Goal: Information Seeking & Learning: Learn about a topic

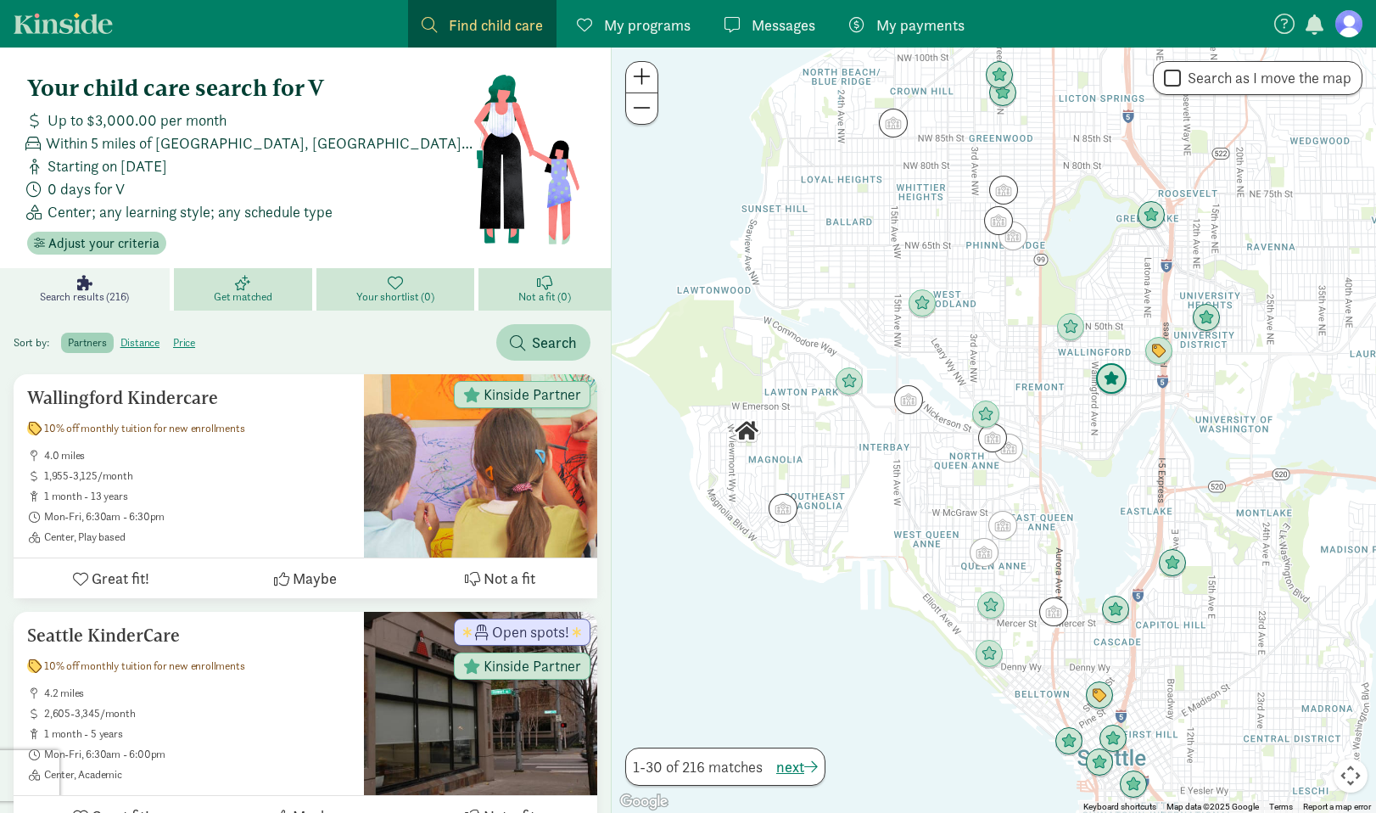
click at [1114, 384] on img "Click to see details" at bounding box center [1111, 379] width 32 height 32
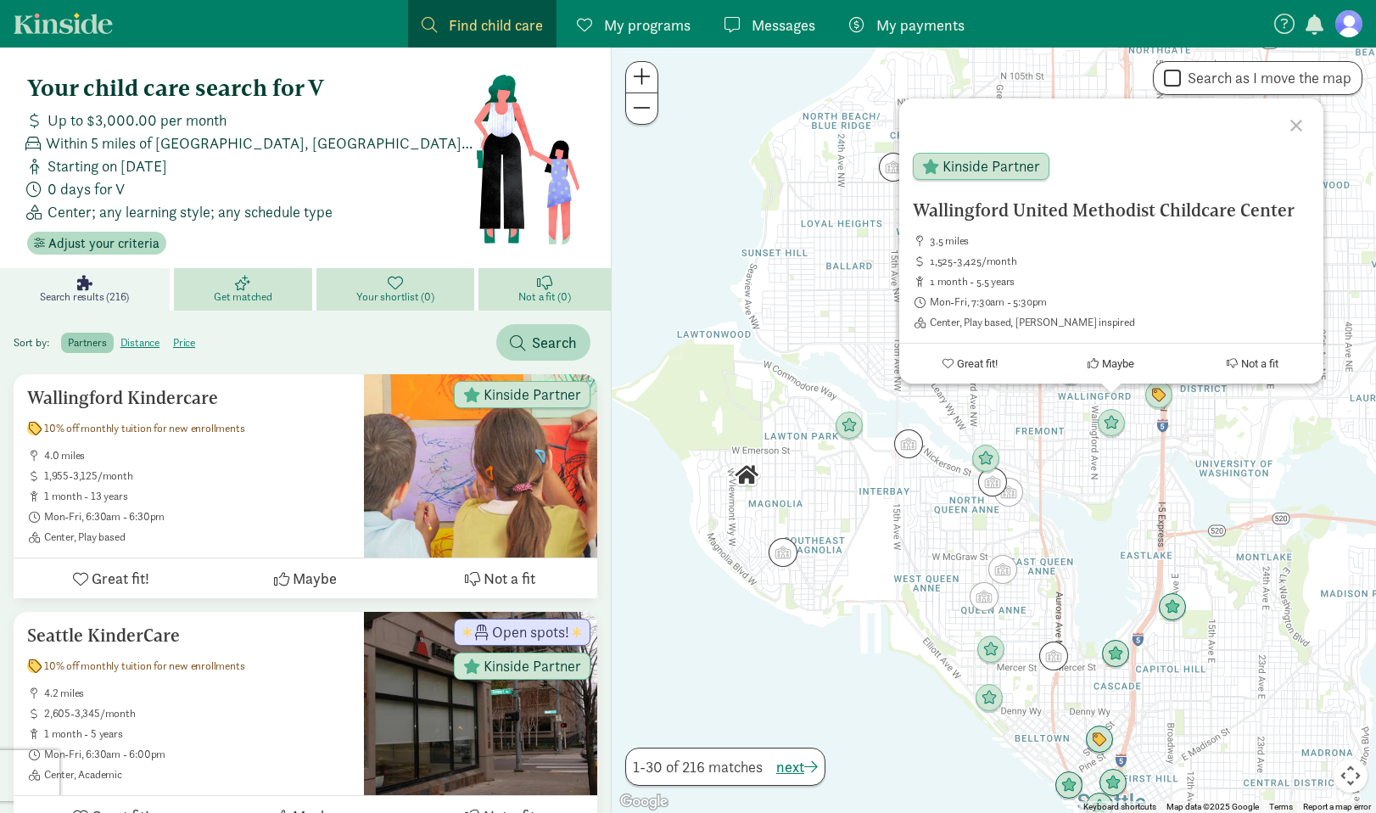
click at [1114, 469] on div "Wallingford [DEMOGRAPHIC_DATA] Childcare Center 3.5 miles 1,525-3,425/month 1 m…" at bounding box center [994, 429] width 764 height 765
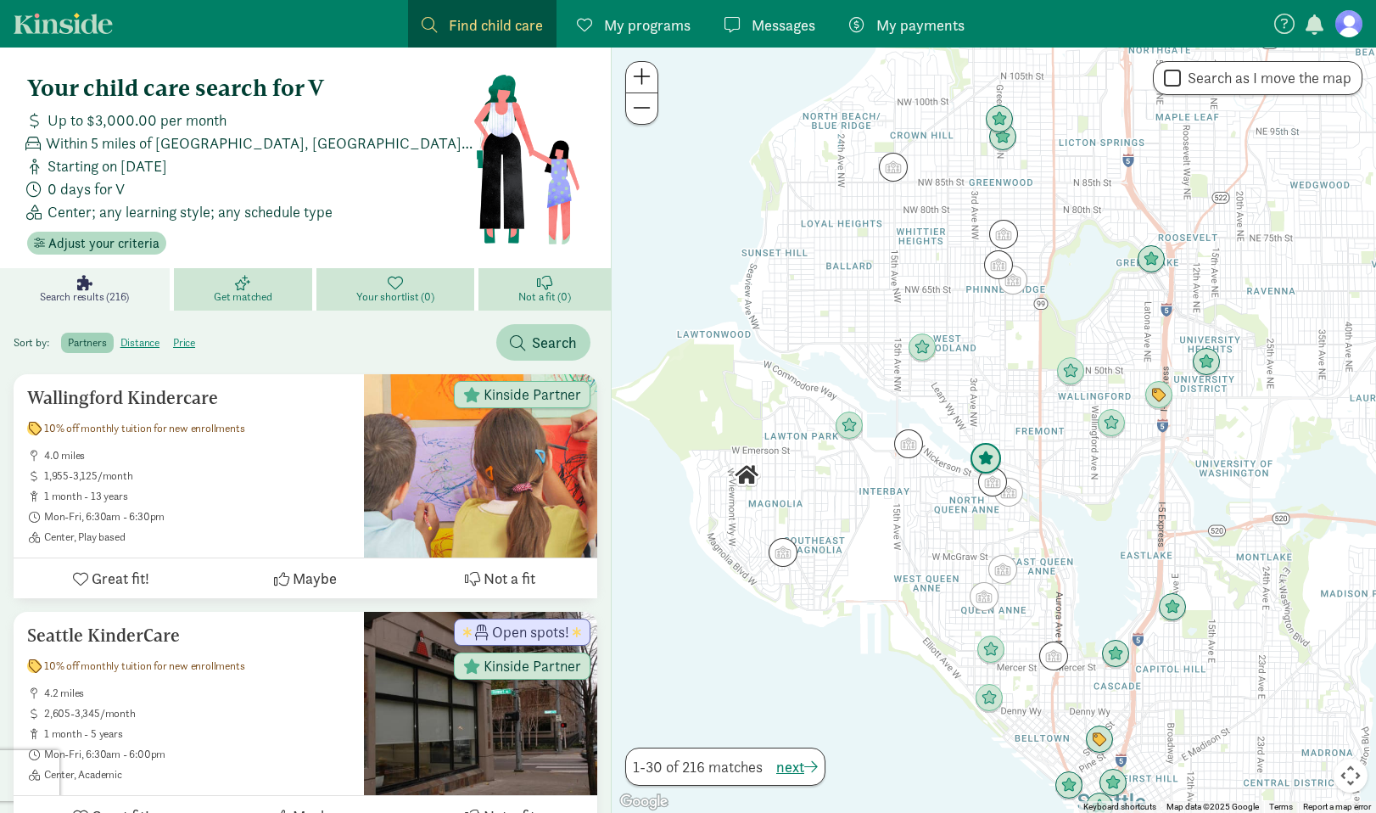
click at [993, 459] on img "Click to see details" at bounding box center [985, 459] width 32 height 32
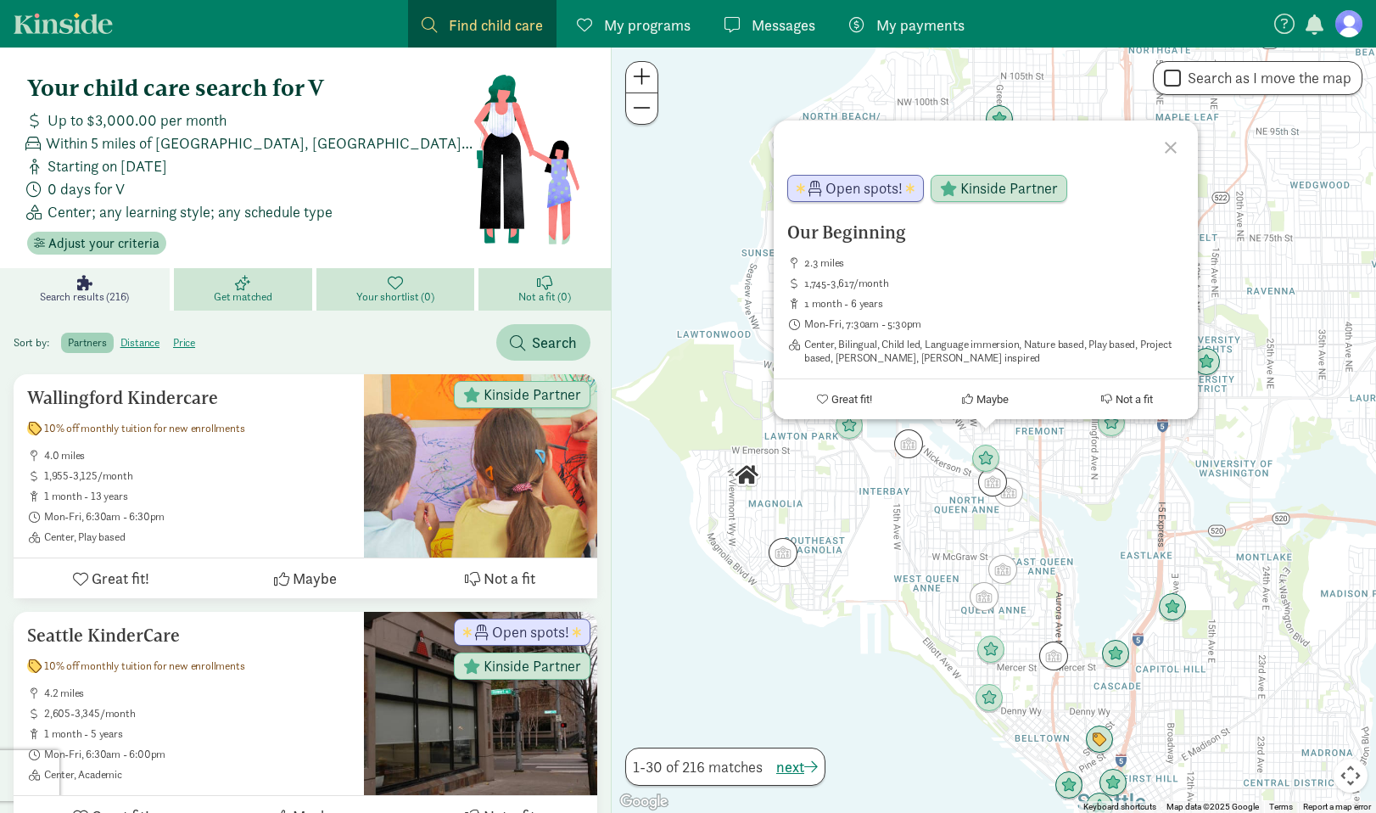
click at [1123, 471] on div "Our Beginning 2.3 miles 1,745-3,617/month 1 month - 6 years Mon-Fri, 7:30am - 5…" at bounding box center [994, 429] width 764 height 765
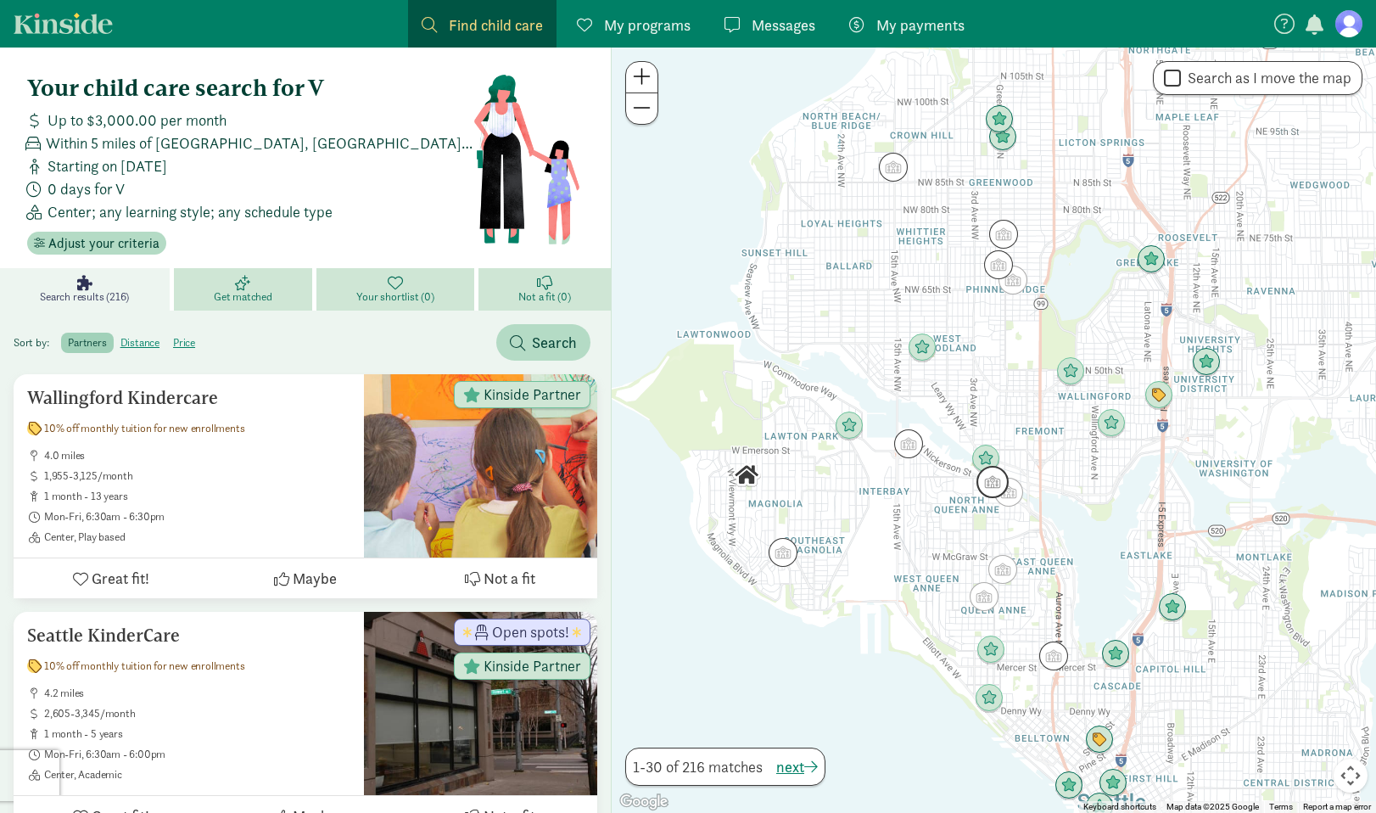
click at [980, 482] on img "Click to see details" at bounding box center [992, 482] width 32 height 32
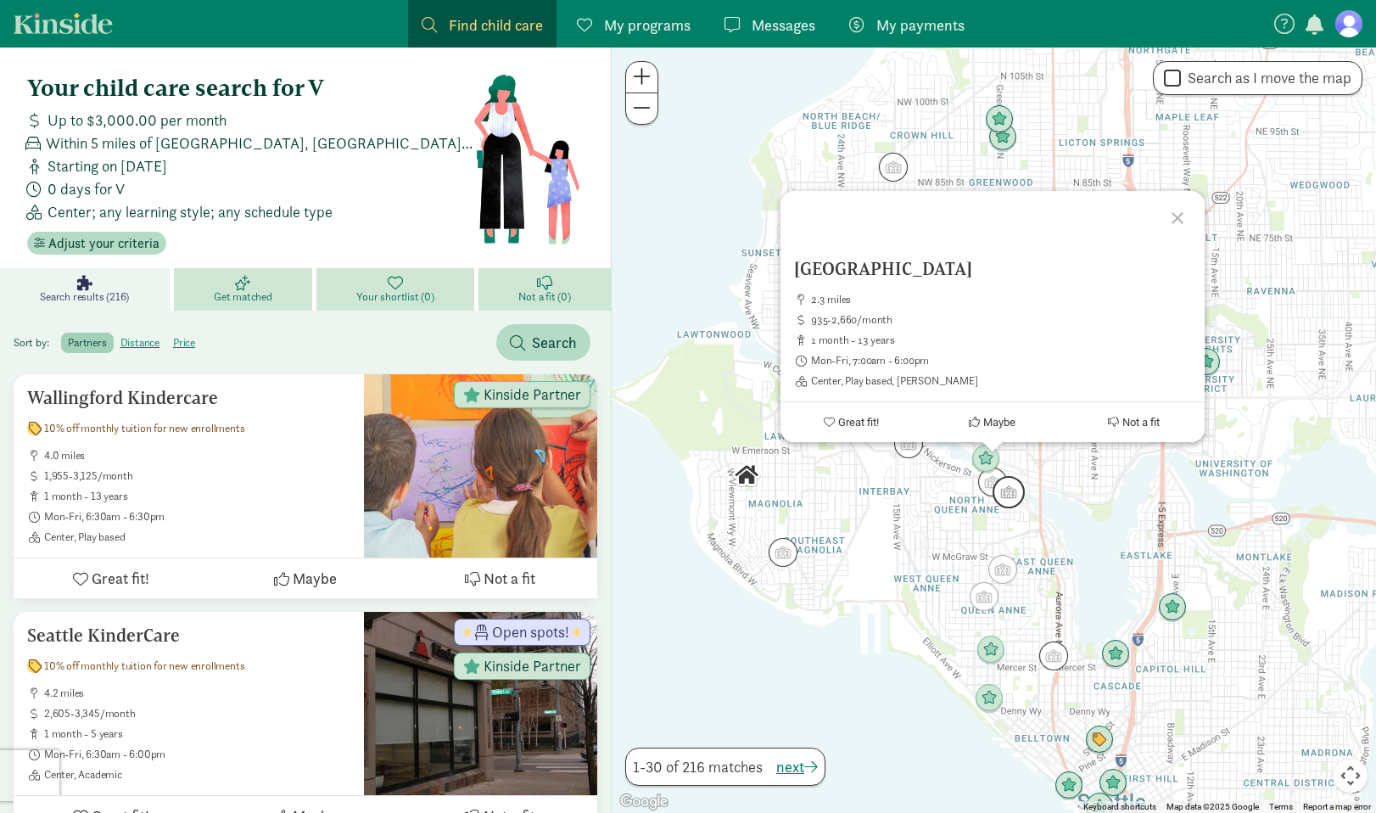
click at [1010, 483] on img "Click to see details" at bounding box center [1008, 492] width 32 height 32
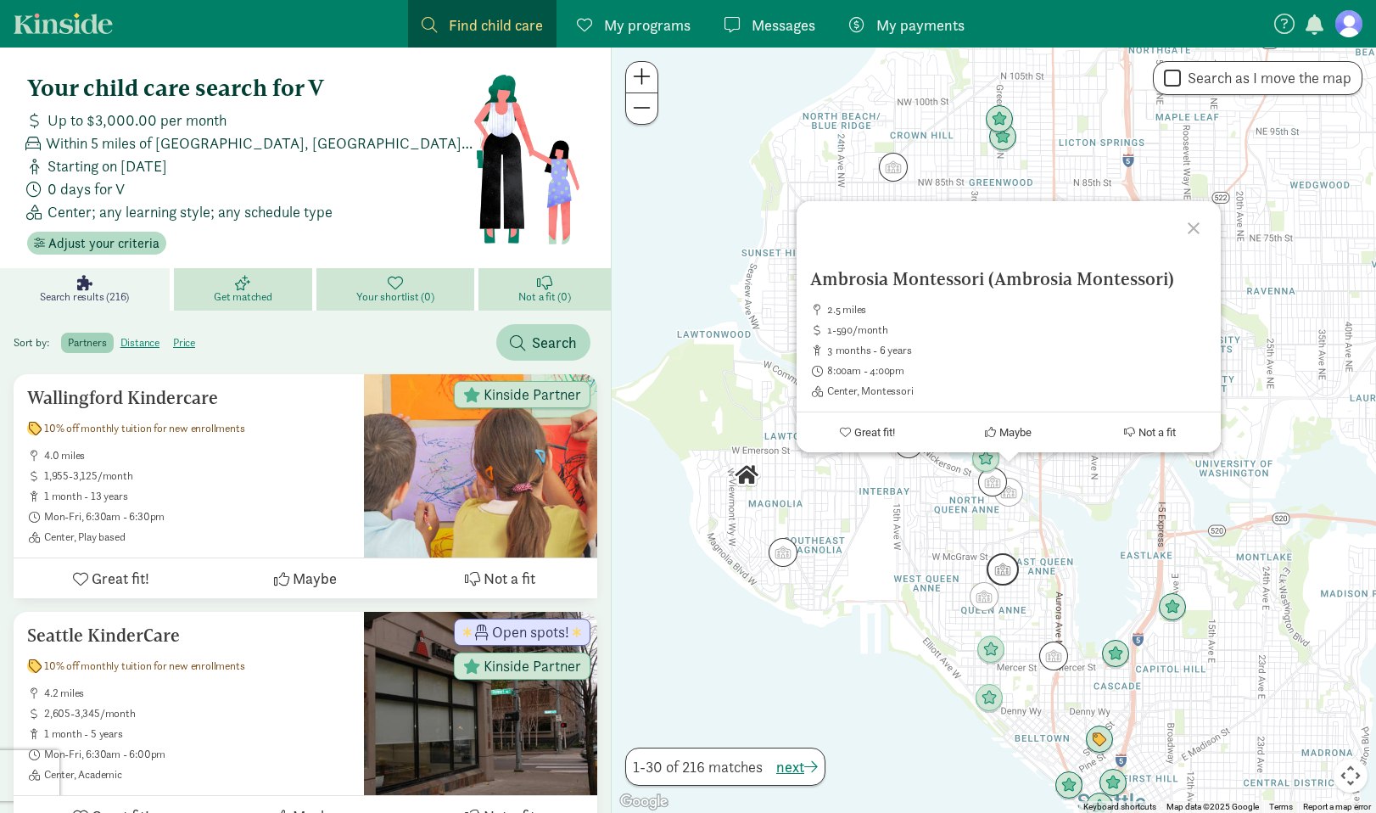
click at [993, 561] on img "Click to see details" at bounding box center [1002, 569] width 32 height 32
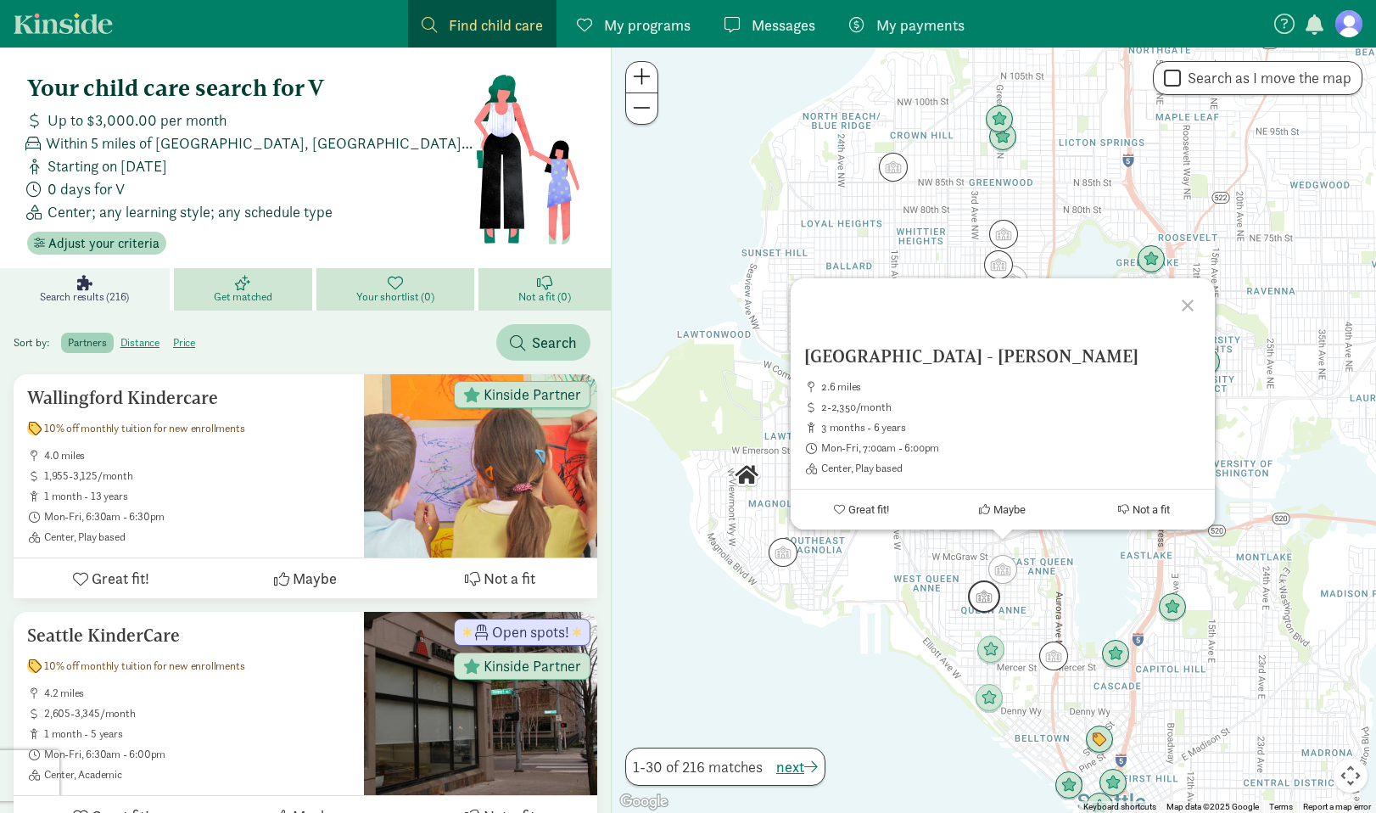
click at [991, 612] on img "Click to see details" at bounding box center [984, 596] width 32 height 32
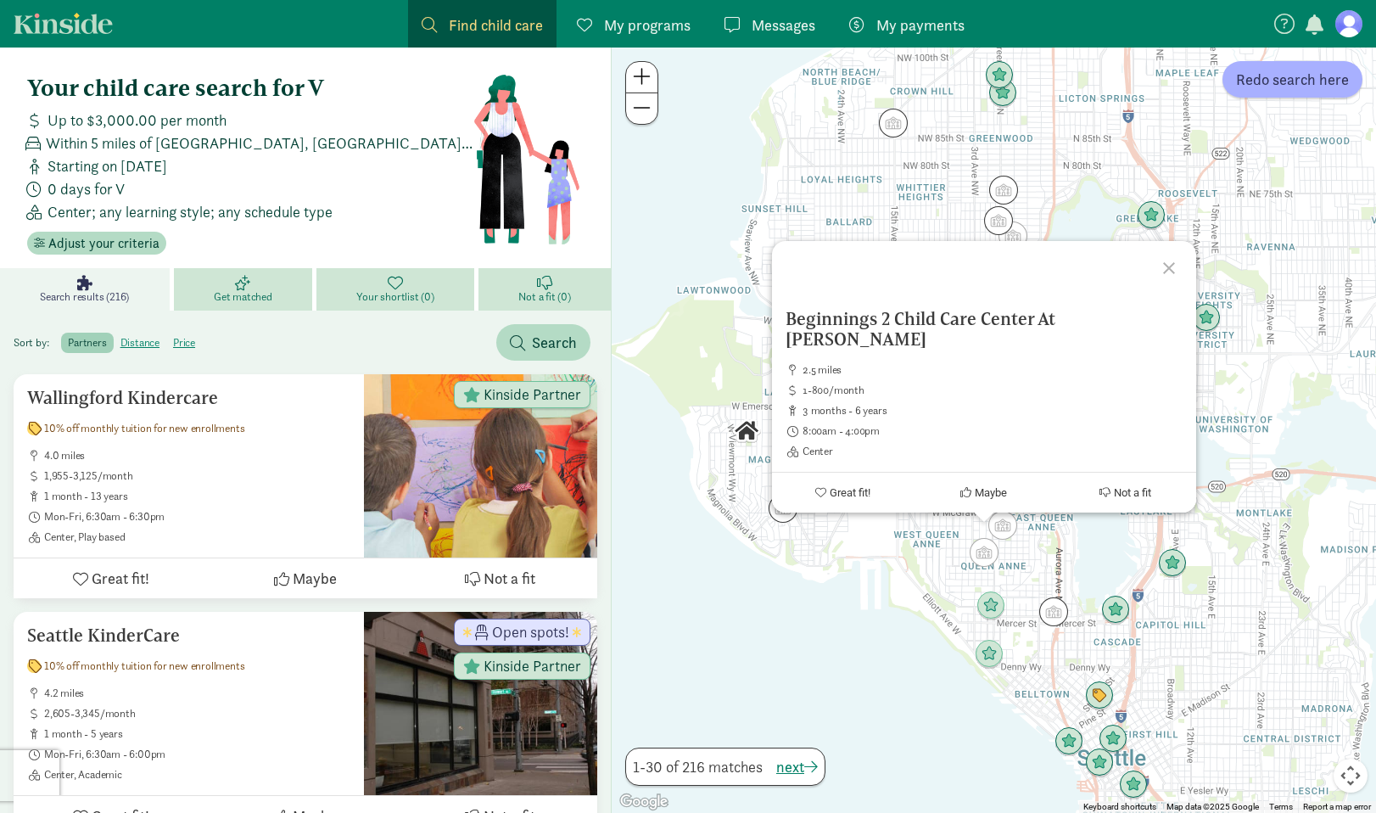
click at [1057, 545] on div "To navigate, press the arrow keys. Beginnings 2 Child Care Center At Queen Anne…" at bounding box center [994, 429] width 764 height 765
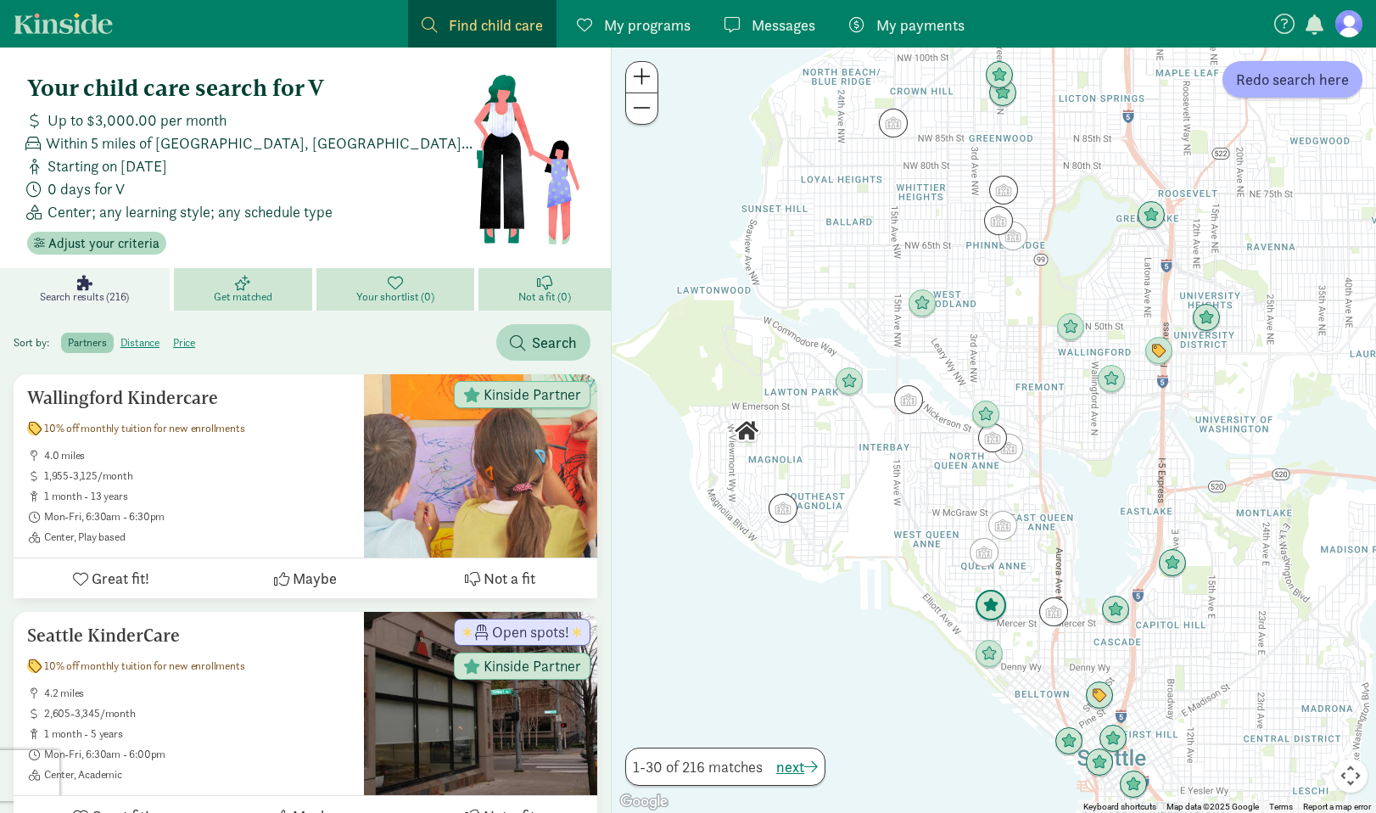
click at [989, 601] on img "Click to see details" at bounding box center [991, 605] width 32 height 32
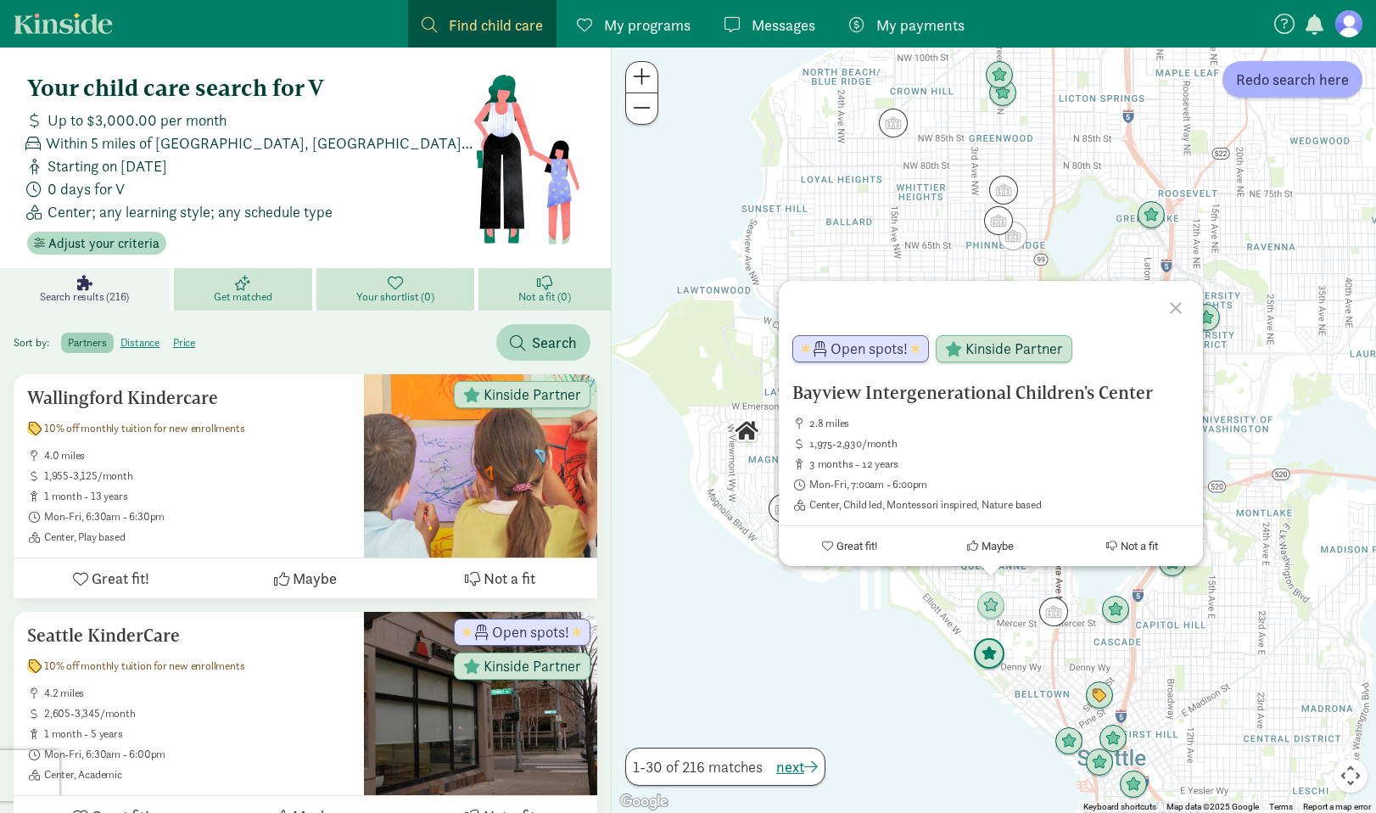
click at [985, 654] on img "Click to see details" at bounding box center [989, 654] width 32 height 32
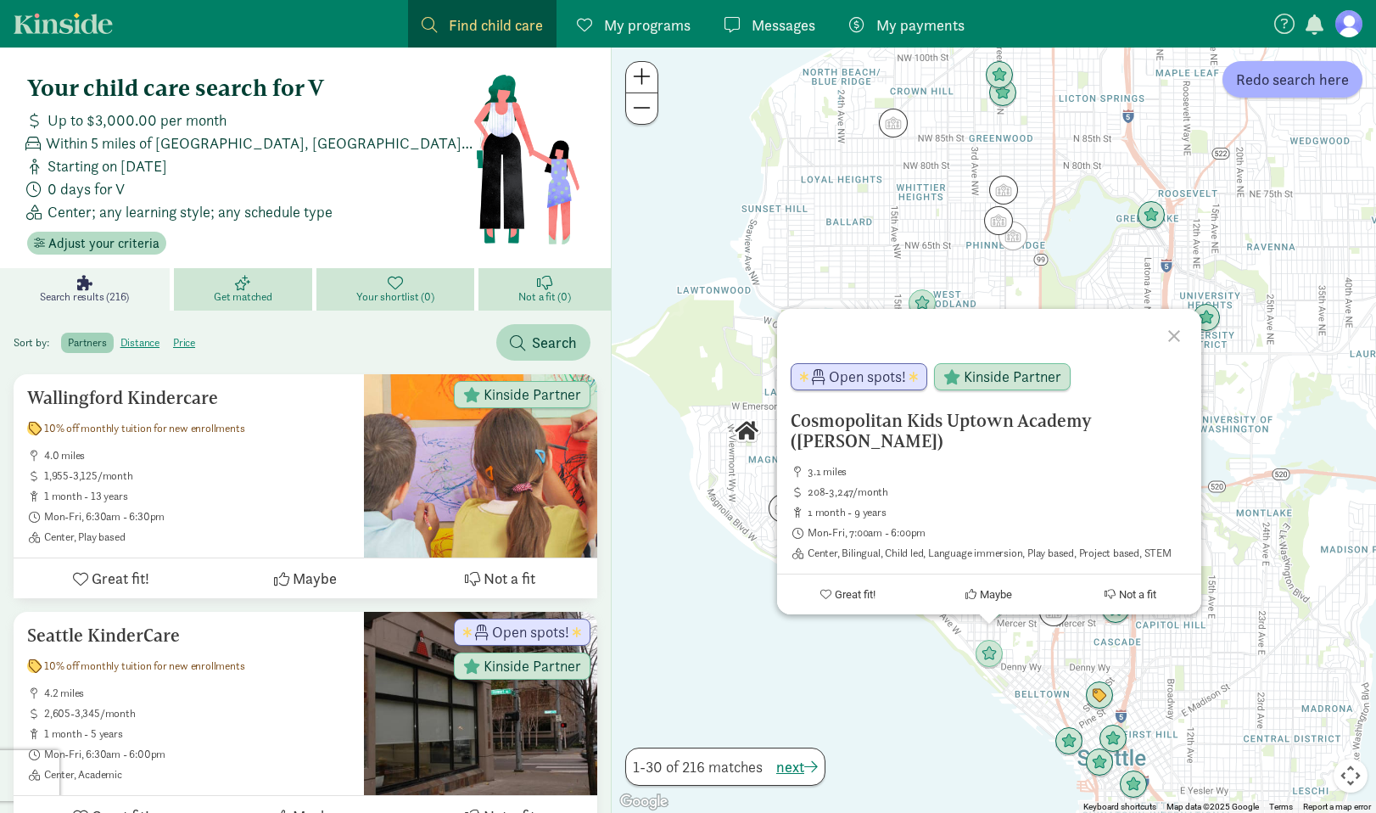
click at [905, 648] on div "To navigate, press the arrow keys. Cosmopolitan Kids Uptown Academy (Queen Anne…" at bounding box center [994, 429] width 764 height 765
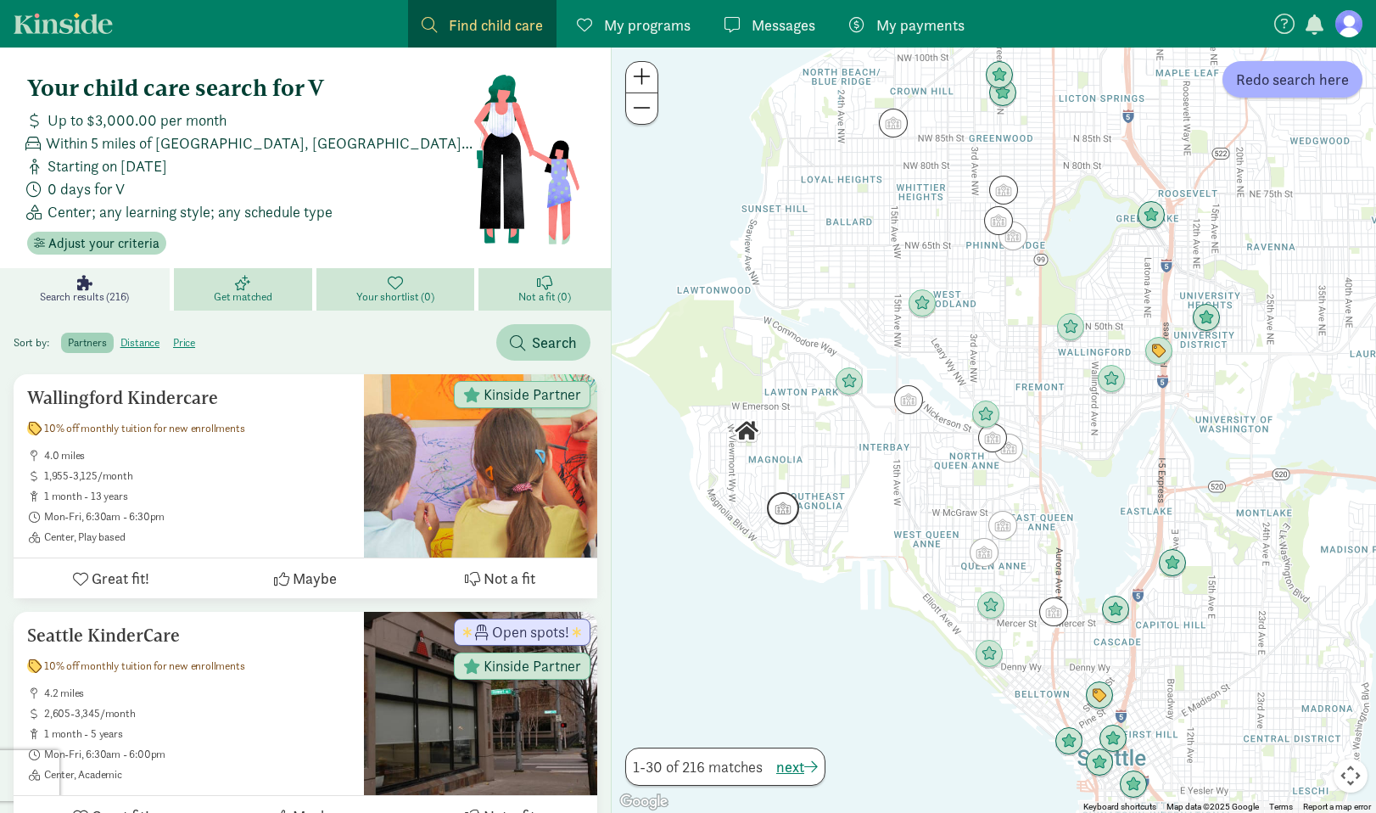
click at [791, 510] on img "Click to see details" at bounding box center [783, 508] width 32 height 32
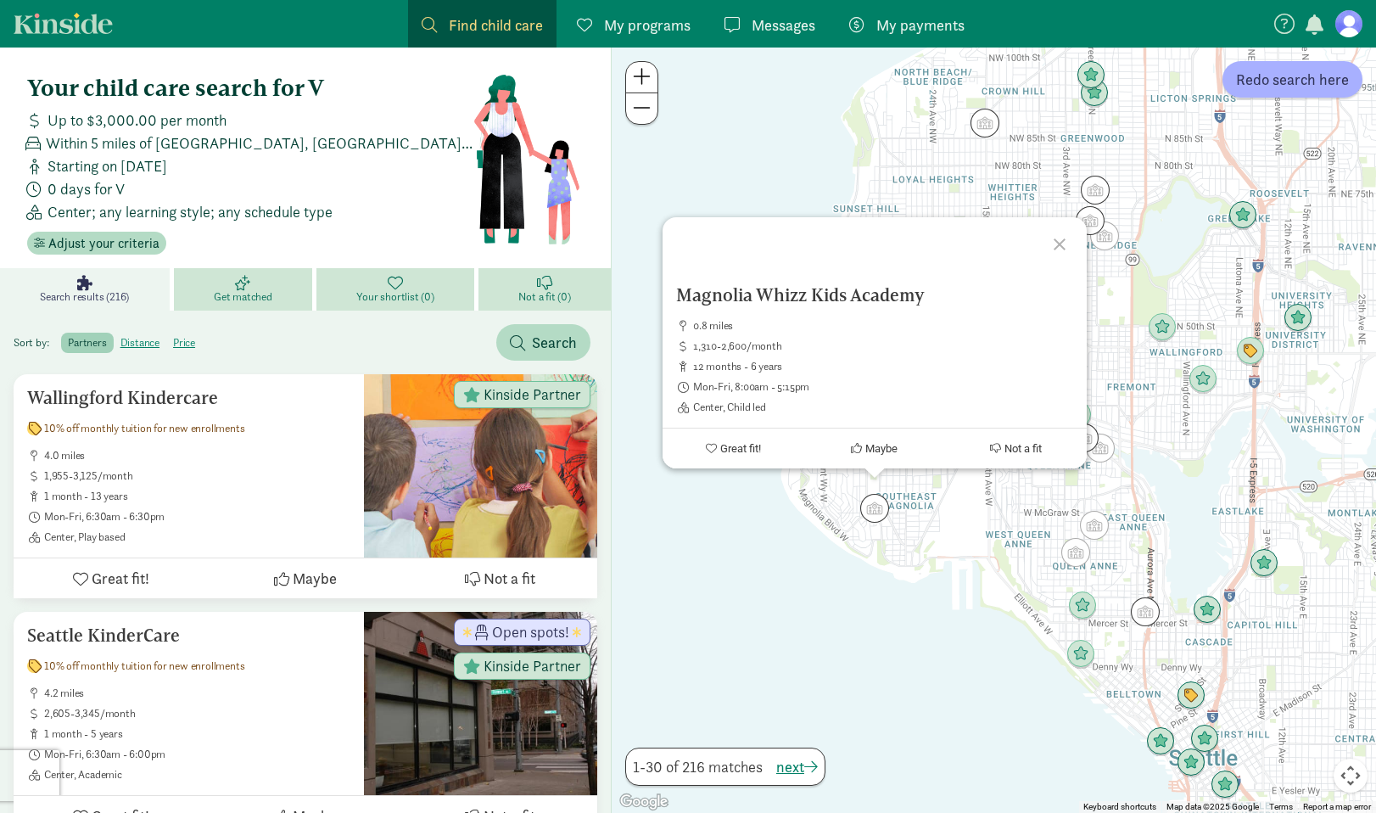
click at [980, 541] on div "Magnolia Whizz Kids Academy 0.8 miles 1,310-2,600/month 12 months - 6 years Mon…" at bounding box center [994, 429] width 764 height 765
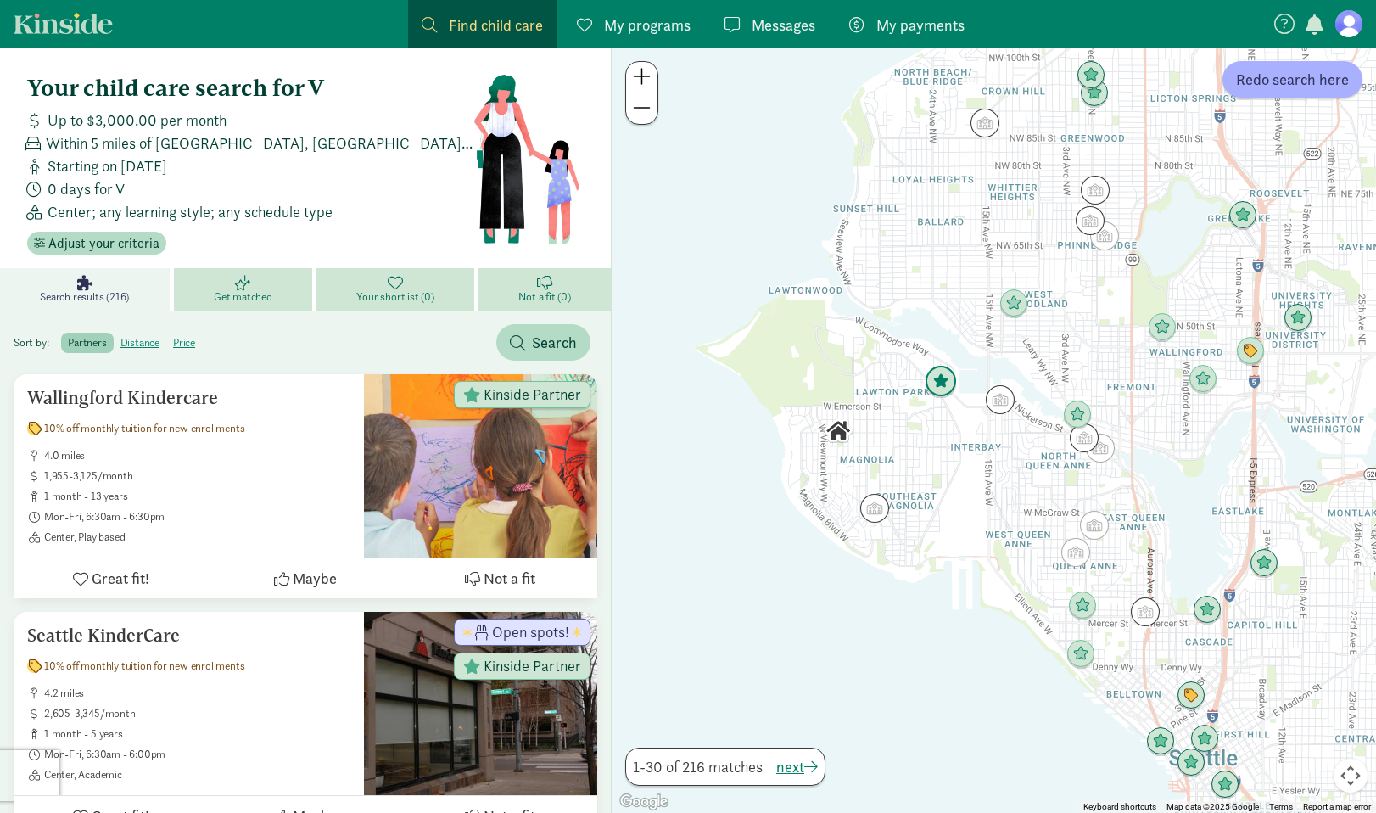
click at [938, 385] on img "Click to see details" at bounding box center [940, 382] width 32 height 32
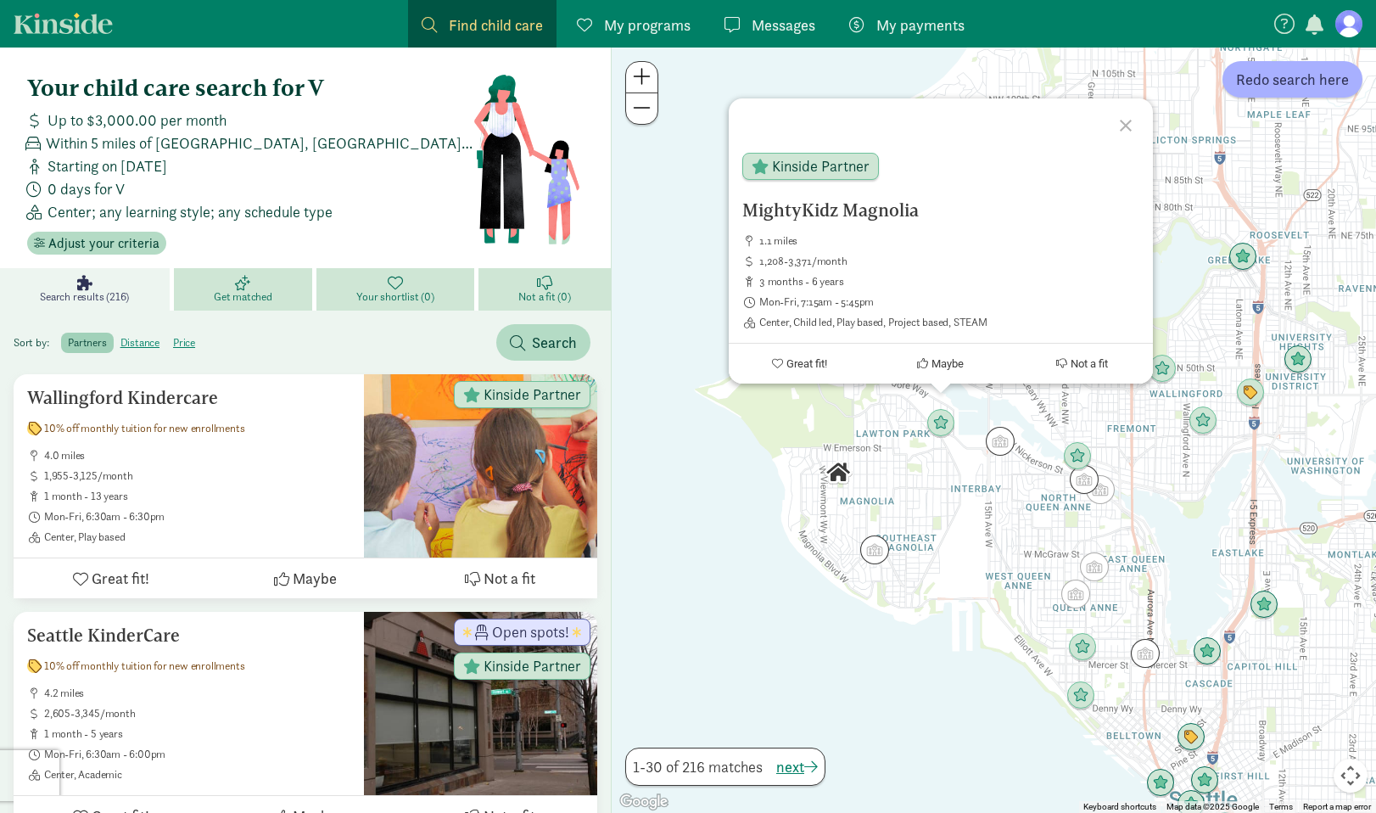
click at [934, 466] on div "MightyKidz Magnolia 1.1 miles 1,208-3,371/month 3 months - 6 years Mon-Fri, 7:1…" at bounding box center [994, 429] width 764 height 765
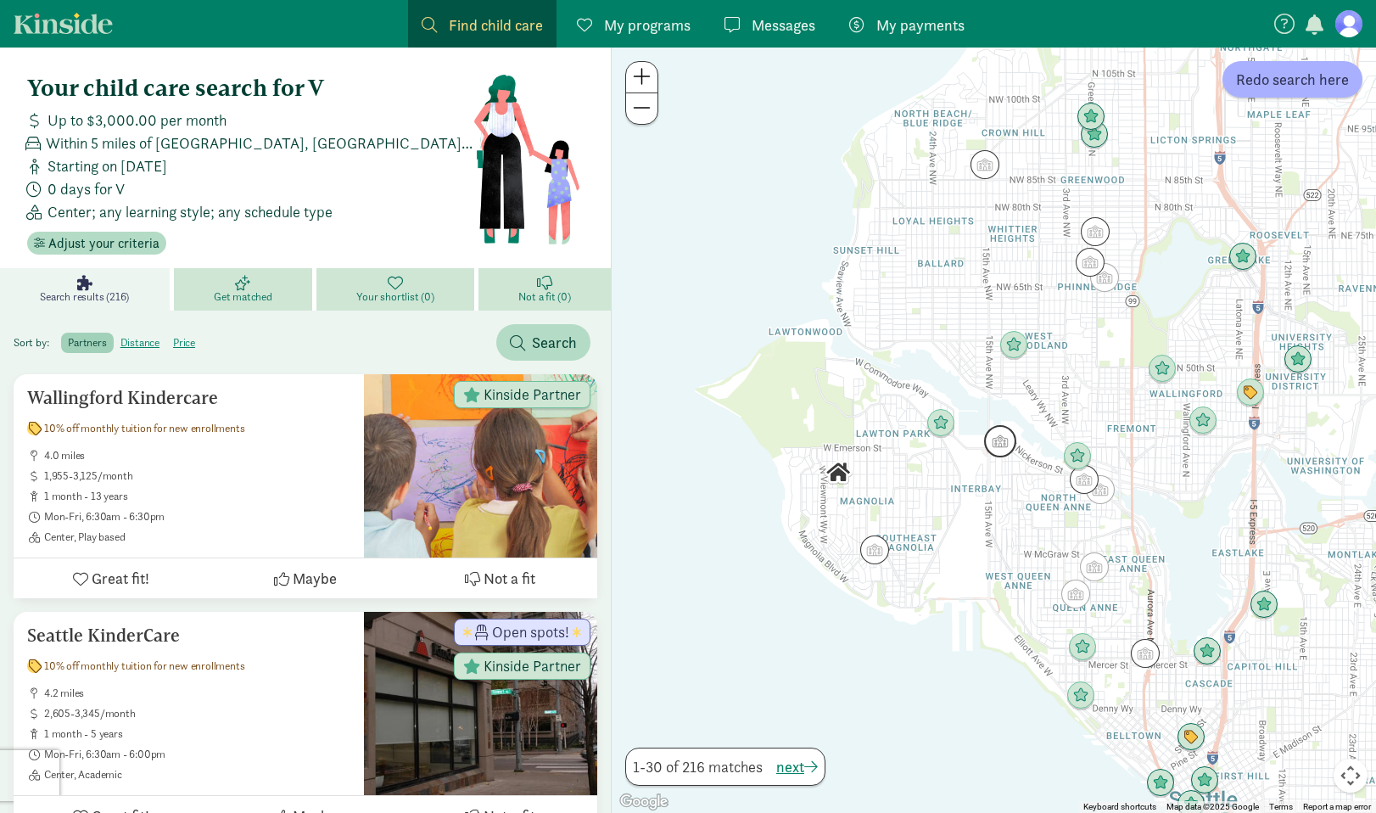
click at [1014, 439] on img "Click to see details" at bounding box center [1000, 441] width 32 height 32
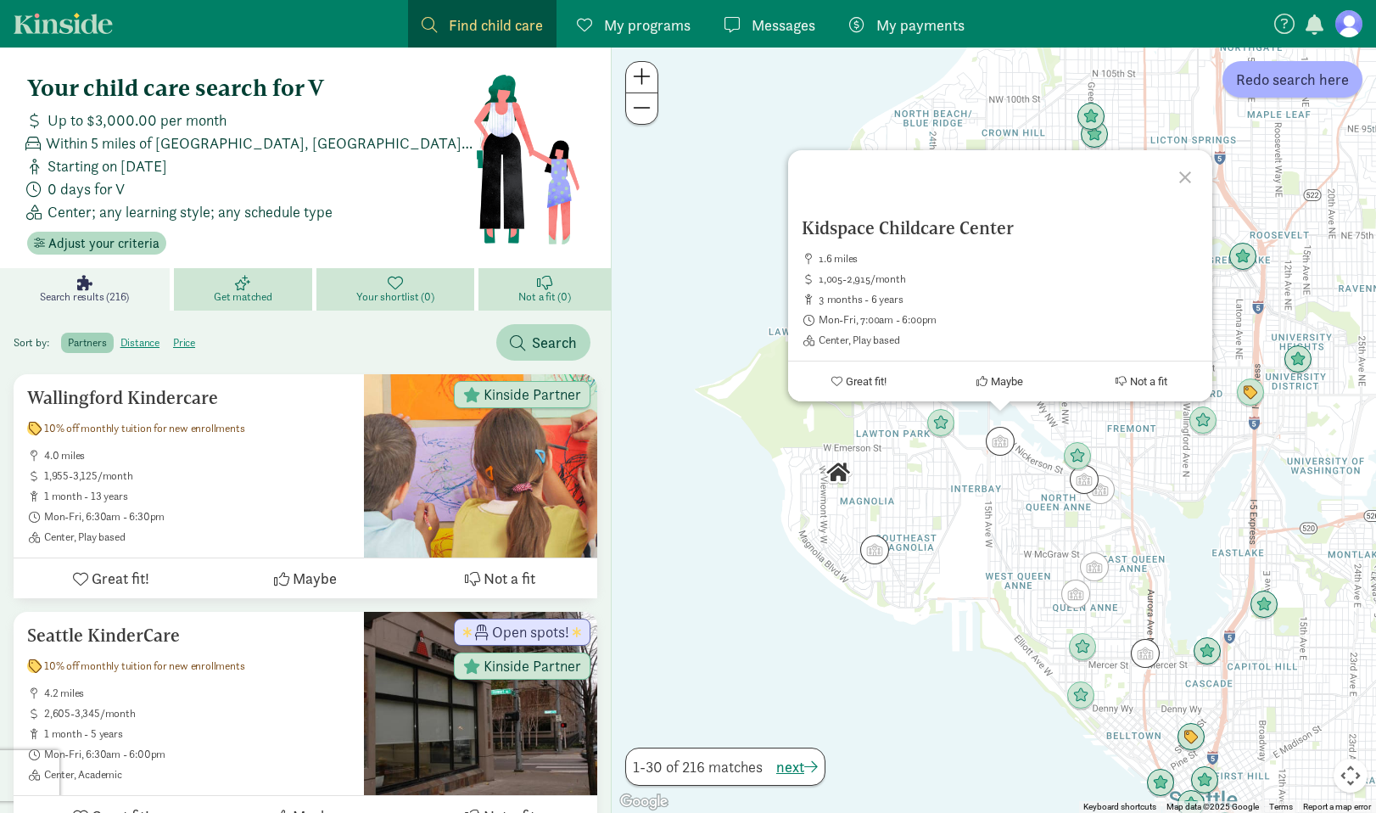
click at [932, 478] on div "Kidspace Childcare Center 1.6 miles 1,005-2,915/month 3 months - 6 years Mon-Fr…" at bounding box center [994, 429] width 764 height 765
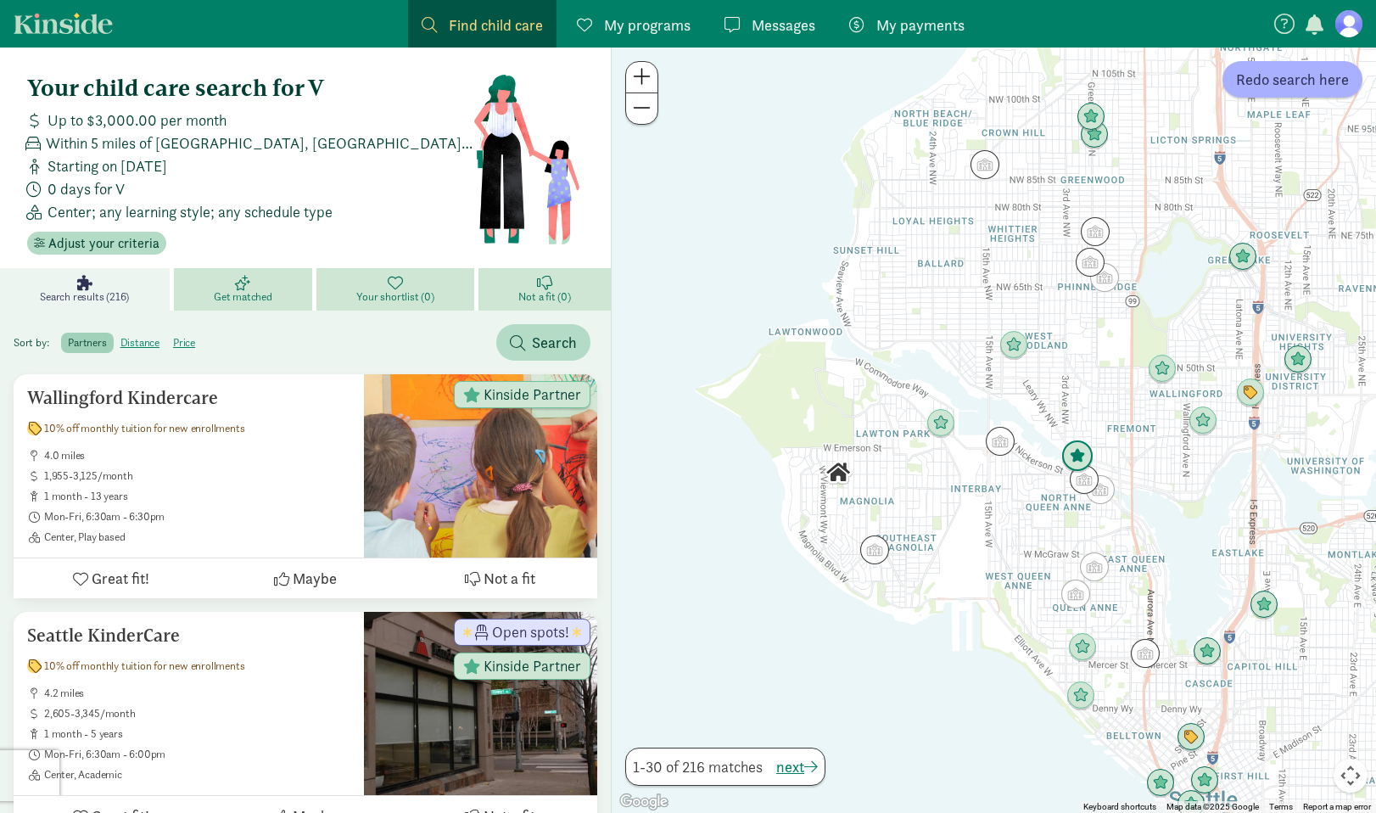
click at [1083, 444] on img "Click to see details" at bounding box center [1077, 456] width 32 height 32
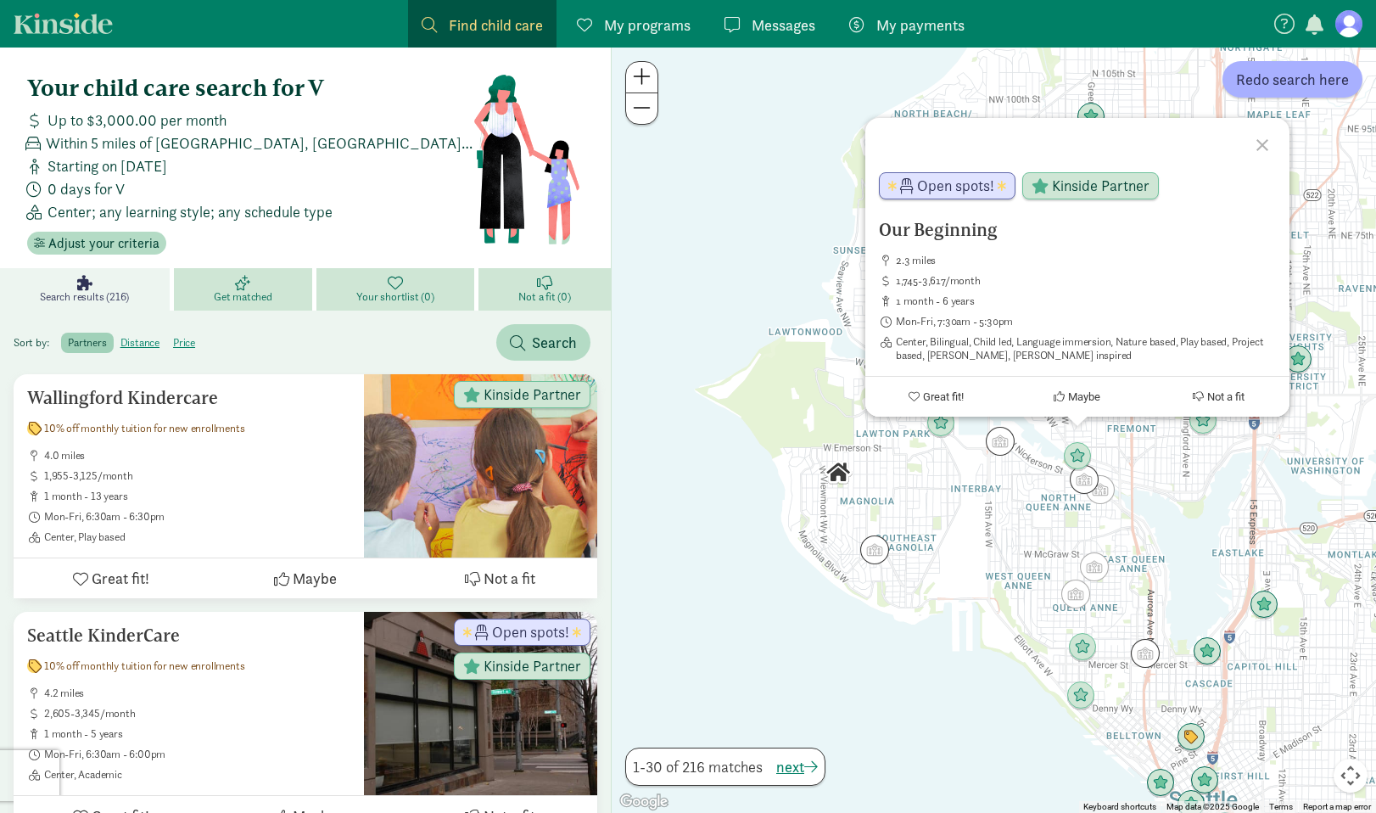
click at [1010, 478] on div "Our Beginning 2.3 miles 1,745-3,617/month 1 month - 6 years Mon-Fri, 7:30am - 5…" at bounding box center [994, 429] width 764 height 765
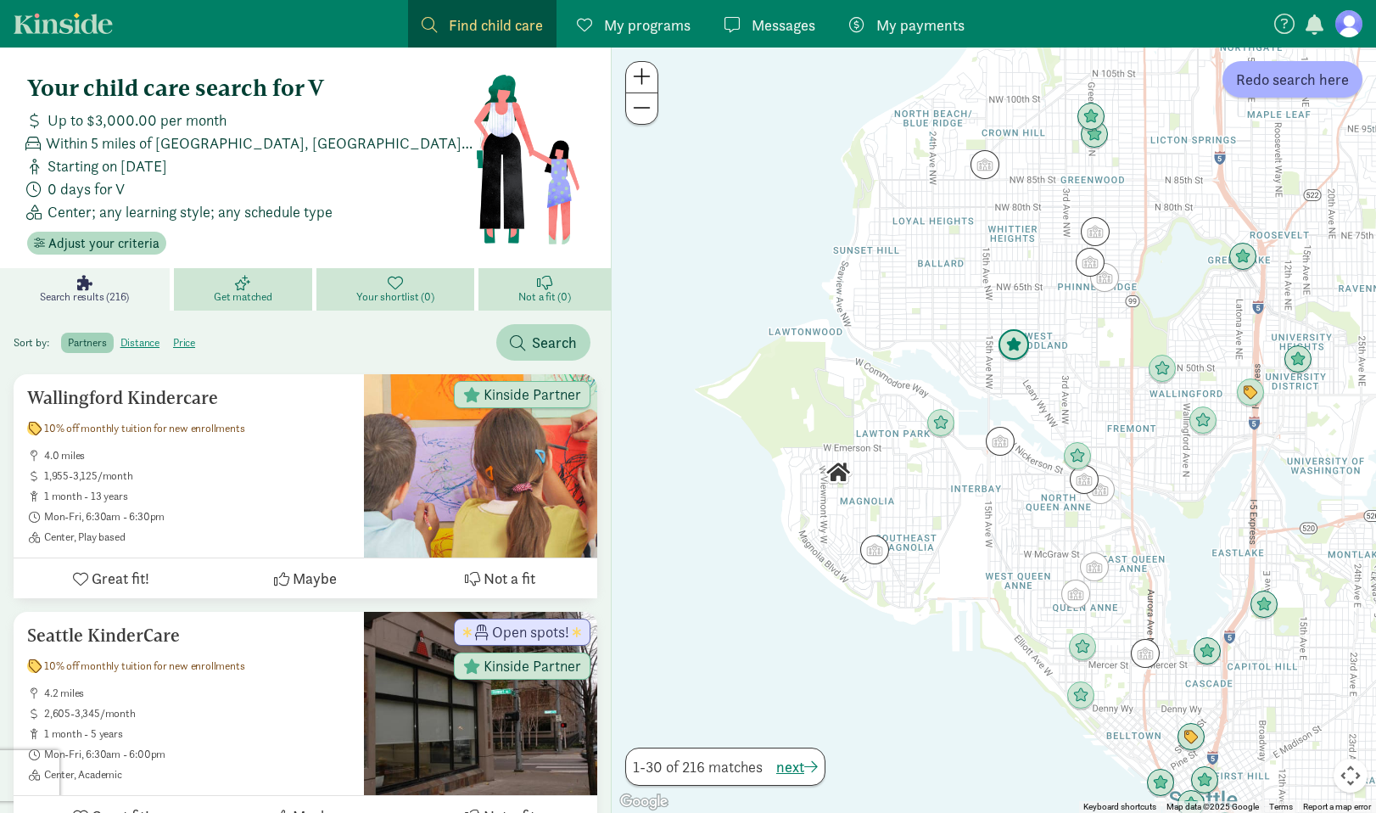
click at [1011, 346] on img "Click to see details" at bounding box center [1013, 345] width 32 height 32
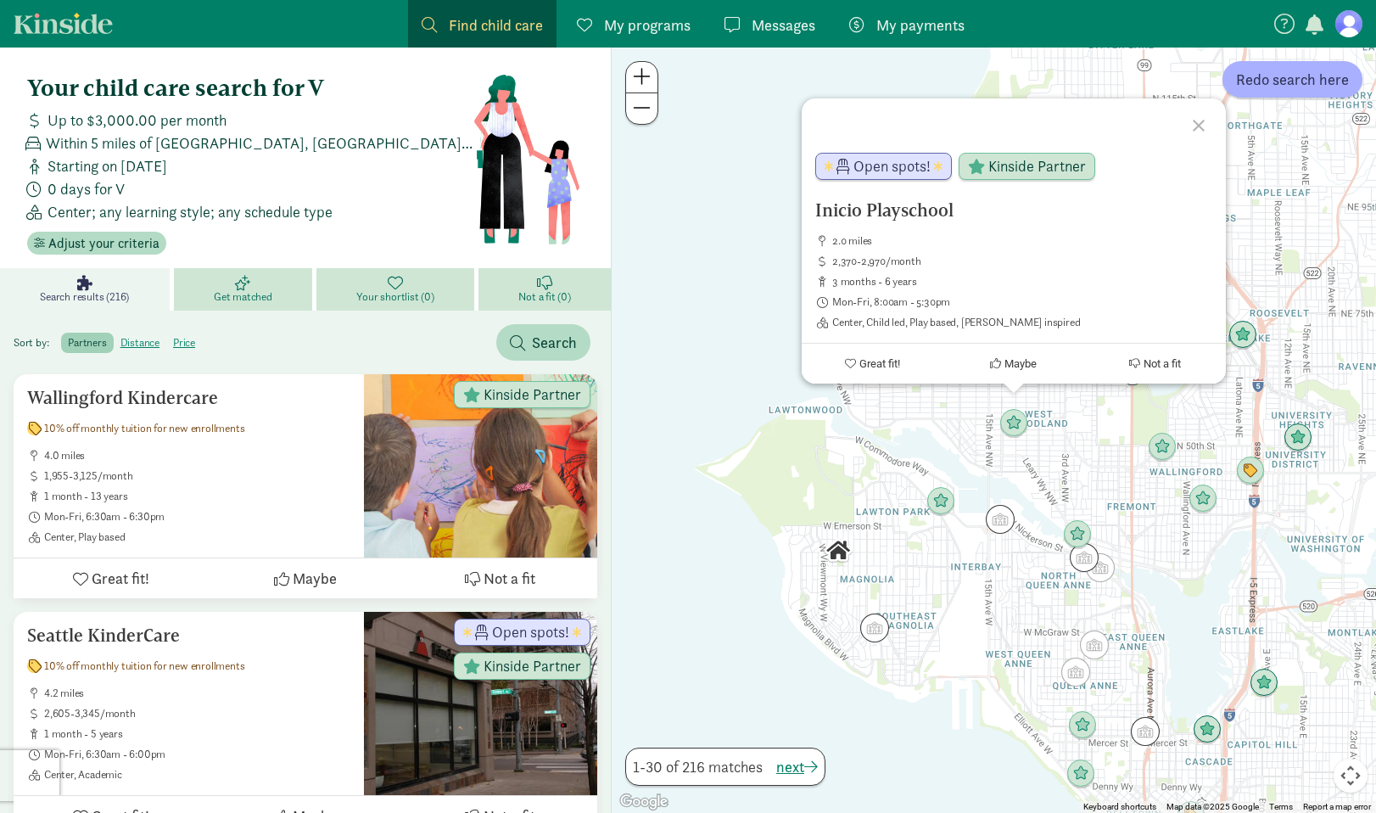
click at [976, 385] on div "Inicio Playschool 2.0 miles 2,370-2,970/month 3 months - 6 years Mon-Fri, 8:00a…" at bounding box center [994, 429] width 764 height 765
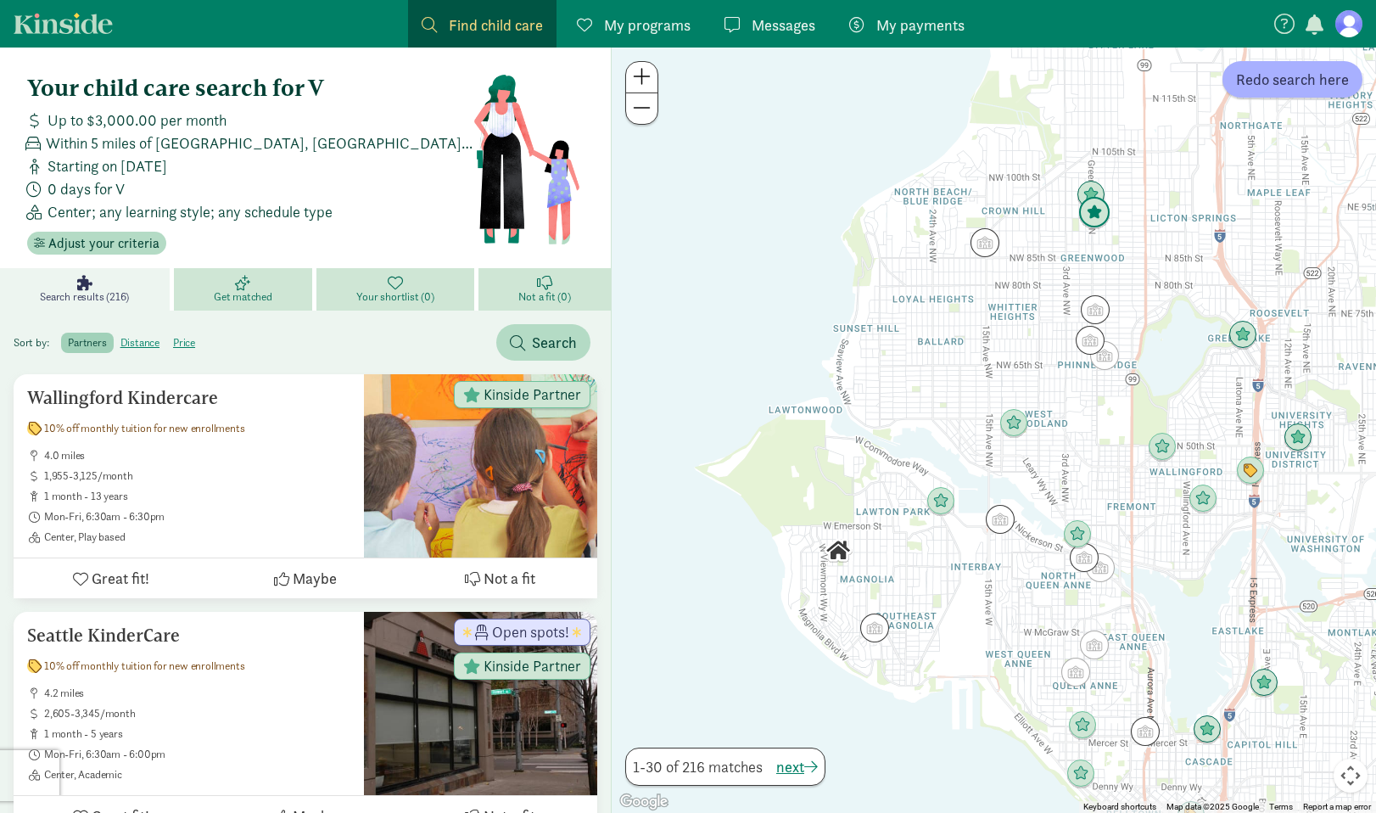
click at [1104, 216] on img "Click to see details" at bounding box center [1094, 213] width 32 height 32
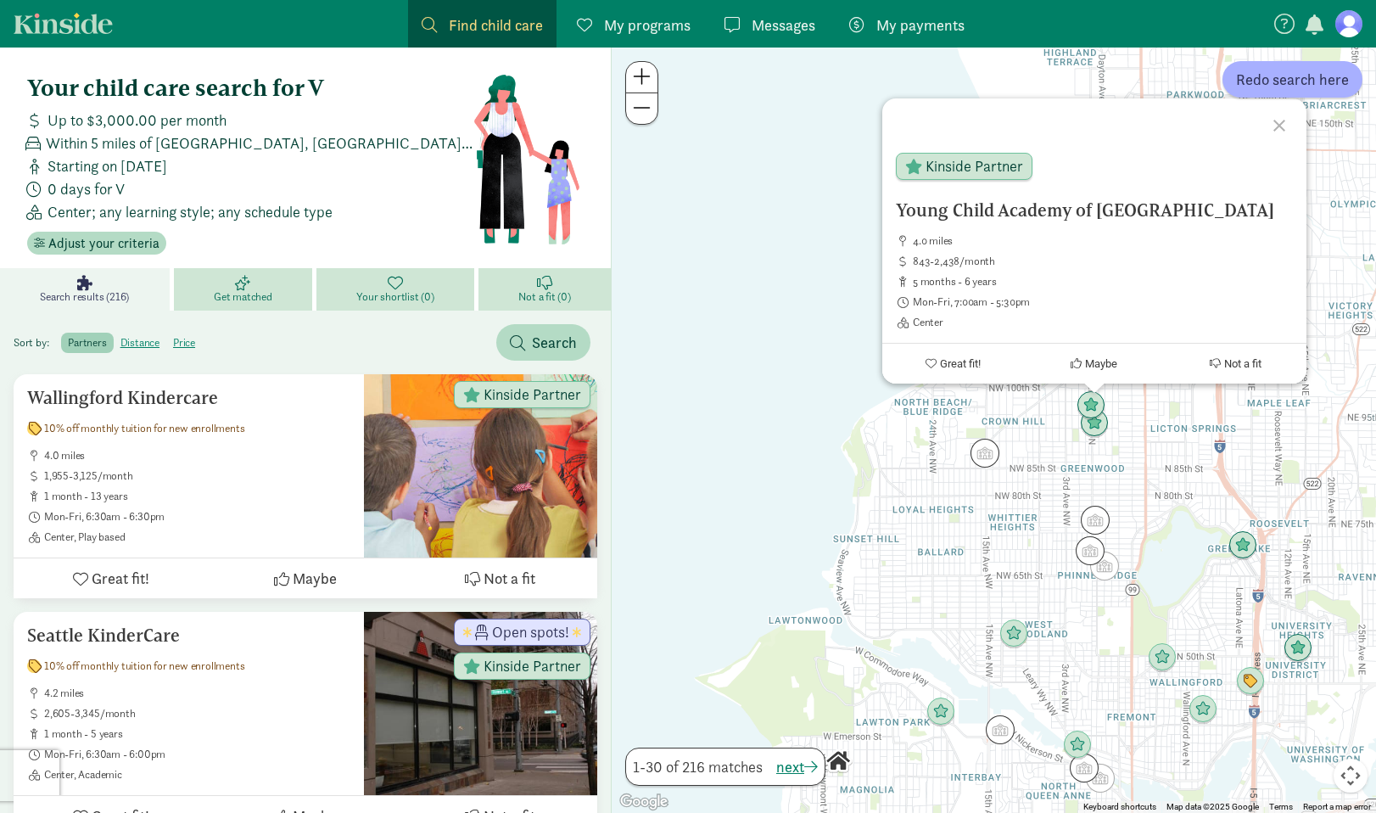
click at [952, 587] on div "Young Child Academy of Seattle 4.0 miles 843-2,438/month 5 months - 6 years Mon…" at bounding box center [994, 429] width 764 height 765
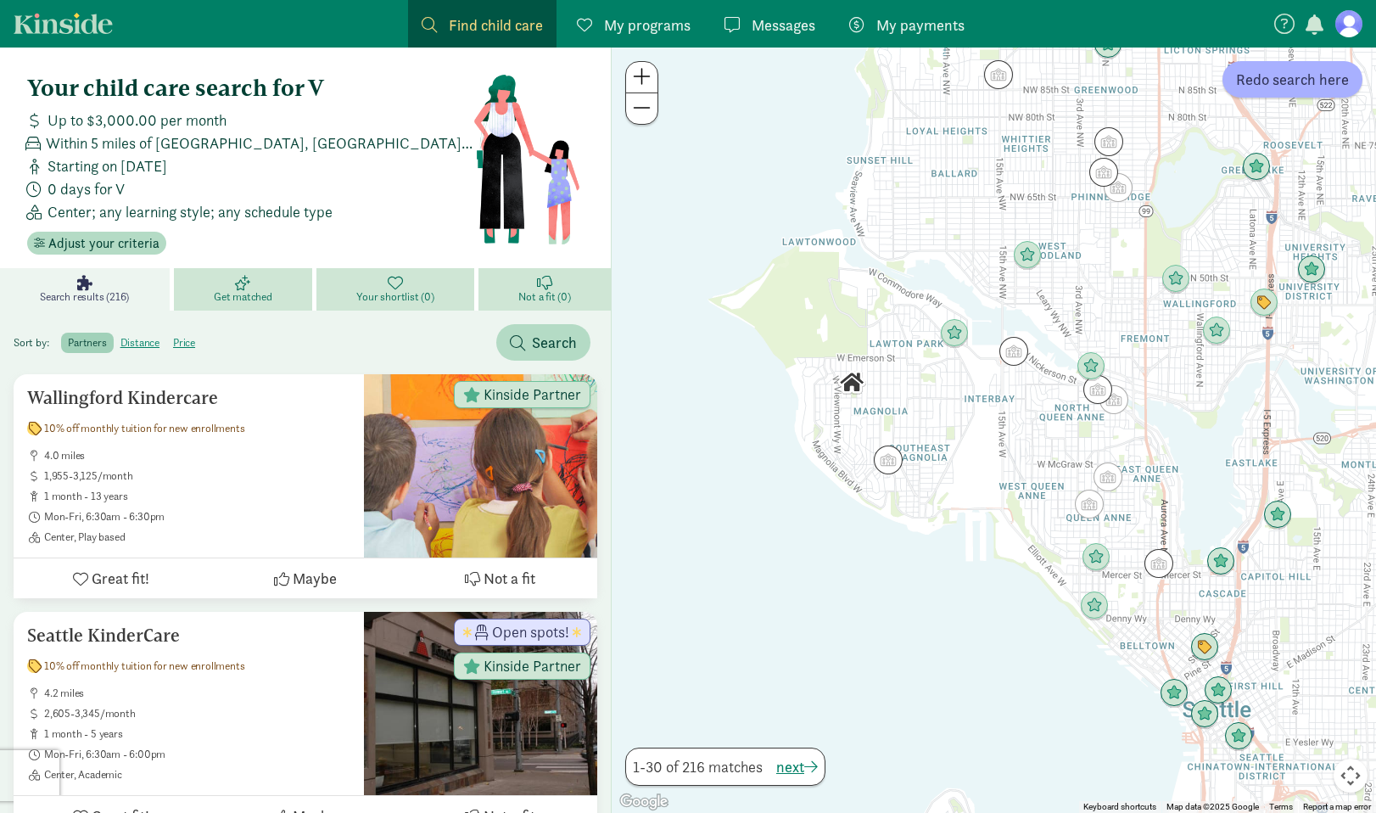
drag, startPoint x: 952, startPoint y: 591, endPoint x: 964, endPoint y: 246, distance: 345.4
click at [964, 246] on div at bounding box center [994, 429] width 764 height 765
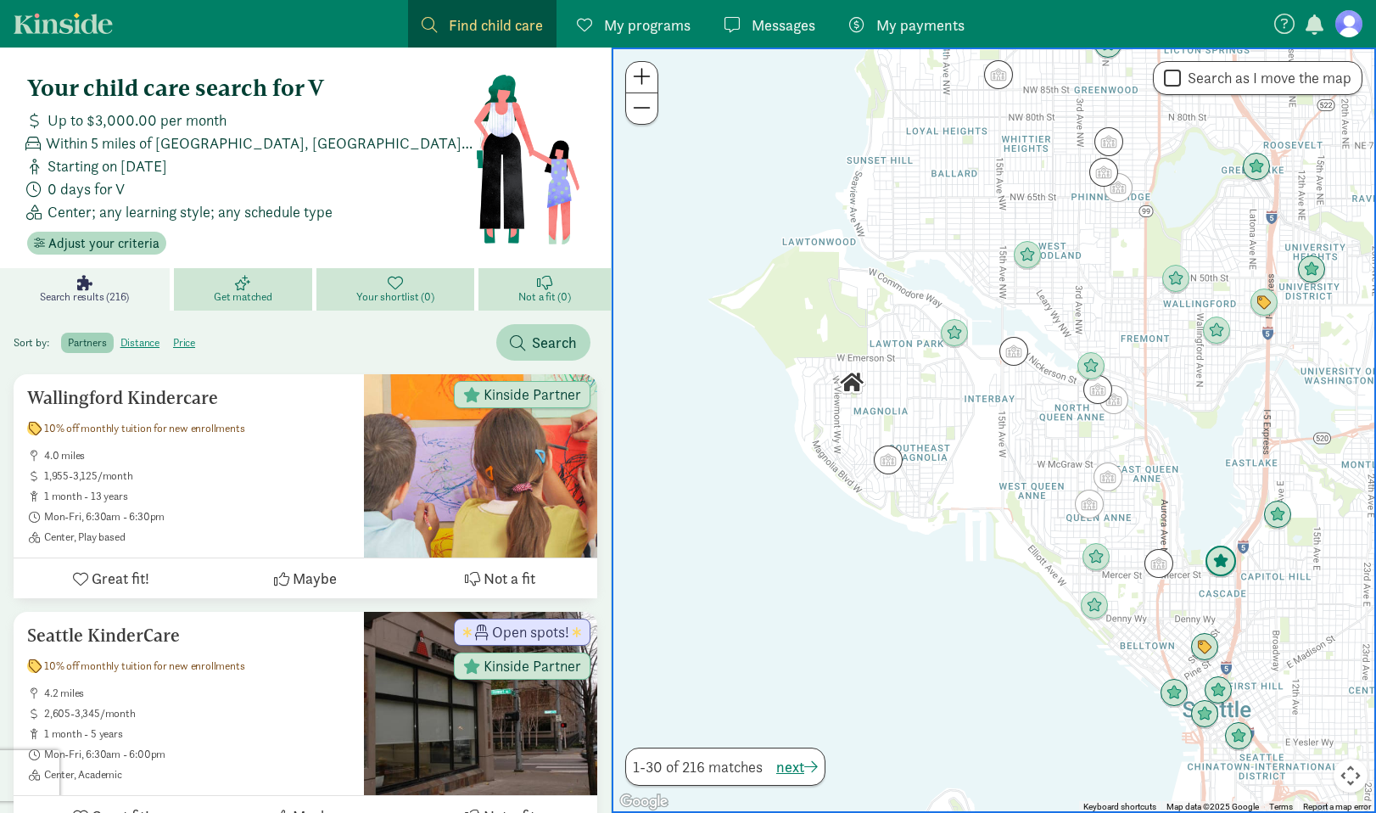
click at [1223, 561] on img "Click to see details" at bounding box center [1220, 561] width 32 height 32
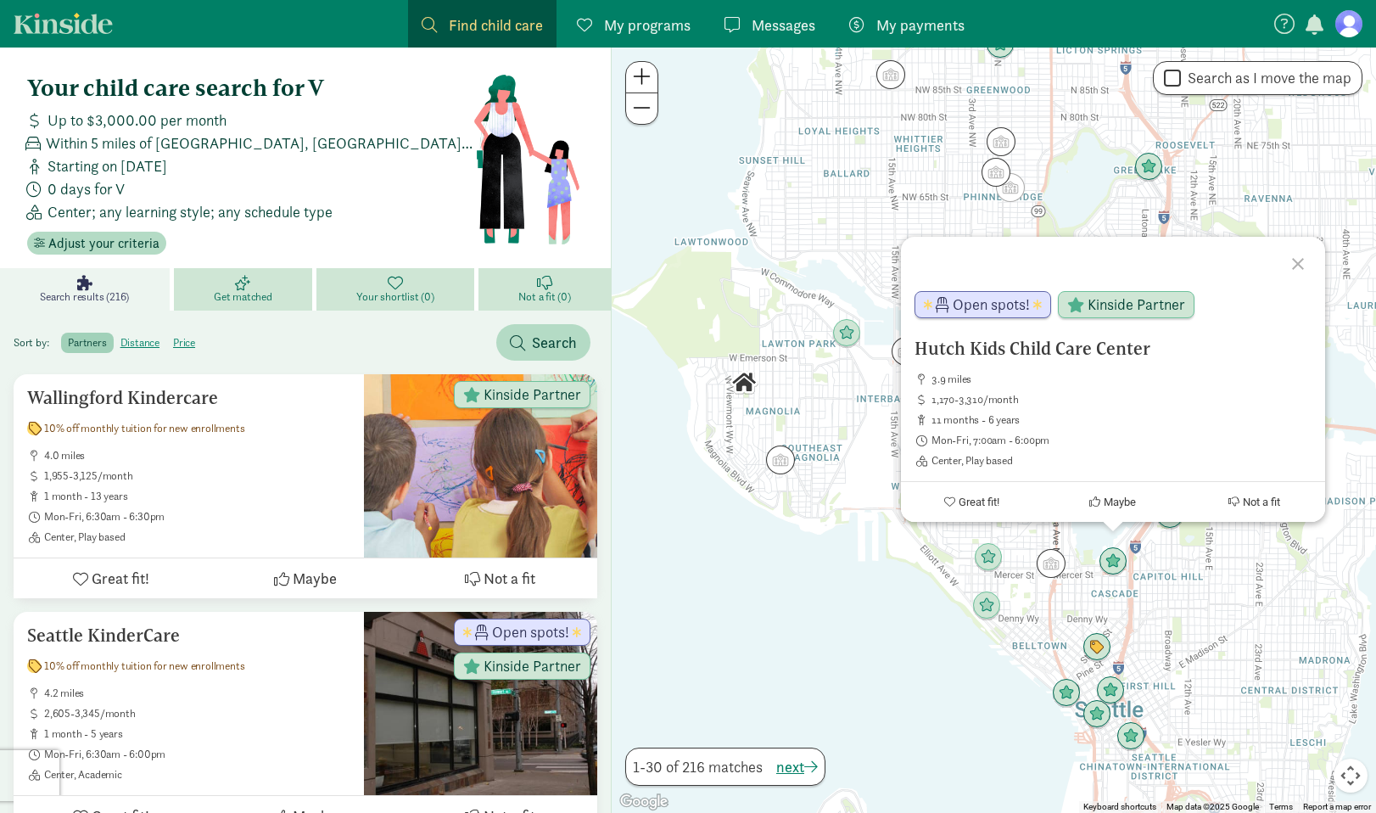
click at [1215, 569] on div "Hutch Kids Child Care Center 3.9 miles 1,170-3,310/month 11 months - 6 years Mo…" at bounding box center [994, 429] width 764 height 765
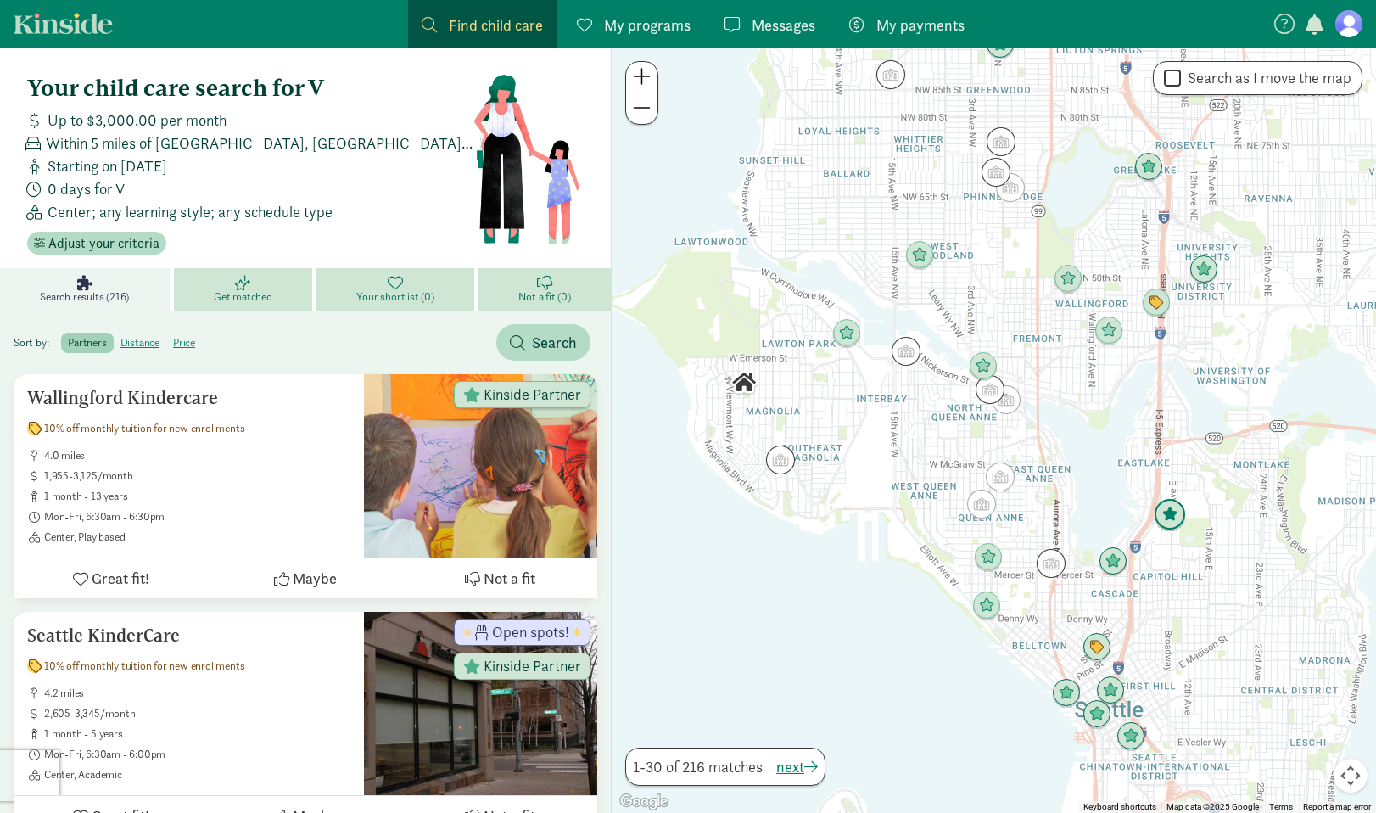
click at [1171, 521] on img "Click to see details" at bounding box center [1169, 515] width 32 height 32
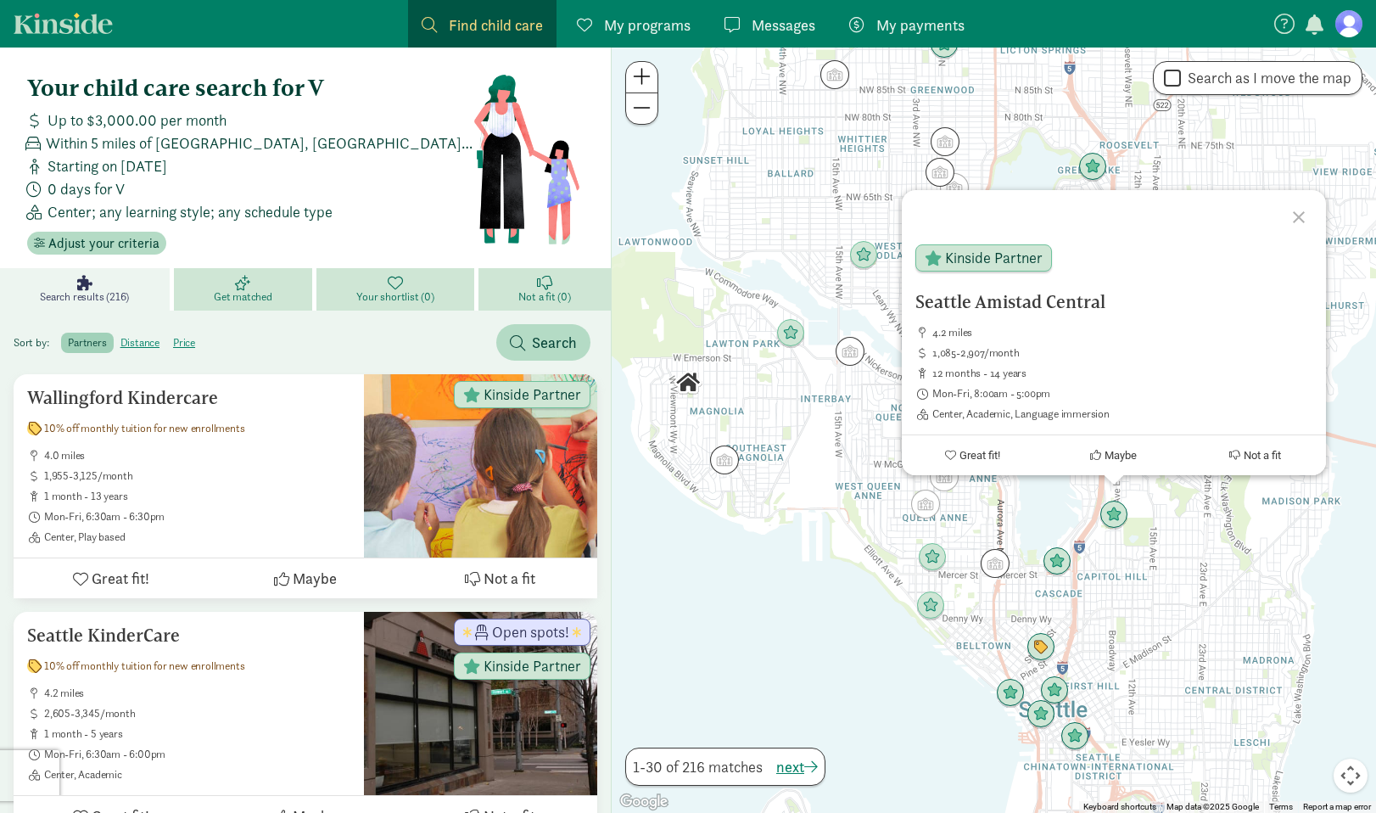
click at [1169, 623] on div "Seattle Amistad Central 4.2 miles 1,085-2,907/month 12 months - 14 years Mon-Fr…" at bounding box center [994, 429] width 764 height 765
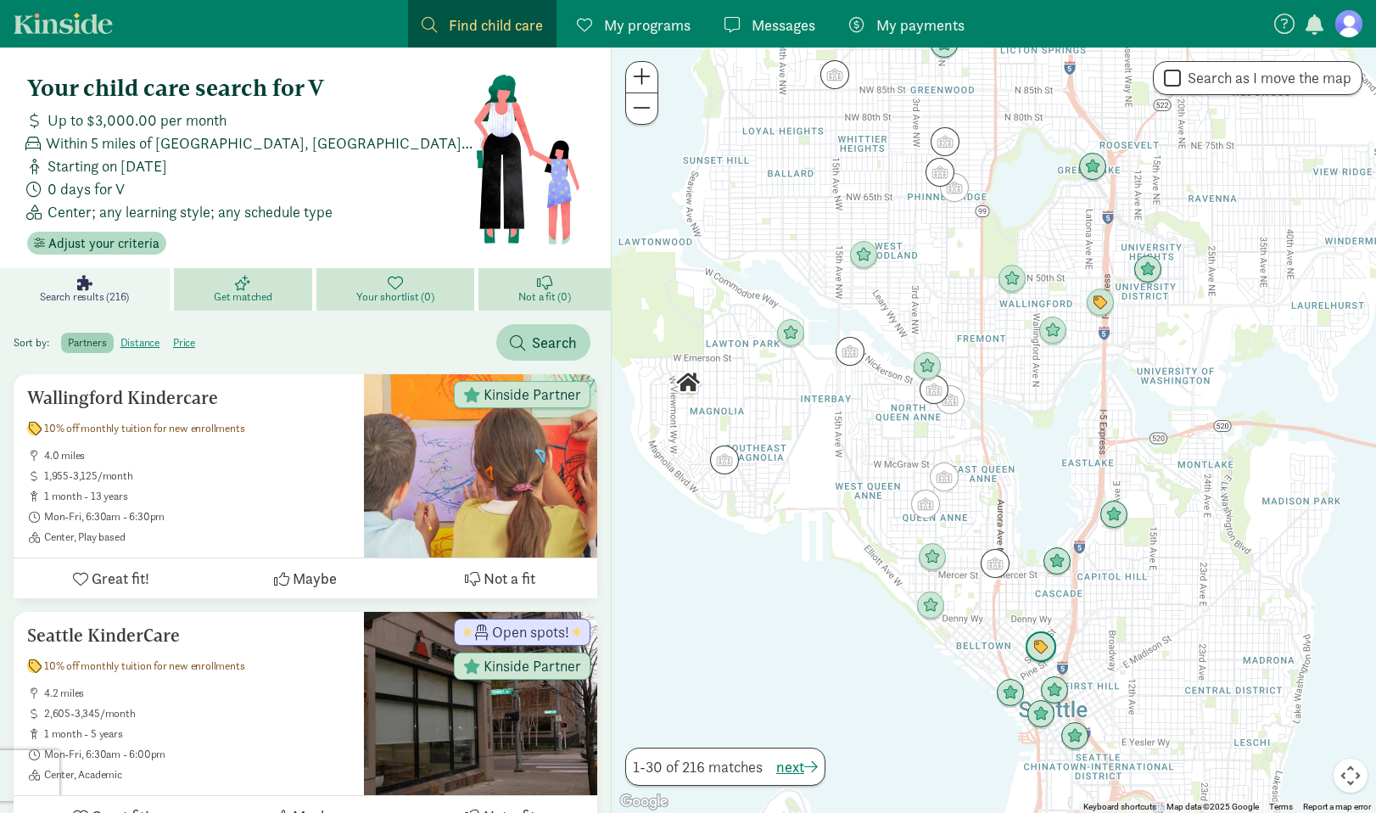
click at [1034, 640] on img "Click to see details" at bounding box center [1041, 647] width 32 height 32
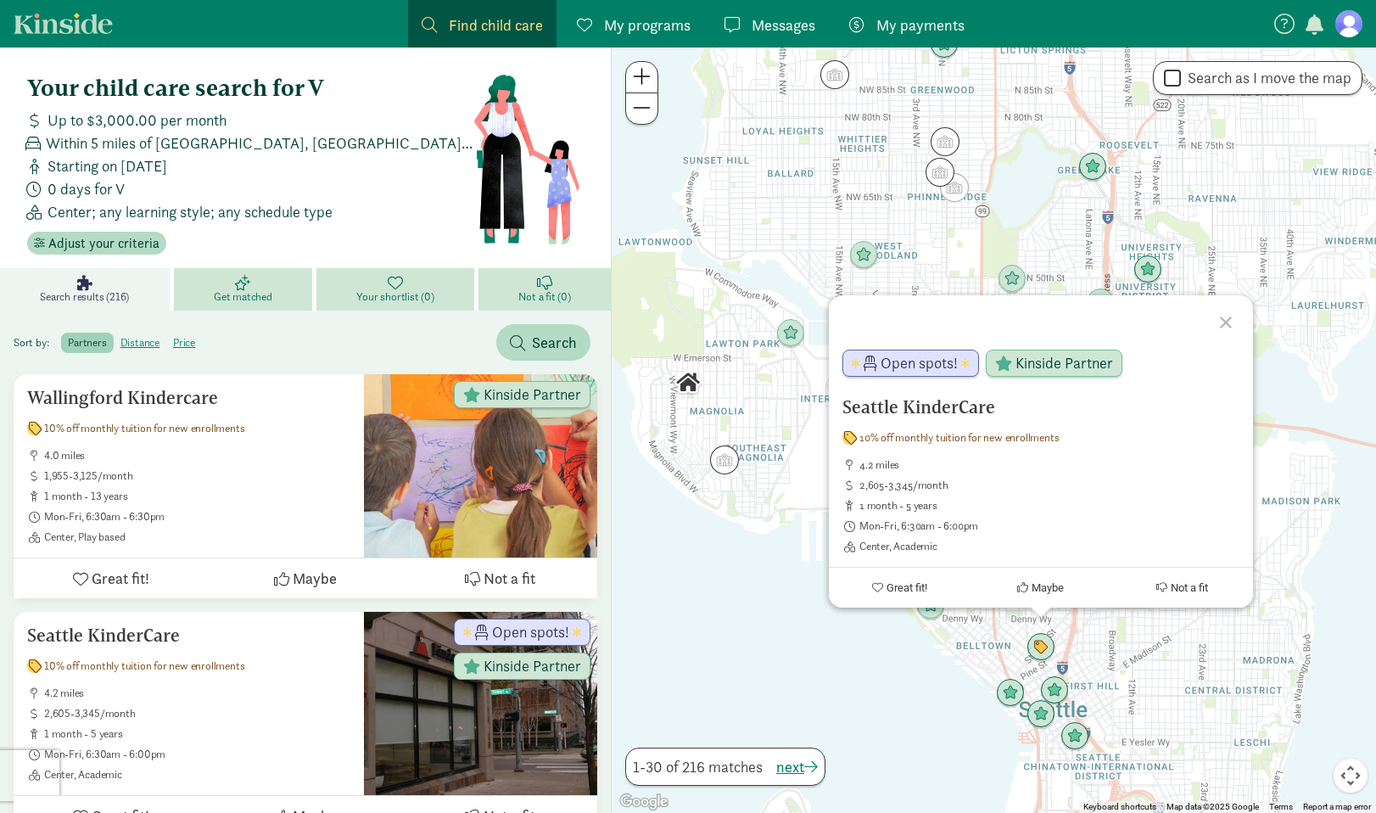
click at [1159, 636] on div "Seattle KinderCare 10% off monthly tuition for new enrollments 4.2 miles 2,605-…" at bounding box center [994, 429] width 764 height 765
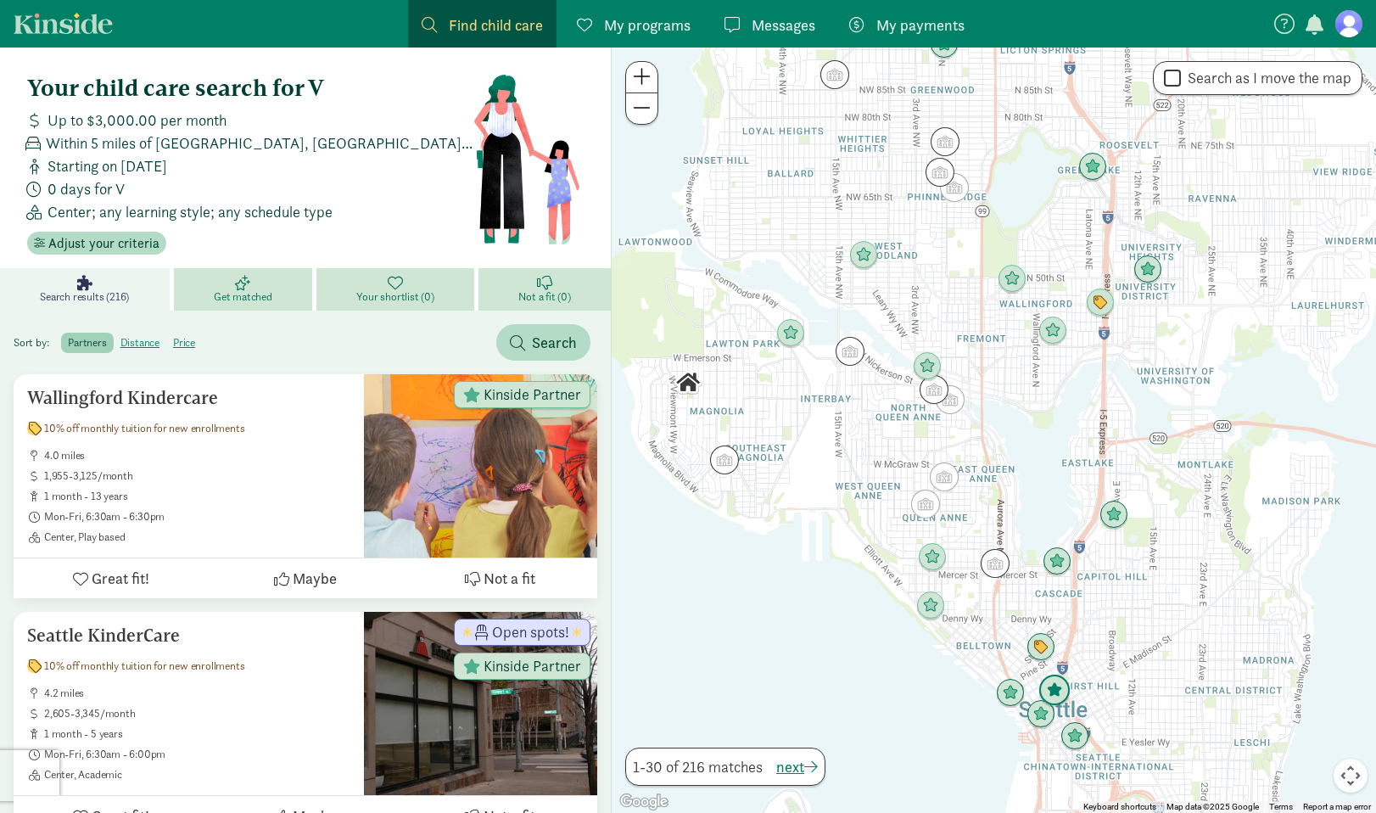
click at [1058, 697] on img "Click to see details" at bounding box center [1054, 690] width 32 height 32
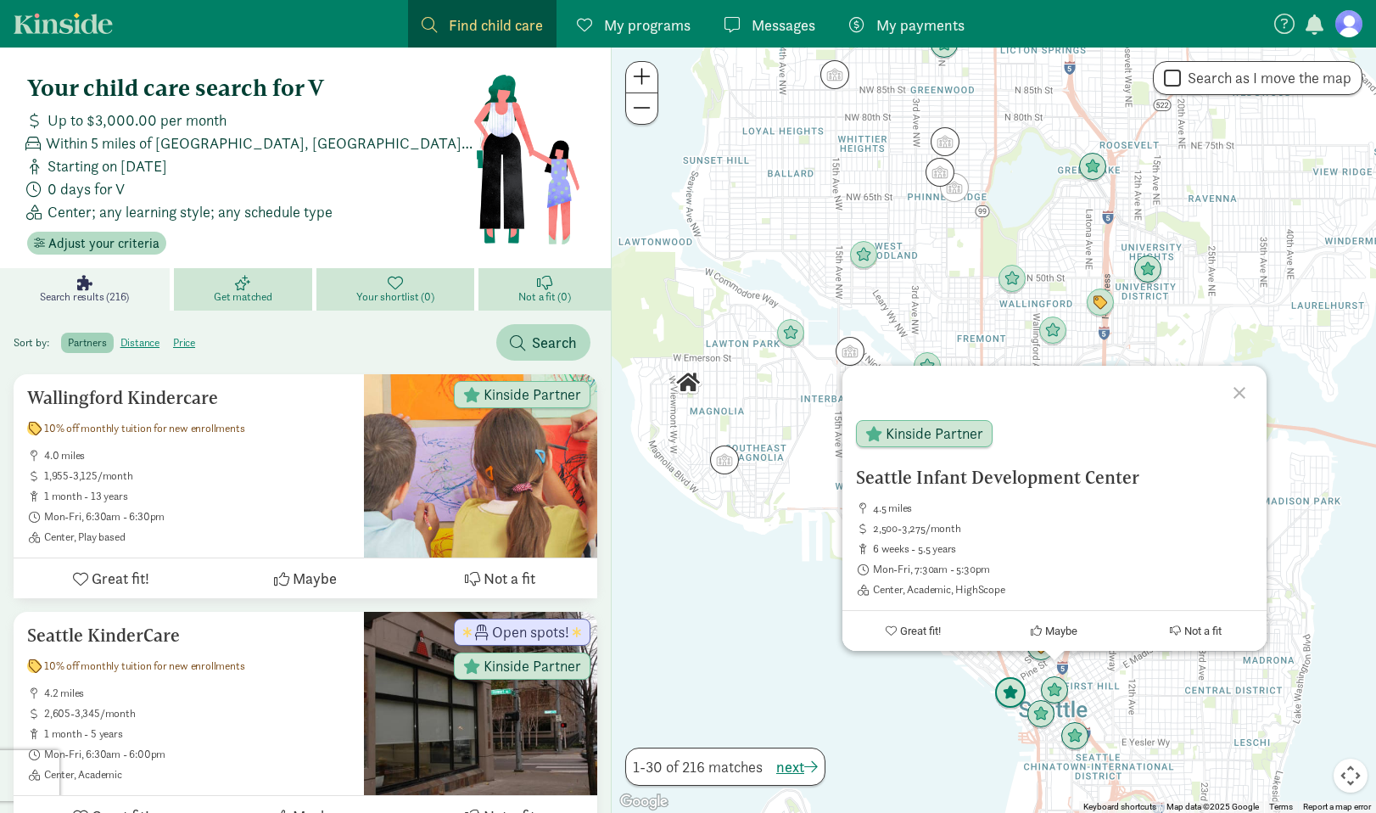
click at [1008, 692] on img "Click to see details" at bounding box center [1010, 693] width 32 height 32
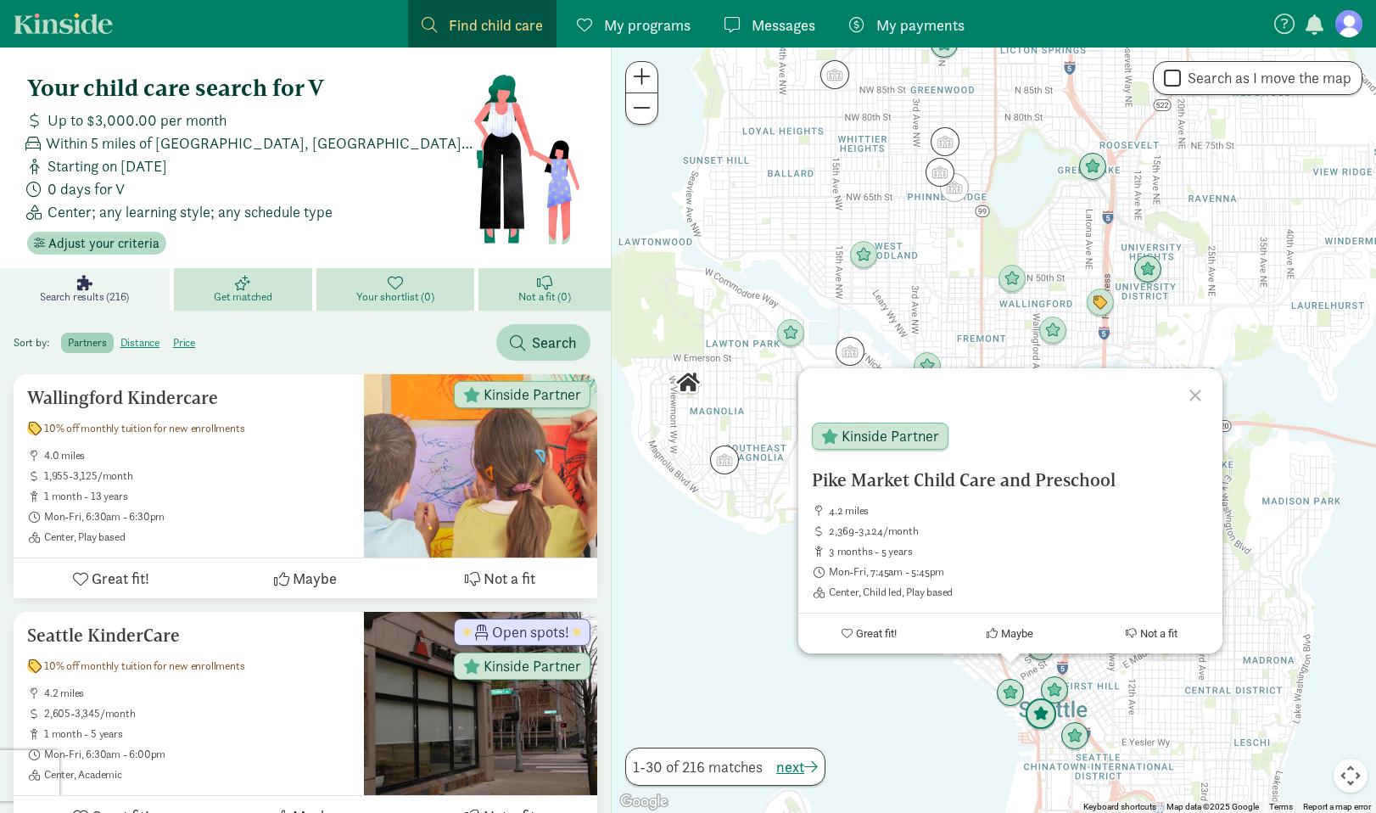
click at [1038, 709] on img "Click to see details" at bounding box center [1041, 714] width 32 height 32
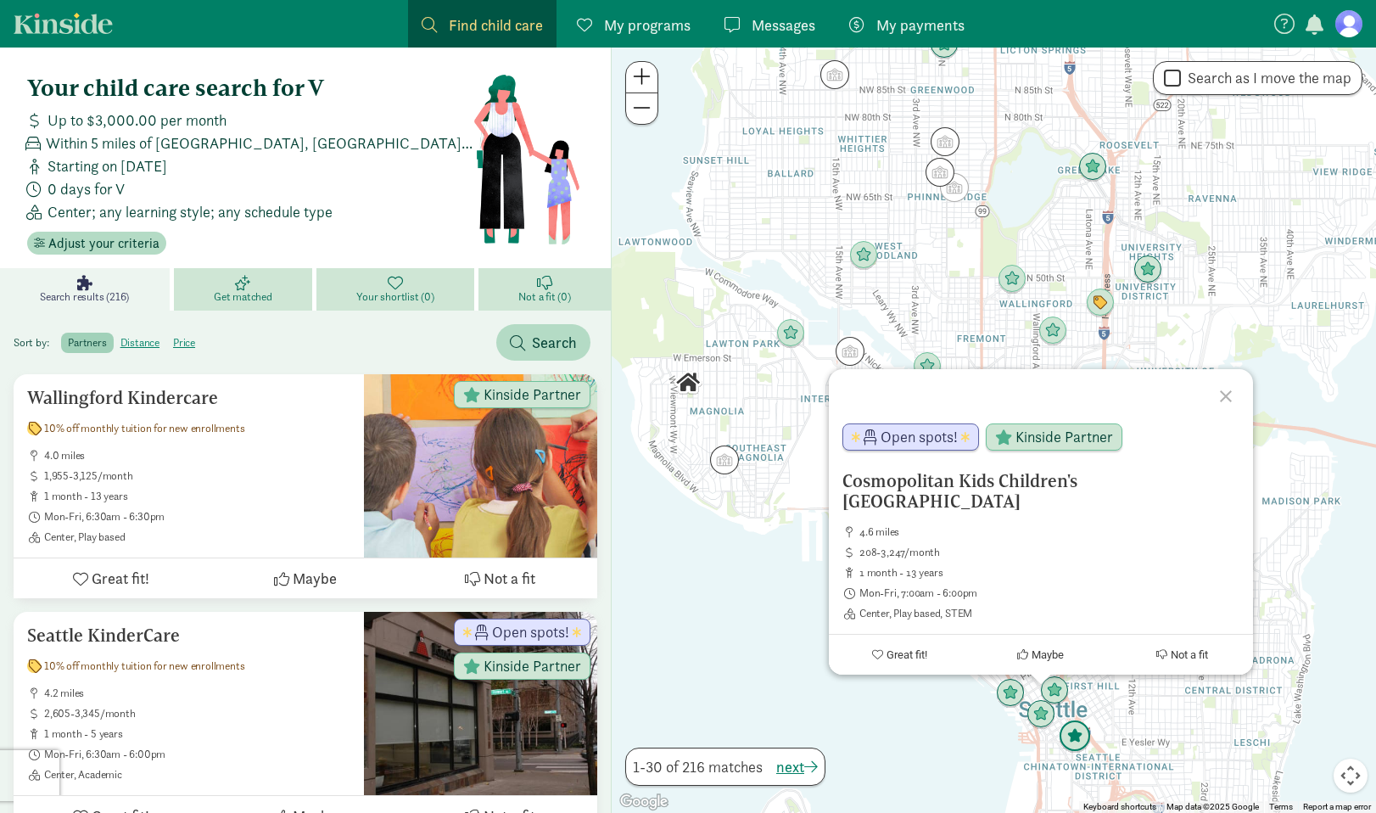
click at [1076, 733] on img "Click to see details" at bounding box center [1074, 736] width 32 height 32
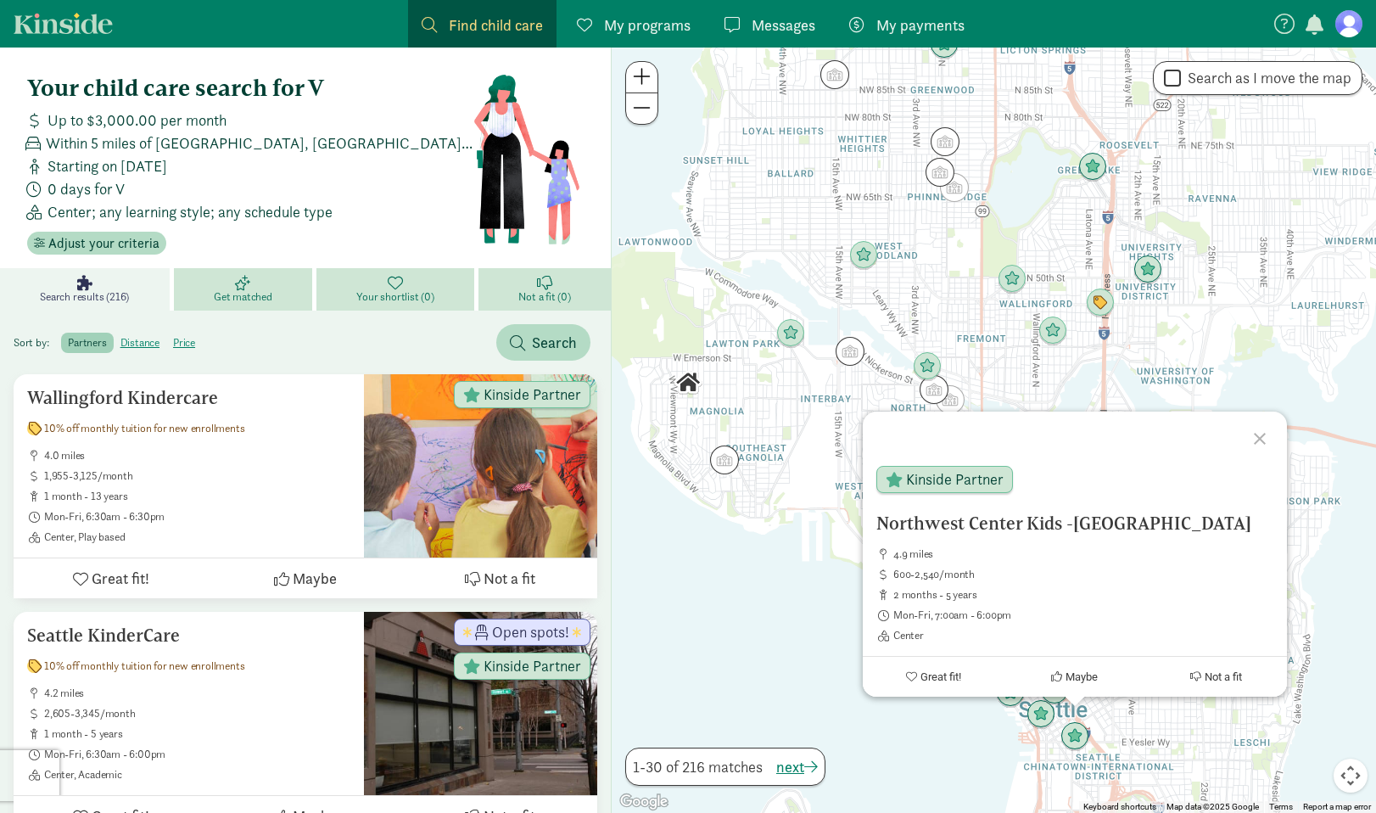
click at [1205, 726] on div "To navigate, press the arrow keys. Northwest Center Kids -Chinook 4.9 miles 600…" at bounding box center [994, 429] width 764 height 765
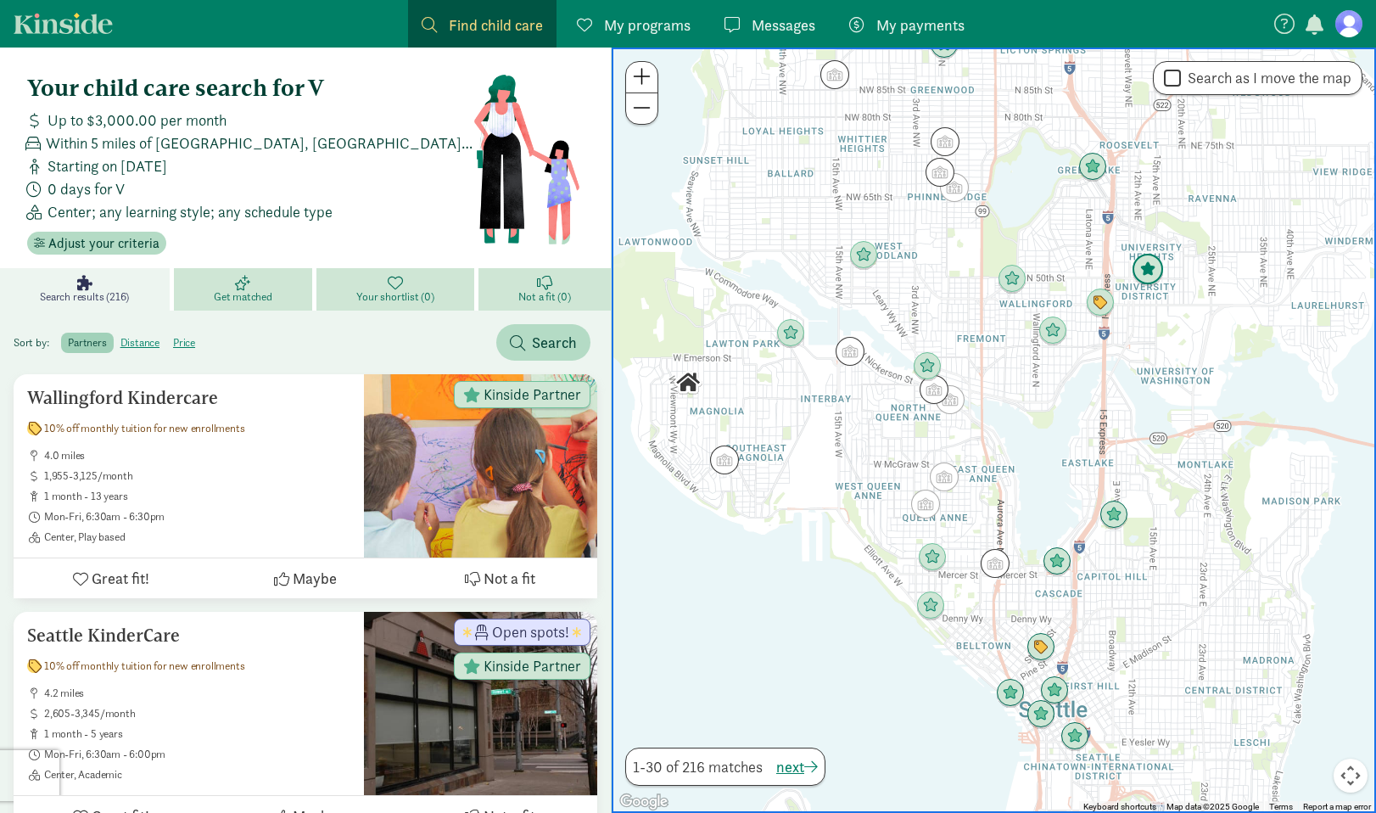
click at [1160, 269] on img "Click to see details" at bounding box center [1147, 270] width 32 height 32
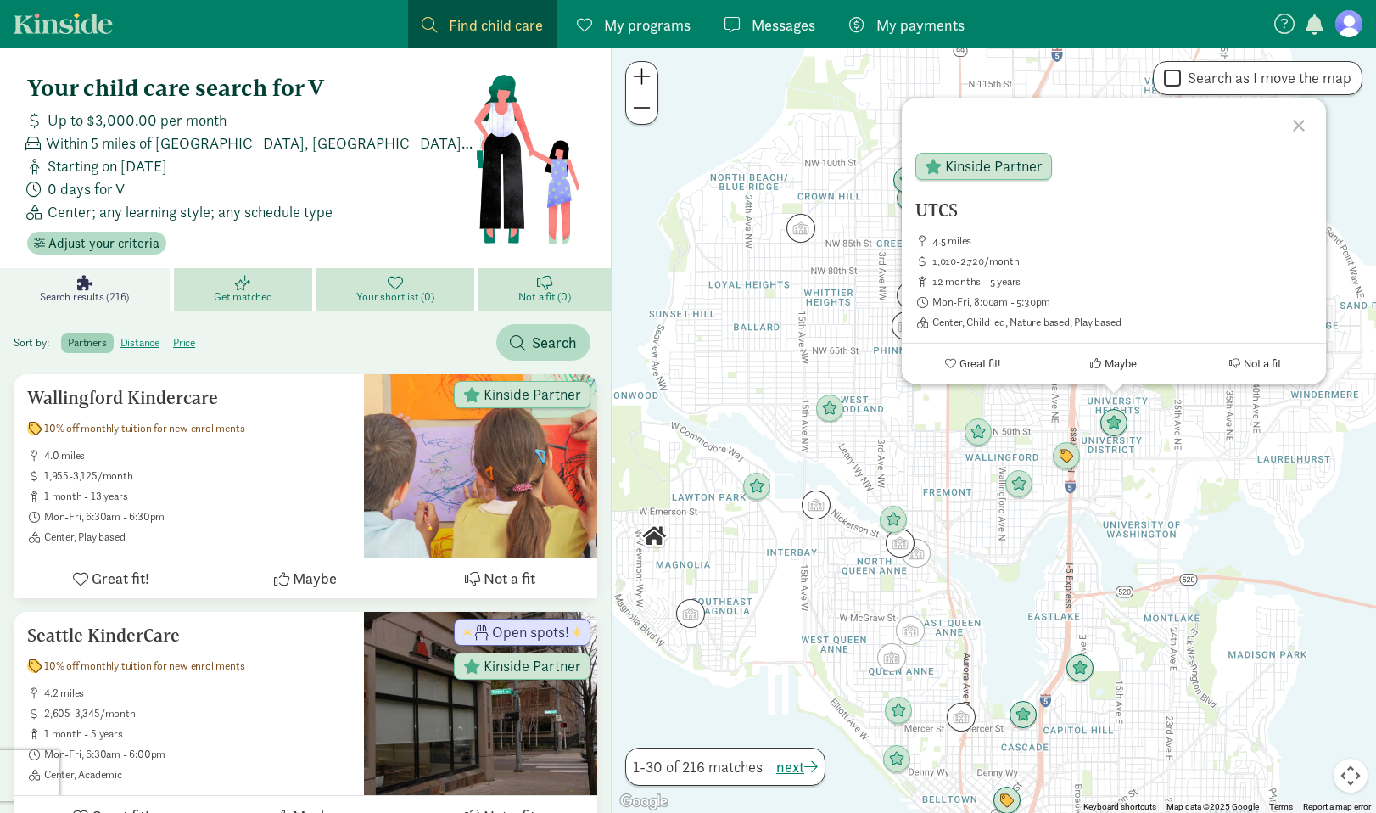
click at [1170, 438] on div "UTCS 4.5 miles 1,010-2,720/month 12 months - 5 years Mon-Fri, 8:00am - 5:30pm C…" at bounding box center [994, 429] width 764 height 765
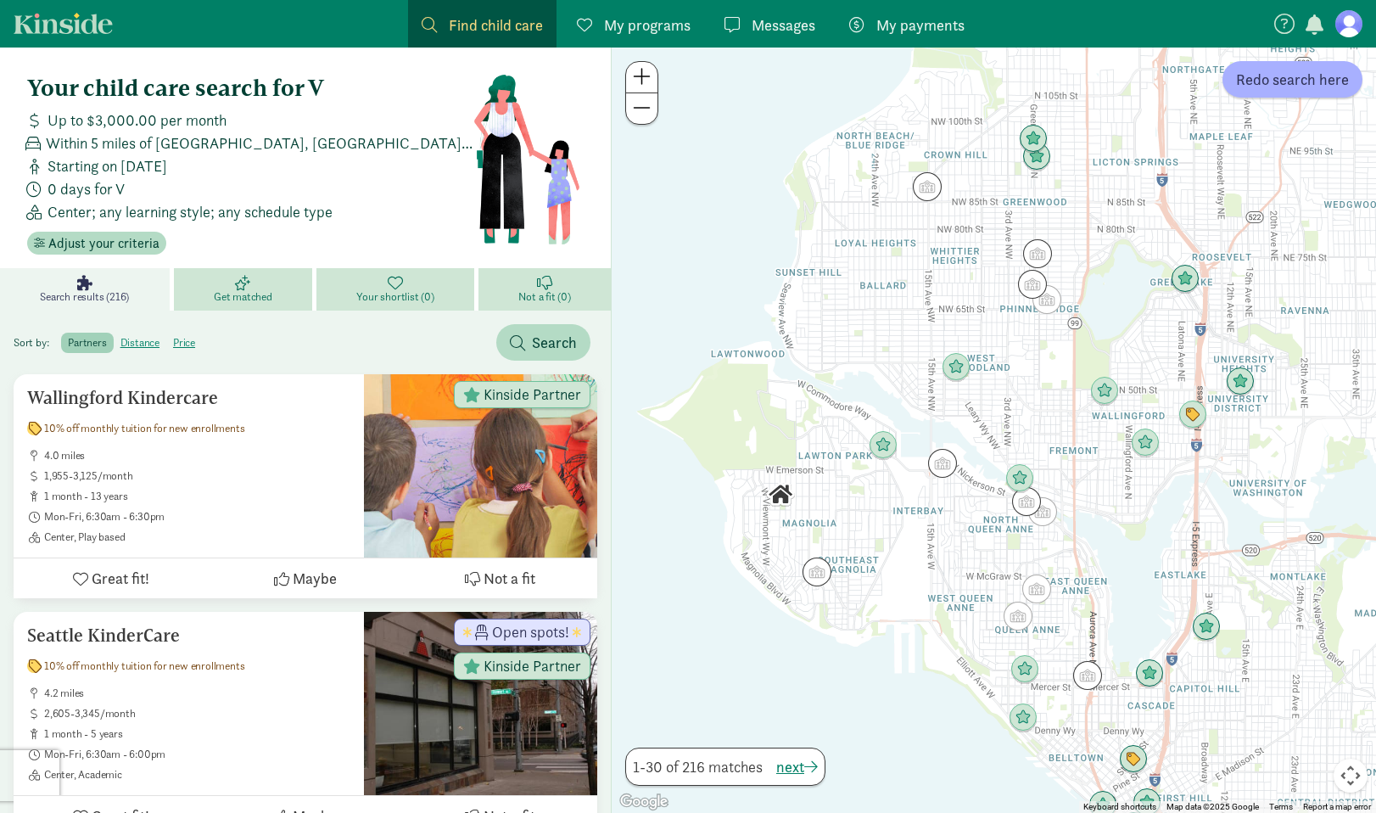
drag, startPoint x: 777, startPoint y: 592, endPoint x: 901, endPoint y: 551, distance: 130.4
click at [901, 551] on div at bounding box center [994, 429] width 764 height 765
click at [953, 367] on img "Click to see details" at bounding box center [956, 367] width 32 height 32
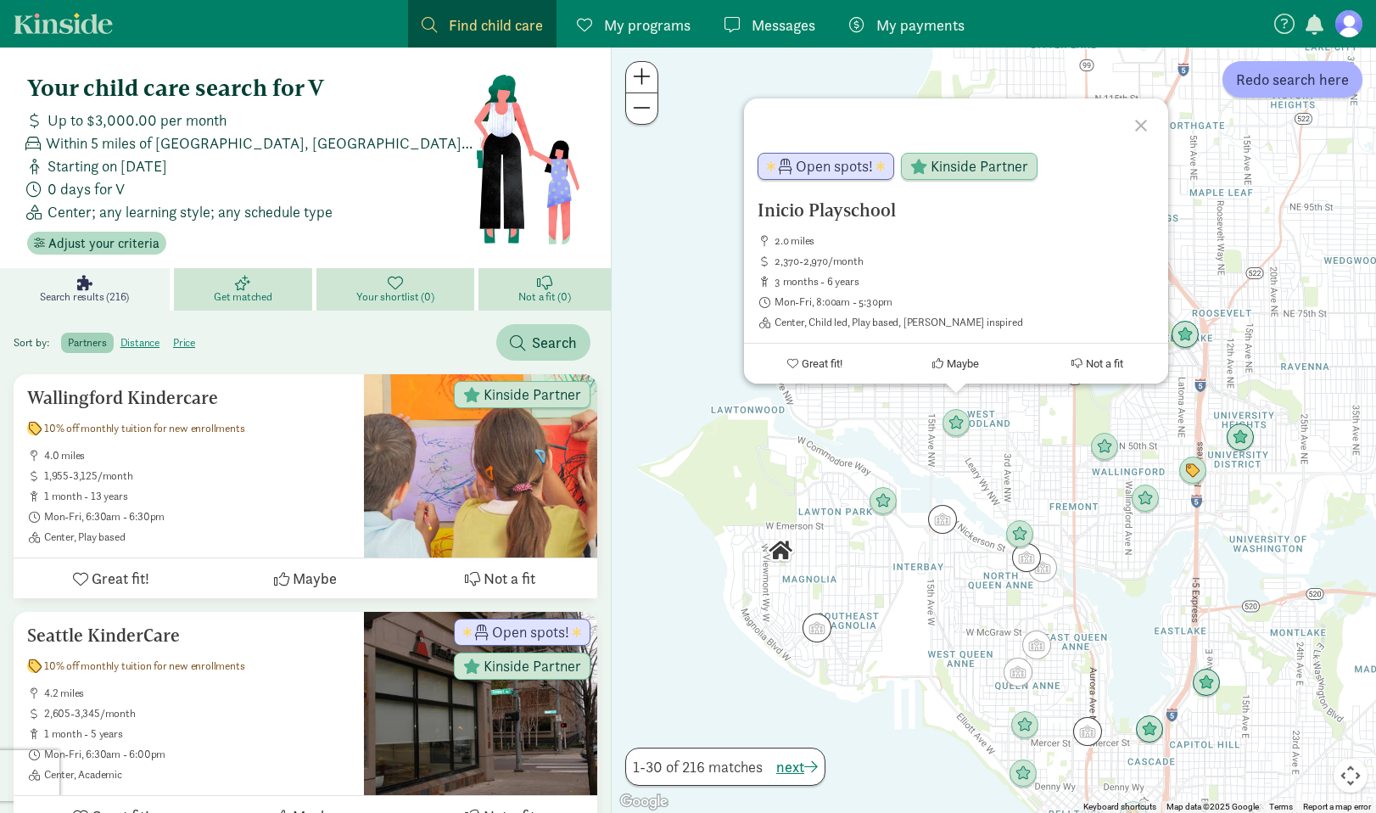
click at [1014, 434] on div "Inicio Playschool 2.0 miles 2,370-2,970/month 3 months - 6 years Mon-Fri, 8:00a…" at bounding box center [994, 429] width 764 height 765
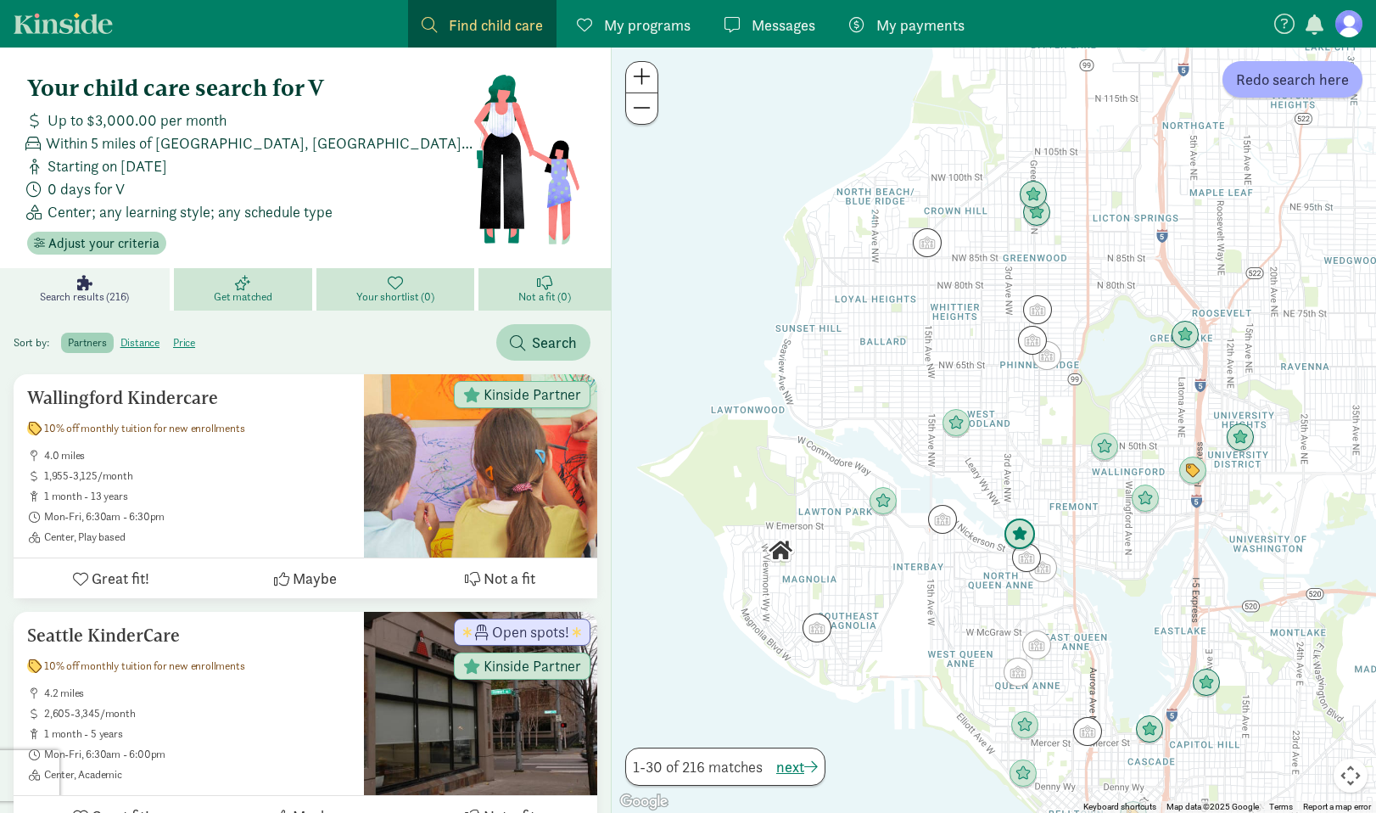
click at [1024, 531] on img "Click to see details" at bounding box center [1019, 534] width 32 height 32
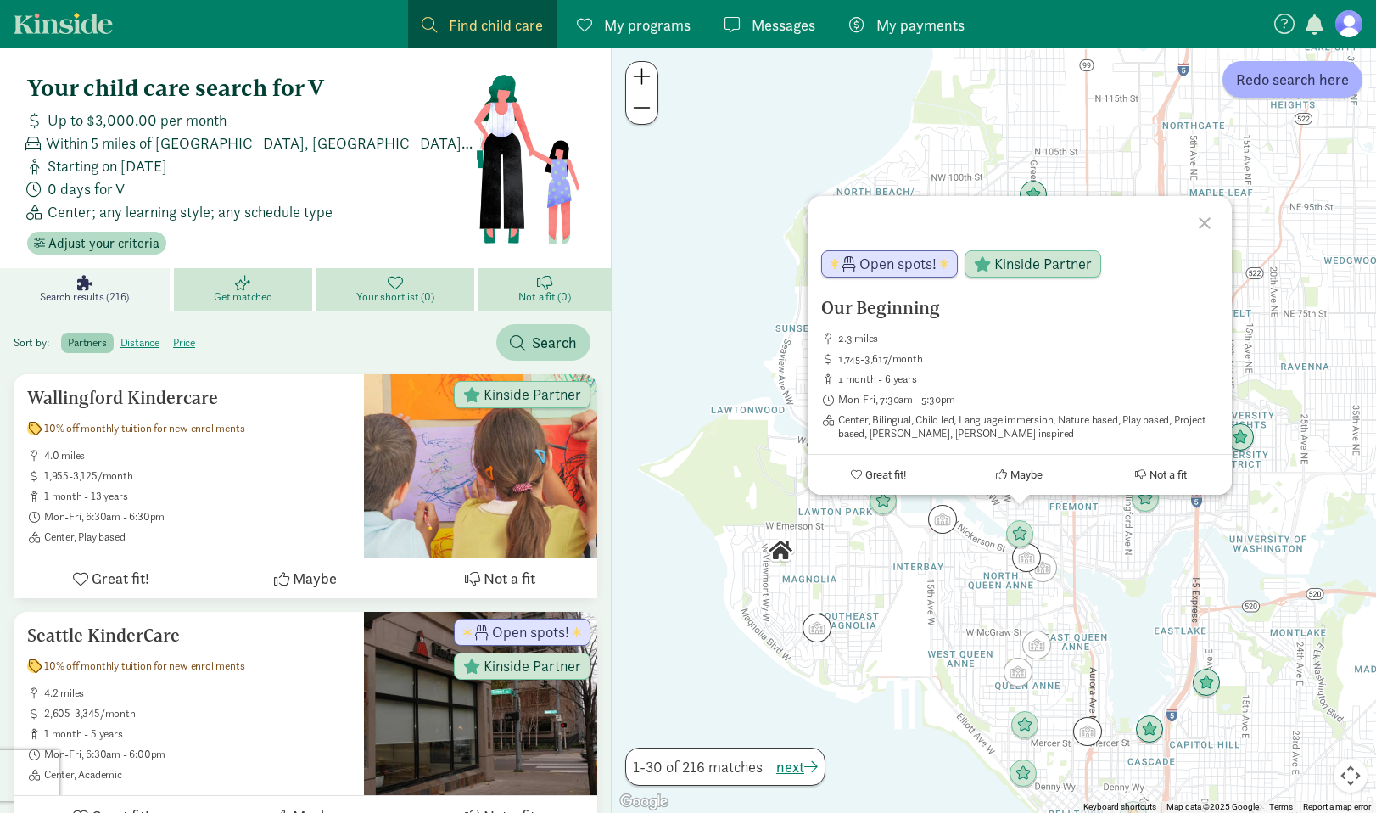
click at [1141, 557] on div "Our Beginning 2.3 miles 1,745-3,617/month 1 month - 6 years Mon-Fri, 7:30am - 5…" at bounding box center [994, 429] width 764 height 765
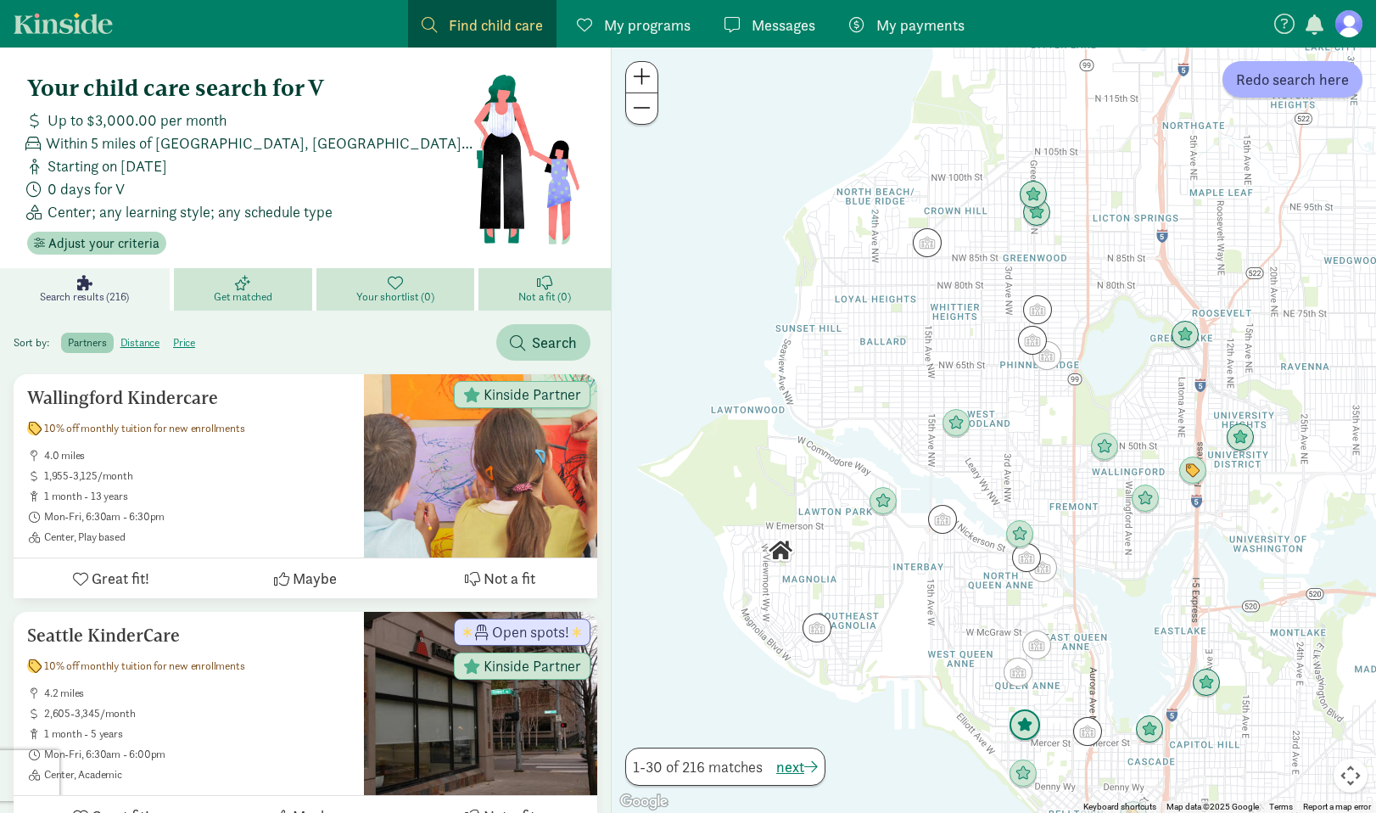
click at [1023, 718] on img "Click to see details" at bounding box center [1024, 725] width 32 height 32
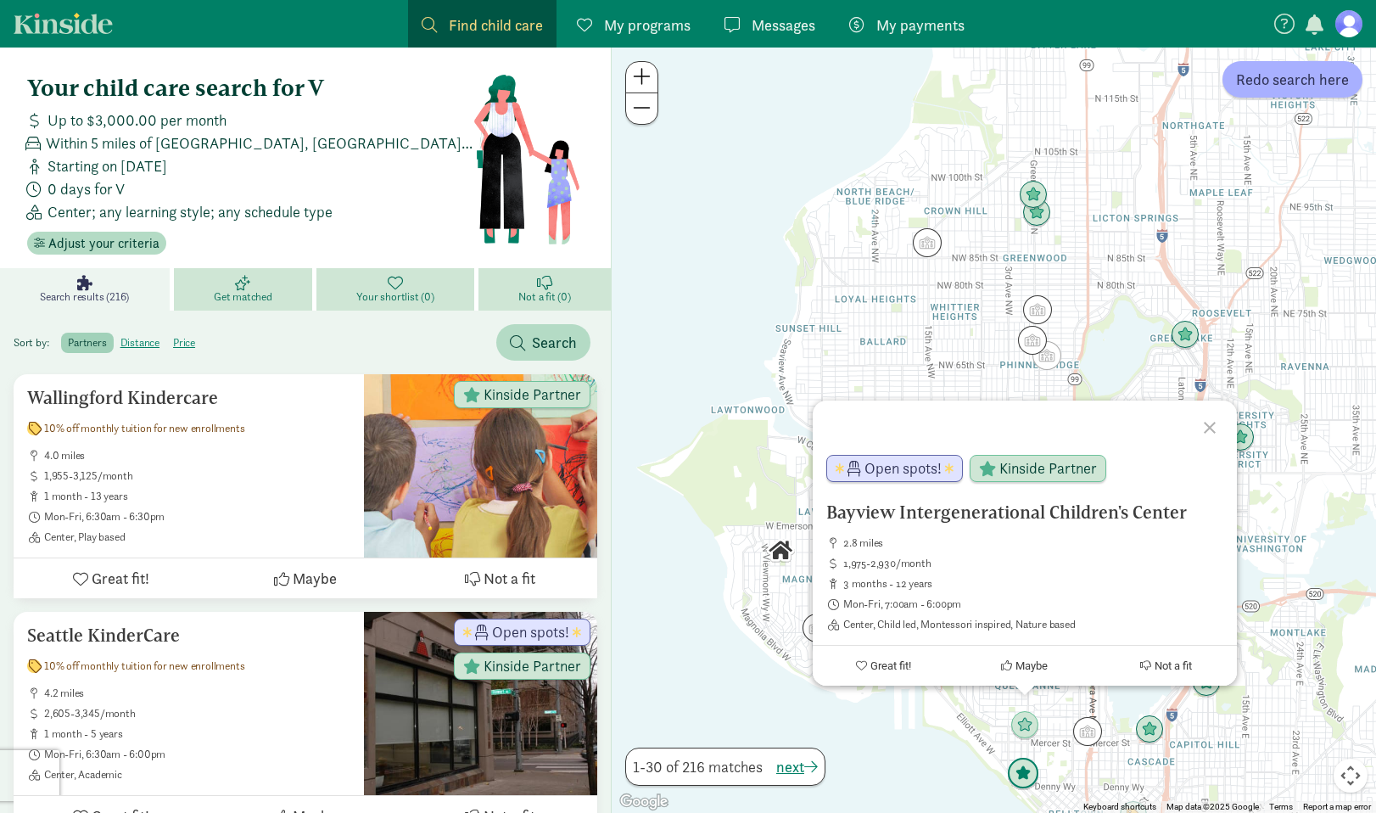
click at [1029, 779] on img "Click to see details" at bounding box center [1023, 773] width 32 height 32
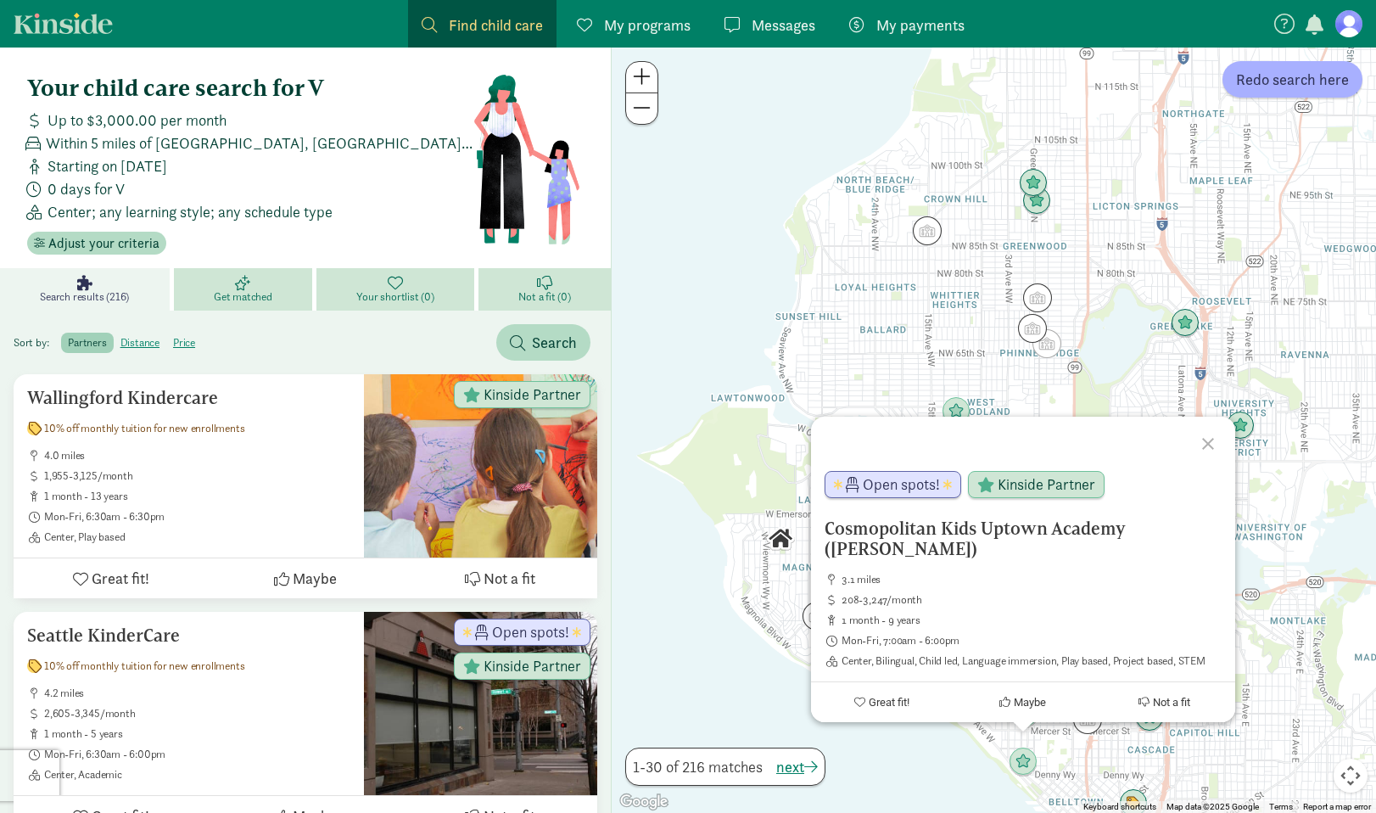
click at [1246, 701] on div "To navigate, press the arrow keys. Cosmopolitan Kids Uptown Academy (Queen Anne…" at bounding box center [994, 429] width 764 height 765
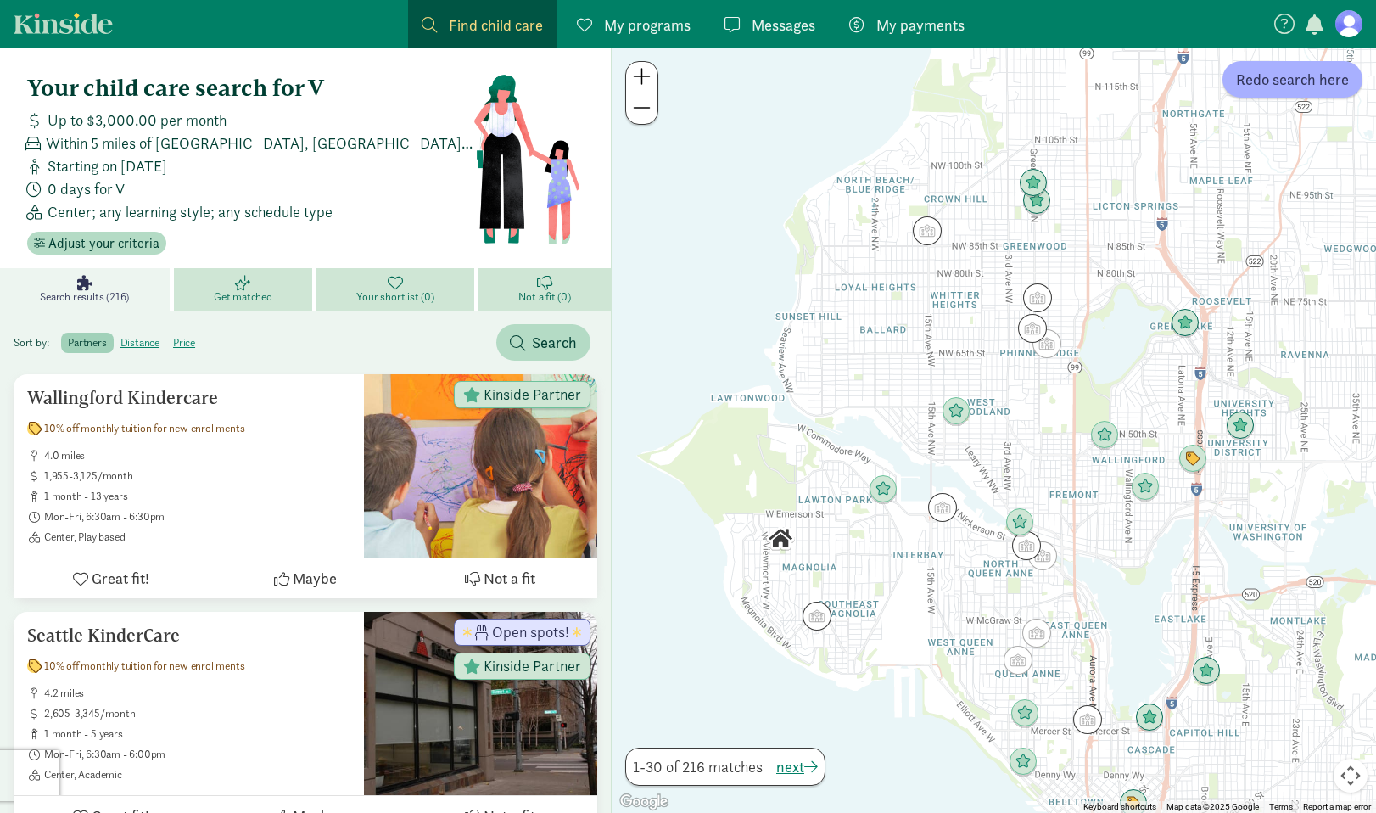
click at [1209, 681] on img "Click to see details" at bounding box center [1206, 670] width 29 height 29
click at [1213, 670] on img "Click to see details" at bounding box center [1207, 669] width 32 height 32
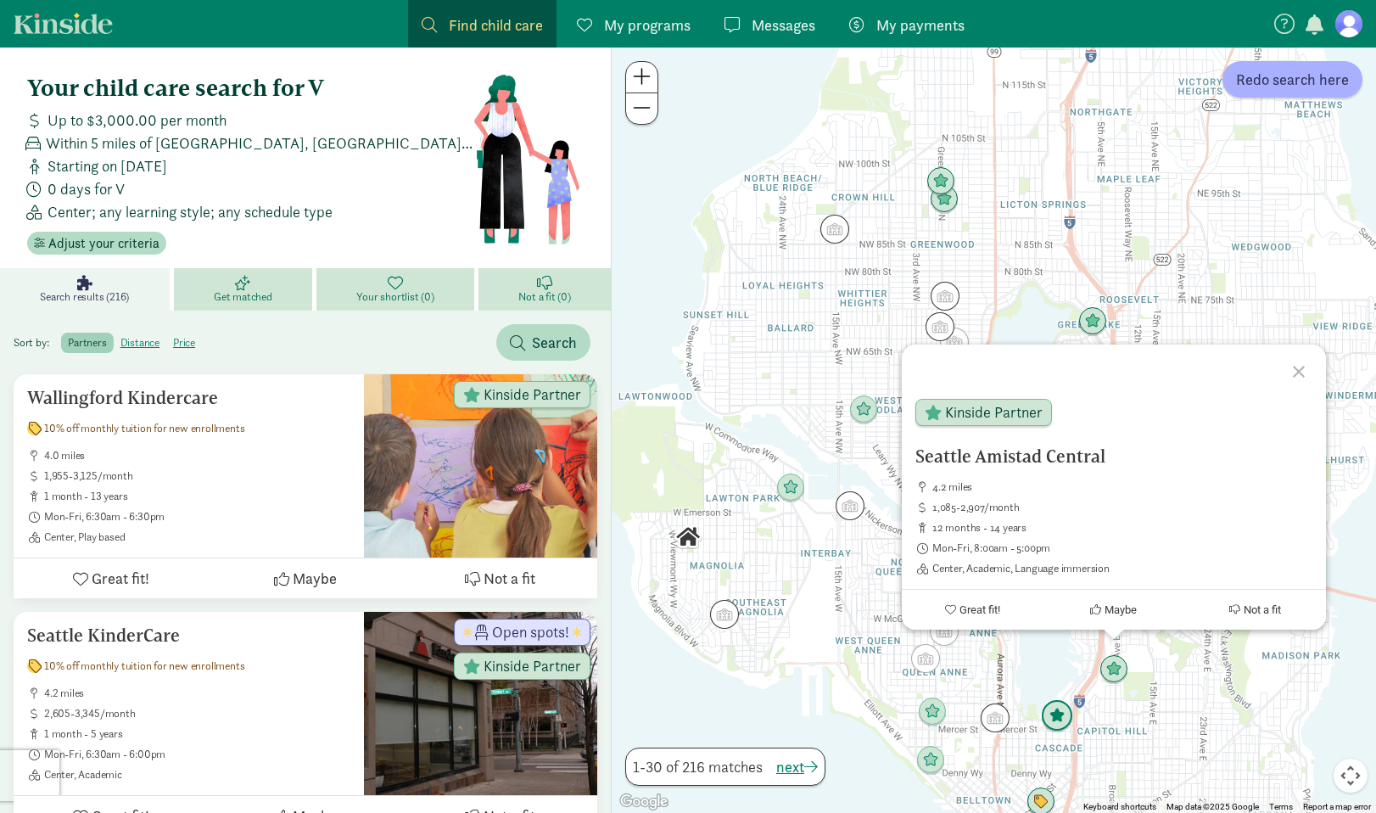
click at [1054, 718] on img "Click to see details" at bounding box center [1057, 716] width 32 height 32
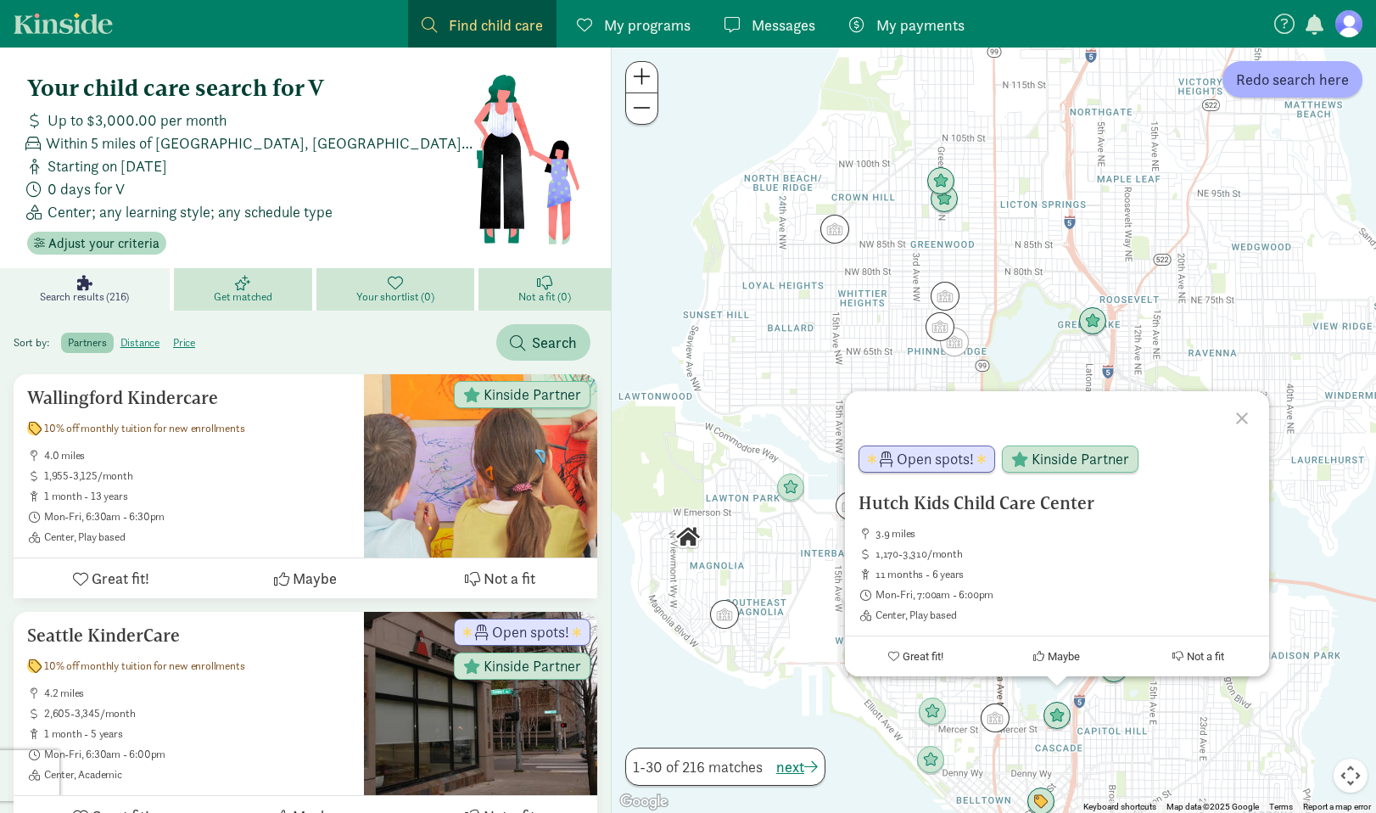
click at [1164, 732] on div "To navigate, press the arrow keys. Hutch Kids Child Care Center 3.9 miles 1,170…" at bounding box center [994, 429] width 764 height 765
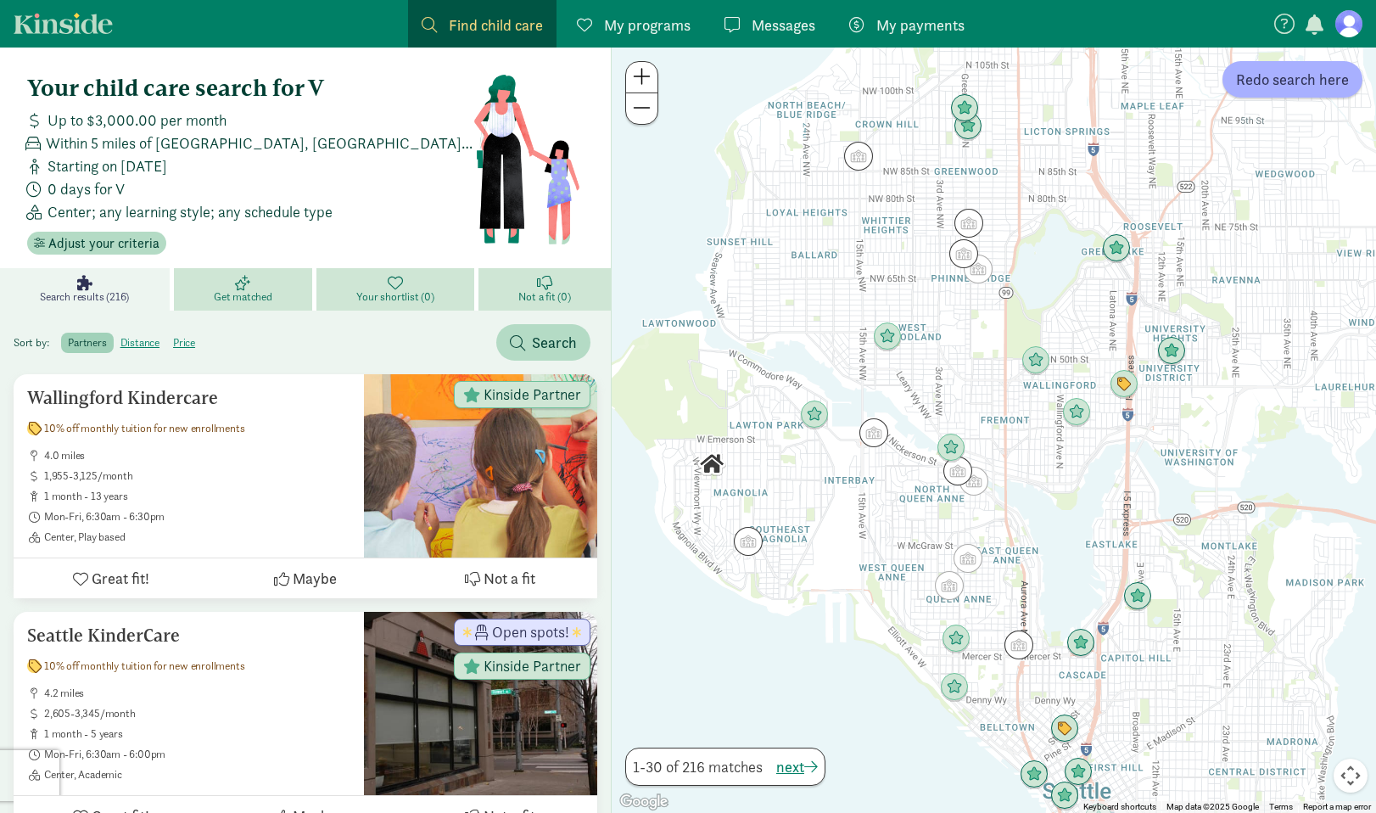
drag, startPoint x: 1164, startPoint y: 710, endPoint x: 1181, endPoint y: 667, distance: 46.0
click at [1181, 667] on div at bounding box center [994, 429] width 764 height 765
click at [869, 435] on img "Click to see details" at bounding box center [873, 432] width 32 height 32
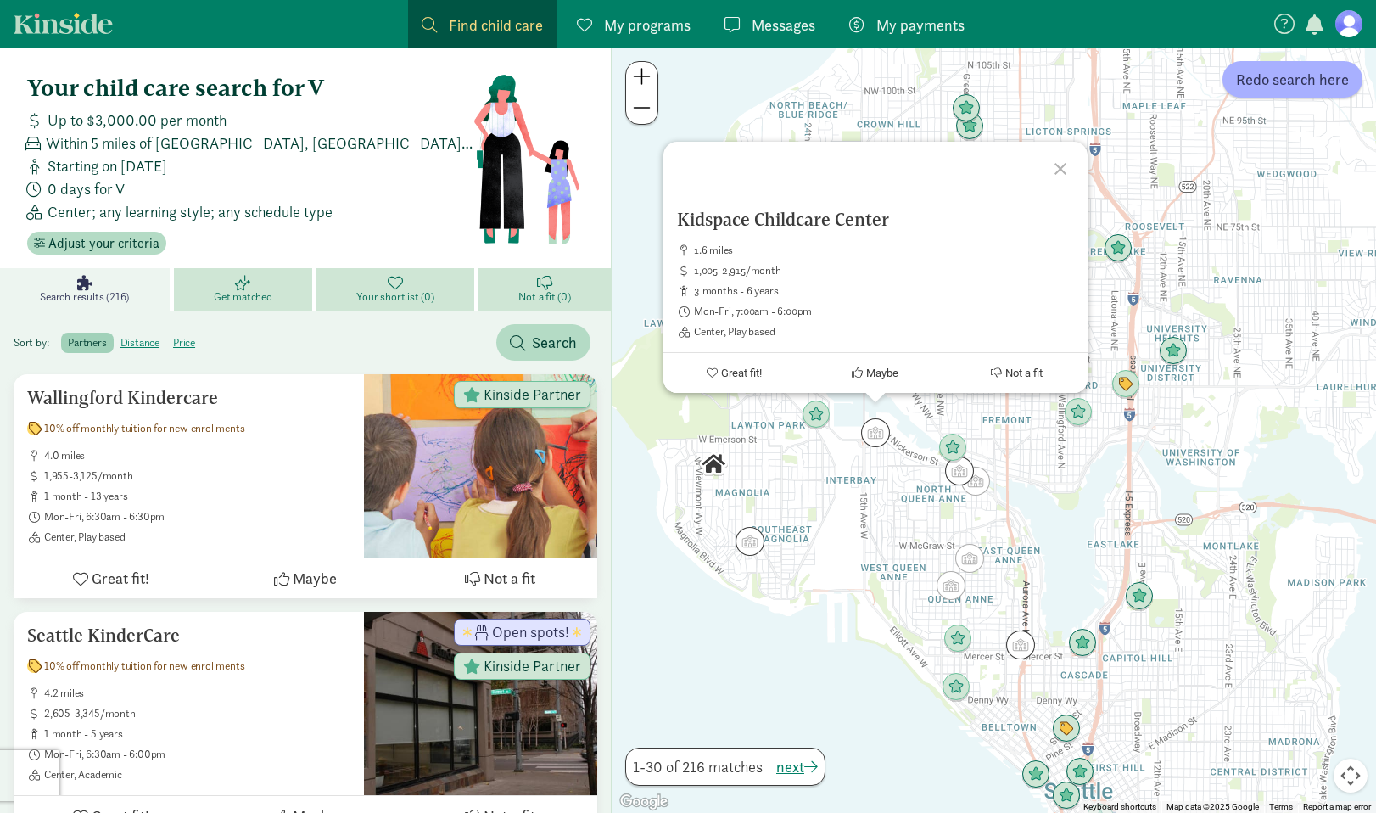
click at [880, 538] on div "Kidspace Childcare Center 1.6 miles 1,005-2,915/month 3 months - 6 years Mon-Fr…" at bounding box center [994, 429] width 764 height 765
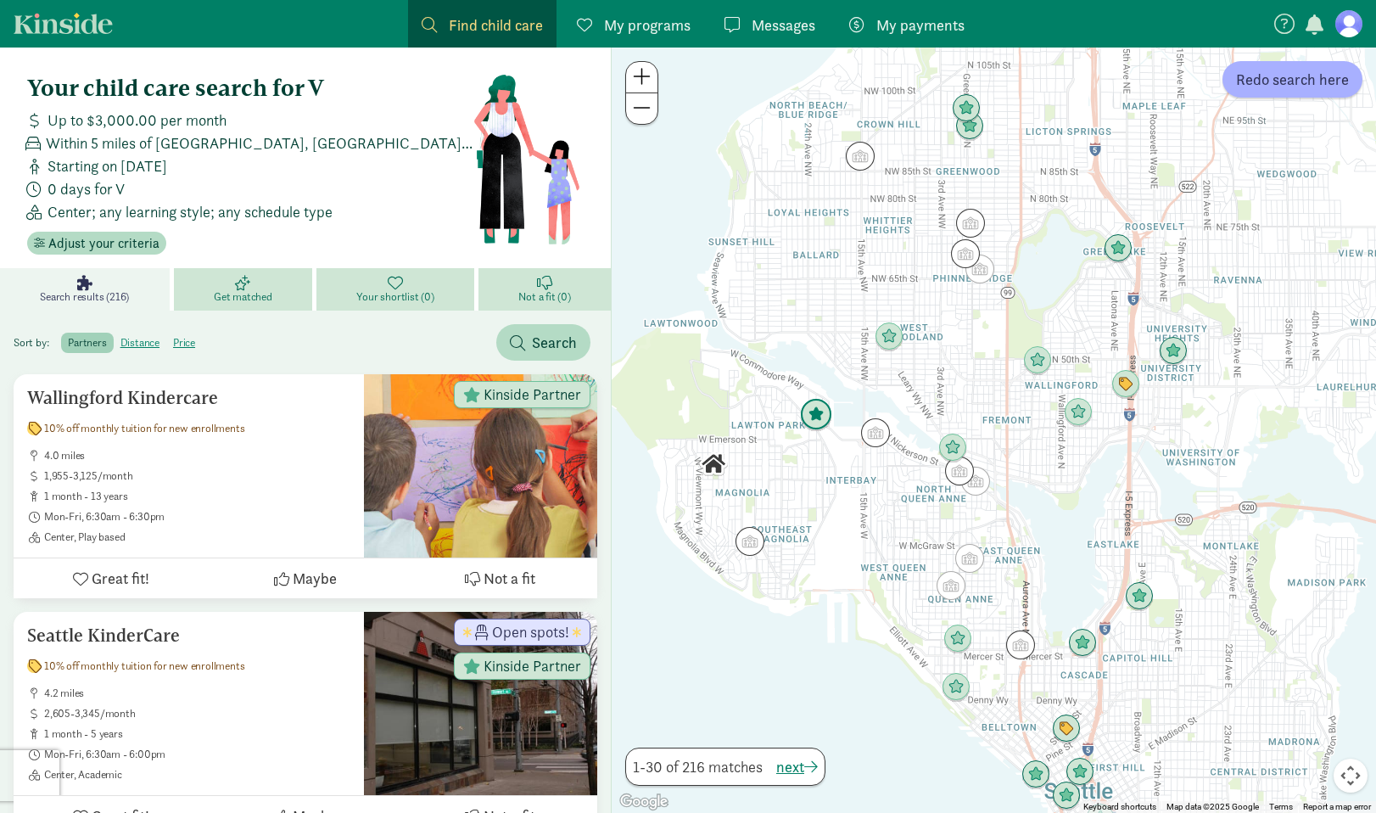
click at [812, 416] on img "Click to see details" at bounding box center [816, 415] width 32 height 32
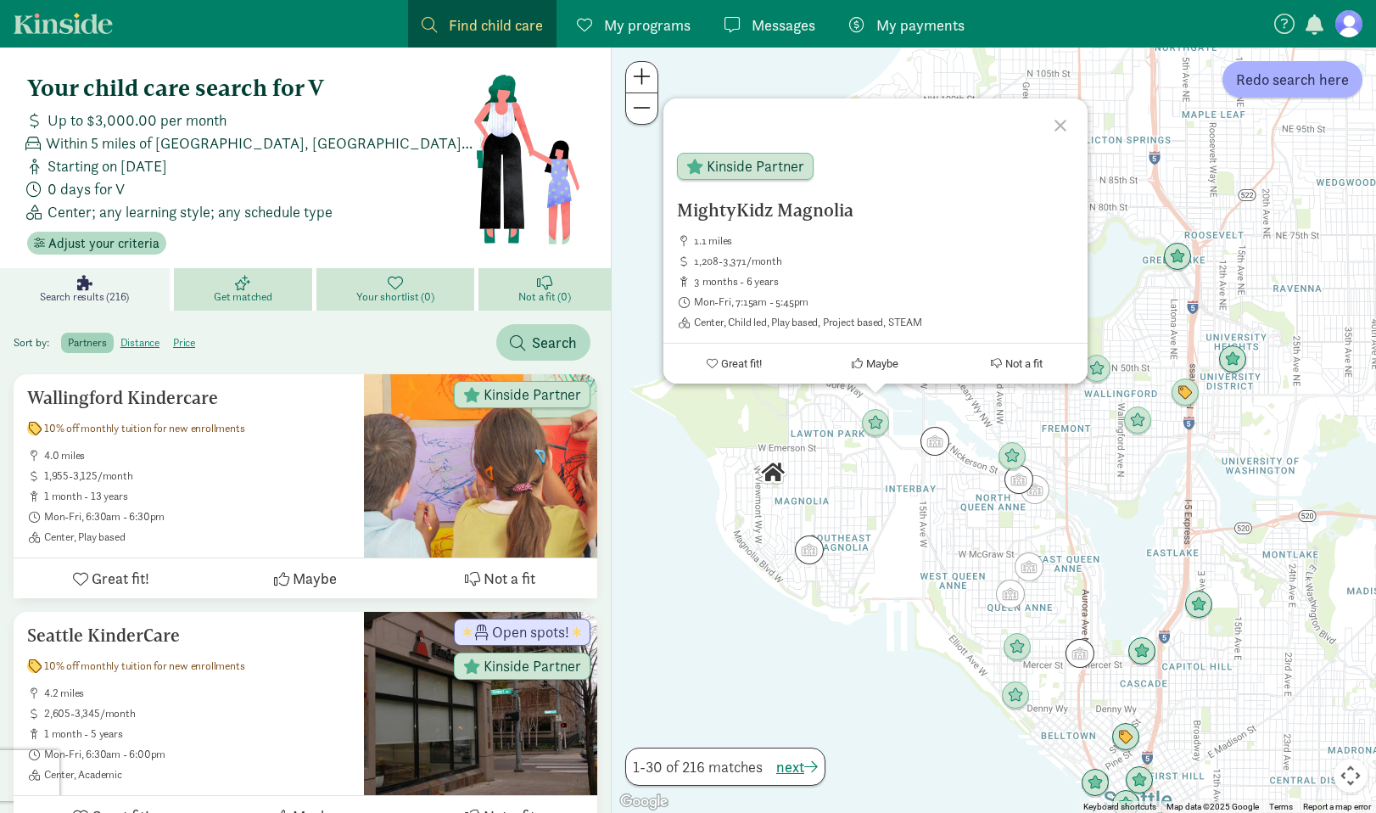
click at [917, 559] on div "MightyKidz Magnolia 1.1 miles 1,208-3,371/month 3 months - 6 years Mon-Fri, 7:1…" at bounding box center [994, 429] width 764 height 765
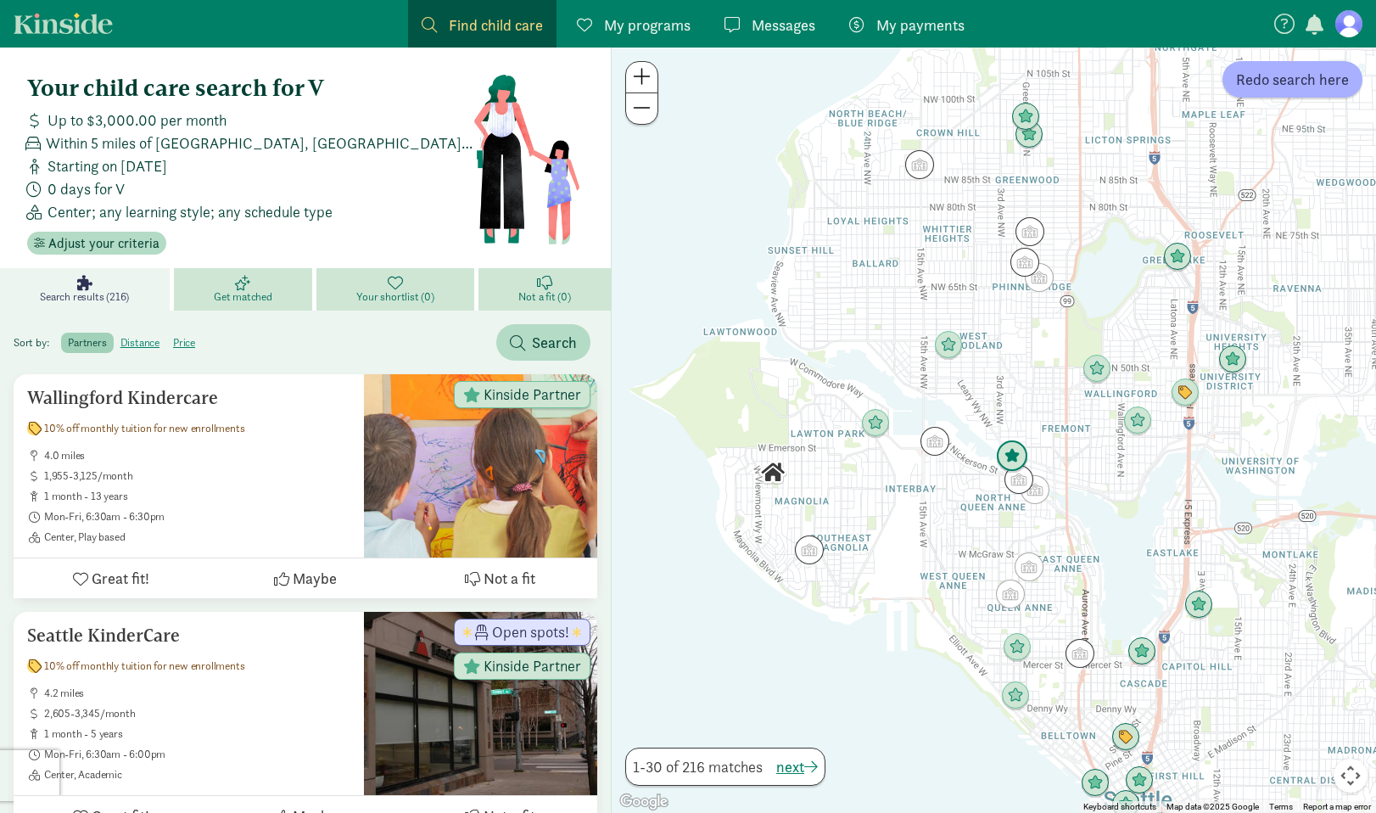
click at [1021, 455] on img "Click to see details" at bounding box center [1012, 456] width 32 height 32
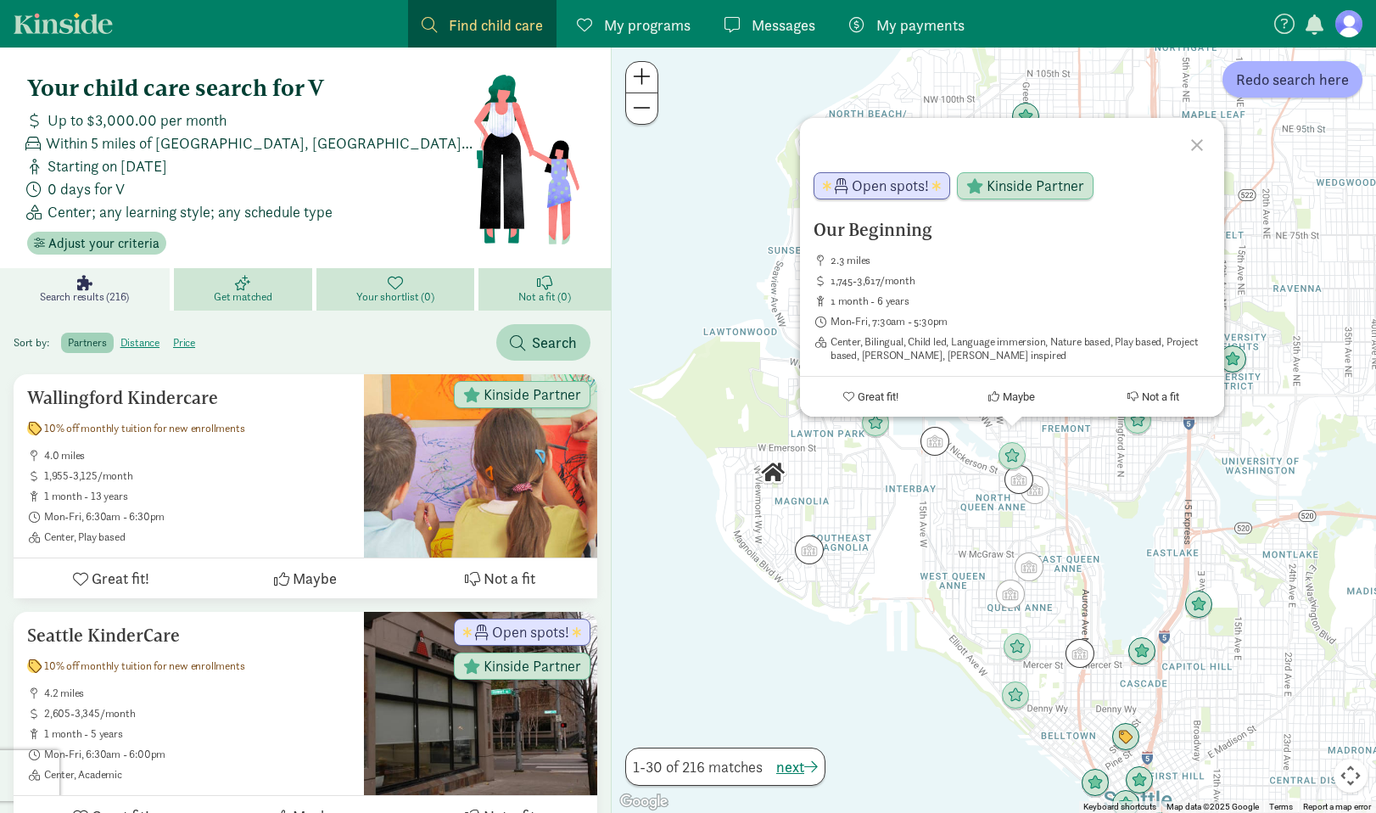
click at [1139, 535] on div "Our Beginning 2.3 miles 1,745-3,617/month 1 month - 6 years Mon-Fri, 7:30am - 5…" at bounding box center [994, 429] width 764 height 765
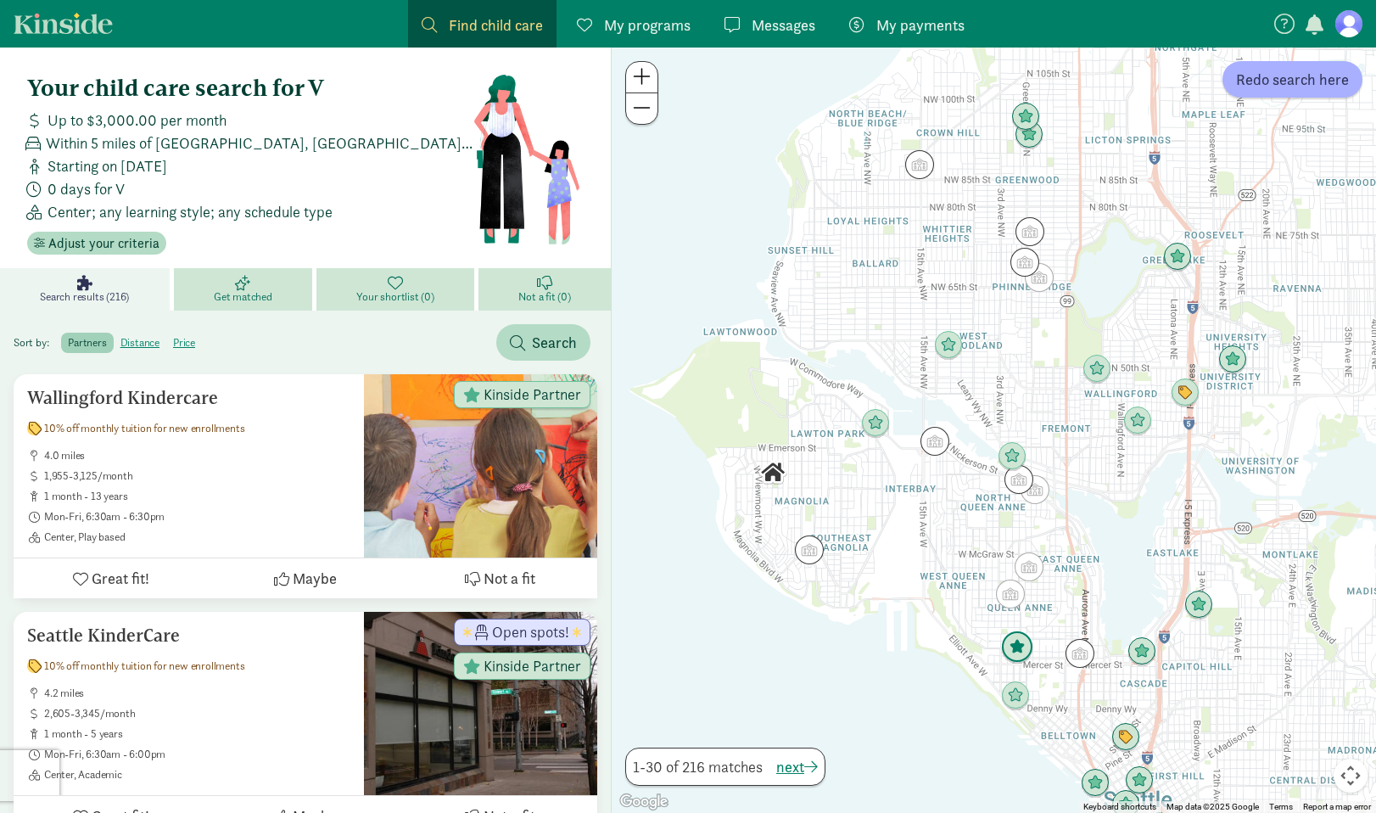
click at [1022, 651] on img "Click to see details" at bounding box center [1017, 647] width 32 height 32
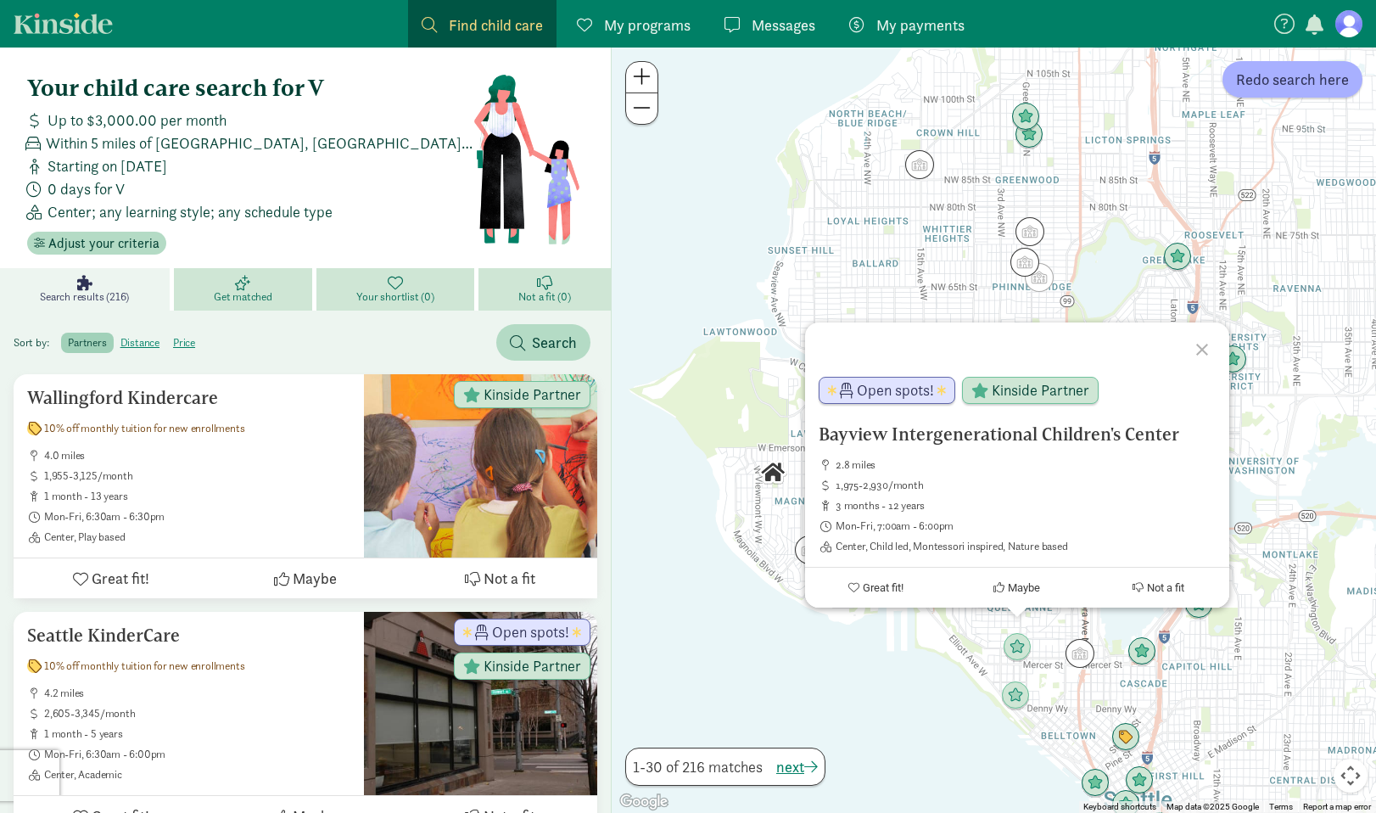
click at [1024, 693] on img "Click to see details" at bounding box center [1015, 695] width 29 height 29
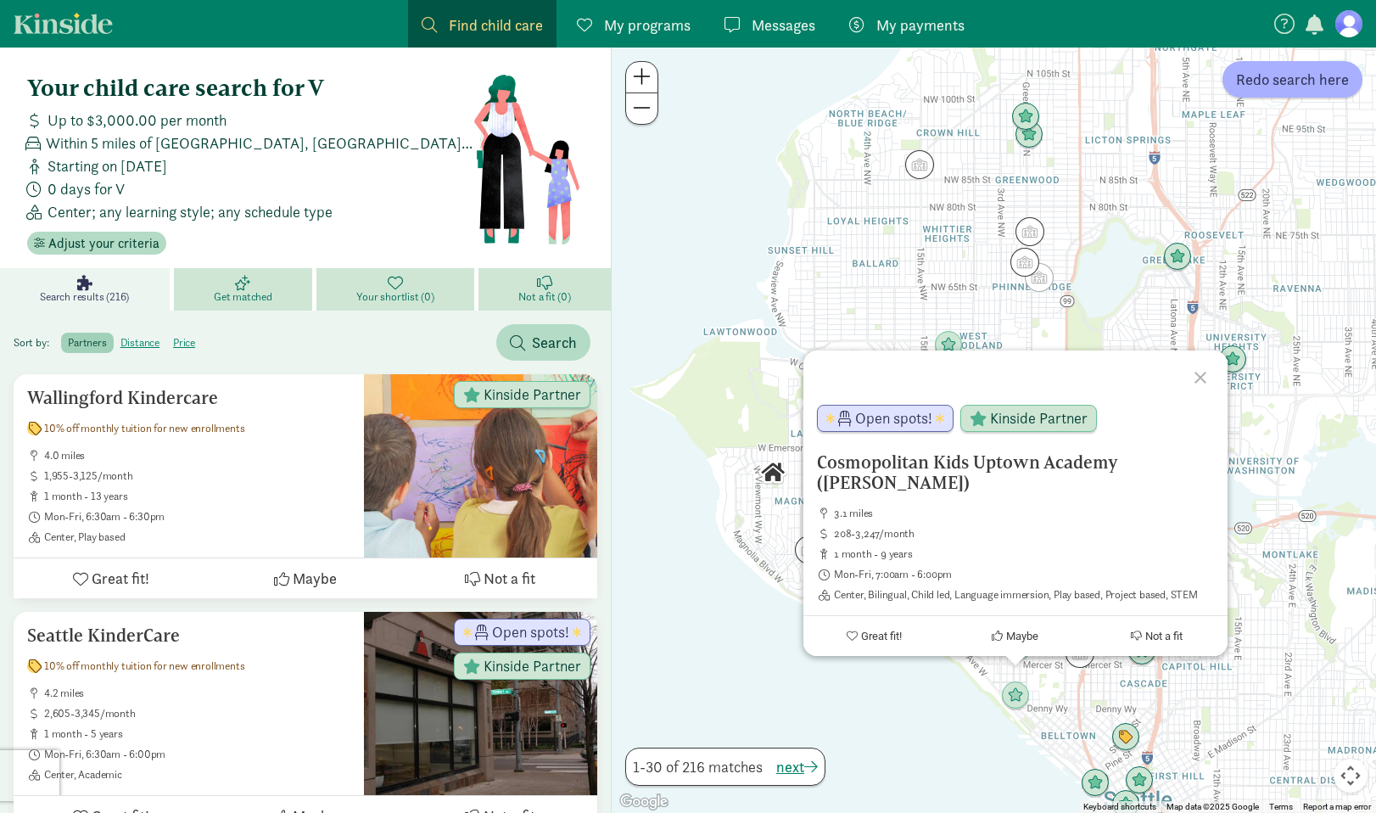
click at [1059, 690] on div "To navigate, press the arrow keys. Cosmopolitan Kids Uptown Academy (Queen Anne…" at bounding box center [994, 429] width 764 height 765
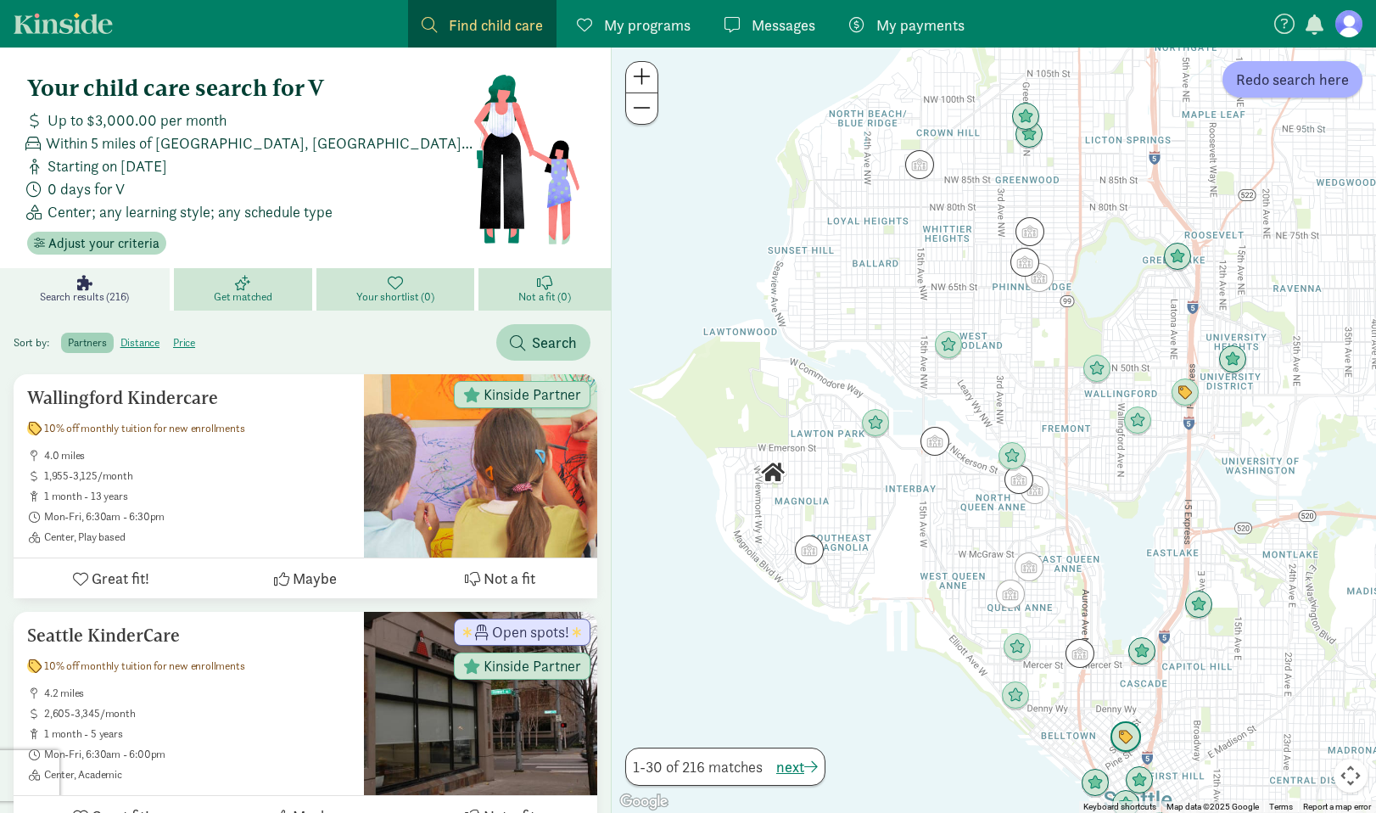
click at [1128, 742] on img "Click to see details" at bounding box center [1125, 737] width 32 height 32
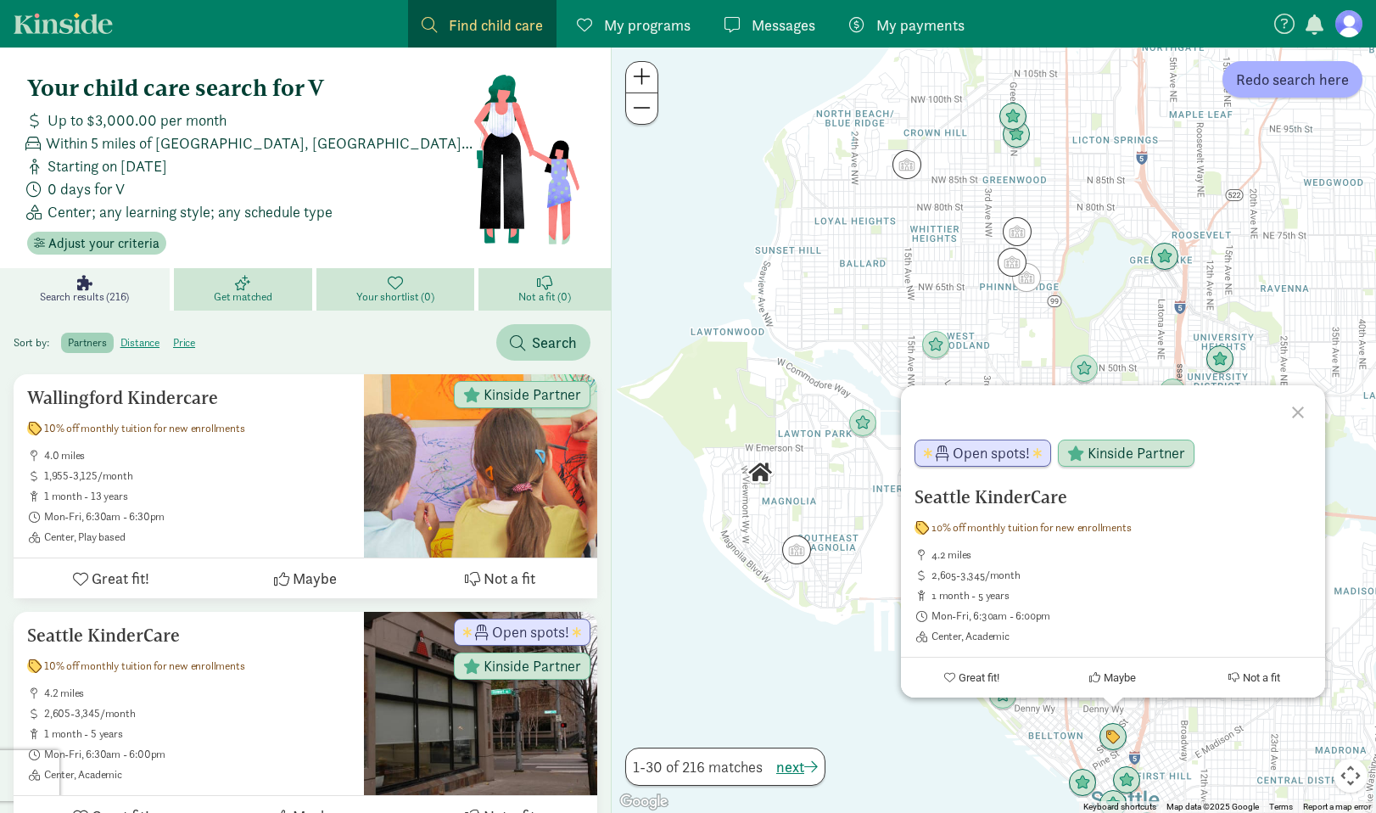
click at [1240, 730] on div "Seattle KinderCare 10% off monthly tuition for new enrollments 4.2 miles 2,605-…" at bounding box center [994, 429] width 764 height 765
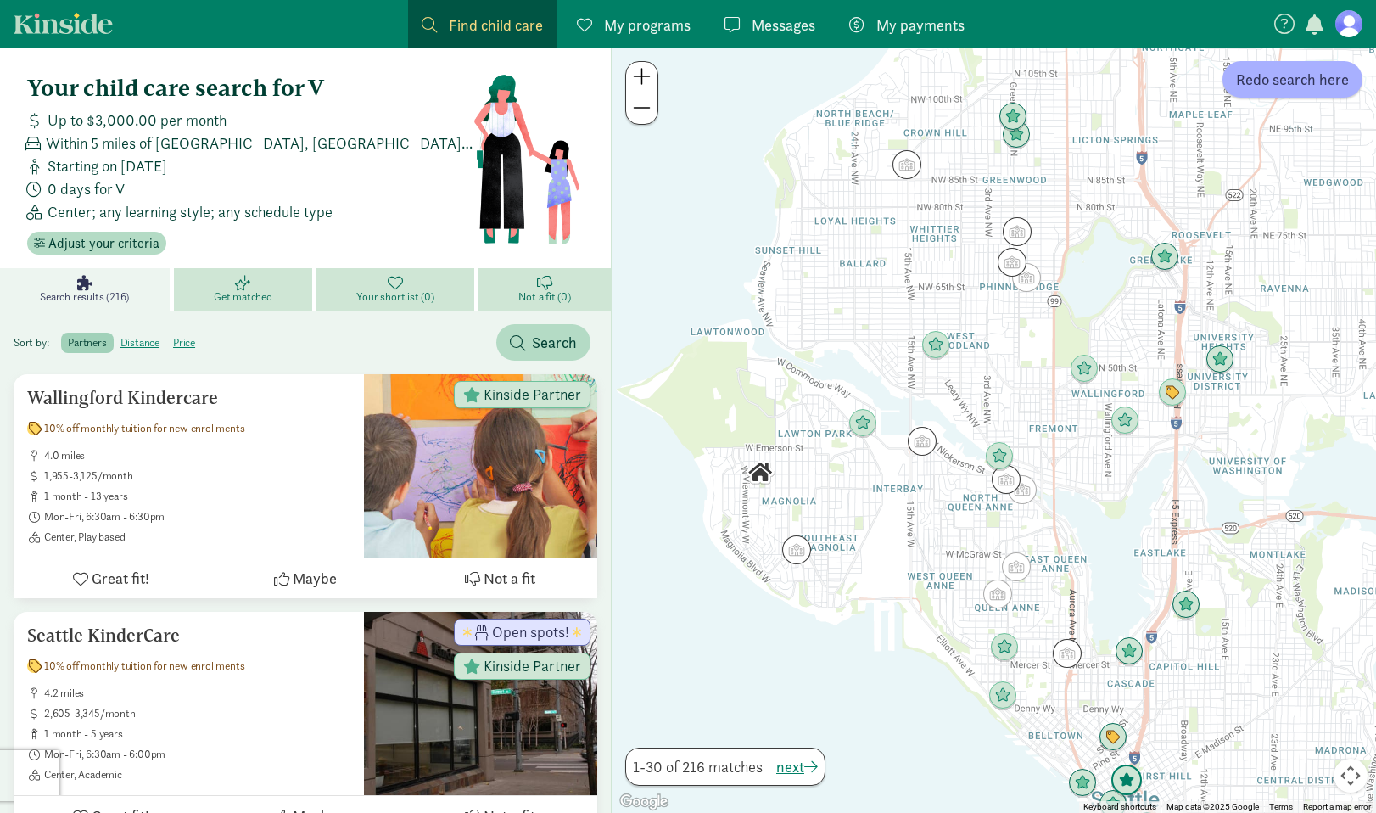
click at [1137, 779] on img "Click to see details" at bounding box center [1126, 780] width 32 height 32
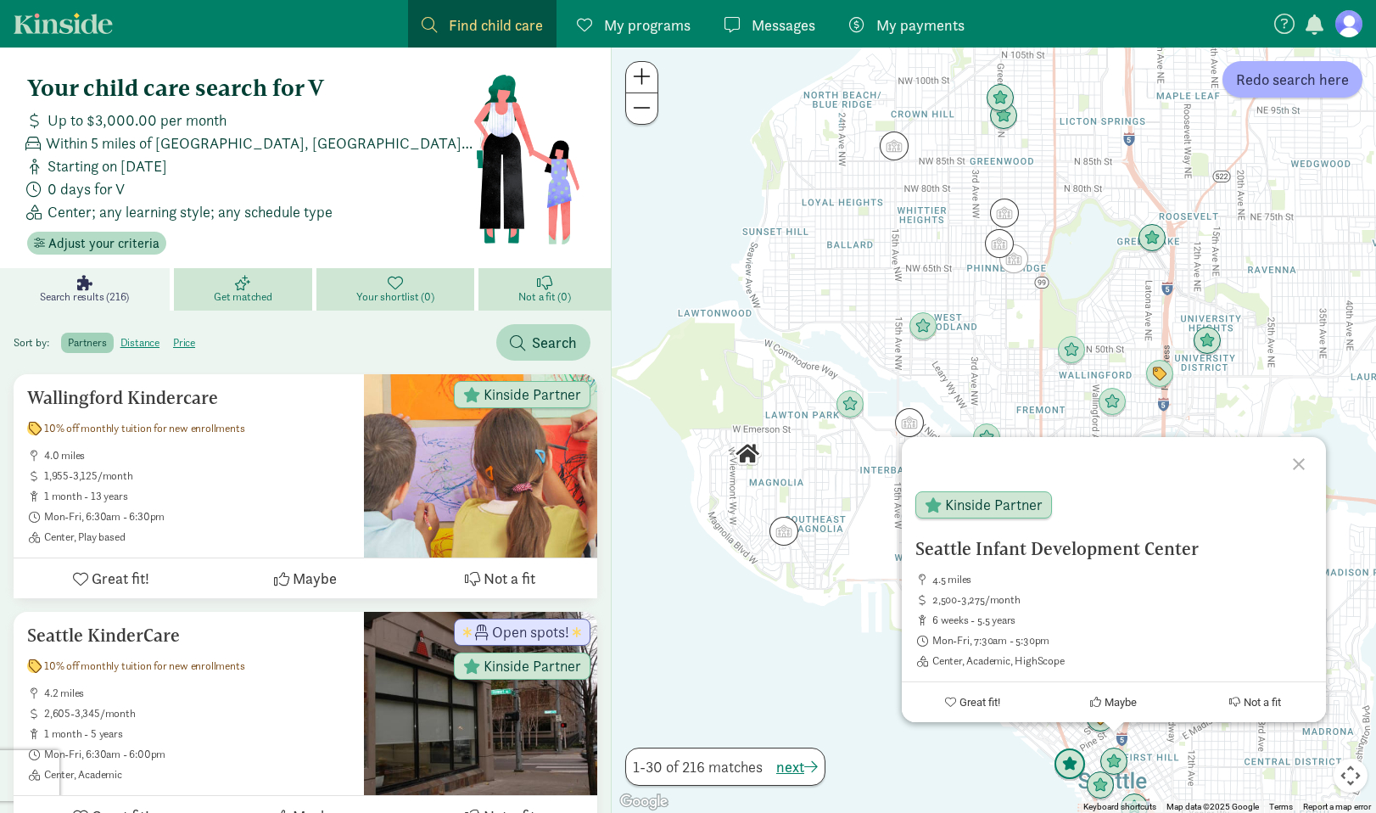
click at [1053, 762] on img "Click to see details" at bounding box center [1069, 764] width 32 height 32
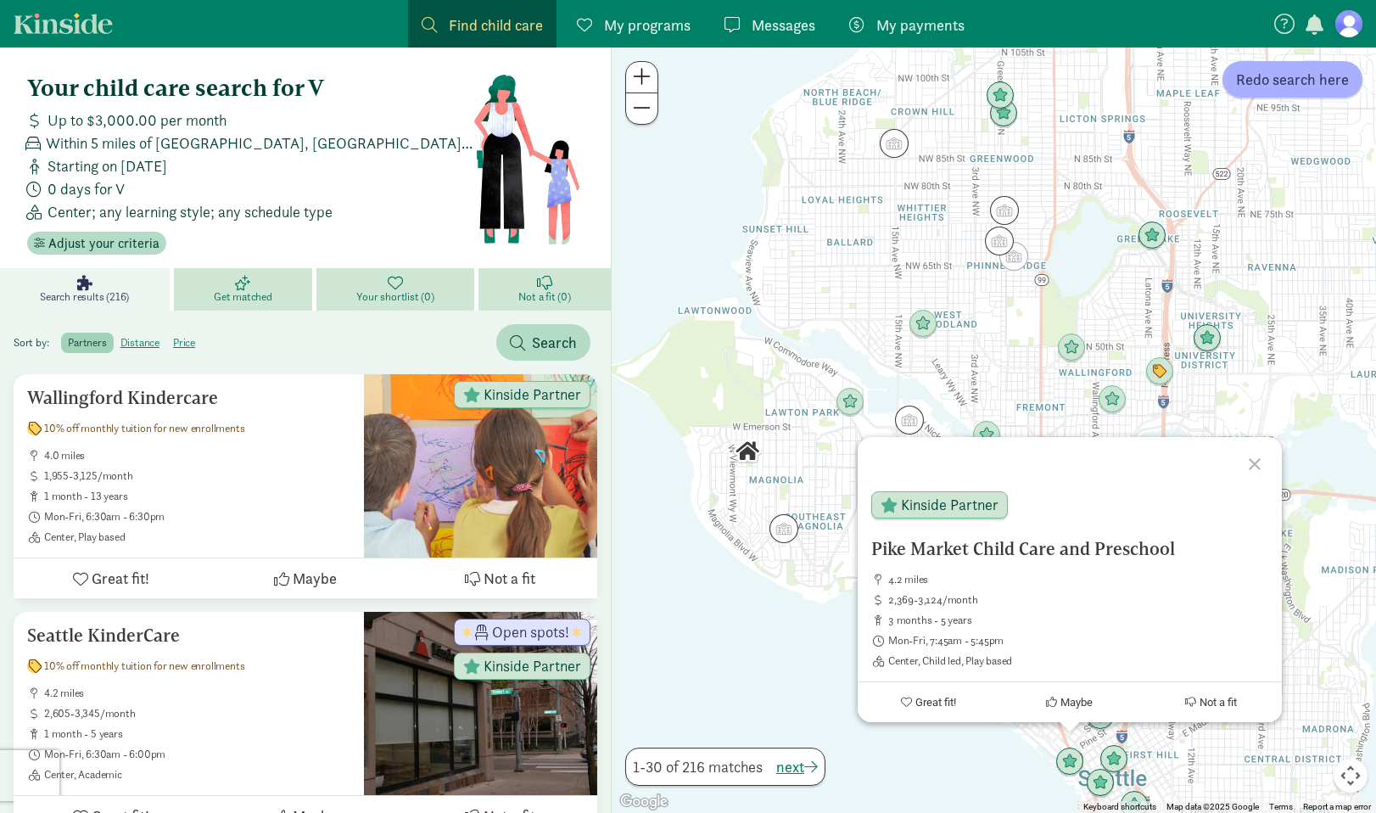
click at [821, 579] on div "To navigate, press the arrow keys. Pike Market Child Care and Preschool 4.2 mil…" at bounding box center [994, 429] width 764 height 765
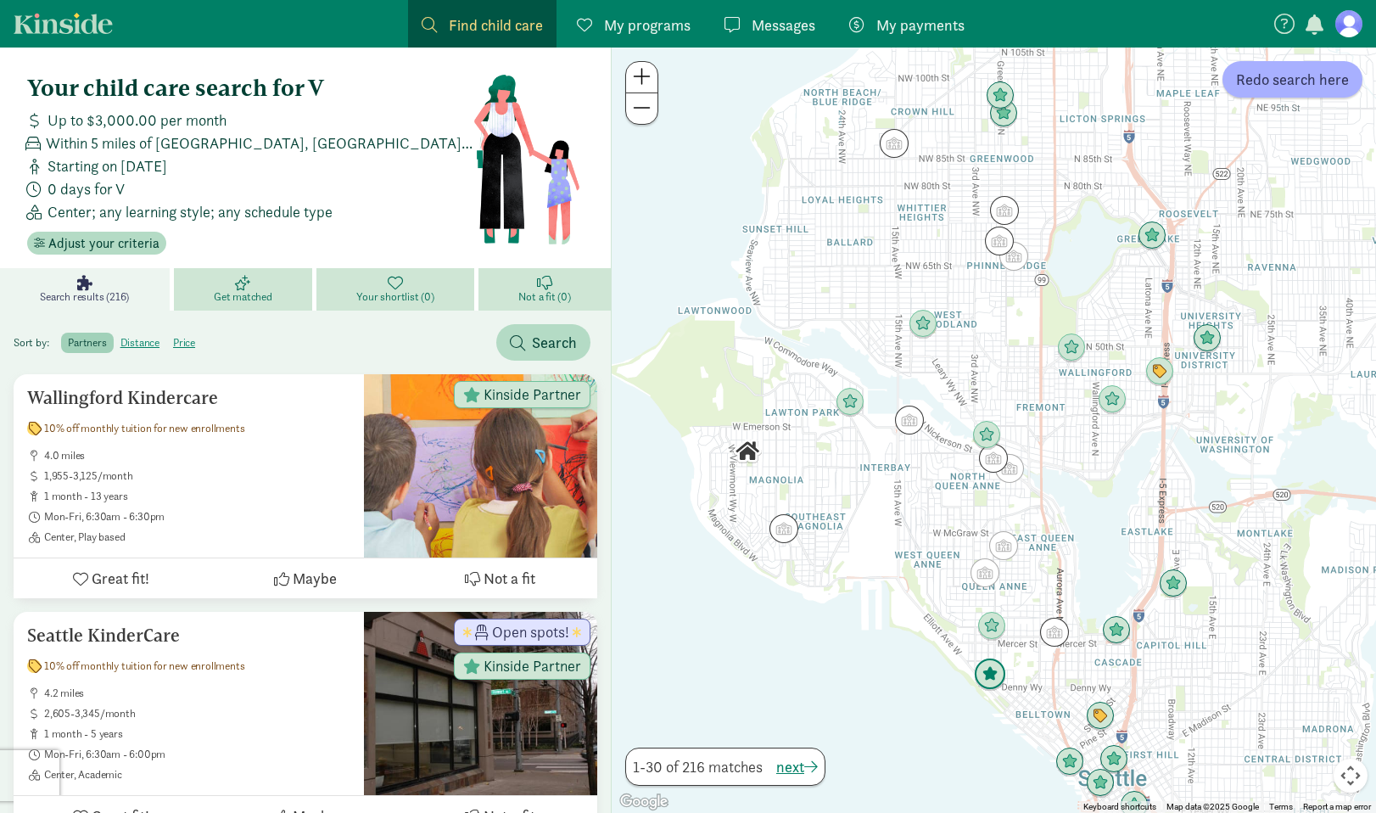
click at [990, 671] on img "Click to see details" at bounding box center [990, 674] width 32 height 32
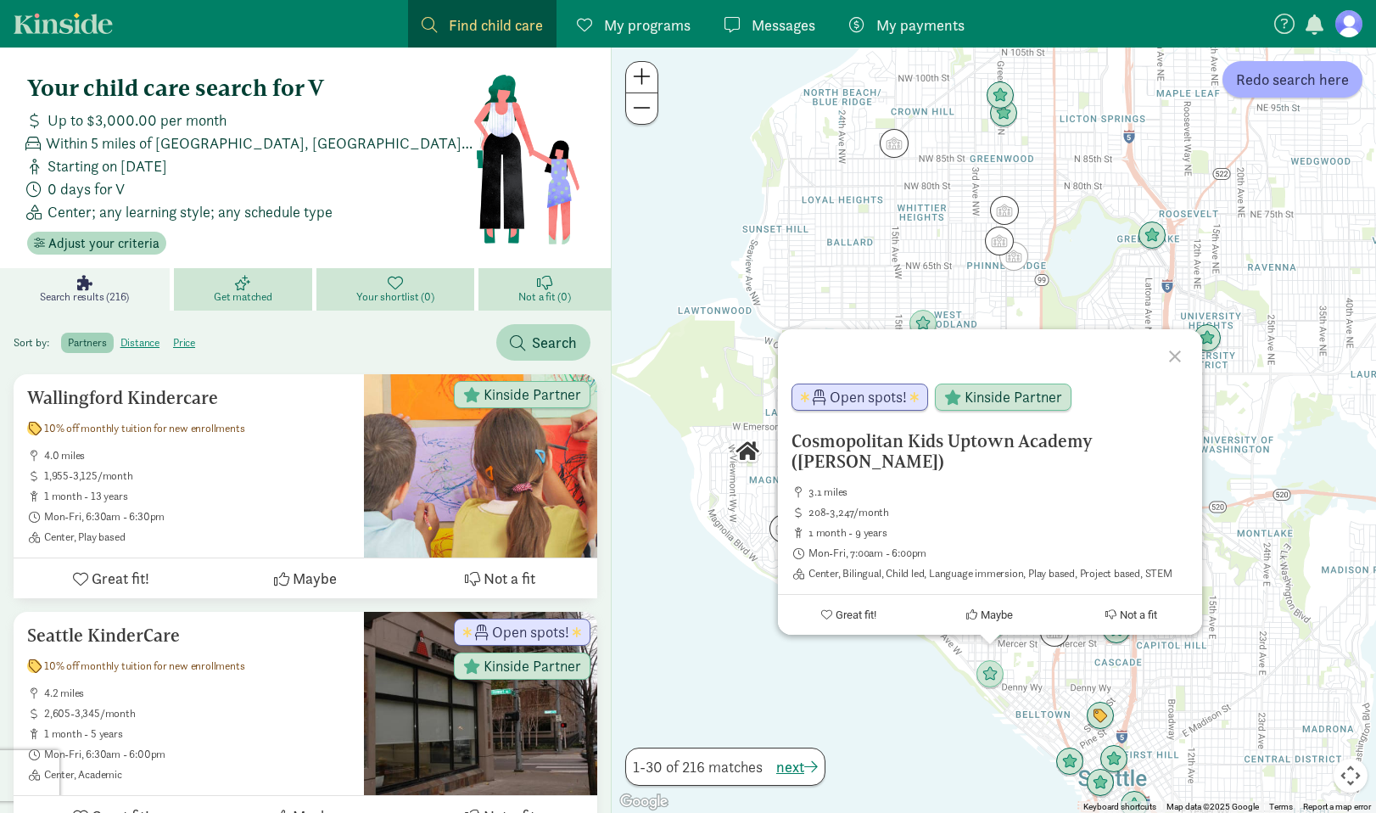
click at [1023, 671] on div "Cosmopolitan Kids Uptown Academy (Queen Anne) 3.1 miles 208-3,247/month 1 month…" at bounding box center [994, 429] width 764 height 765
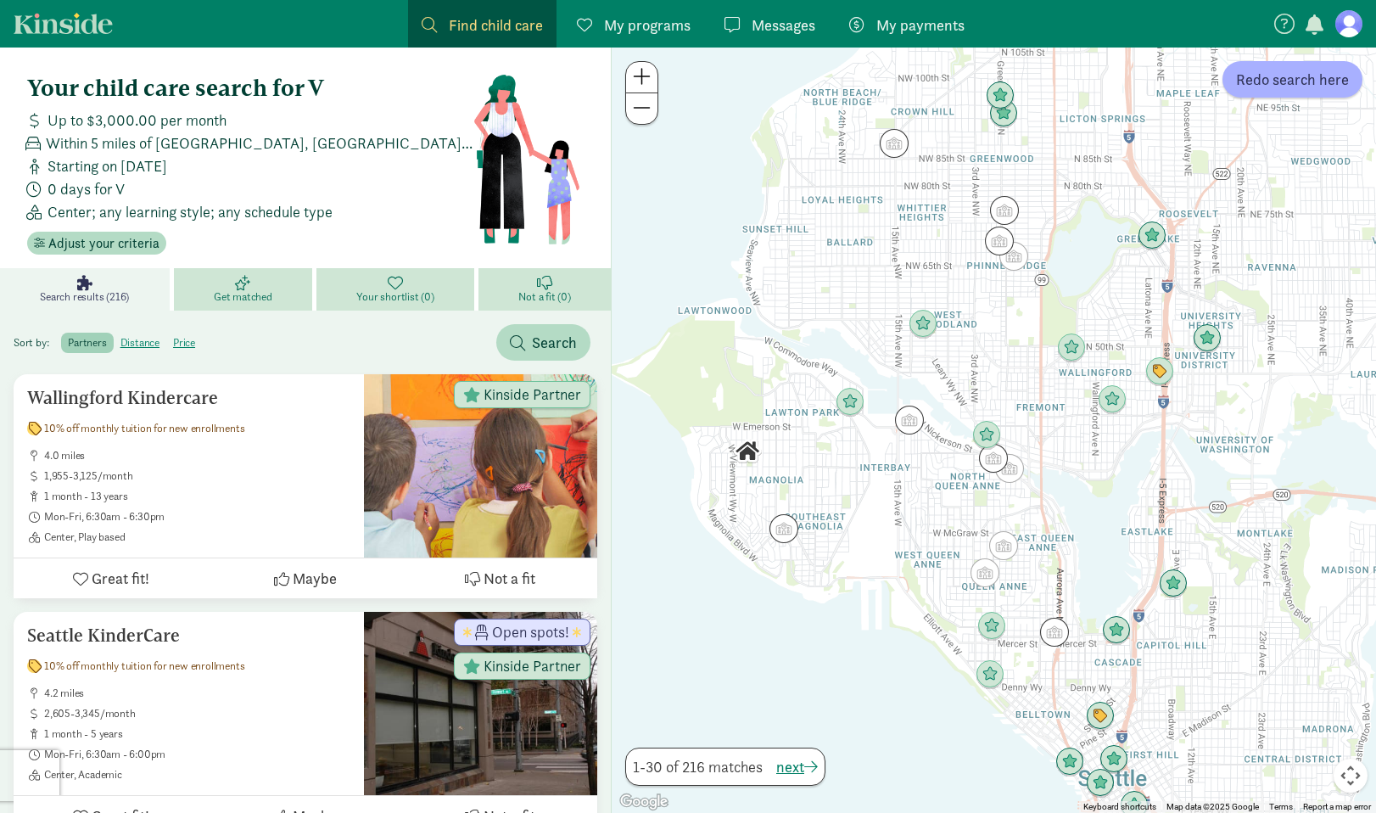
click at [1075, 762] on img "Click to see details" at bounding box center [1069, 761] width 29 height 29
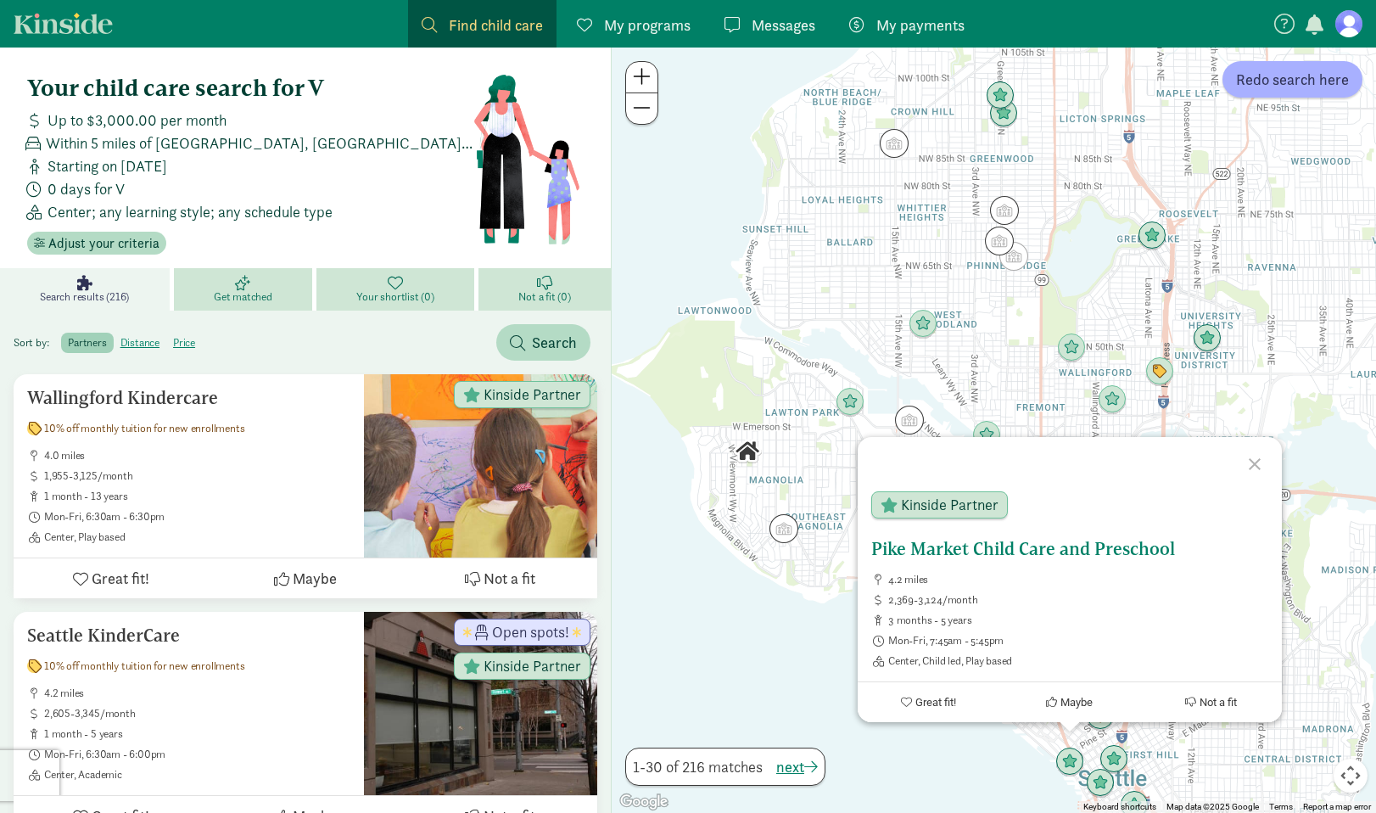
click at [986, 553] on h5 "Pike Market Child Care and Preschool" at bounding box center [1069, 549] width 397 height 20
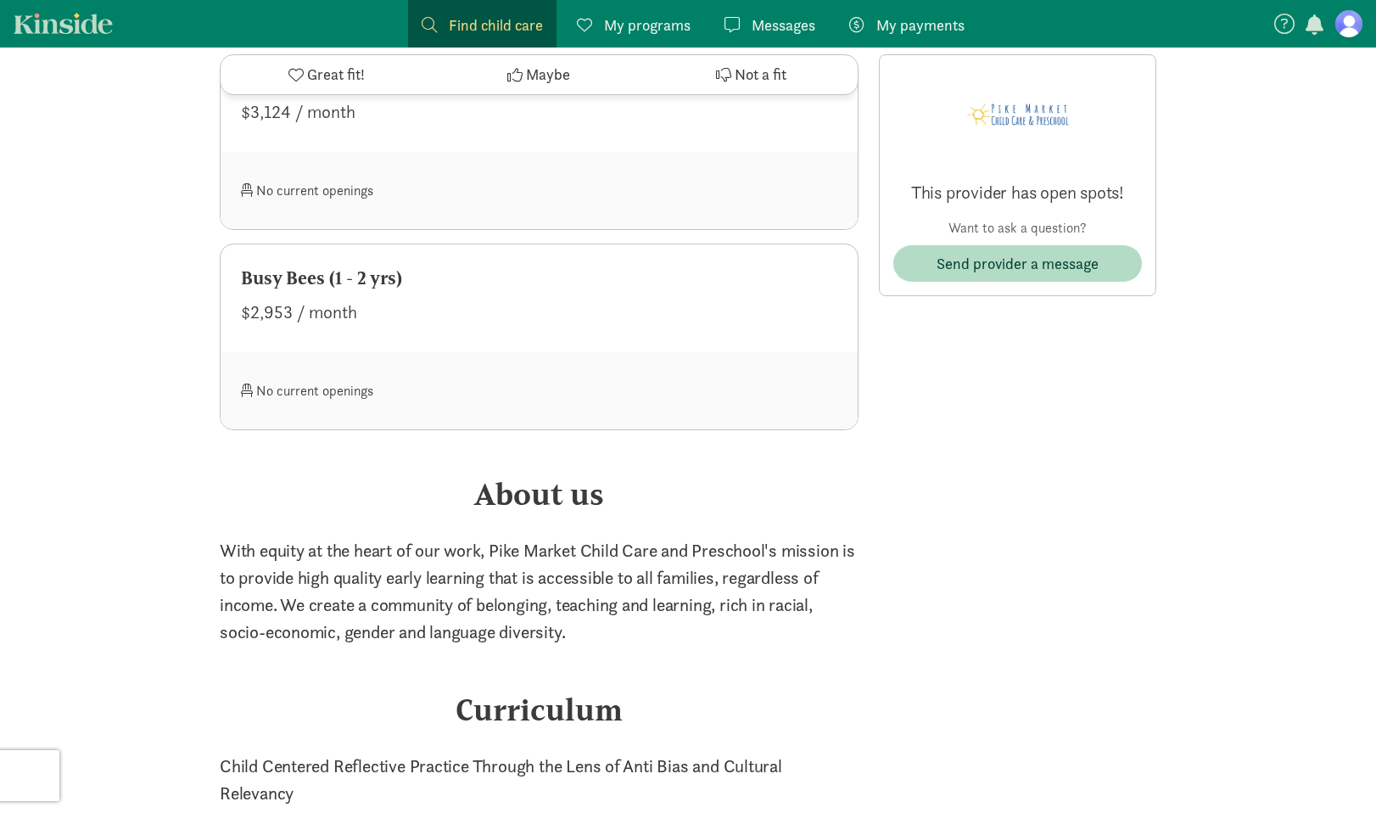
scroll to position [2000, 0]
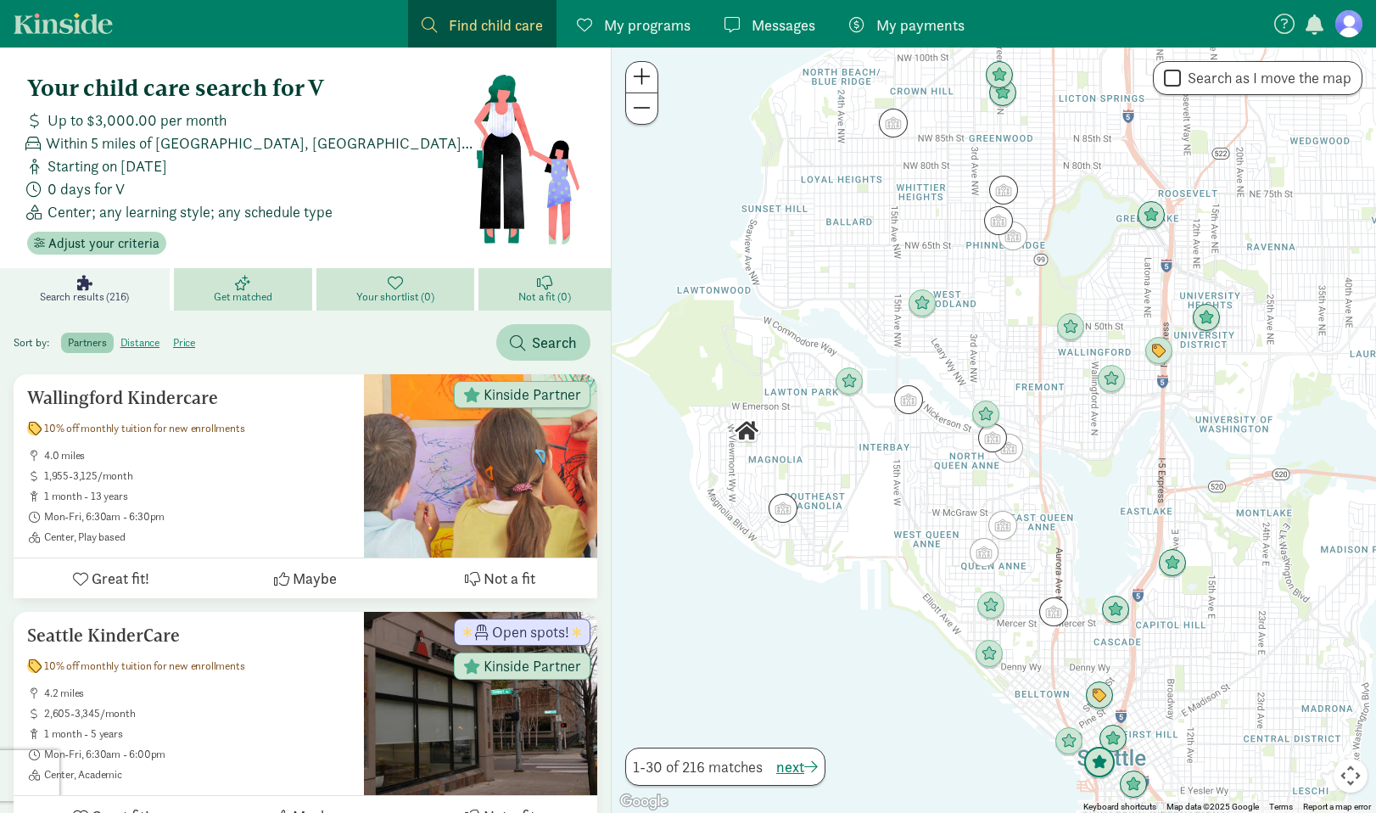
click at [1089, 765] on img "Click to see details" at bounding box center [1099, 762] width 32 height 32
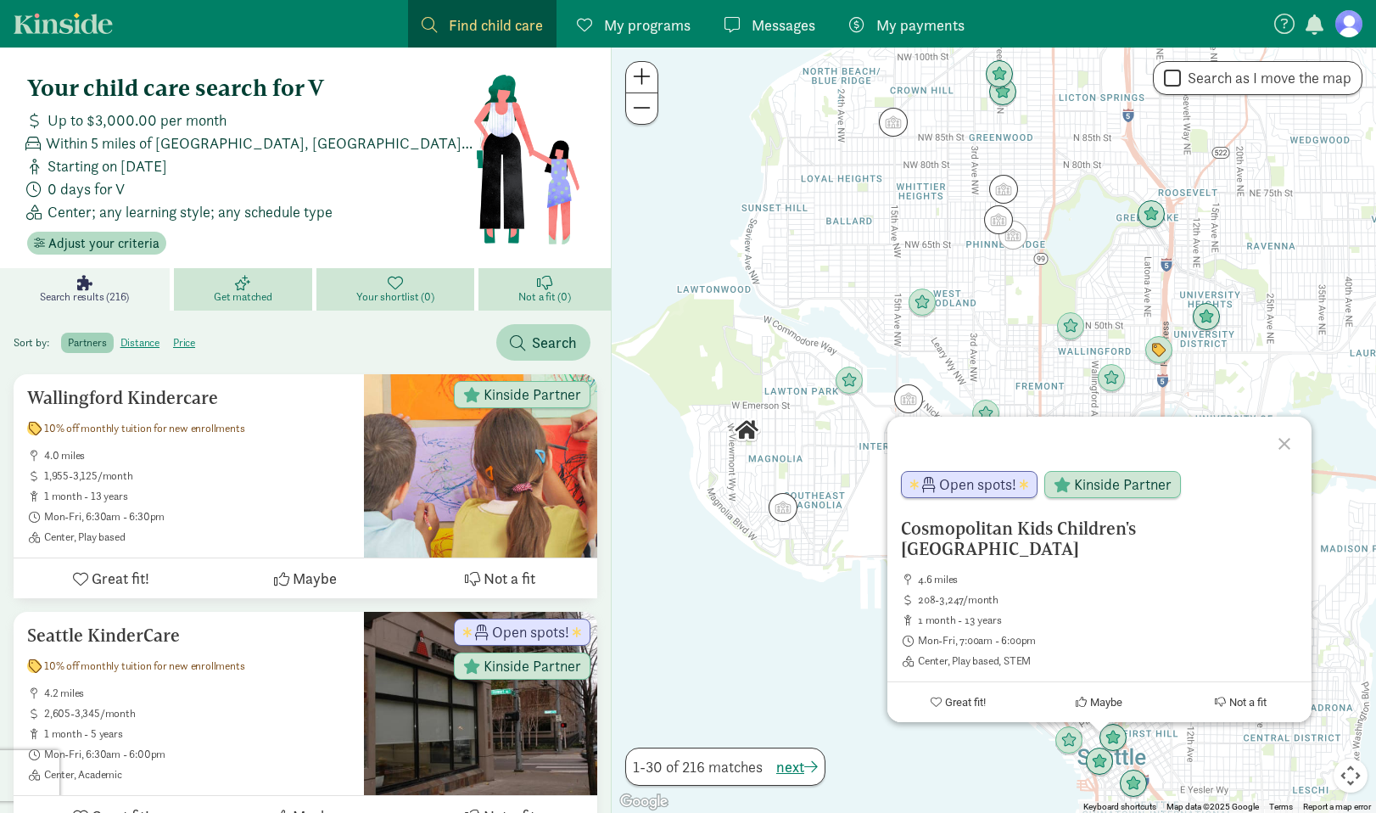
click at [1178, 751] on div "Cosmopolitan Kids Children's Downtown Academy 4.6 miles 208-3,247/month 1 month…" at bounding box center [994, 429] width 764 height 765
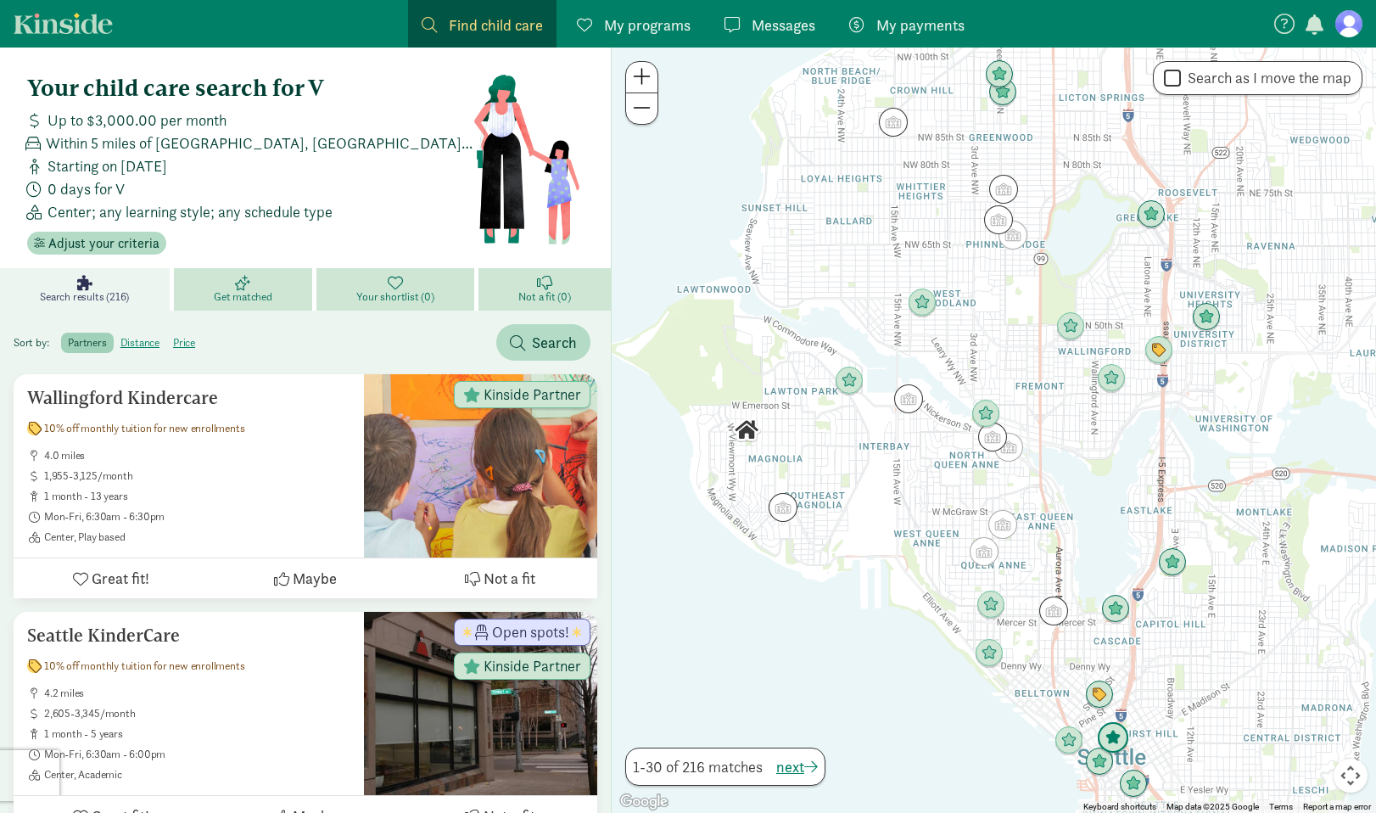
click at [1120, 737] on img "Click to see details" at bounding box center [1113, 738] width 32 height 32
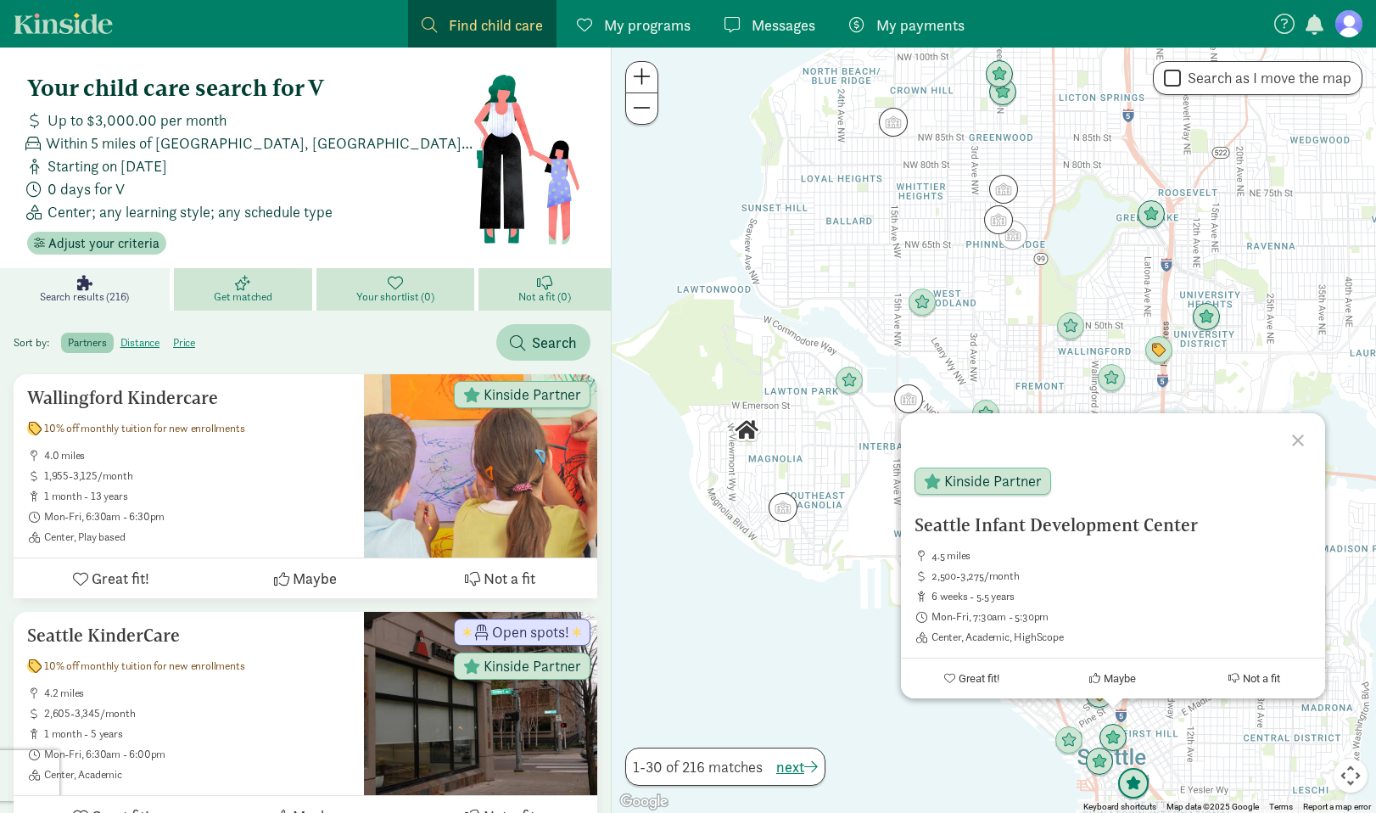
click at [1130, 779] on img "Click to see details" at bounding box center [1133, 784] width 32 height 32
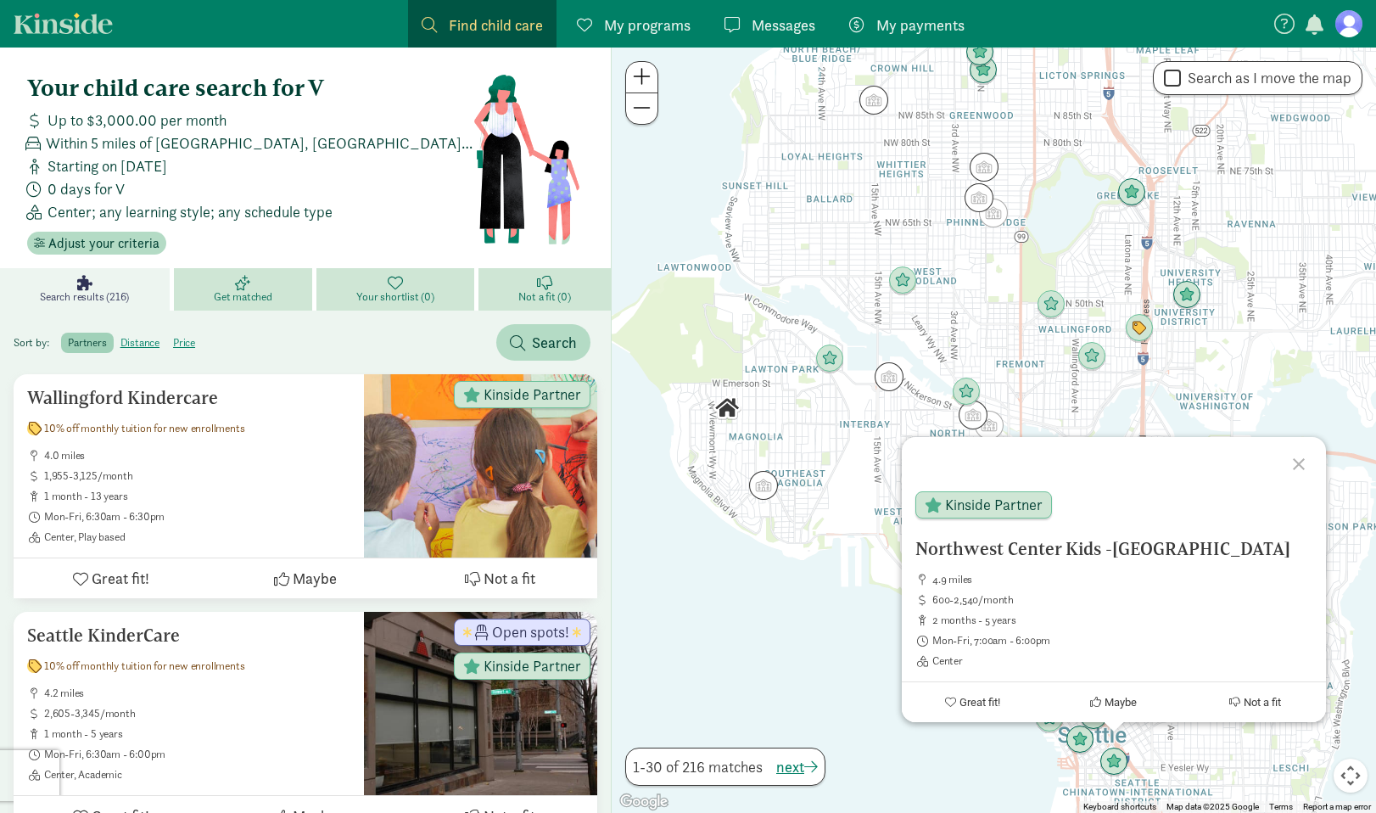
click at [1235, 744] on div "To navigate, press the arrow keys. [GEOGRAPHIC_DATA] Kids -[GEOGRAPHIC_DATA] 4.…" at bounding box center [994, 429] width 764 height 765
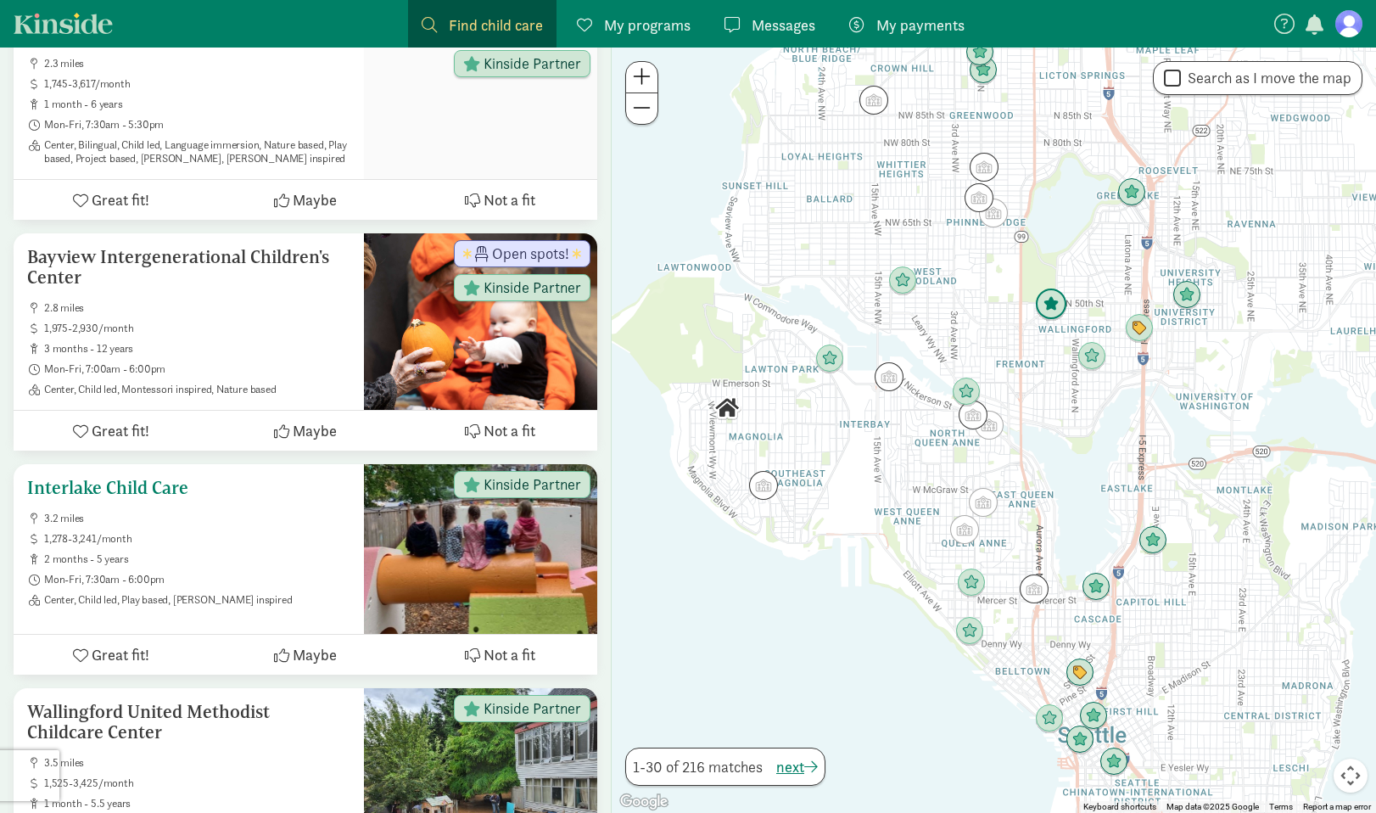
scroll to position [2470, 0]
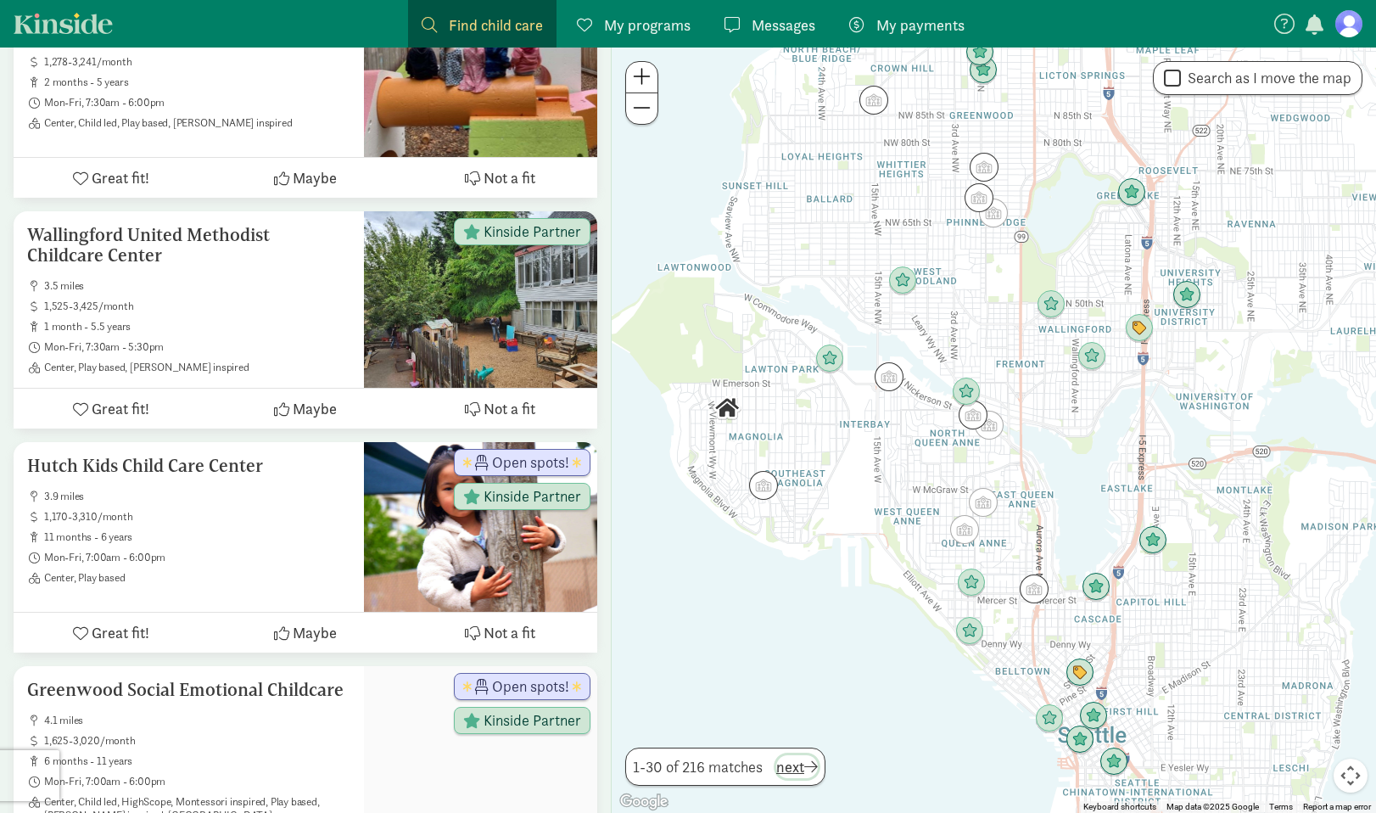
click at [802, 767] on span "next" at bounding box center [797, 766] width 42 height 23
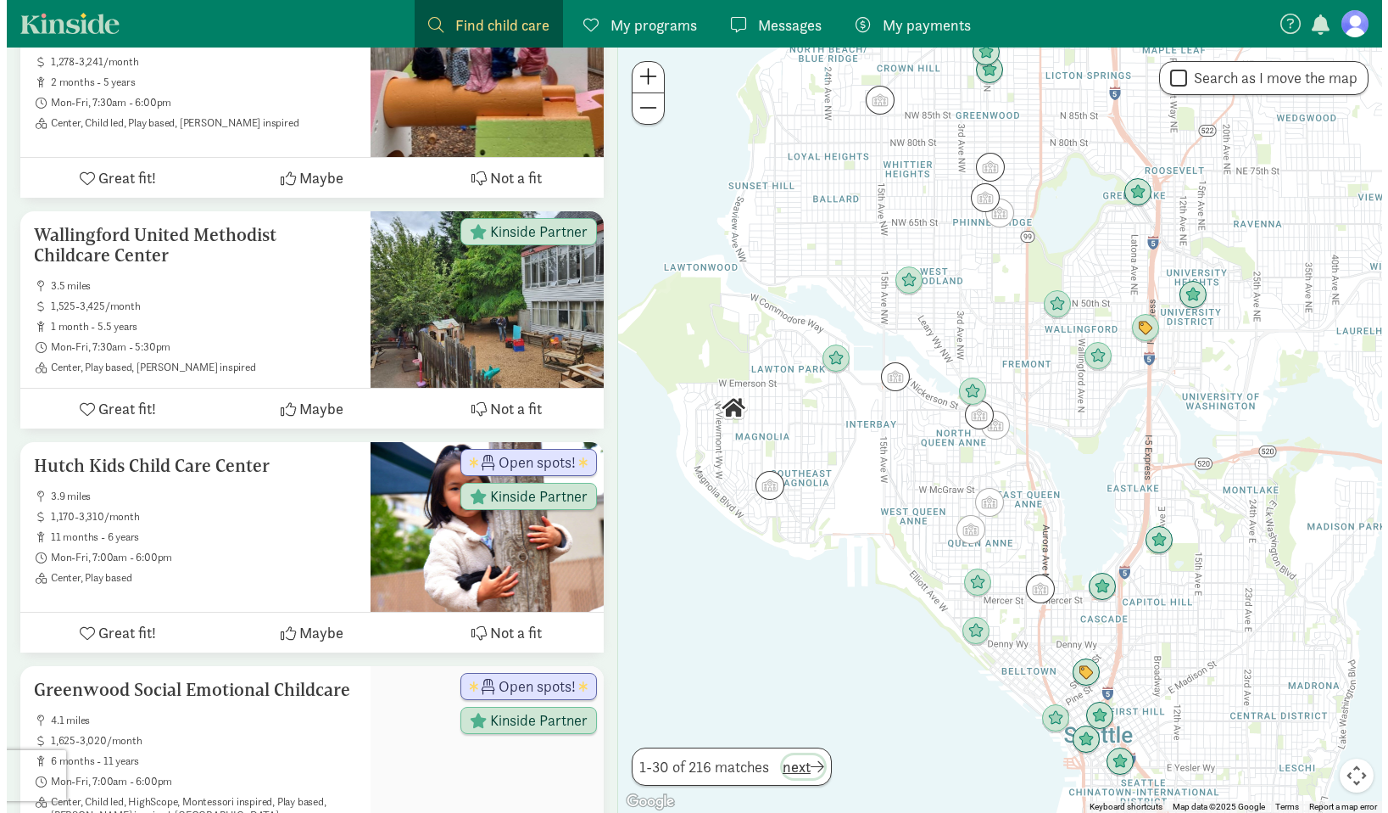
scroll to position [0, 0]
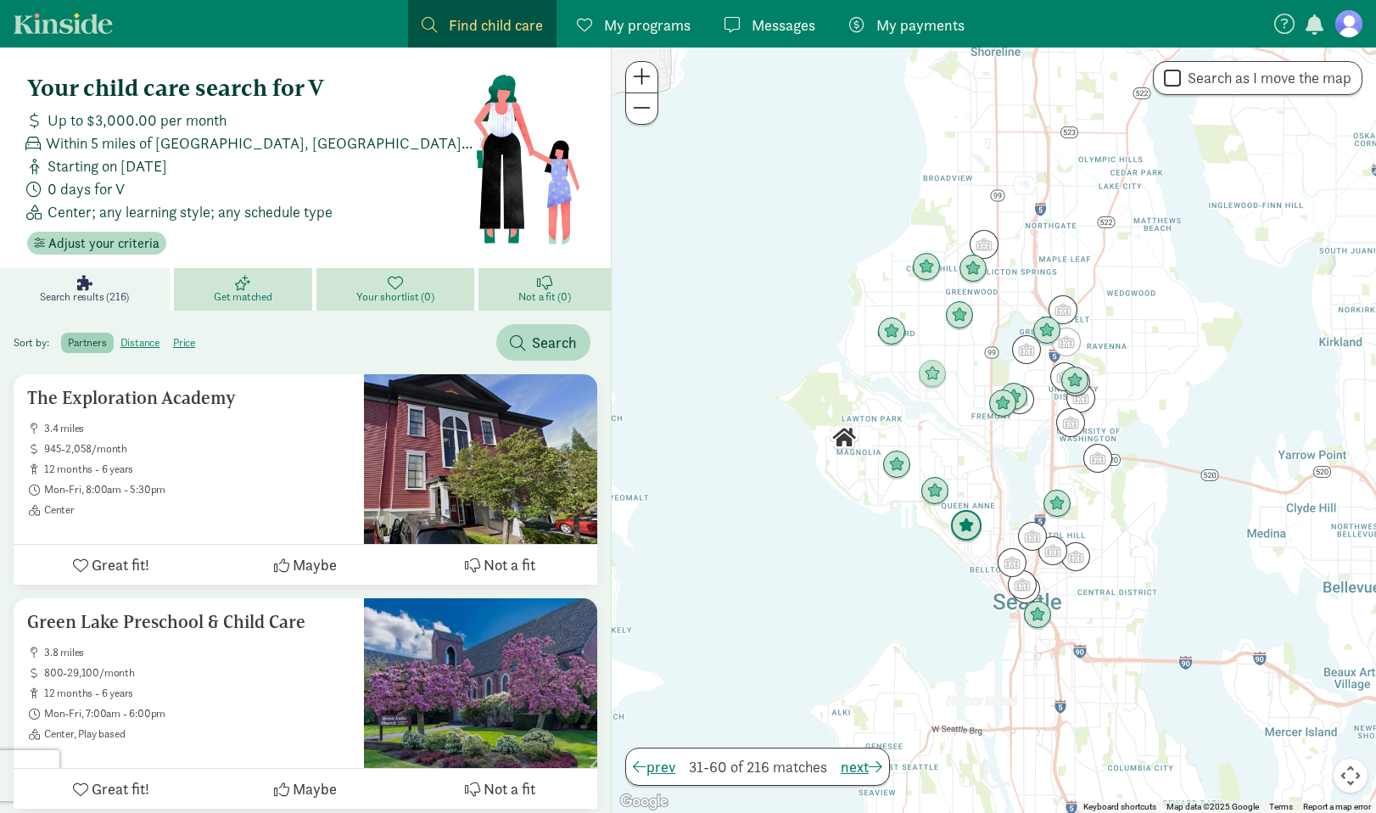
click at [962, 527] on img "Click to see details" at bounding box center [966, 526] width 32 height 32
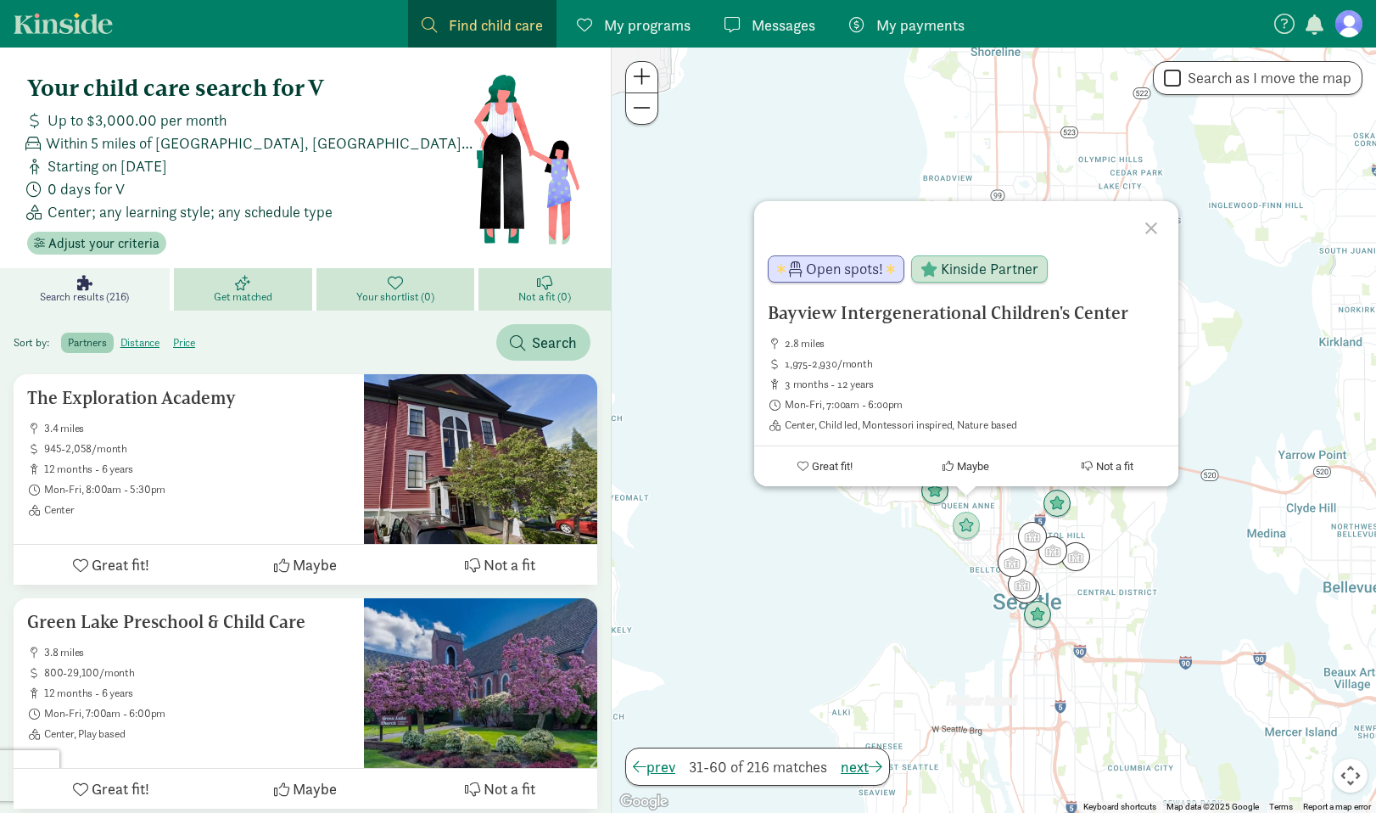
click at [892, 557] on div "Bayview Intergenerational Children's Center 2.8 miles 1,975-2,930/month 3 month…" at bounding box center [994, 429] width 764 height 765
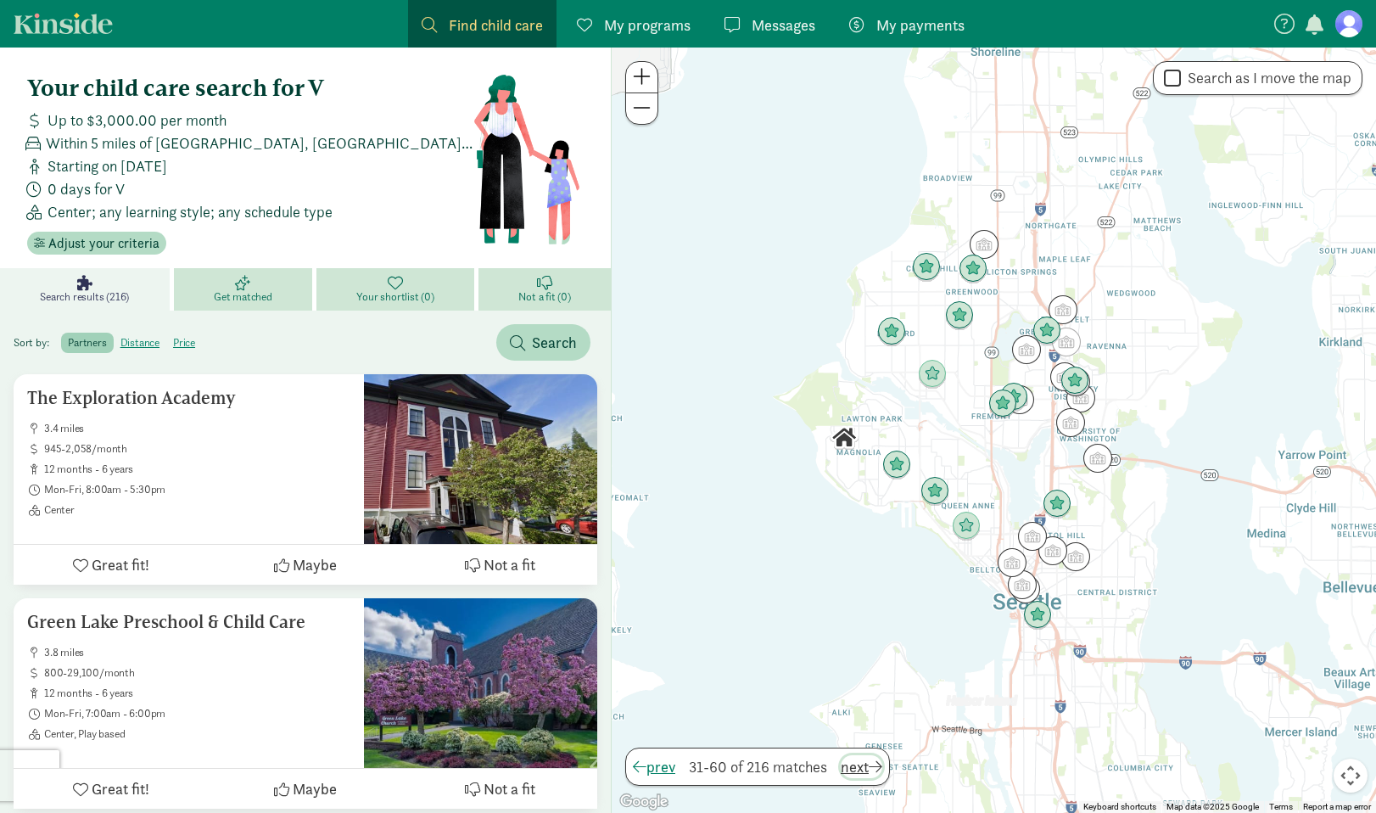
click at [875, 762] on span "next" at bounding box center [862, 766] width 42 height 23
click at [901, 466] on img "Click to see details" at bounding box center [896, 465] width 32 height 32
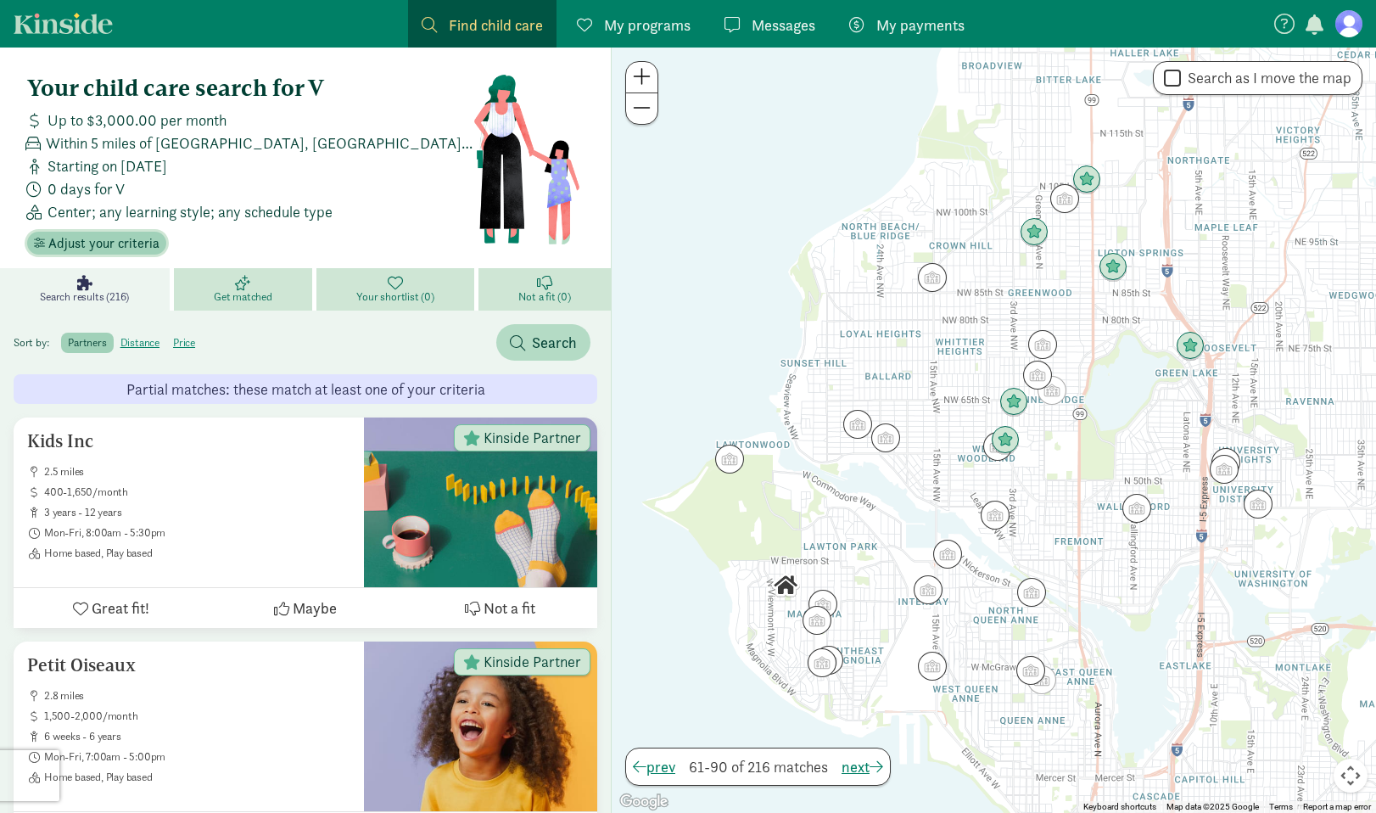
click at [96, 236] on span "Adjust your criteria" at bounding box center [103, 243] width 111 height 20
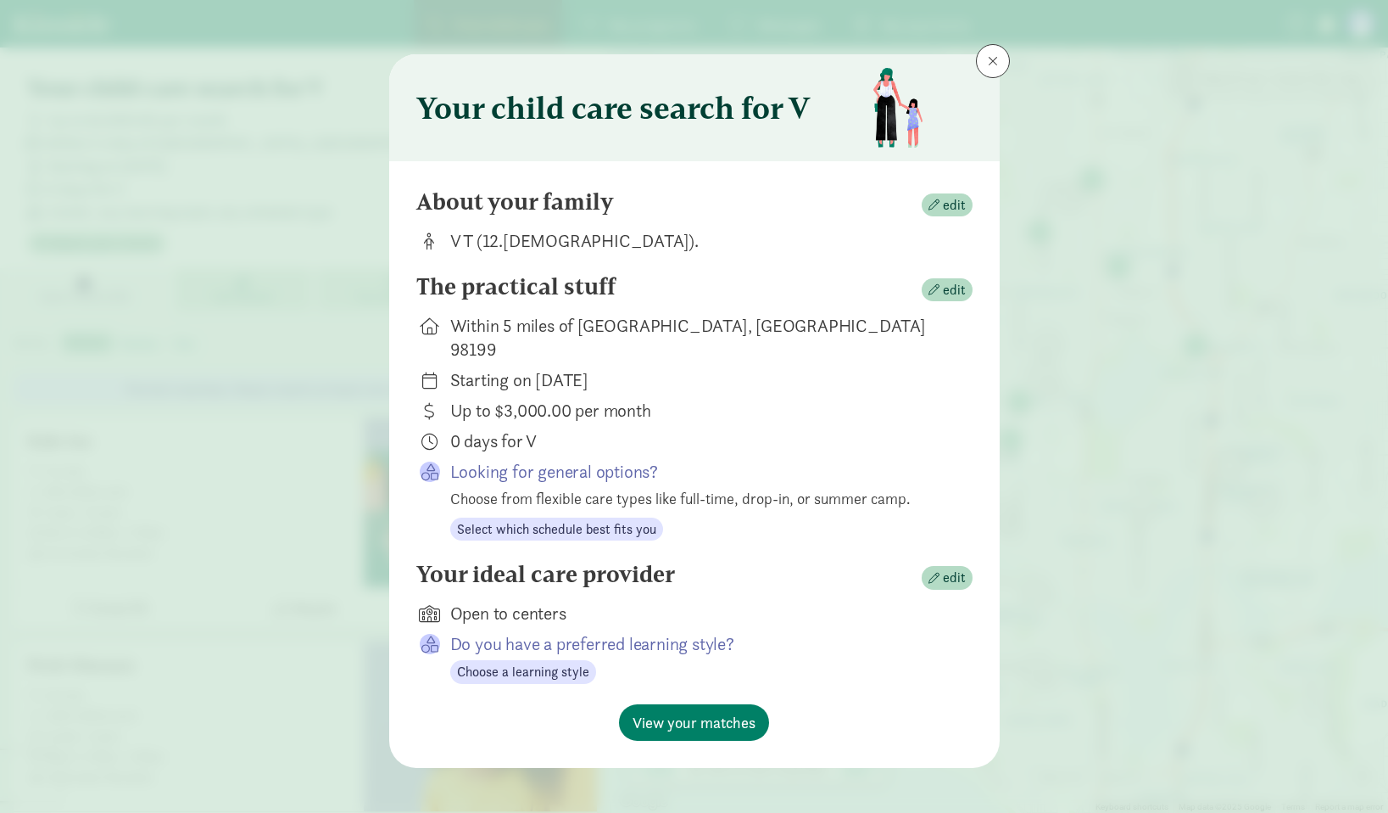
click at [515, 601] on div "Open to centers" at bounding box center [697, 613] width 495 height 24
click at [991, 67] on span at bounding box center [993, 61] width 10 height 14
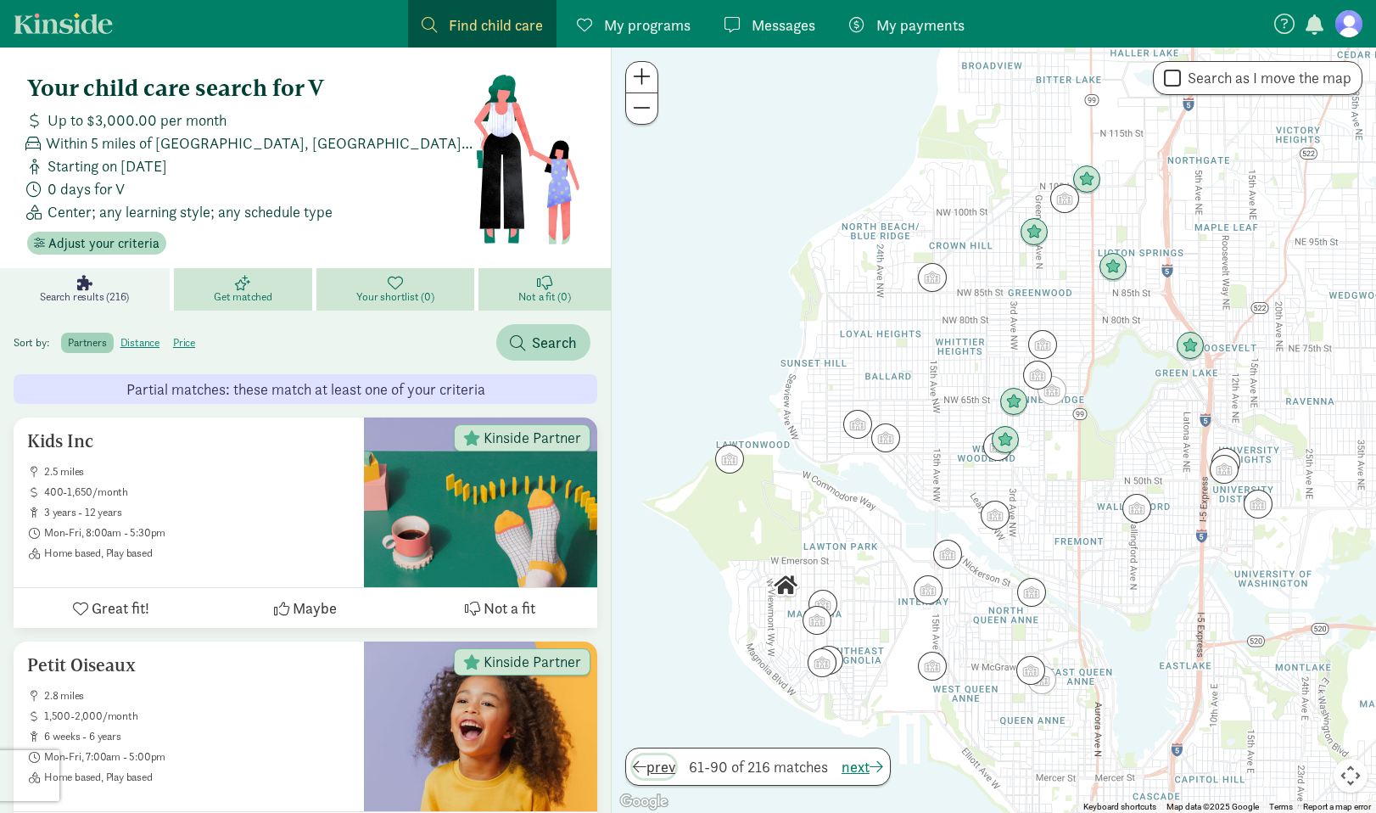
click at [662, 761] on span "prev" at bounding box center [654, 766] width 42 height 23
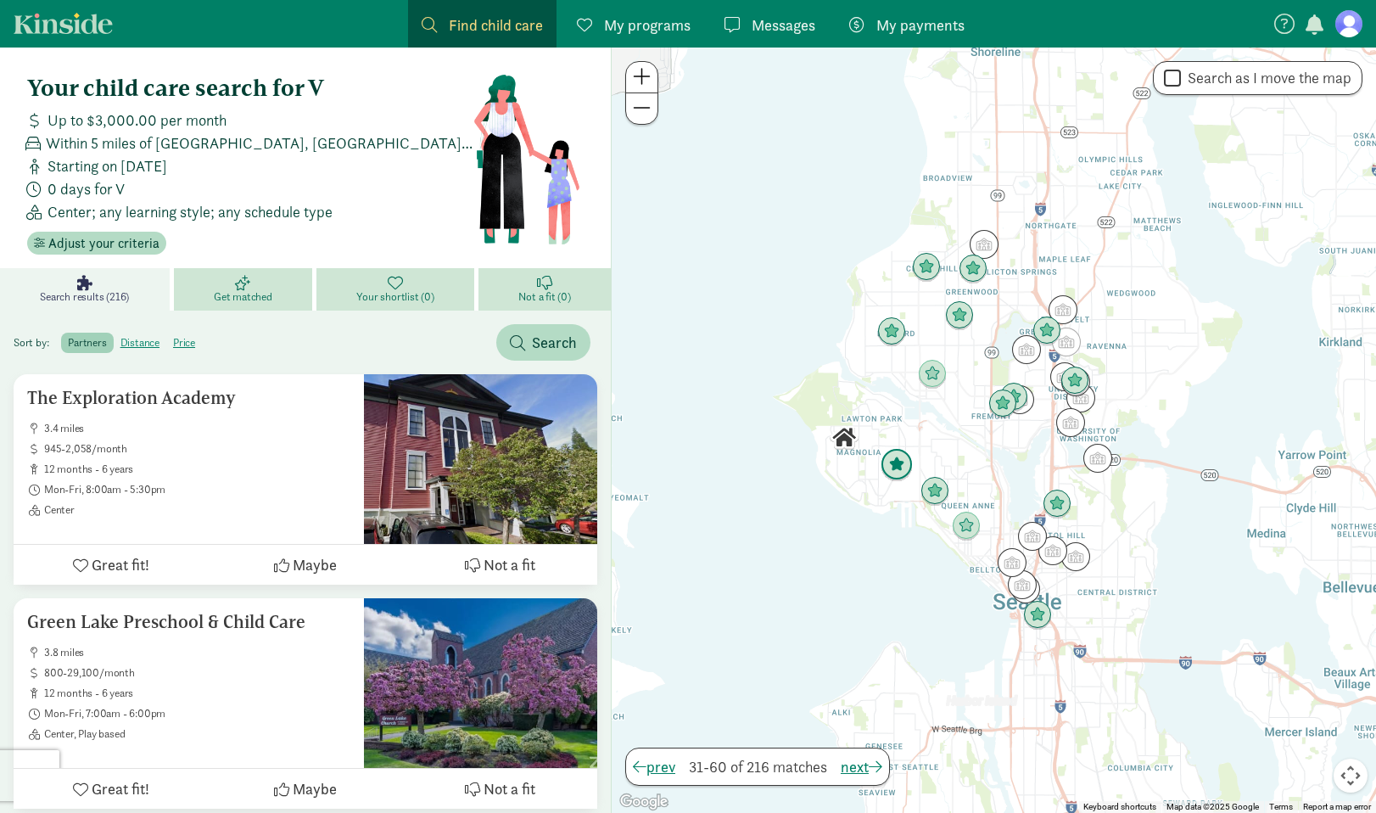
click at [885, 463] on img "Click to see details" at bounding box center [896, 465] width 32 height 32
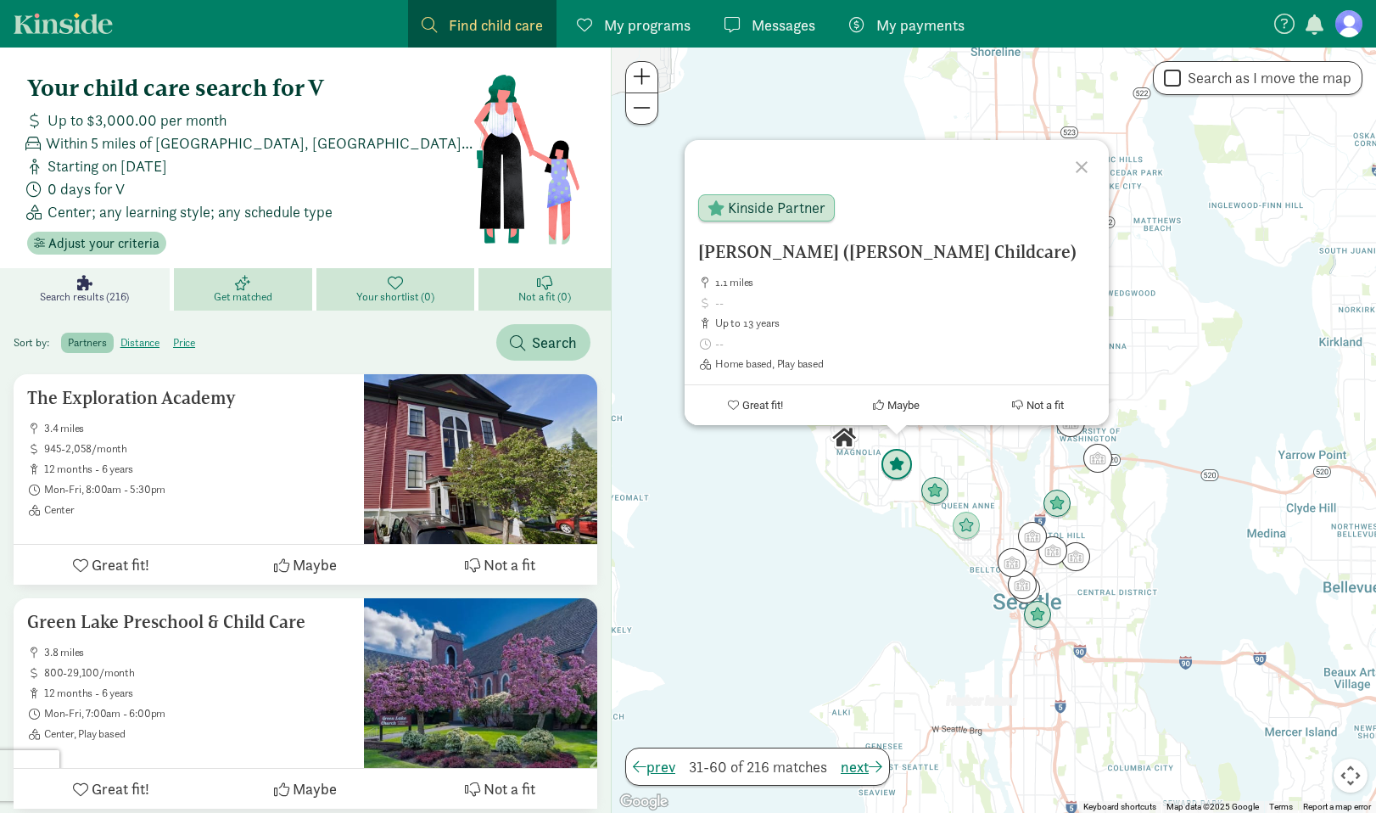
click at [897, 465] on img "Click to see details" at bounding box center [896, 465] width 32 height 32
click at [938, 493] on img "Click to see details" at bounding box center [935, 491] width 32 height 32
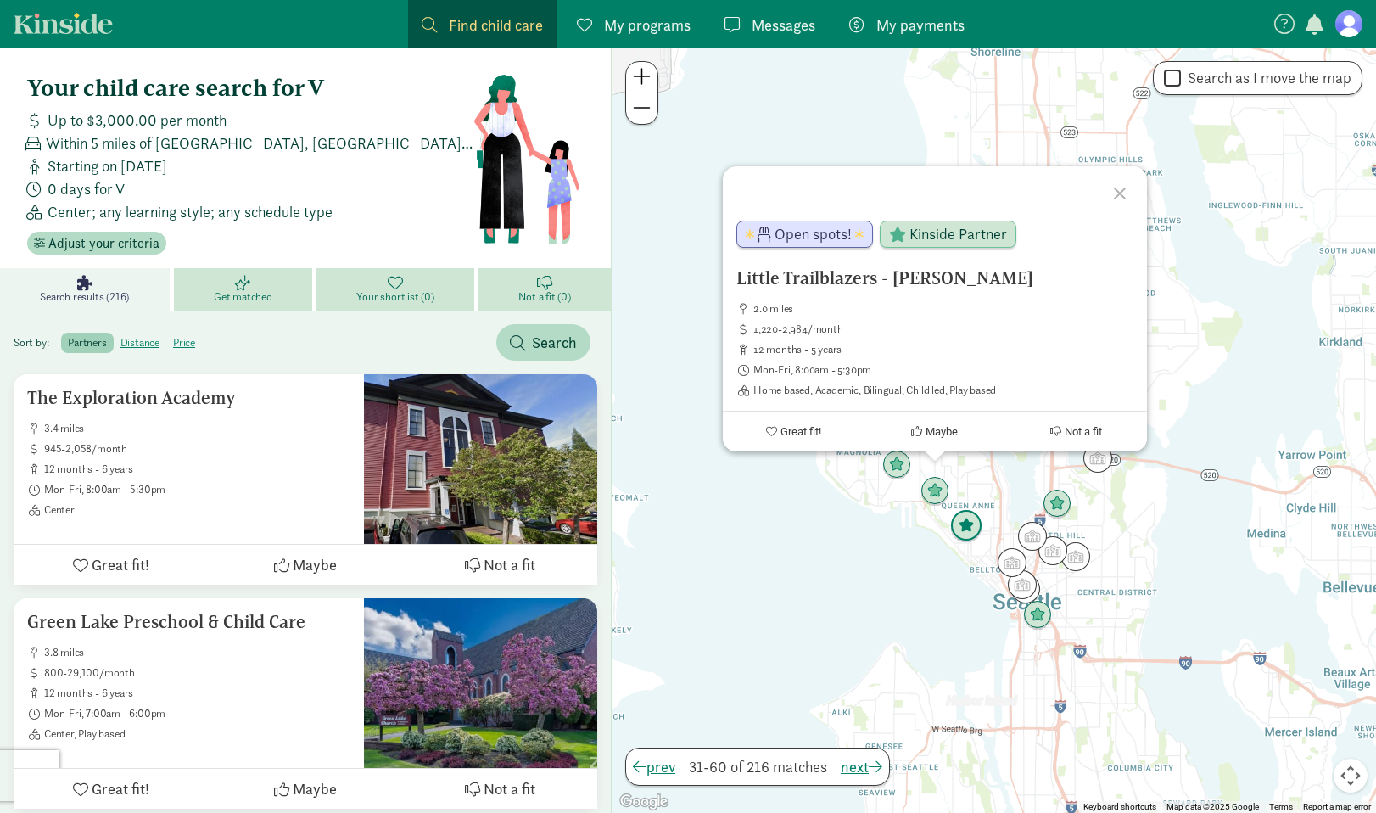
click at [955, 522] on img "Click to see details" at bounding box center [966, 526] width 32 height 32
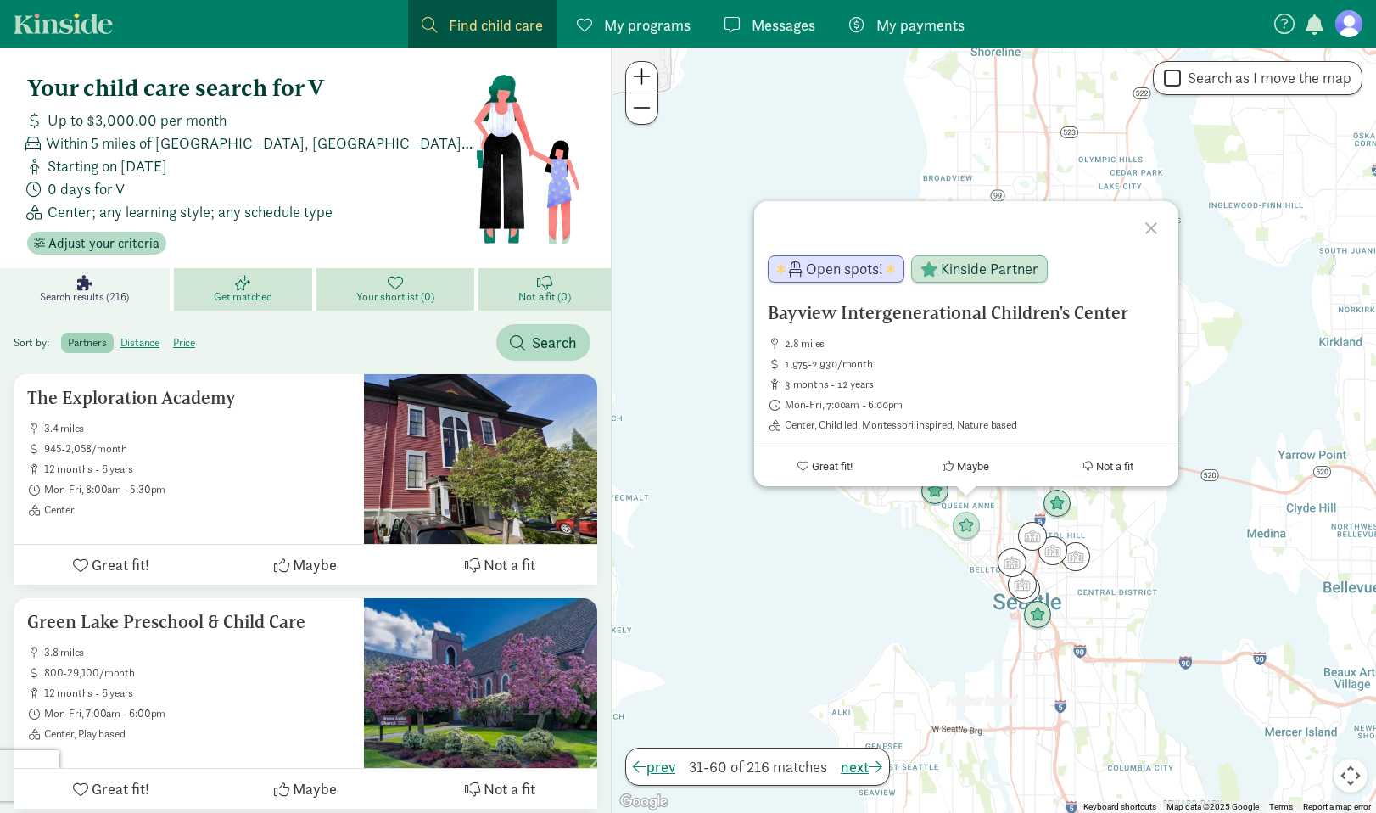
click at [916, 525] on div "To navigate, press the arrow keys. Bayview Intergenerational Children's Center …" at bounding box center [994, 429] width 764 height 765
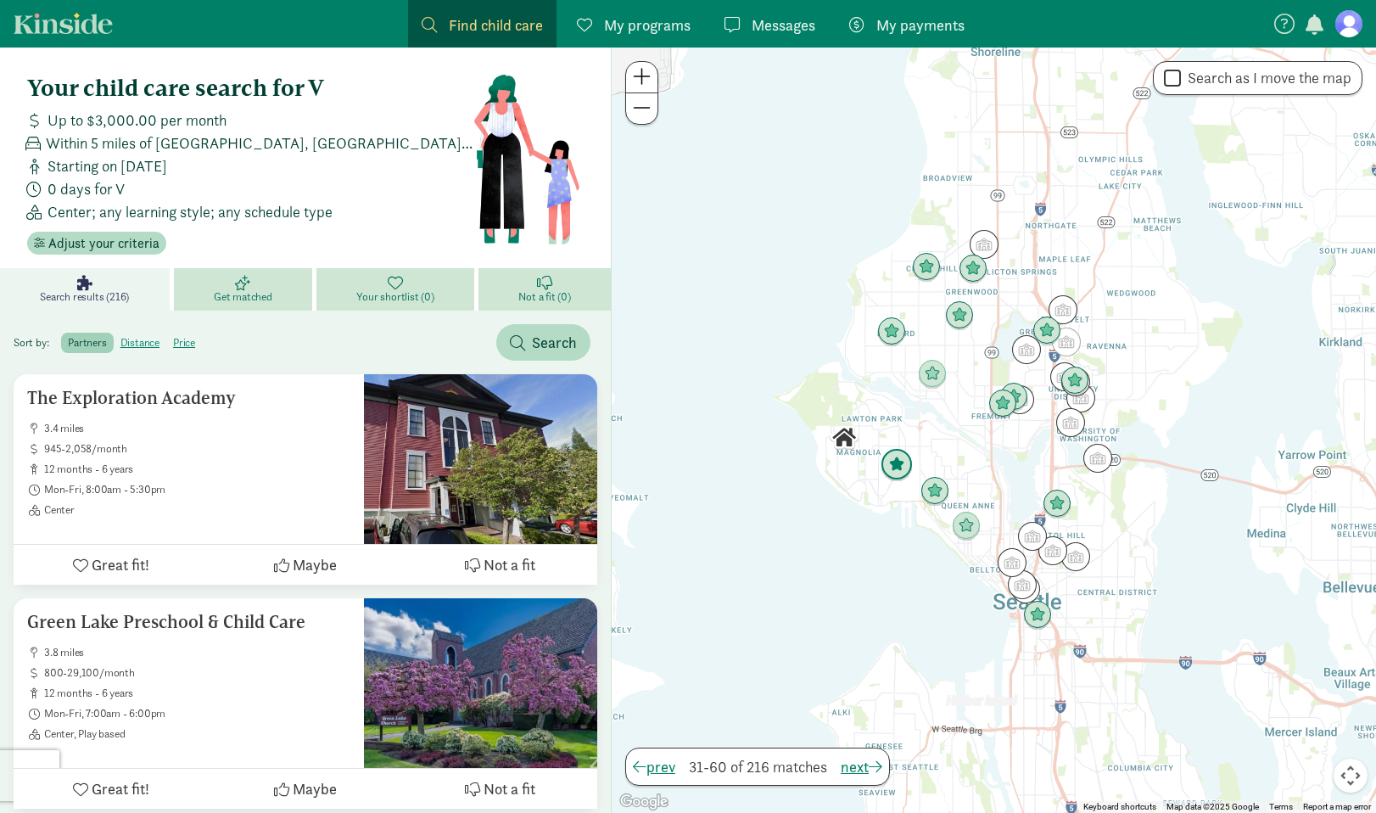
click at [905, 464] on img "Click to see details" at bounding box center [896, 465] width 32 height 32
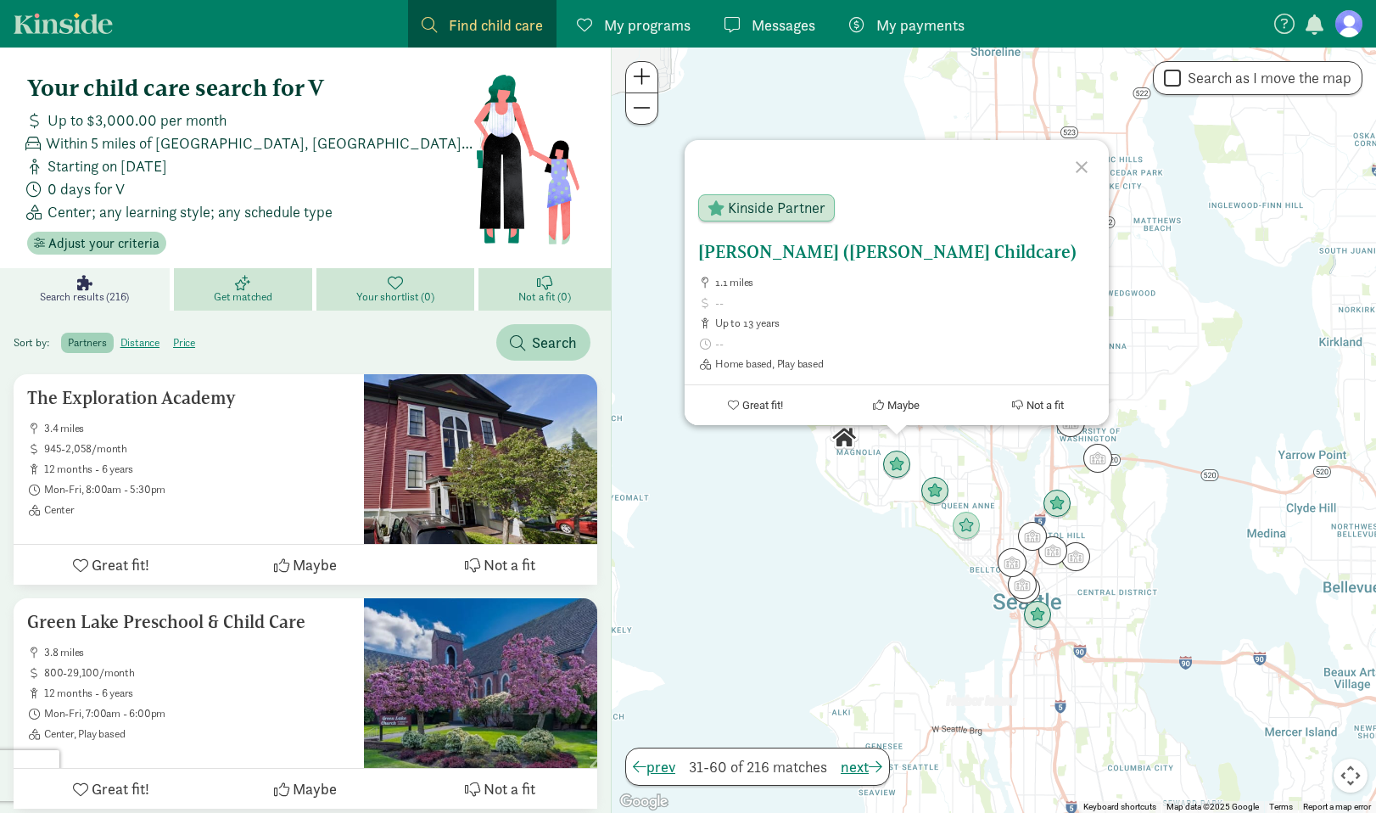
click at [835, 250] on h5 "Hersi Nimo M. (Nimo Childcare)" at bounding box center [896, 252] width 397 height 20
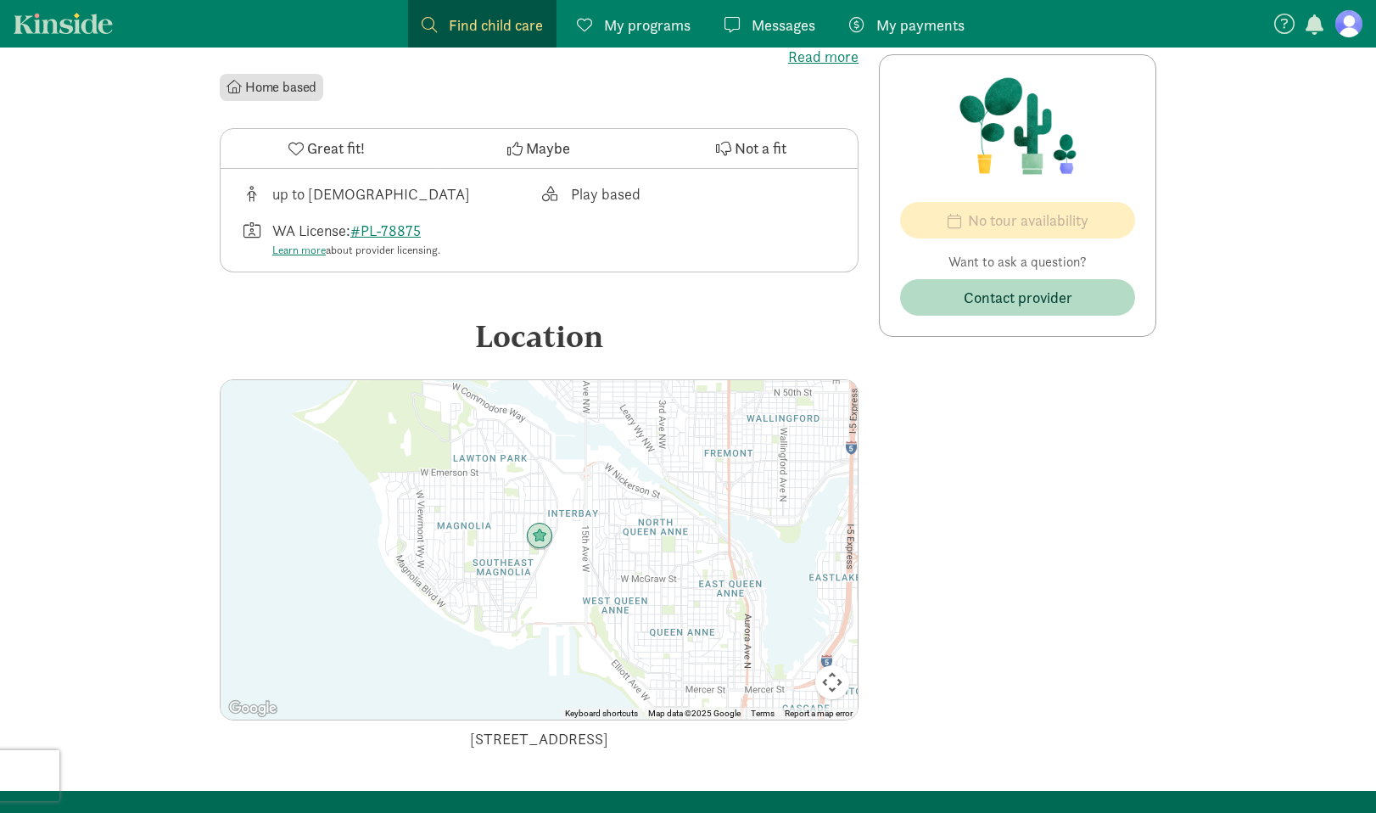
scroll to position [639, 0]
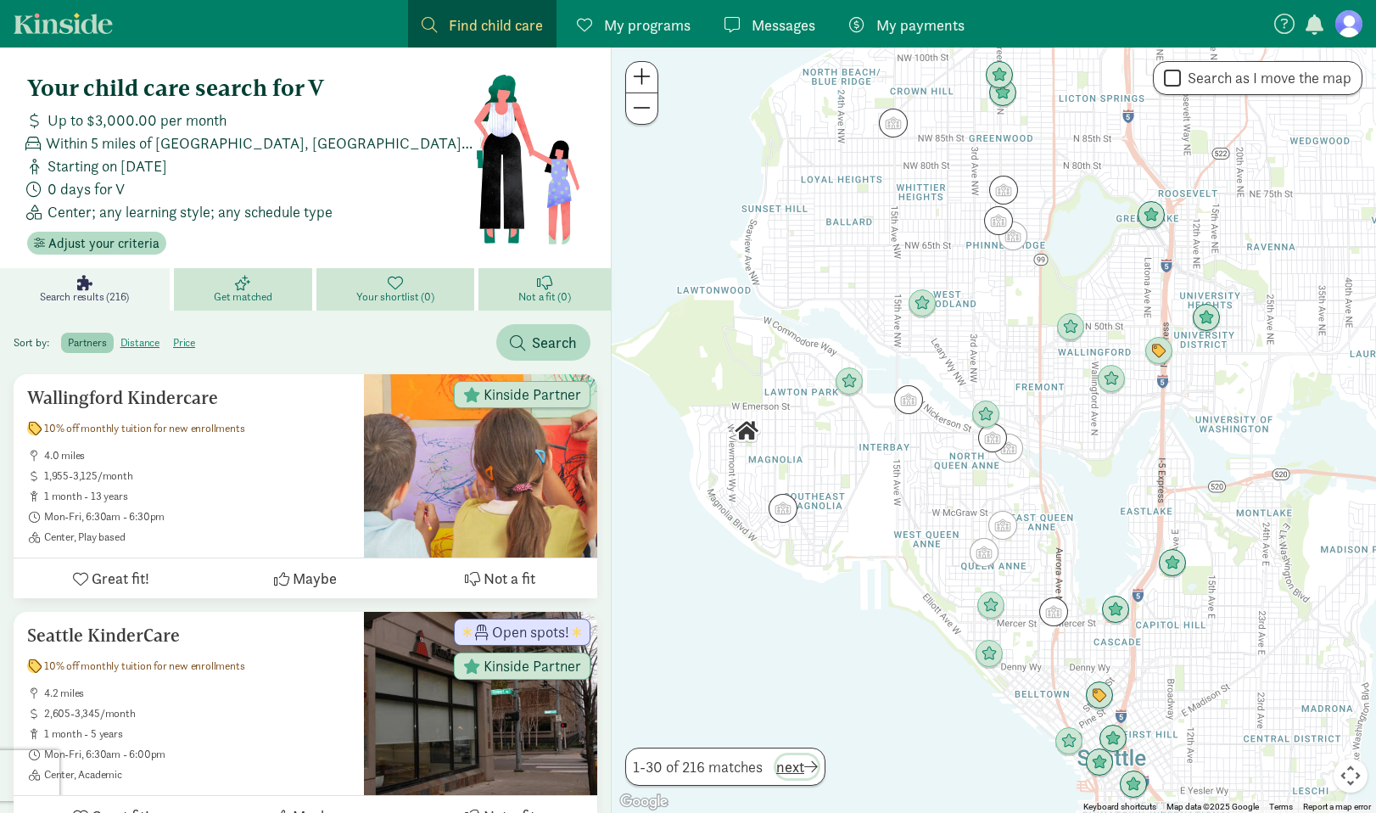
click at [802, 762] on span "next" at bounding box center [797, 766] width 42 height 23
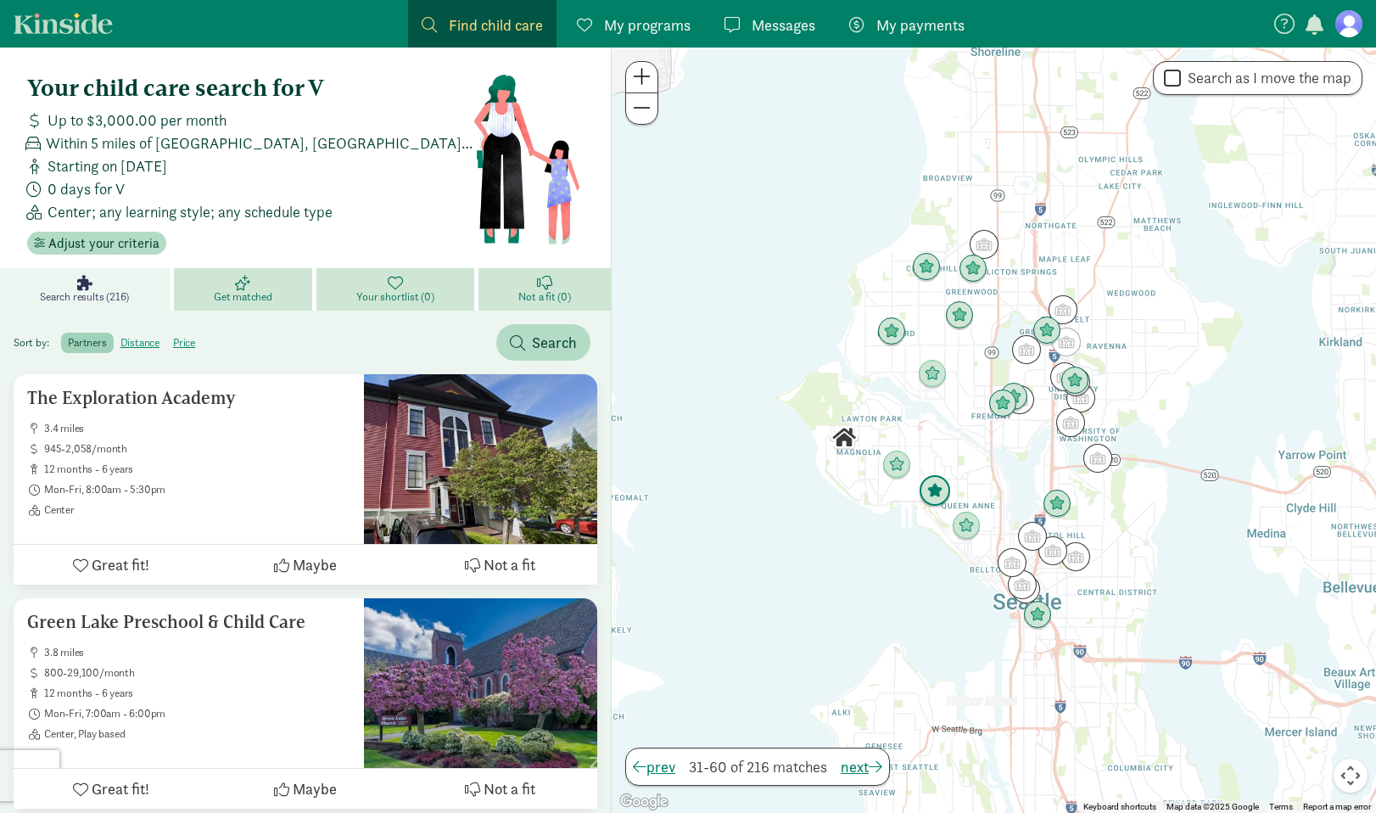
click at [938, 494] on img "Click to see details" at bounding box center [935, 491] width 32 height 32
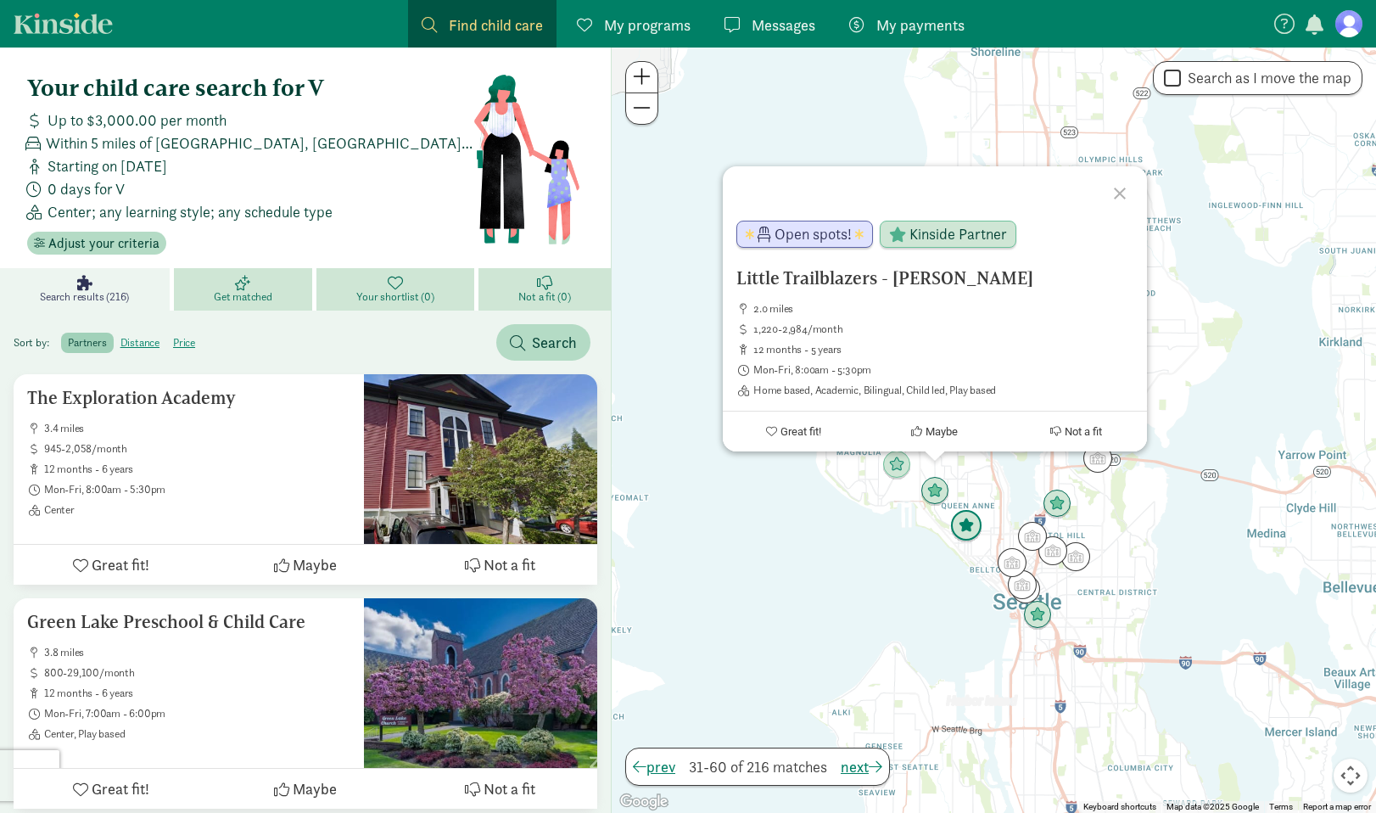
click at [966, 536] on img "Click to see details" at bounding box center [966, 526] width 32 height 32
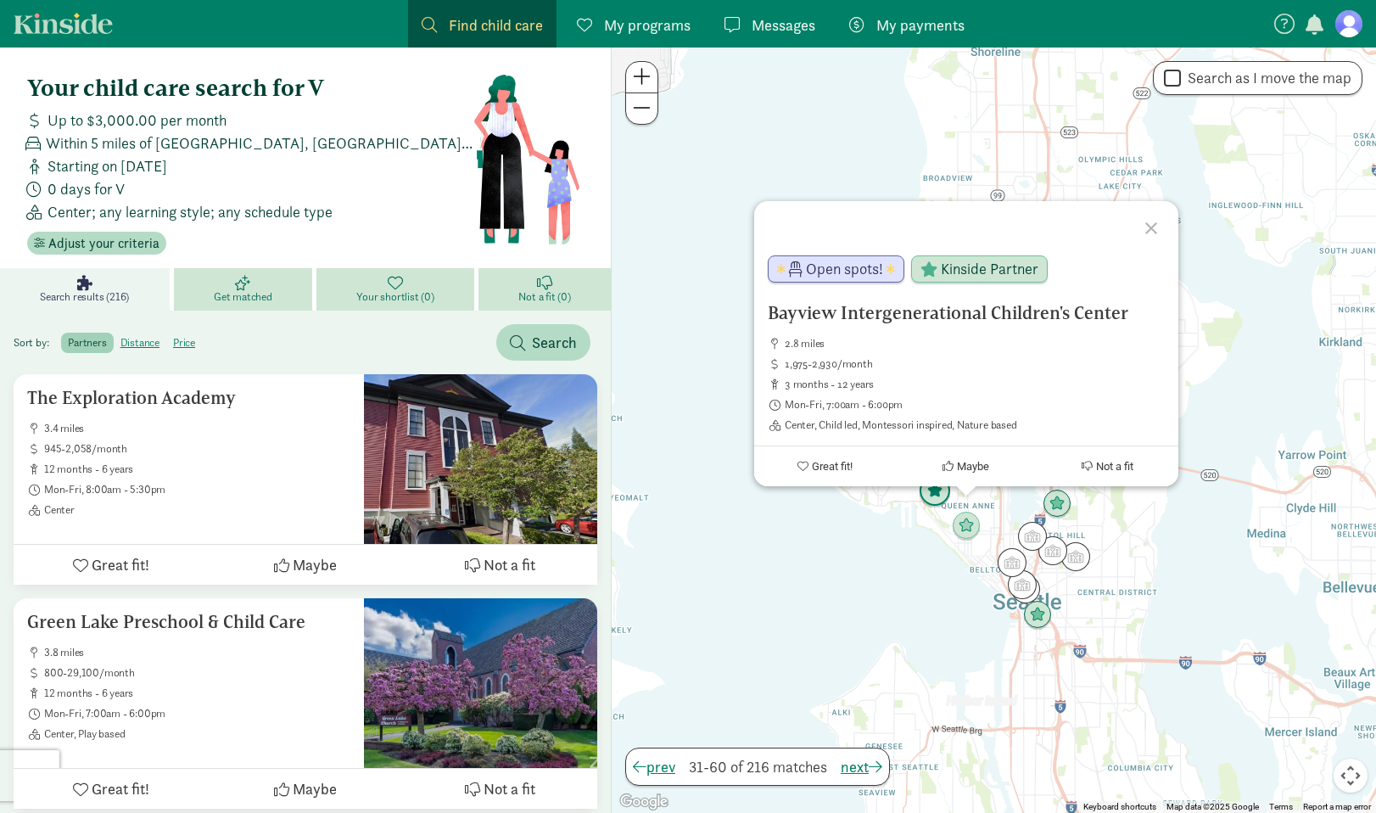
click at [936, 504] on img "Click to see details" at bounding box center [935, 491] width 32 height 32
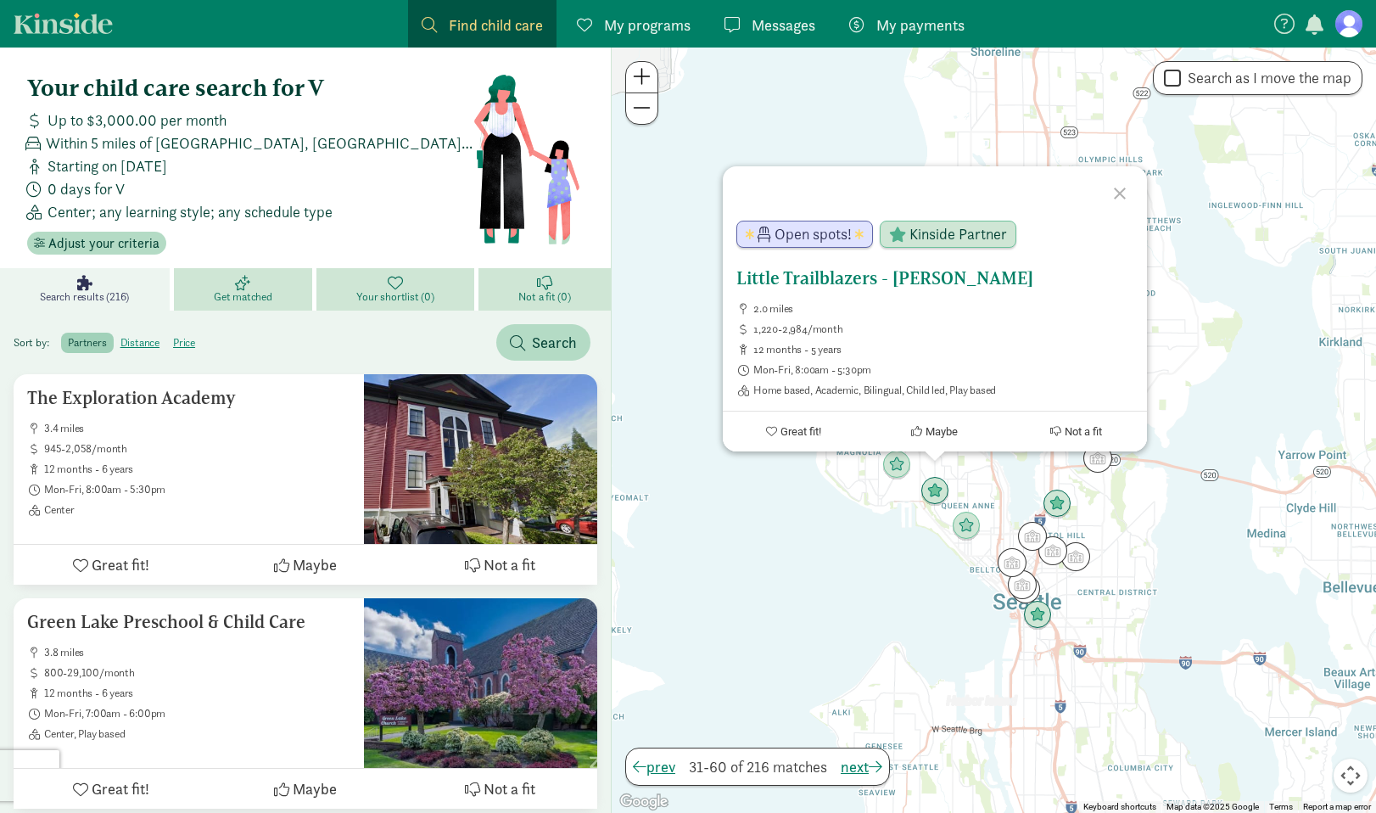
click at [939, 430] on span "Maybe" at bounding box center [941, 431] width 32 height 13
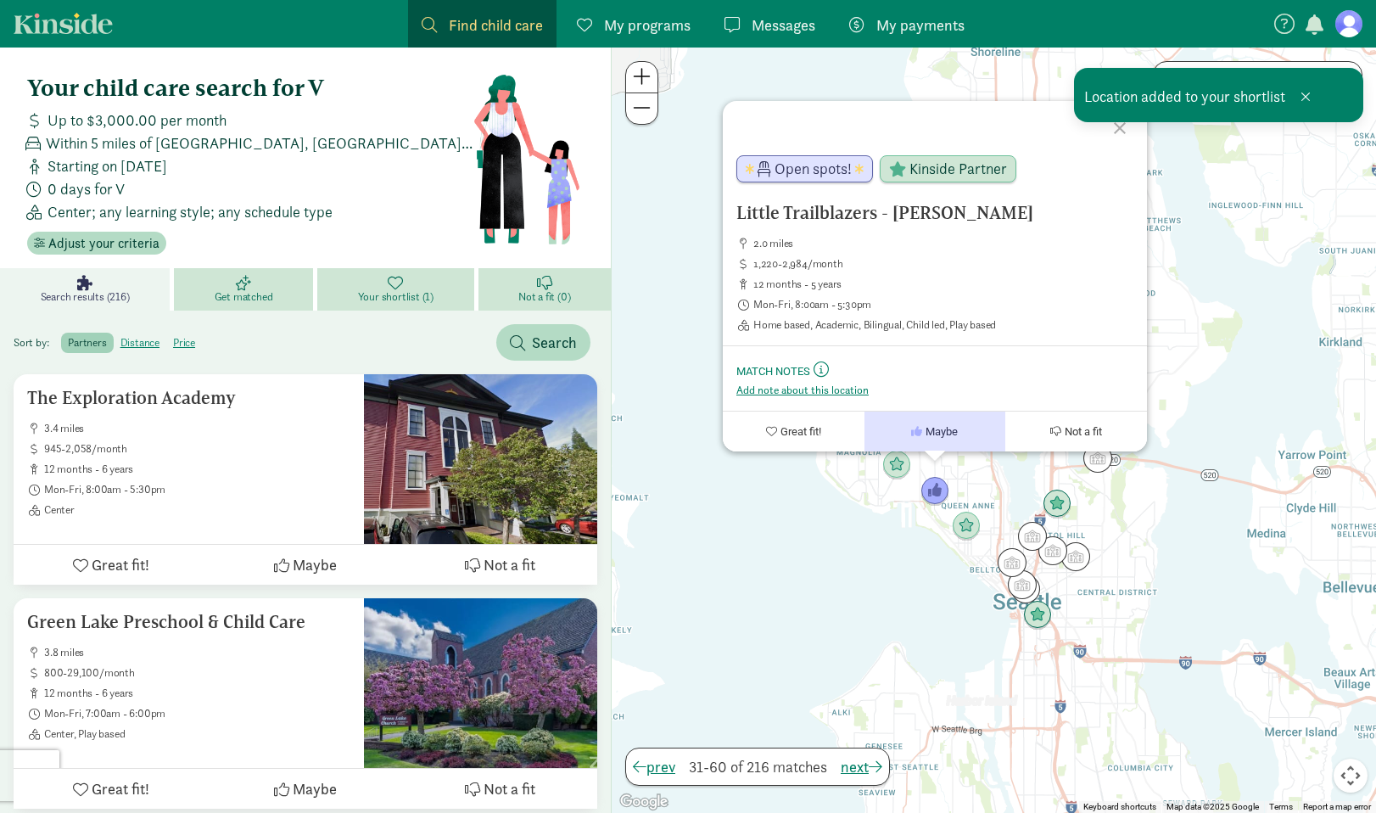
click at [919, 536] on div "Little Trailblazers - Queen Anne 2.0 miles 1,220-2,984/month 12 months - 5 year…" at bounding box center [994, 429] width 764 height 765
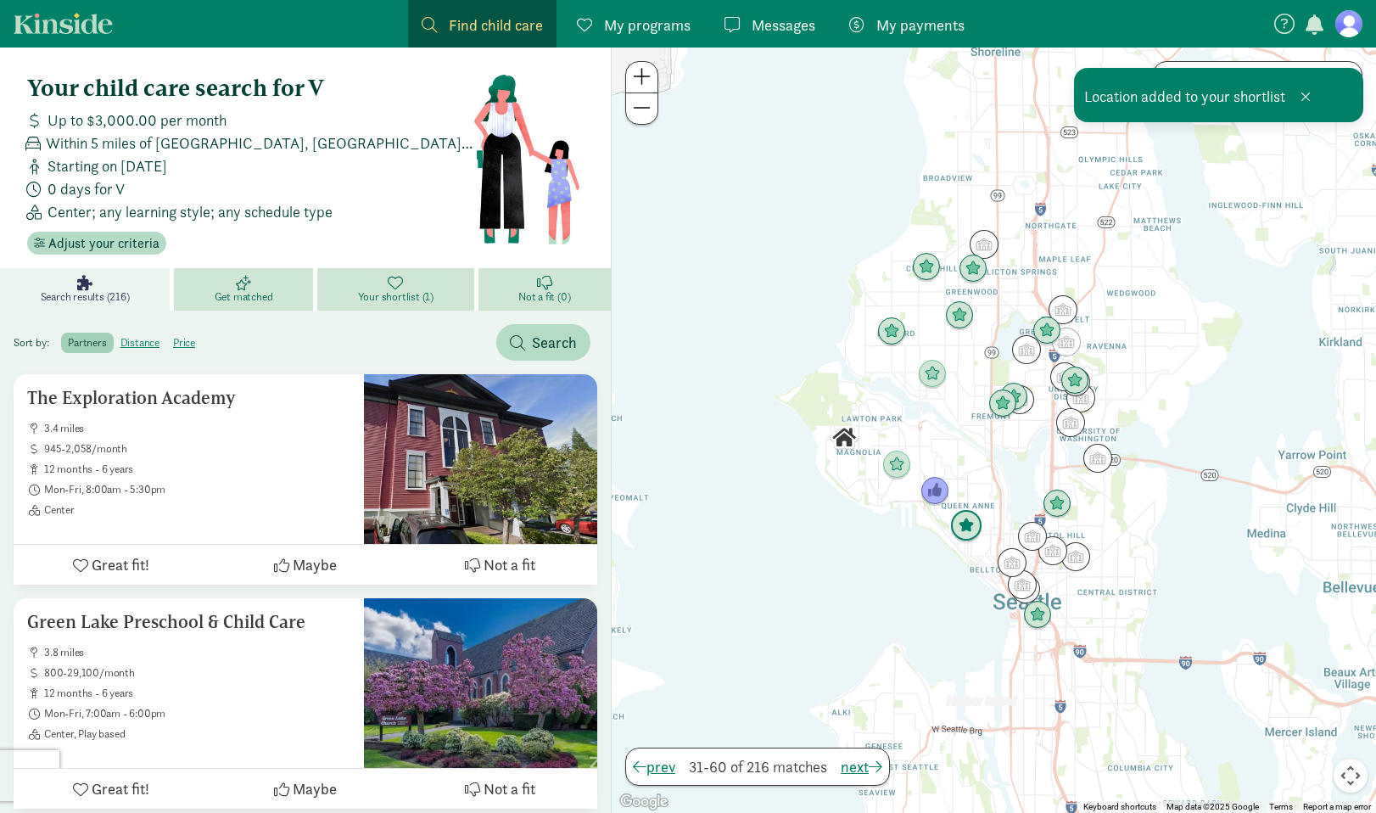
click at [954, 528] on img "Click to see details" at bounding box center [966, 526] width 32 height 32
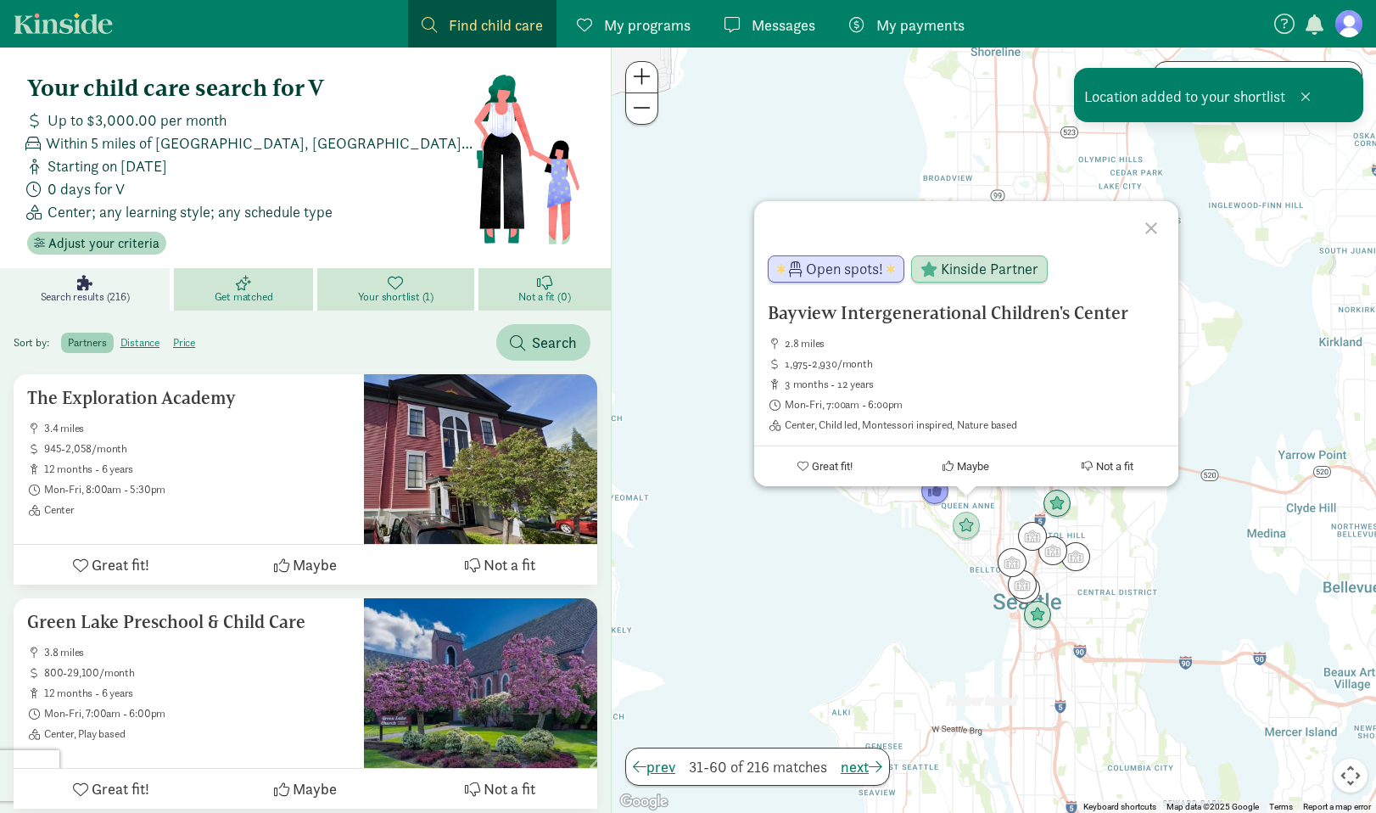
click at [916, 538] on div "Bayview Intergenerational Children's Center 2.8 miles 1,975-2,930/month 3 month…" at bounding box center [994, 429] width 764 height 765
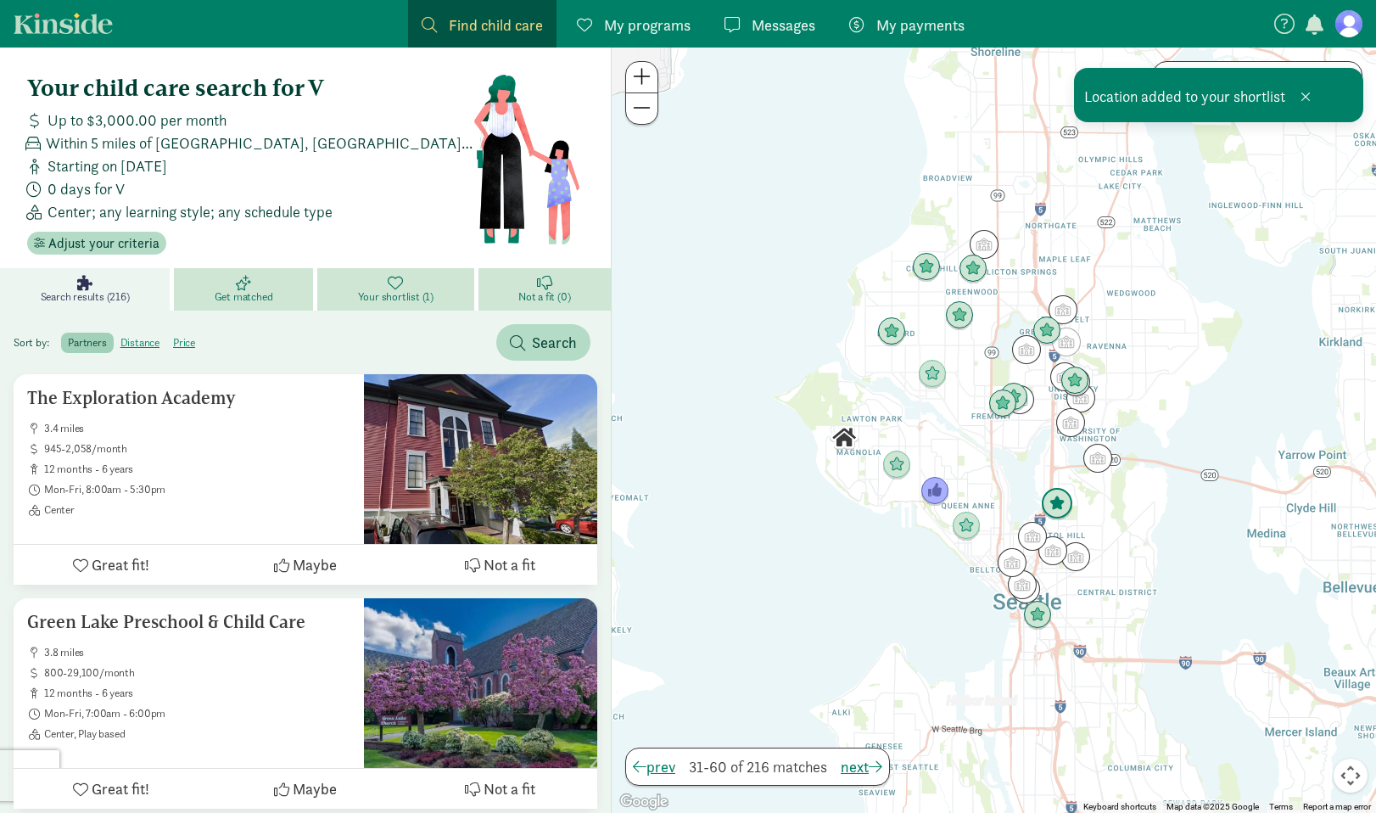
click at [1058, 496] on img "Click to see details" at bounding box center [1057, 504] width 32 height 32
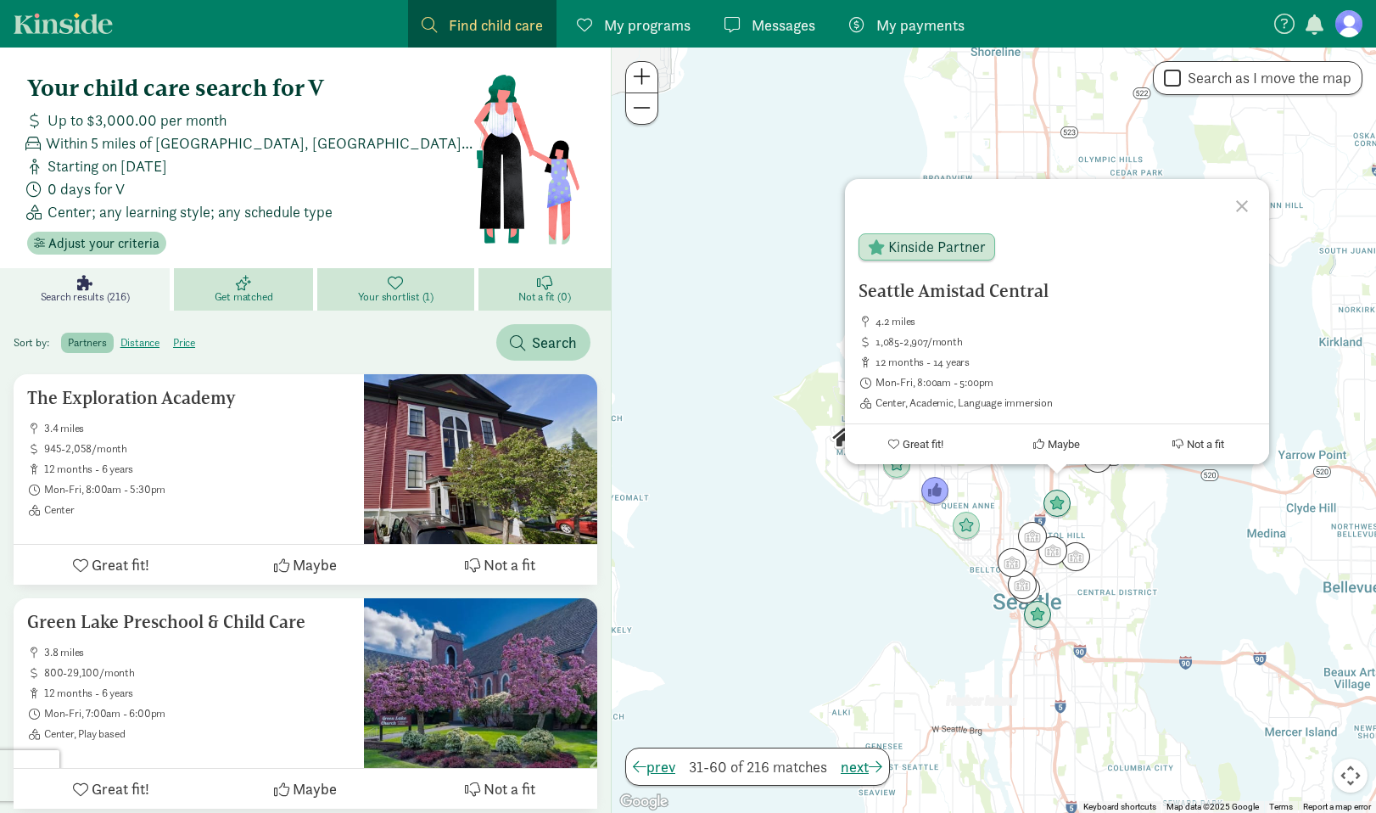
click at [908, 610] on div "Seattle [GEOGRAPHIC_DATA] 4.2 miles 1,085-2,907/month 12 months - 14 years Mon-…" at bounding box center [994, 429] width 764 height 765
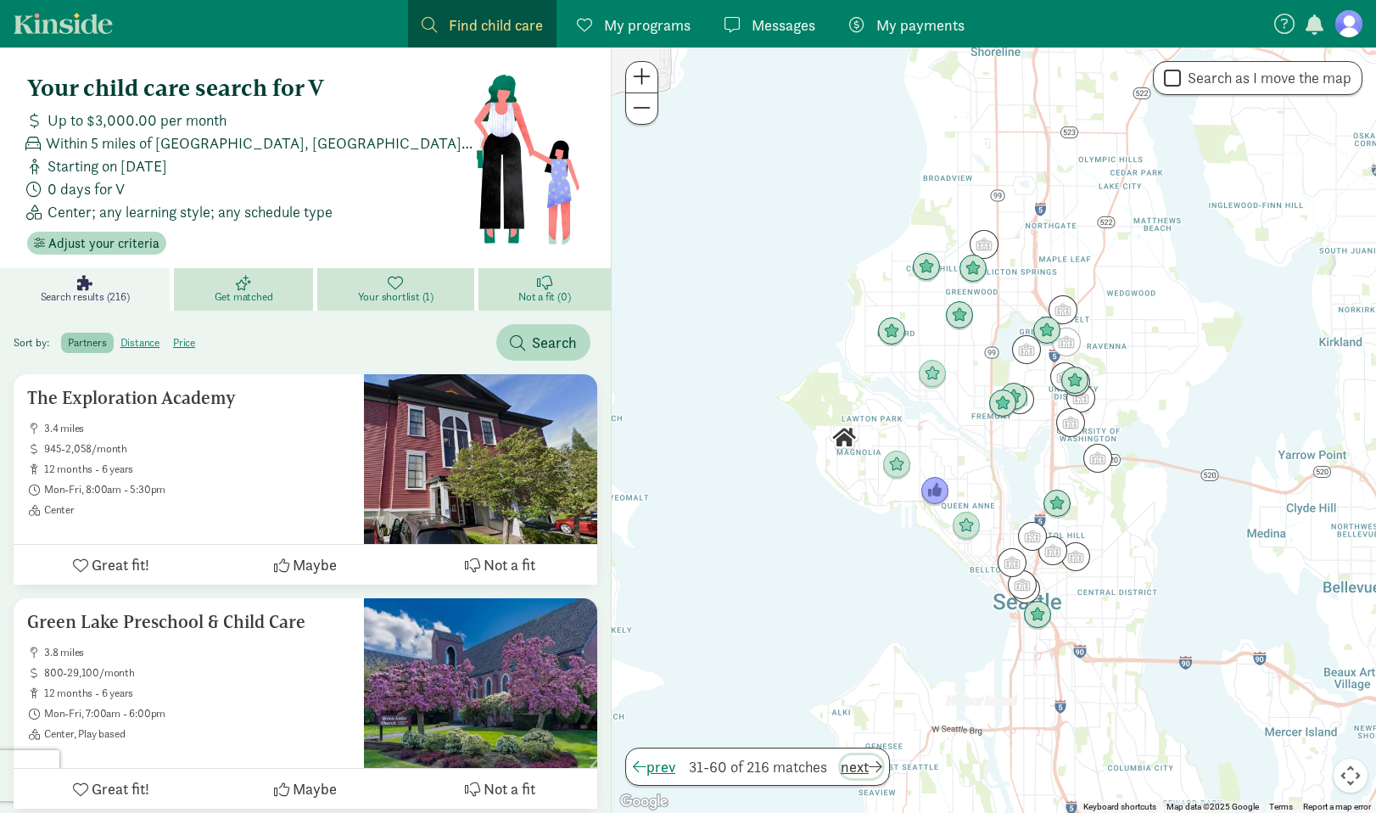
click at [861, 765] on span "next" at bounding box center [862, 766] width 42 height 23
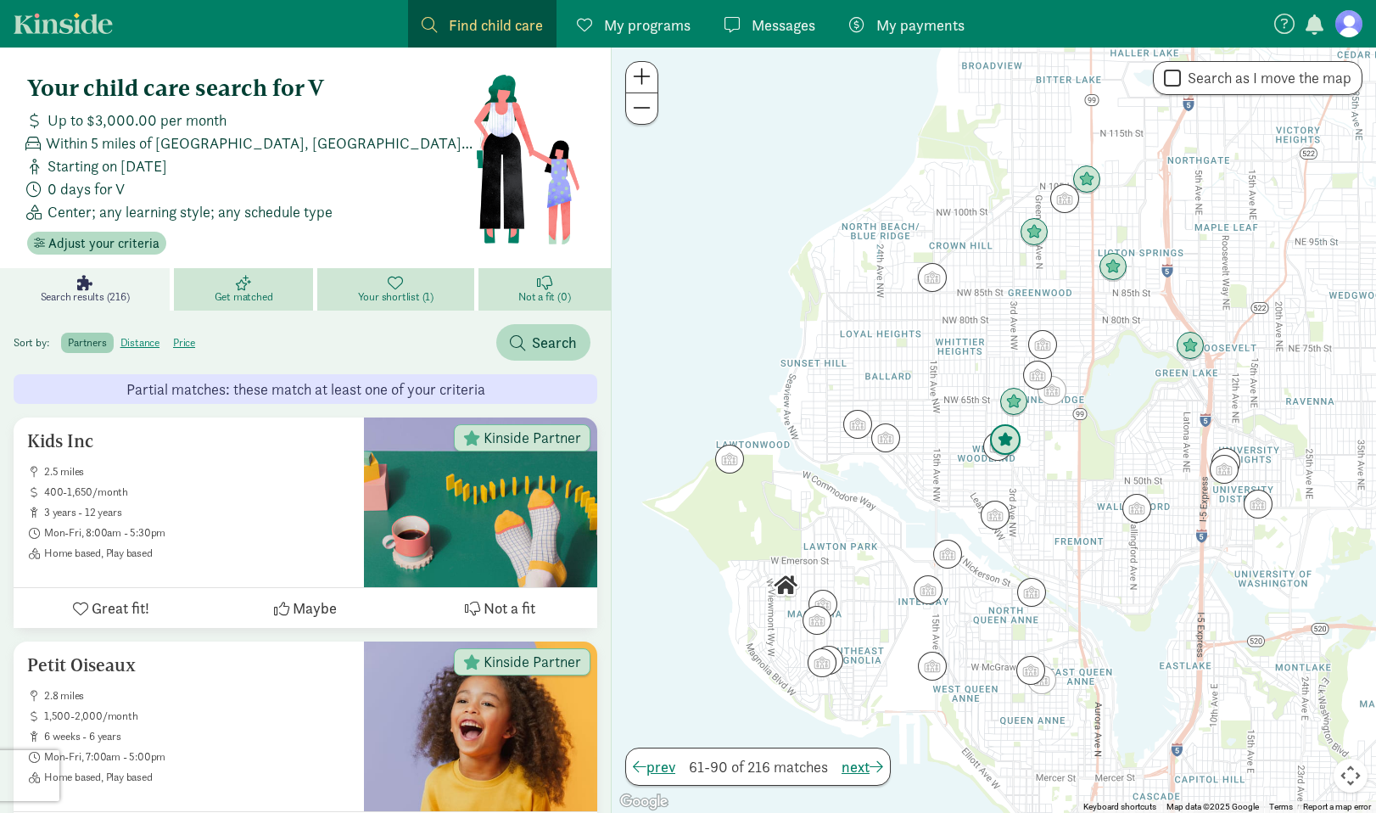
click at [1002, 438] on img "Click to see details" at bounding box center [1005, 440] width 32 height 32
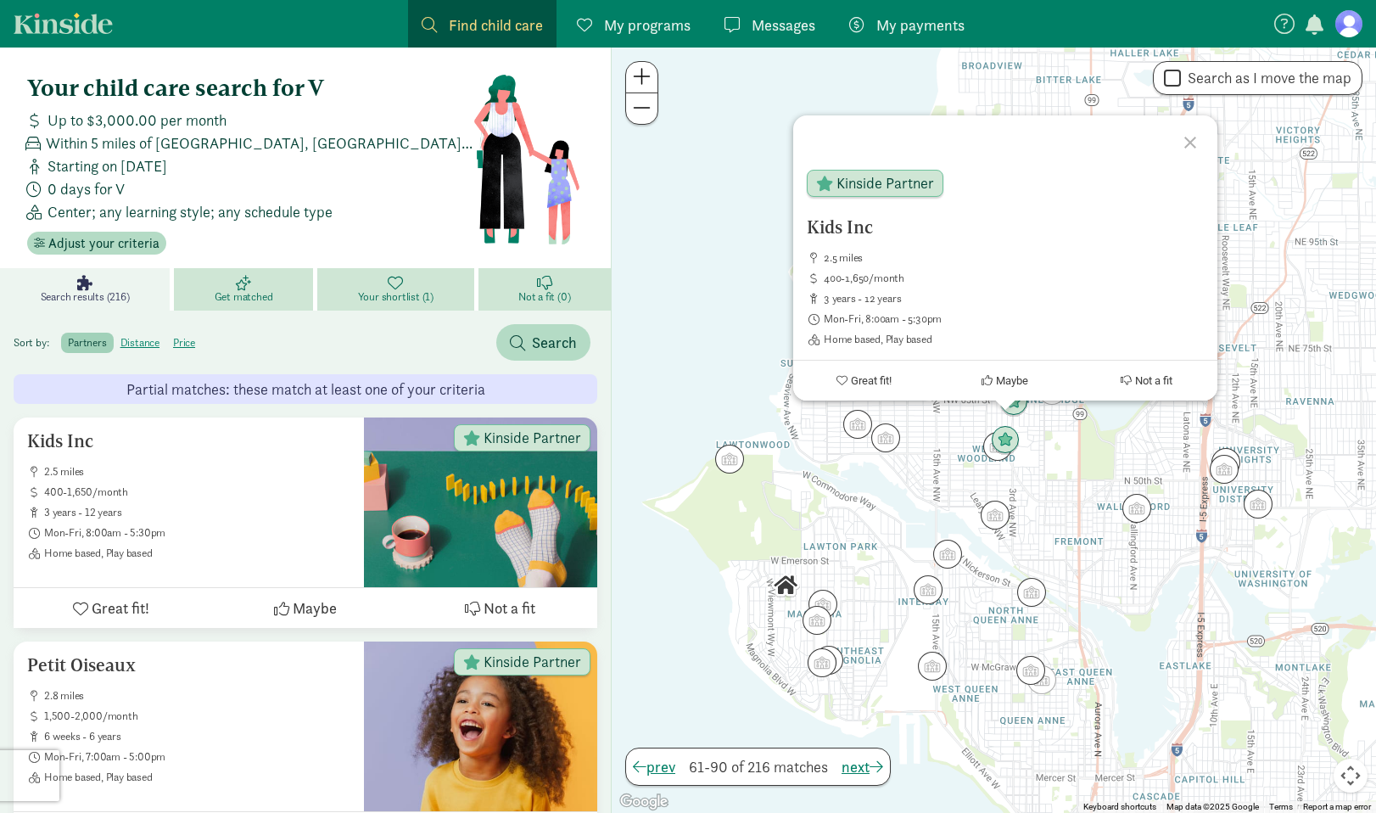
click at [961, 545] on div "Kids Inc 2.5 miles 400-1,650/month 3 years - 12 years Mon-Fri, 8:00am - 5:30pm …" at bounding box center [994, 429] width 764 height 765
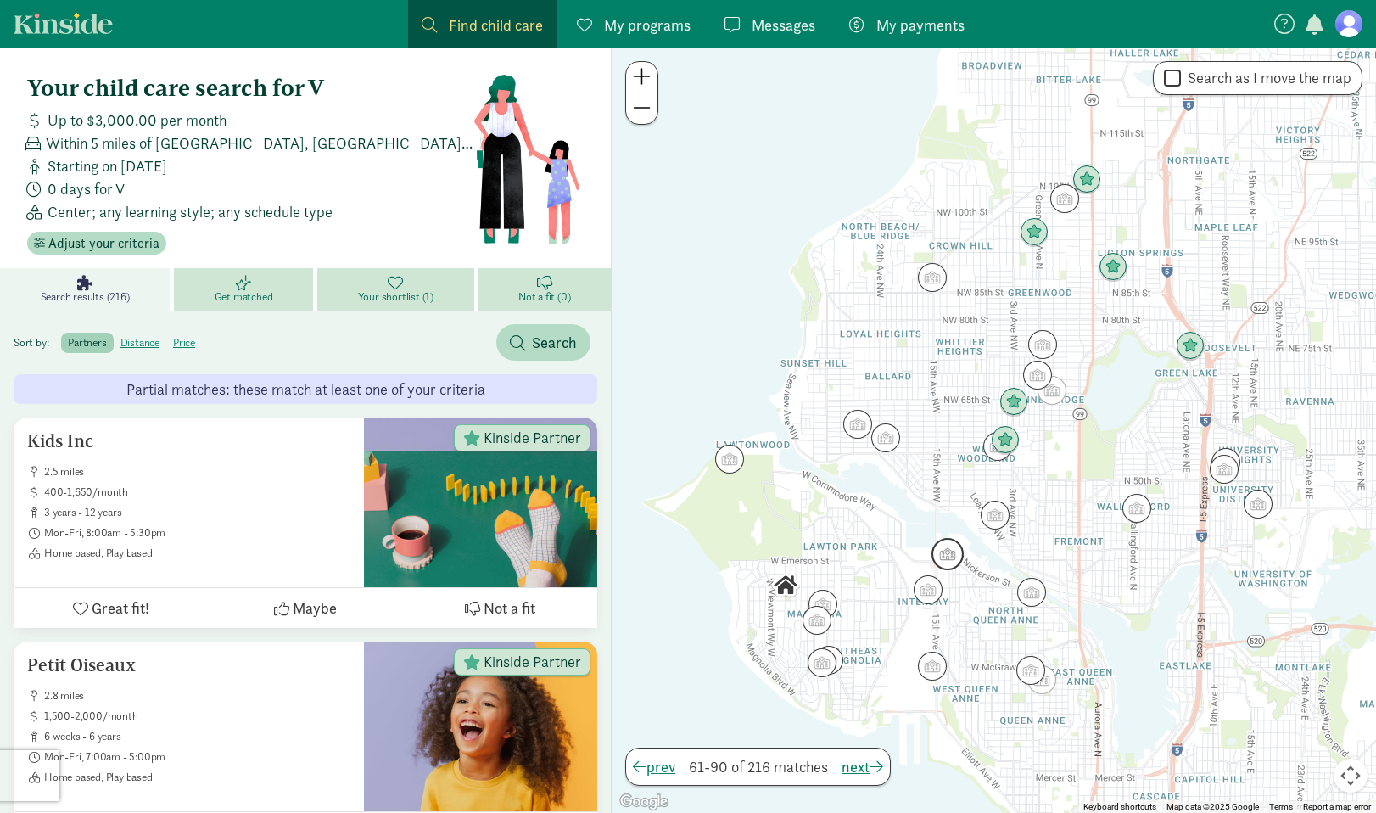
click at [958, 549] on img "Click to see details" at bounding box center [947, 554] width 32 height 32
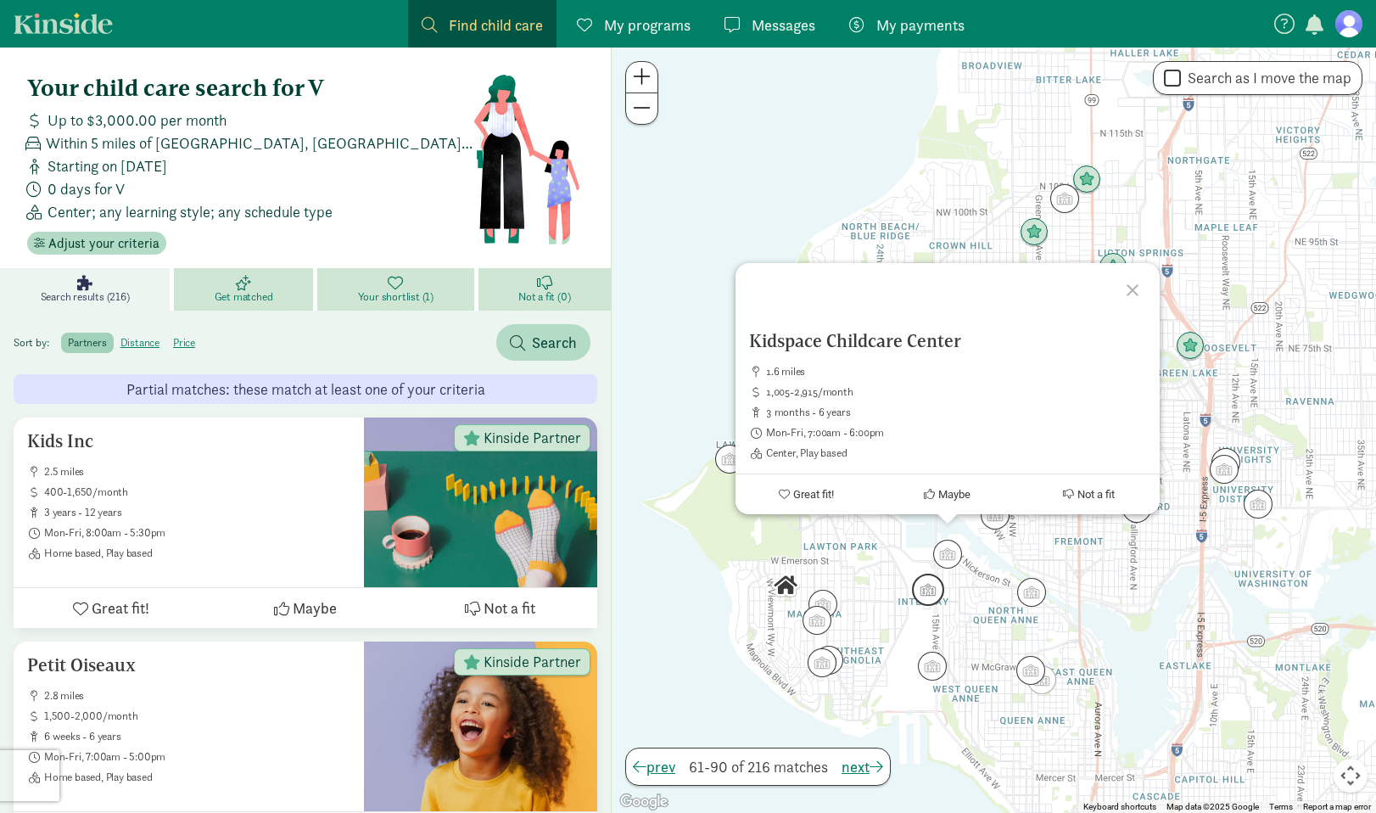
click at [934, 578] on img "Click to see details" at bounding box center [928, 589] width 32 height 32
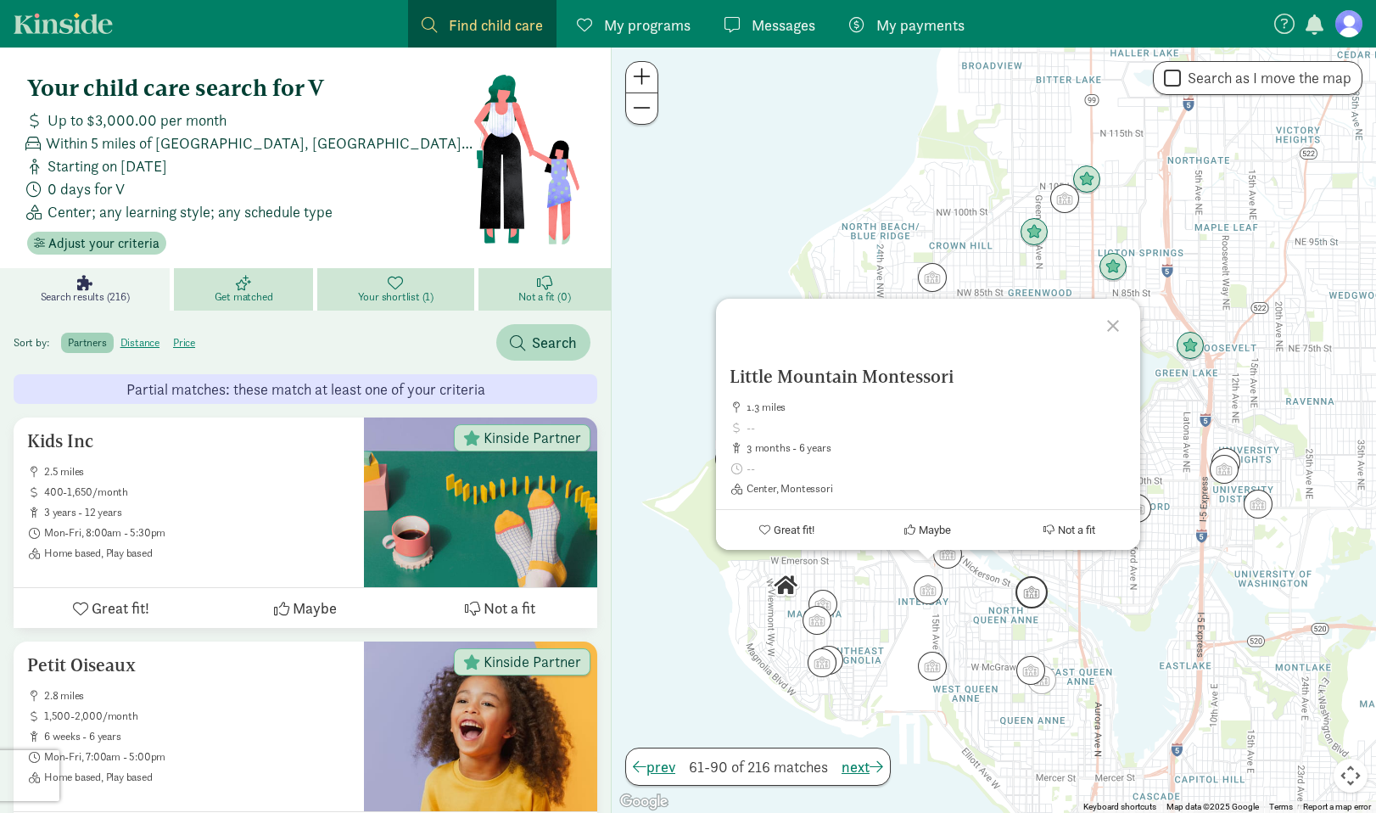
click at [1027, 587] on img "Click to see details" at bounding box center [1031, 592] width 32 height 32
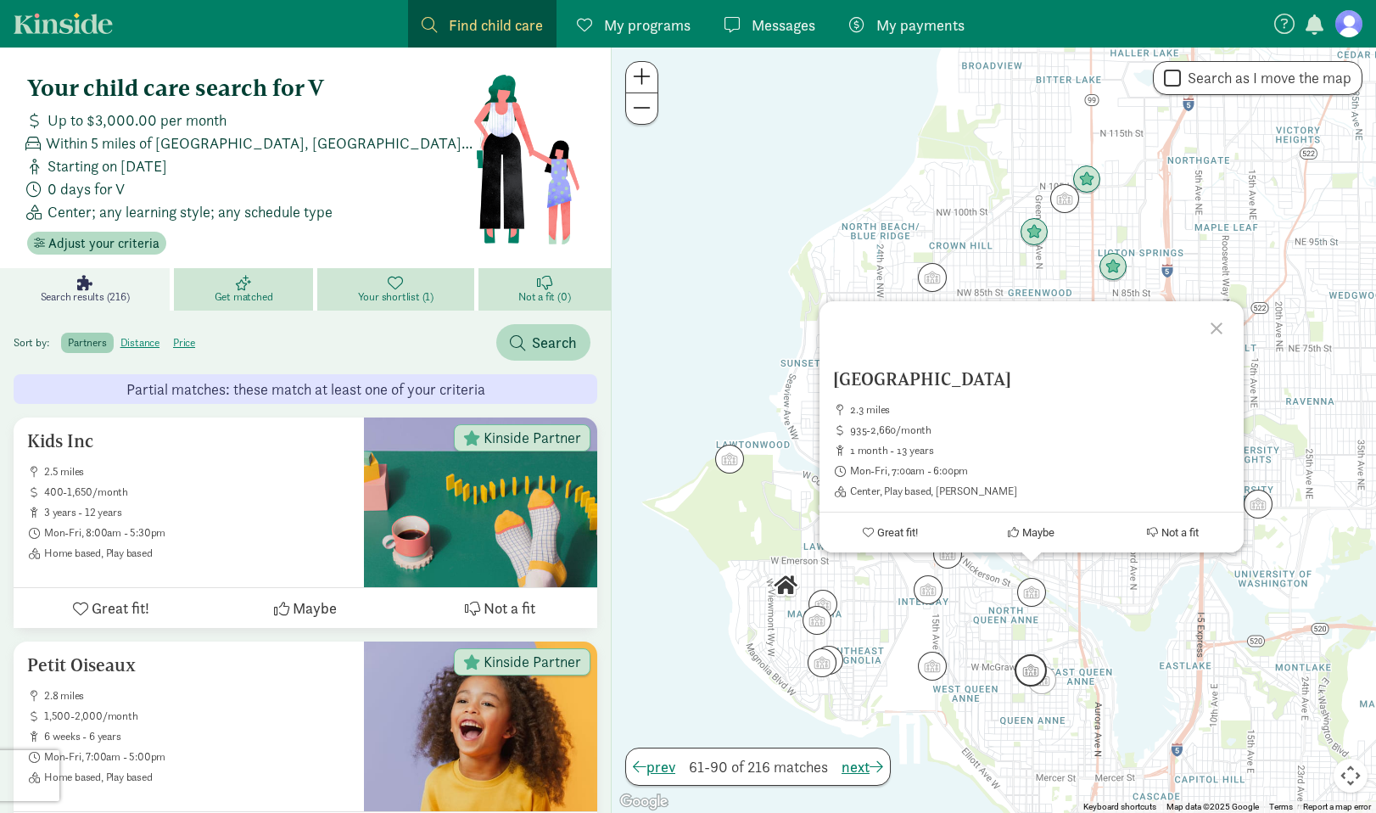
click at [1027, 671] on img "Click to see details" at bounding box center [1030, 670] width 32 height 32
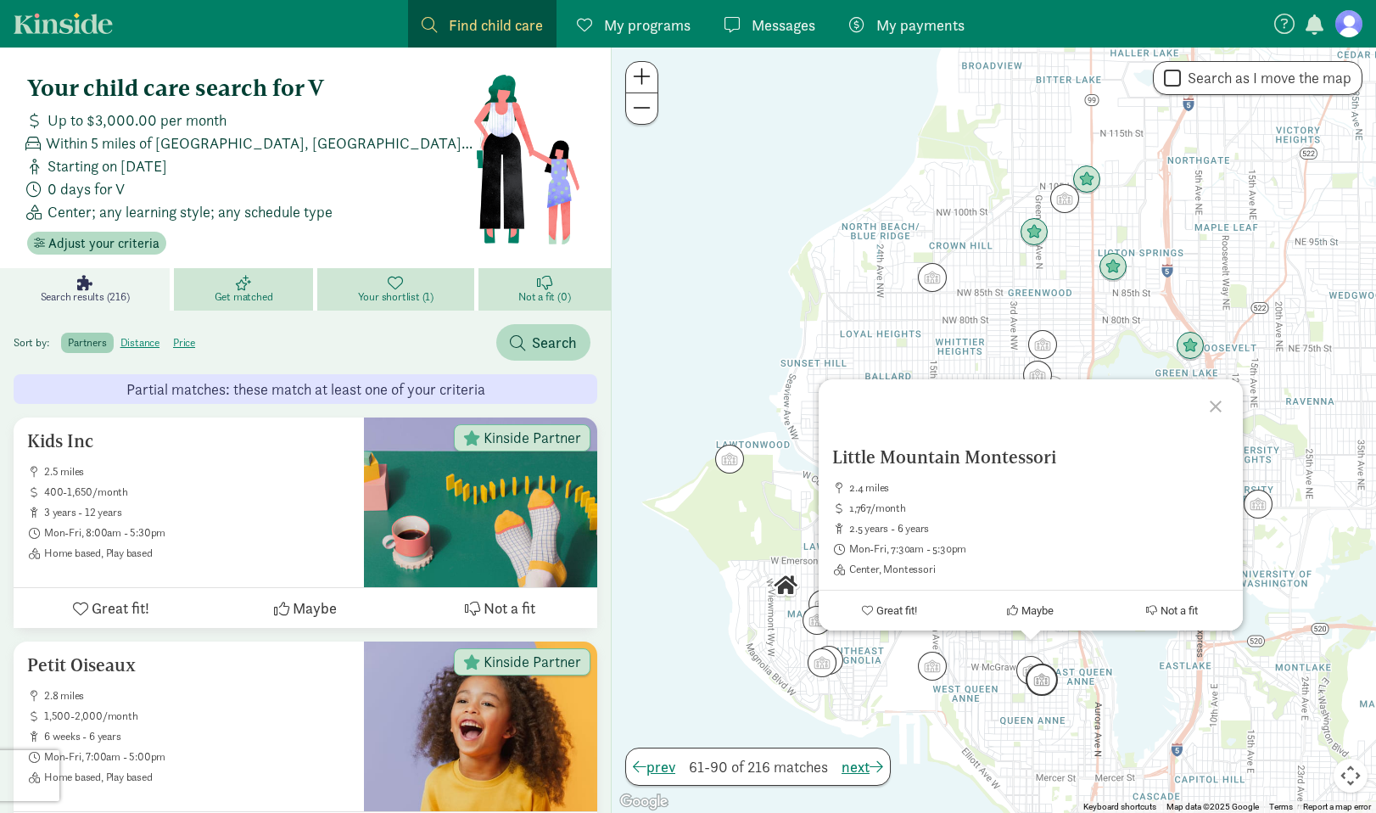
click at [1051, 685] on img "Click to see details" at bounding box center [1041, 679] width 32 height 32
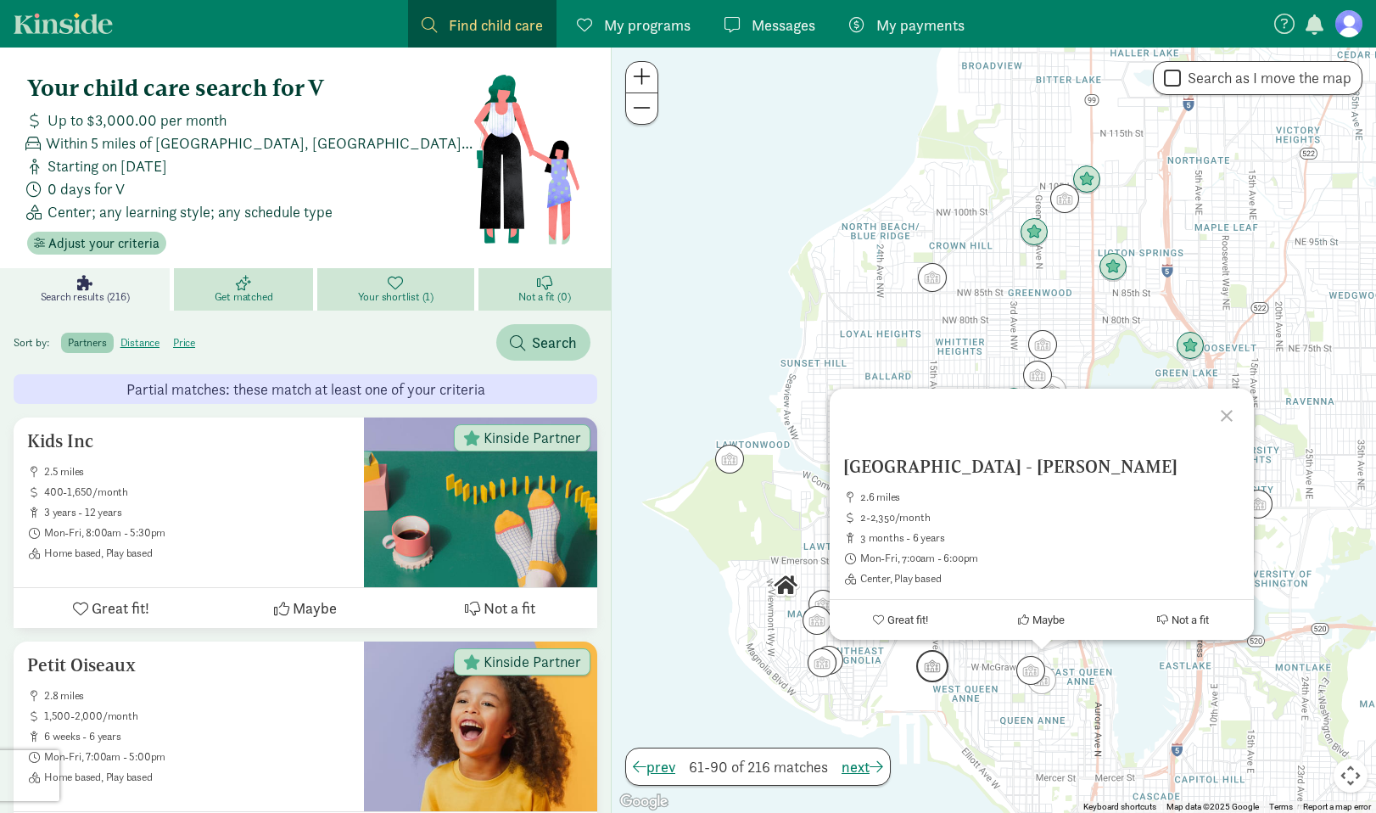
click at [943, 661] on img "Click to see details" at bounding box center [932, 666] width 32 height 32
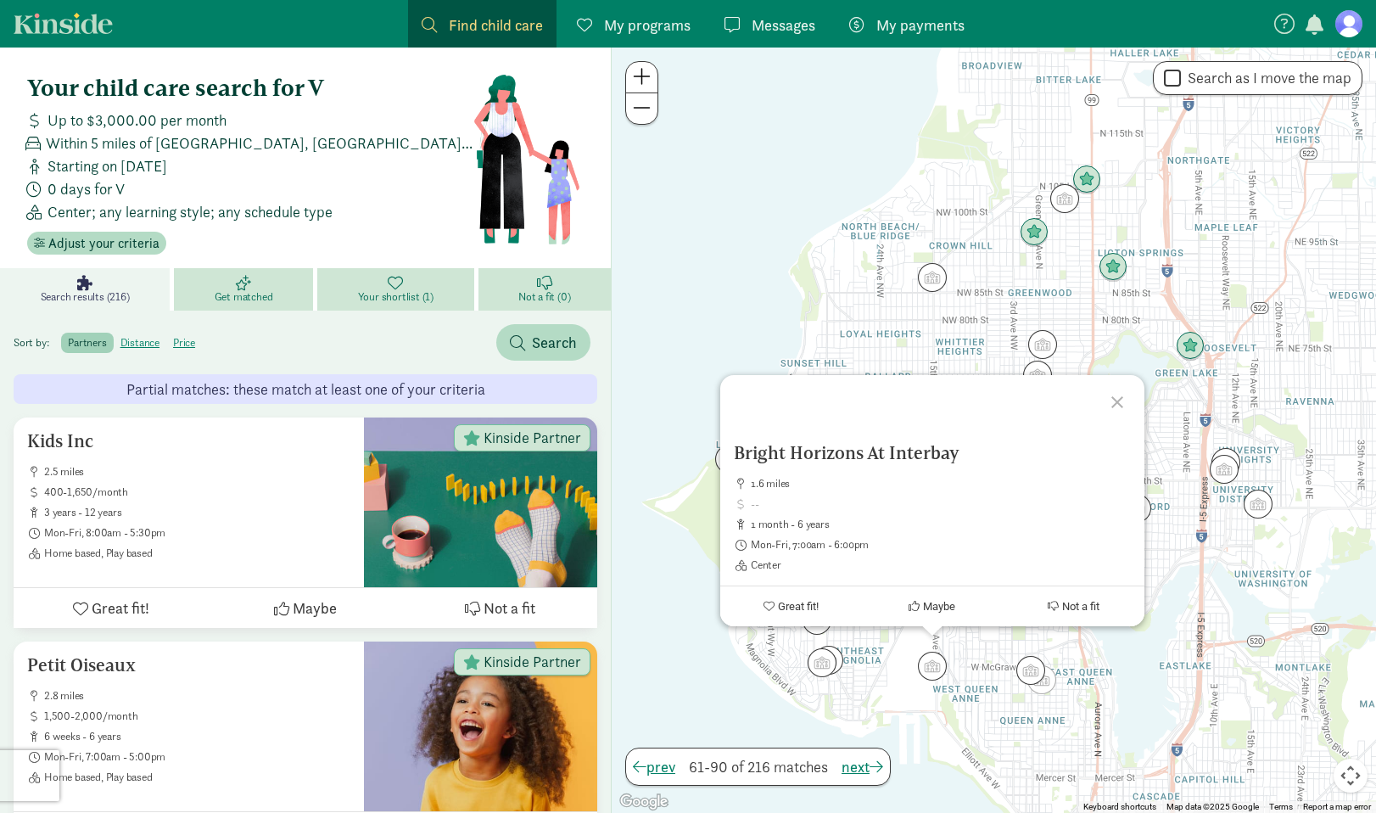
click at [895, 668] on div "To navigate, press the arrow keys. Bright Horizons At Interbay 1.6 miles 1 mont…" at bounding box center [994, 429] width 764 height 765
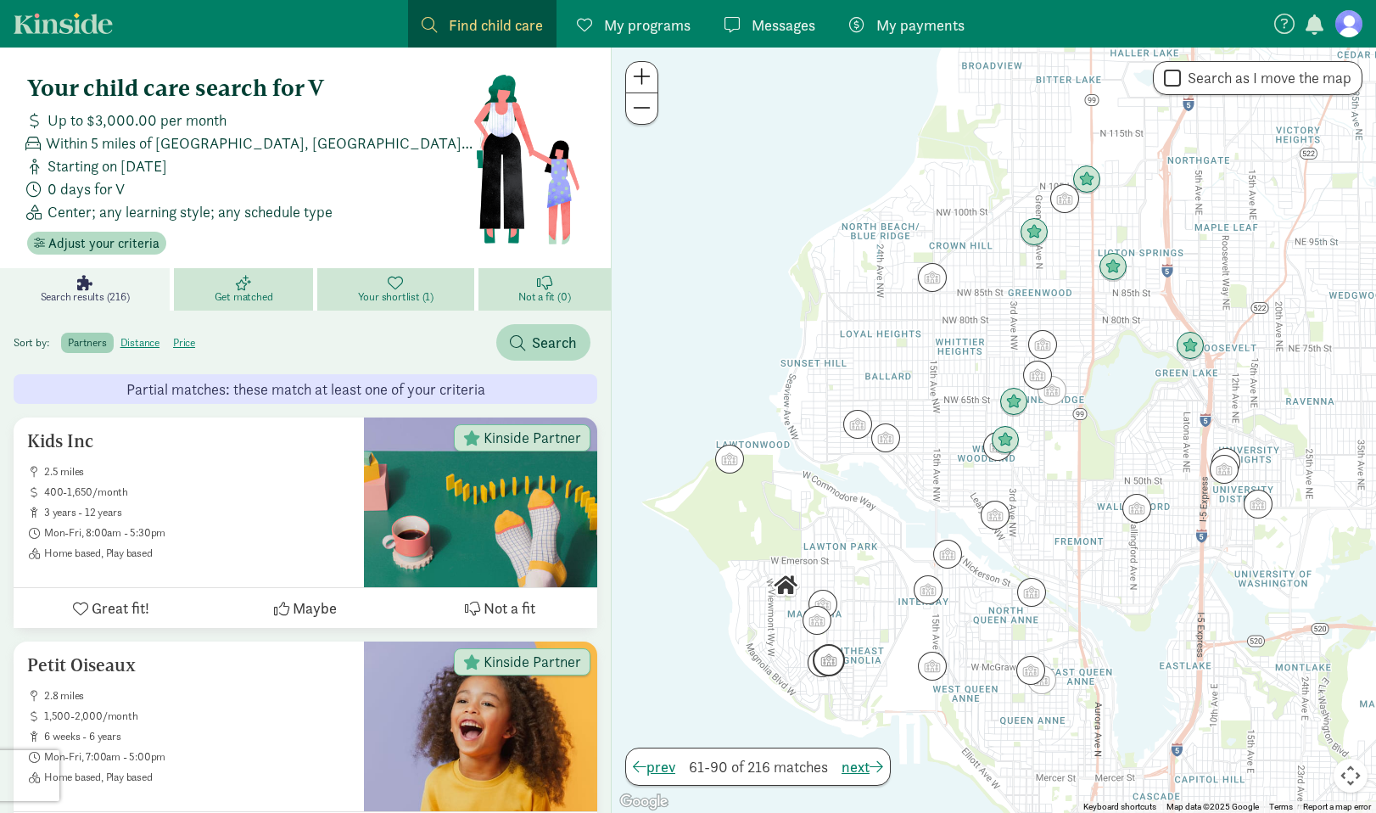
click at [831, 663] on img "Click to see details" at bounding box center [829, 660] width 32 height 32
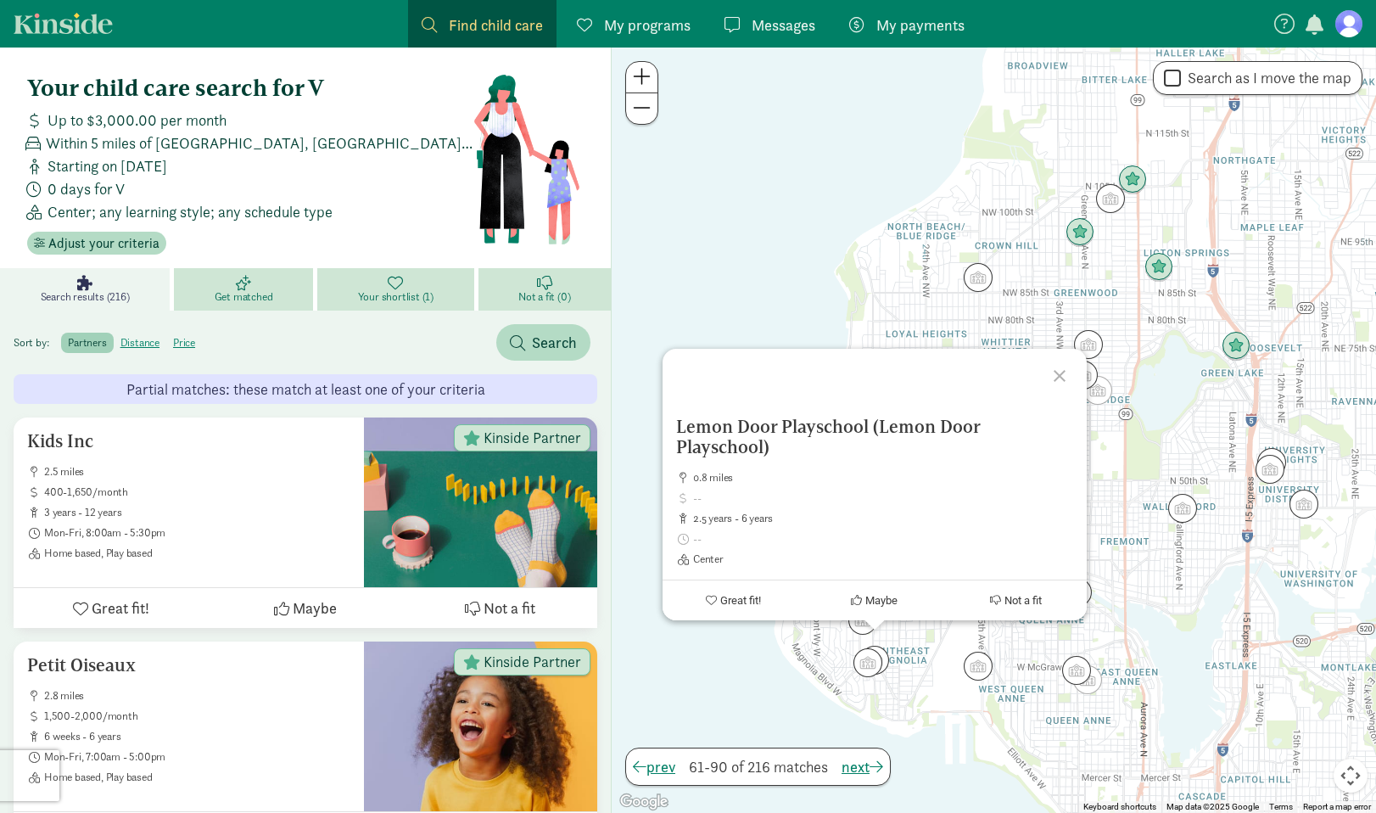
click at [807, 669] on div "Lemon Door Playschool (Lemon Door Playschool) 0.8 miles 2.5 years - 6 years Cen…" at bounding box center [994, 429] width 764 height 765
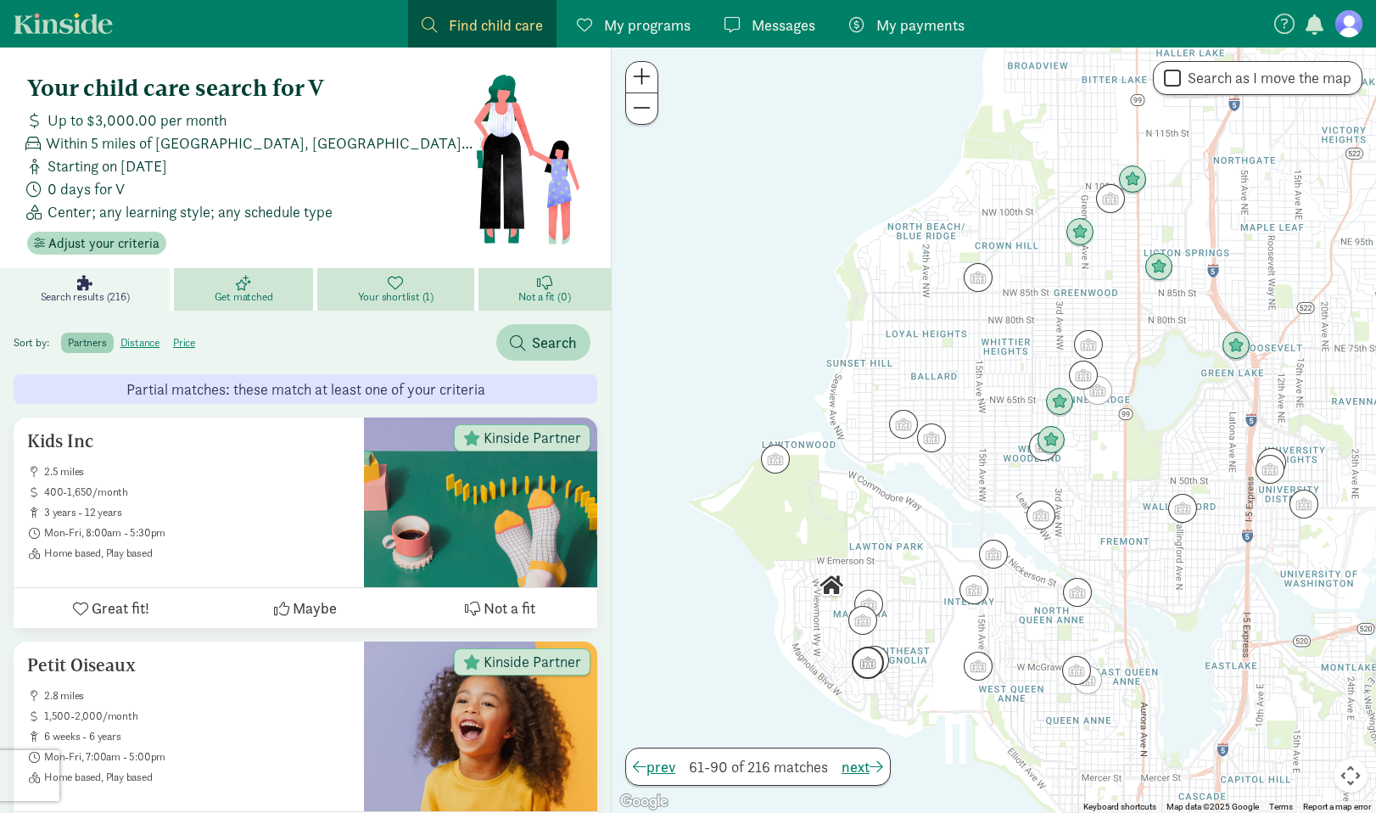
click at [859, 661] on img "Click to see details" at bounding box center [868, 662] width 32 height 32
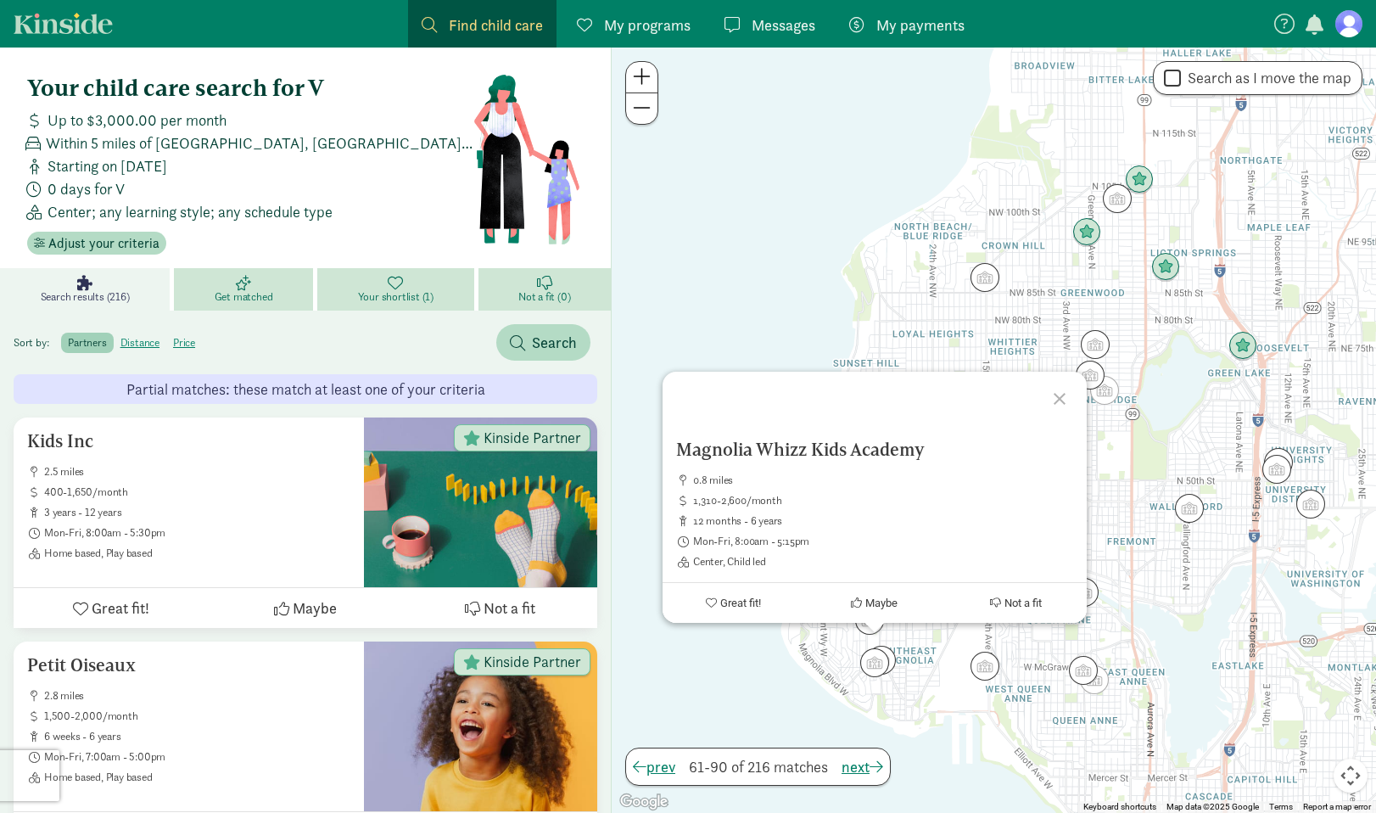
click at [974, 640] on div "Magnolia Whizz Kids Academy 0.8 miles 1,310-2,600/month 12 months - 6 years Mon…" at bounding box center [994, 429] width 764 height 765
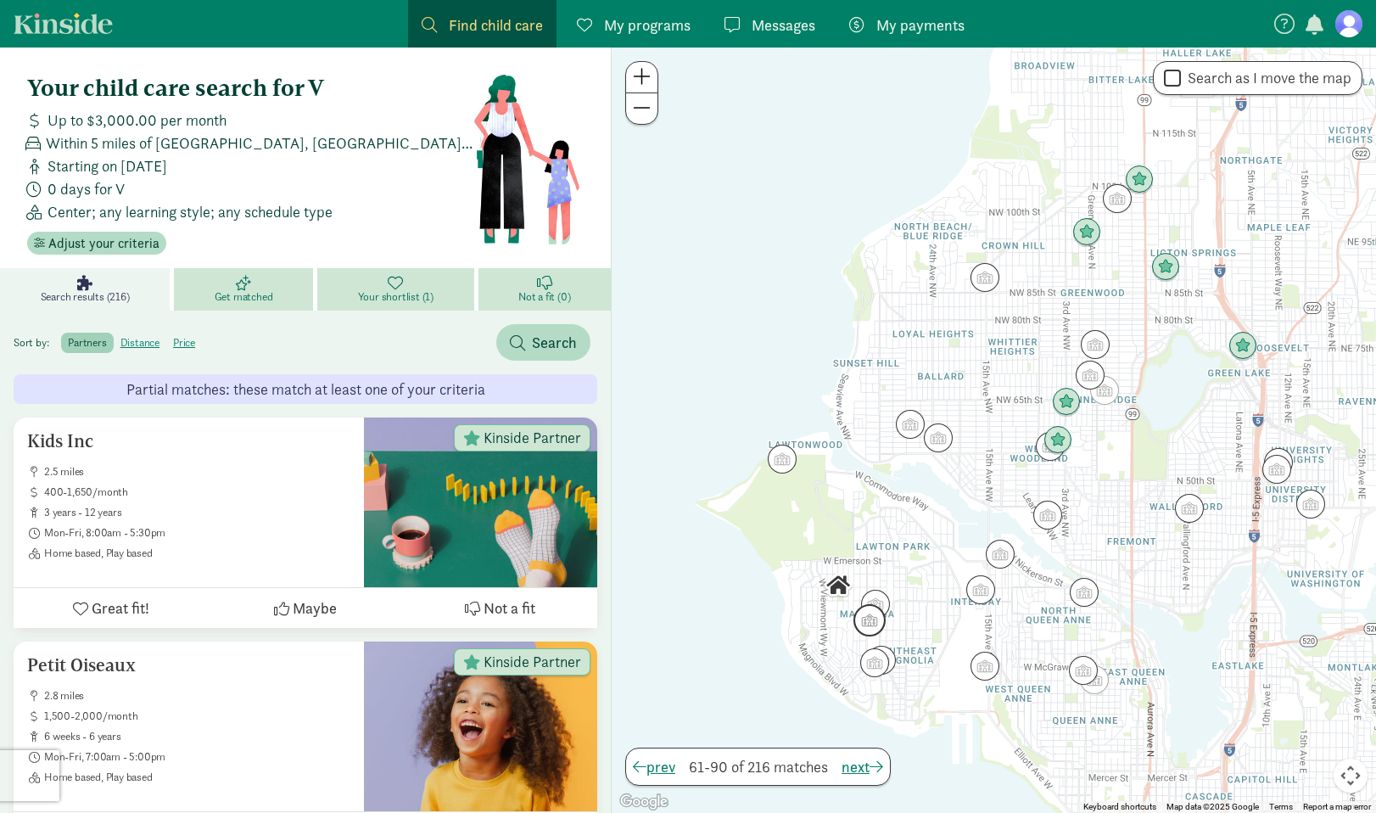
click at [864, 625] on img "Click to see details" at bounding box center [869, 620] width 32 height 32
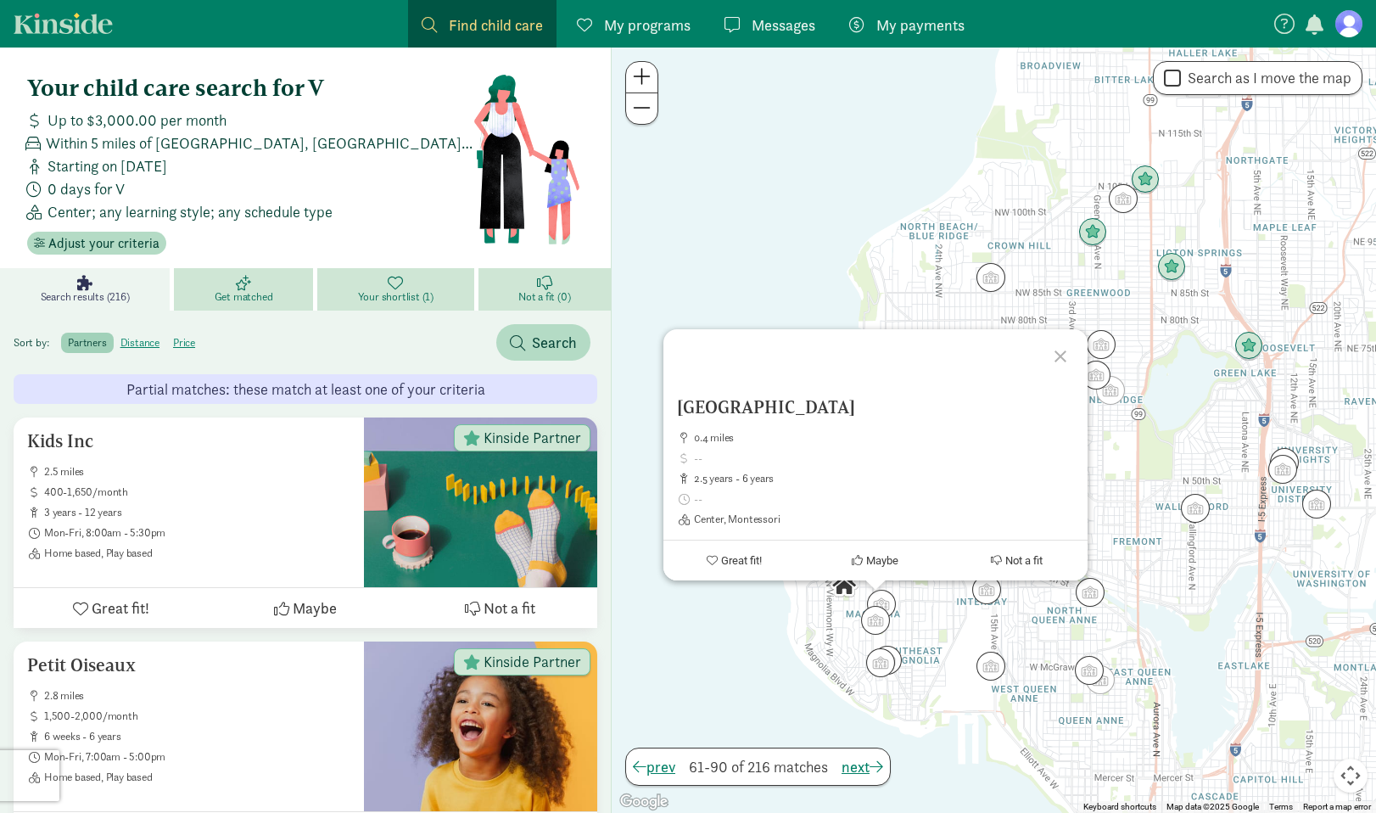
click at [967, 624] on div "To navigate, press the arrow keys. Discovery Montessori School 0.4 miles 2.5 ye…" at bounding box center [994, 429] width 764 height 765
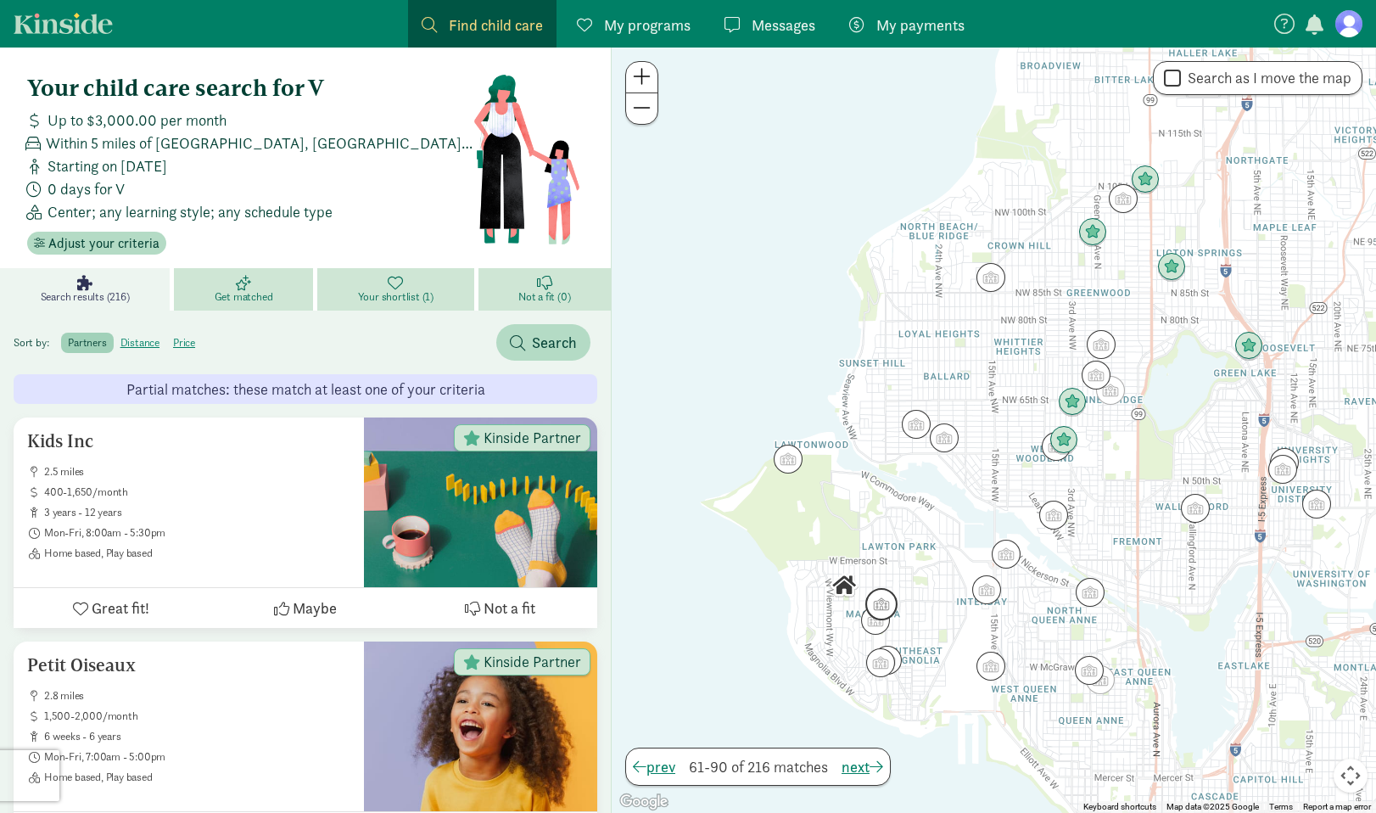
click at [887, 594] on img "Click to see details" at bounding box center [881, 604] width 32 height 32
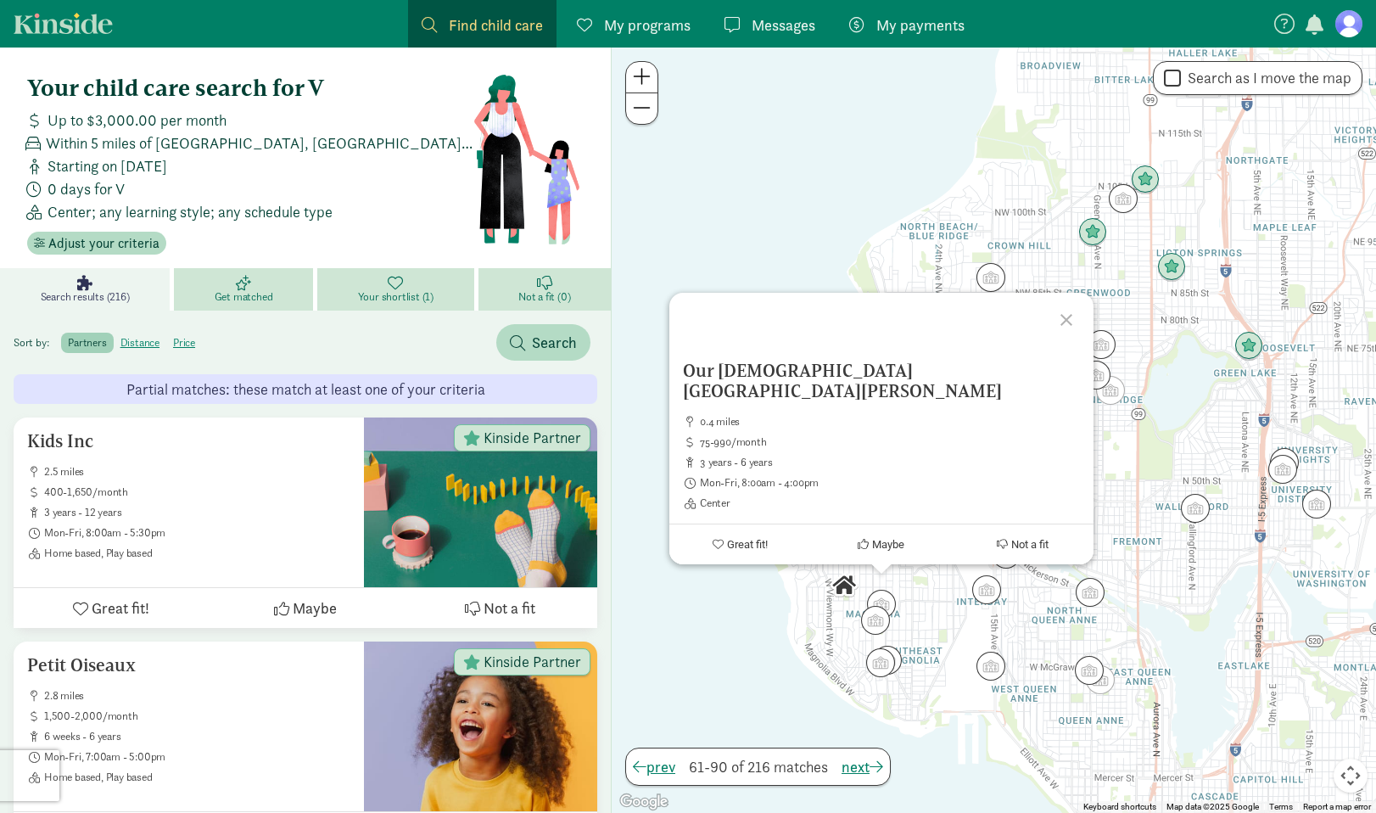
click at [930, 612] on div "Our Lady Of Fatima Parish School 0.4 miles 75-990/month 3 years - 6 years Mon-F…" at bounding box center [994, 429] width 764 height 765
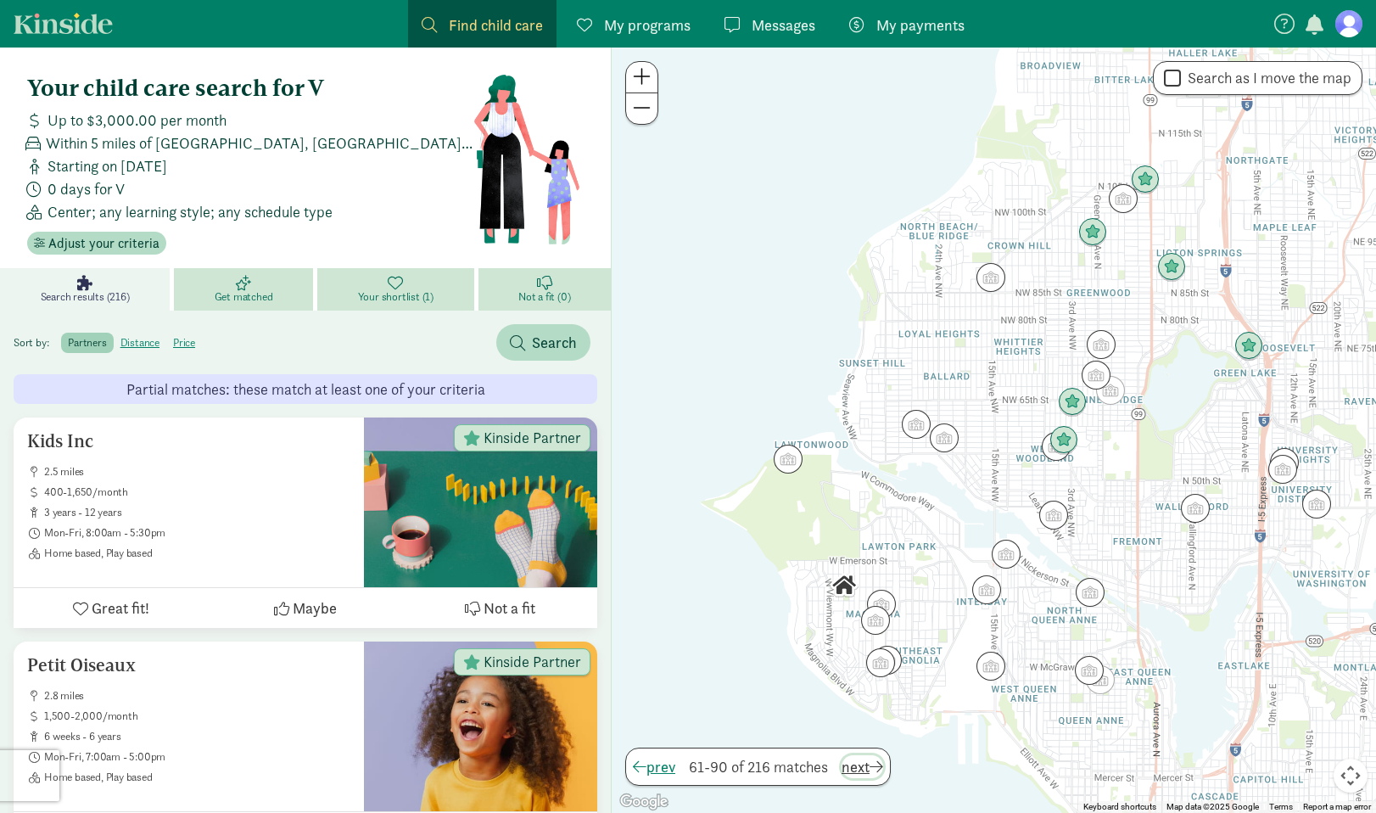
click at [866, 768] on span "next" at bounding box center [862, 766] width 42 height 23
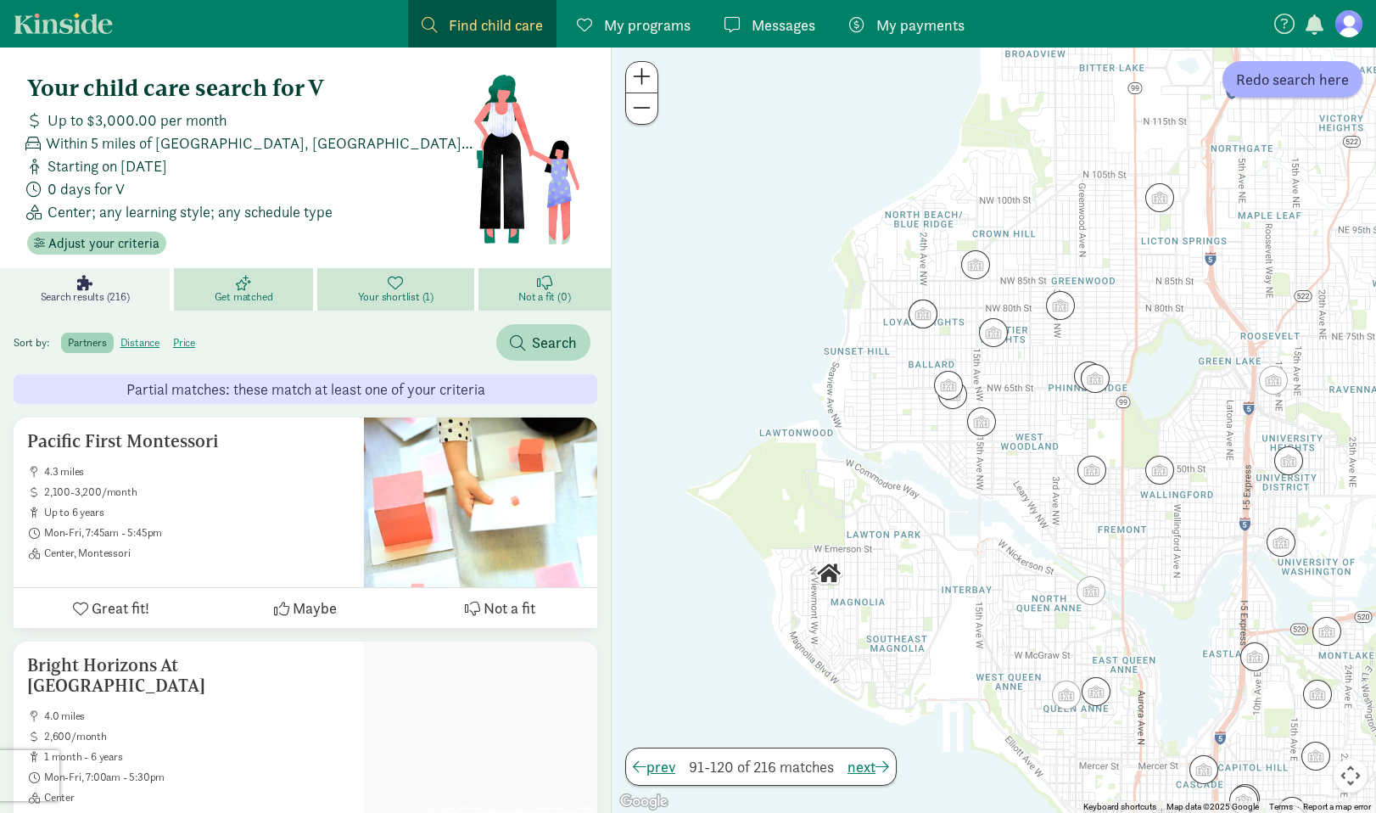
click at [782, 461] on div at bounding box center [994, 429] width 764 height 765
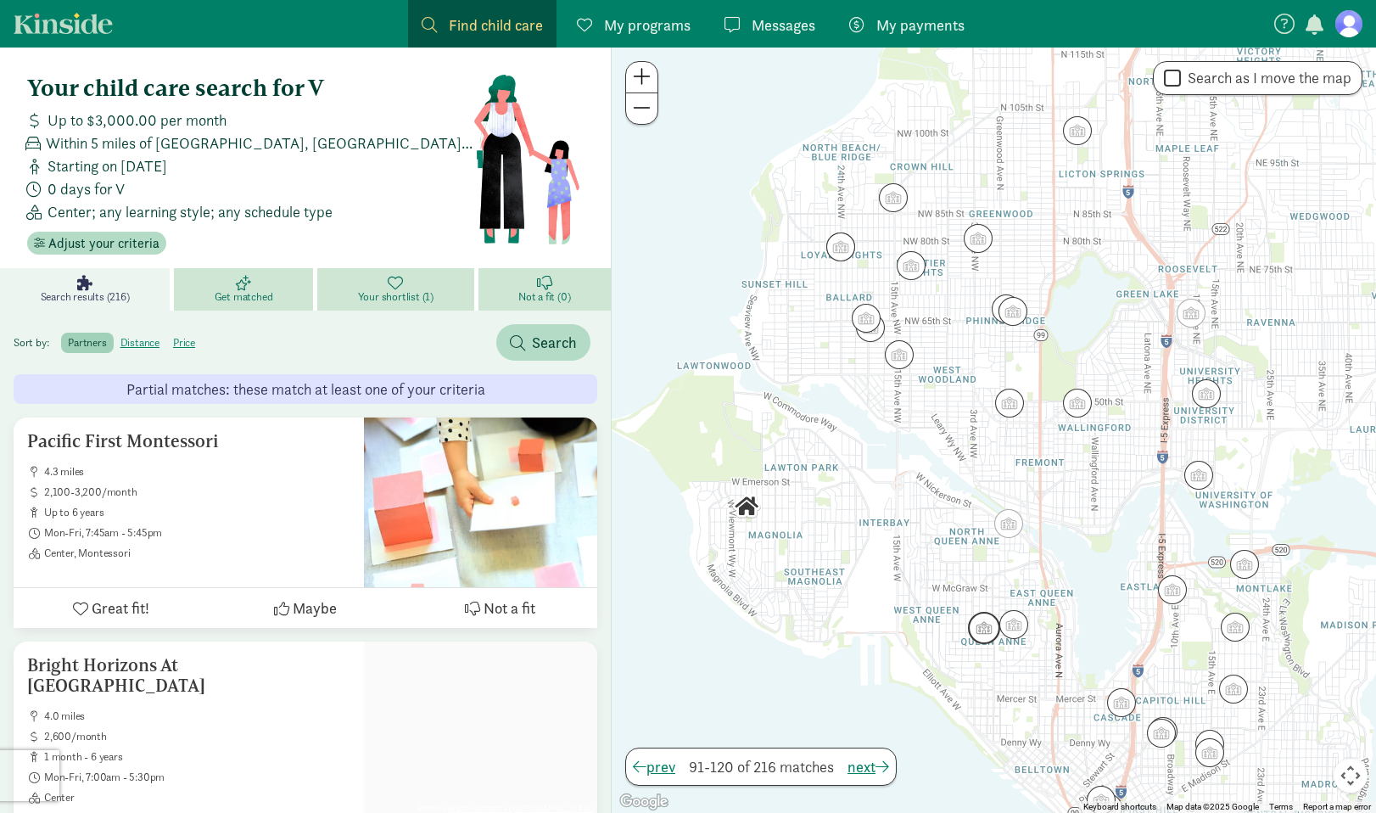
click at [987, 636] on img "Click to see details" at bounding box center [984, 628] width 32 height 32
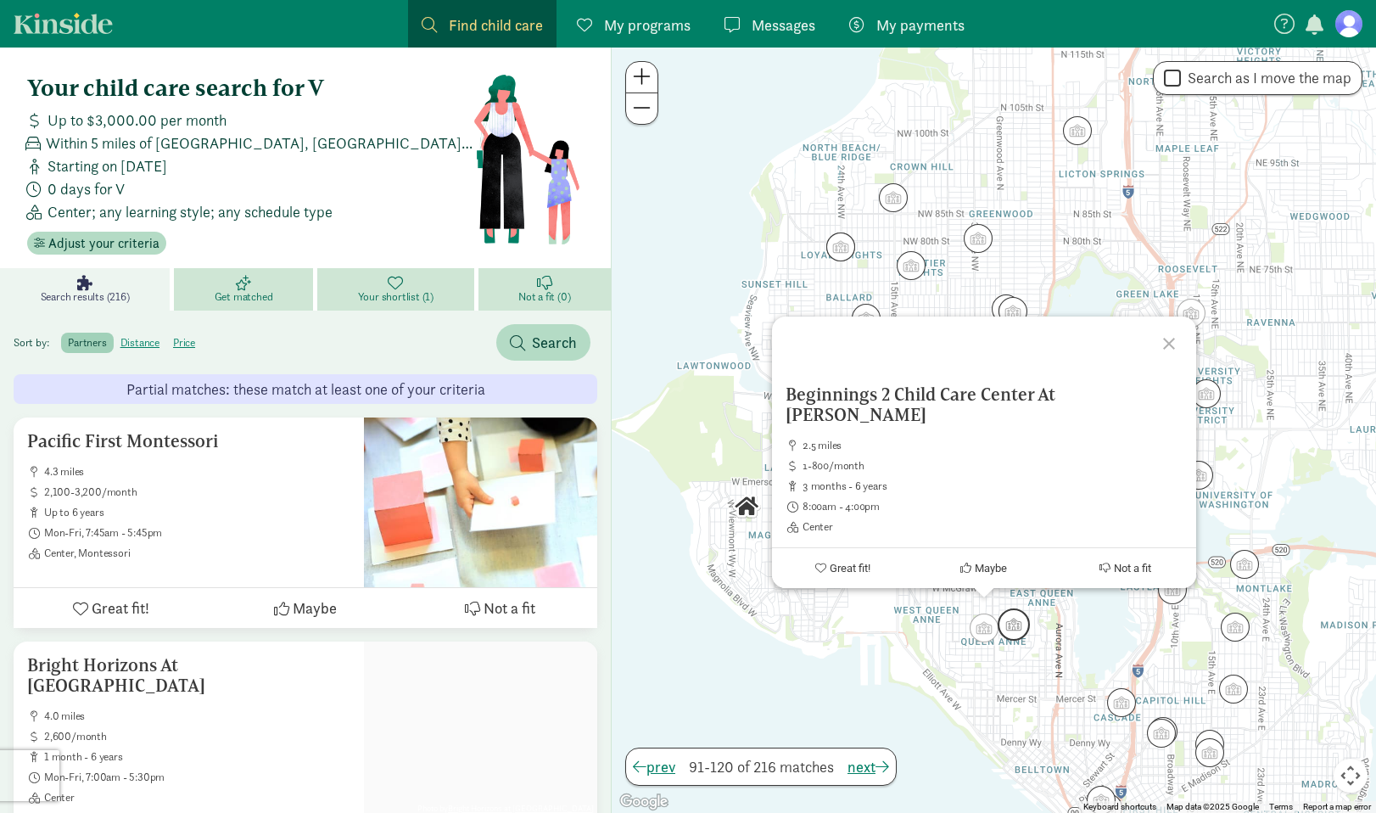
click at [1011, 630] on img "Click to see details" at bounding box center [1013, 624] width 32 height 32
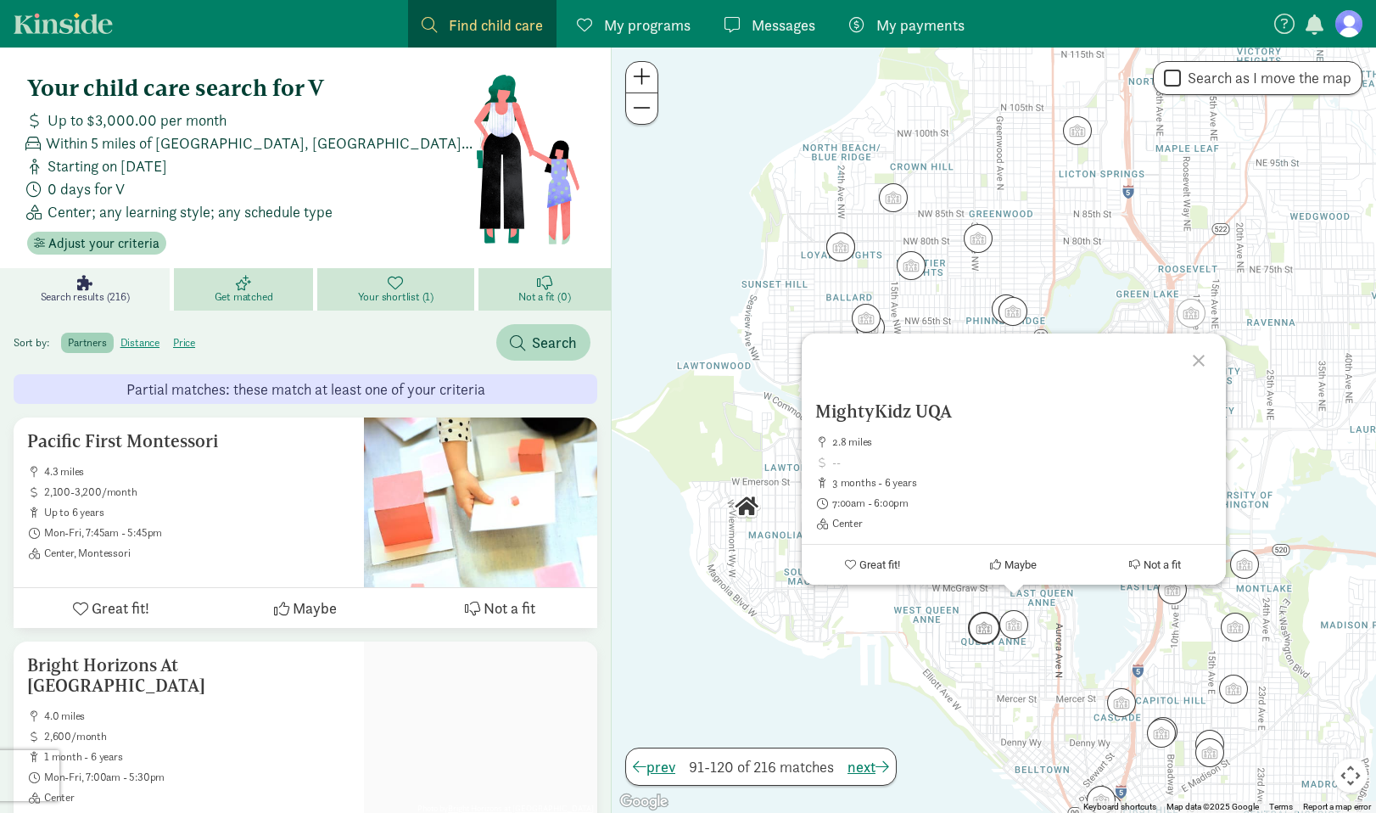
click at [979, 621] on img "Click to see details" at bounding box center [984, 628] width 32 height 32
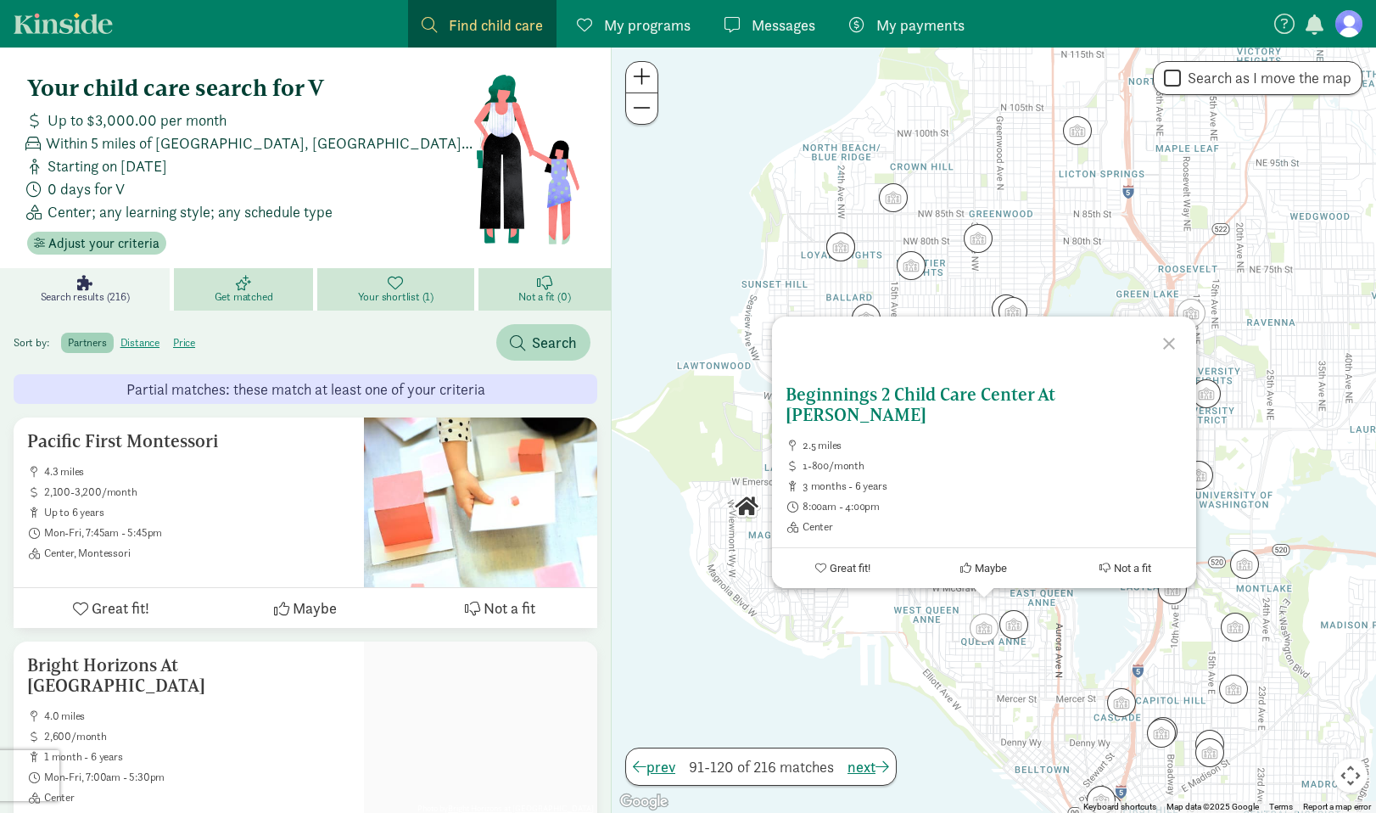
click at [976, 576] on button "Maybe" at bounding box center [984, 568] width 142 height 40
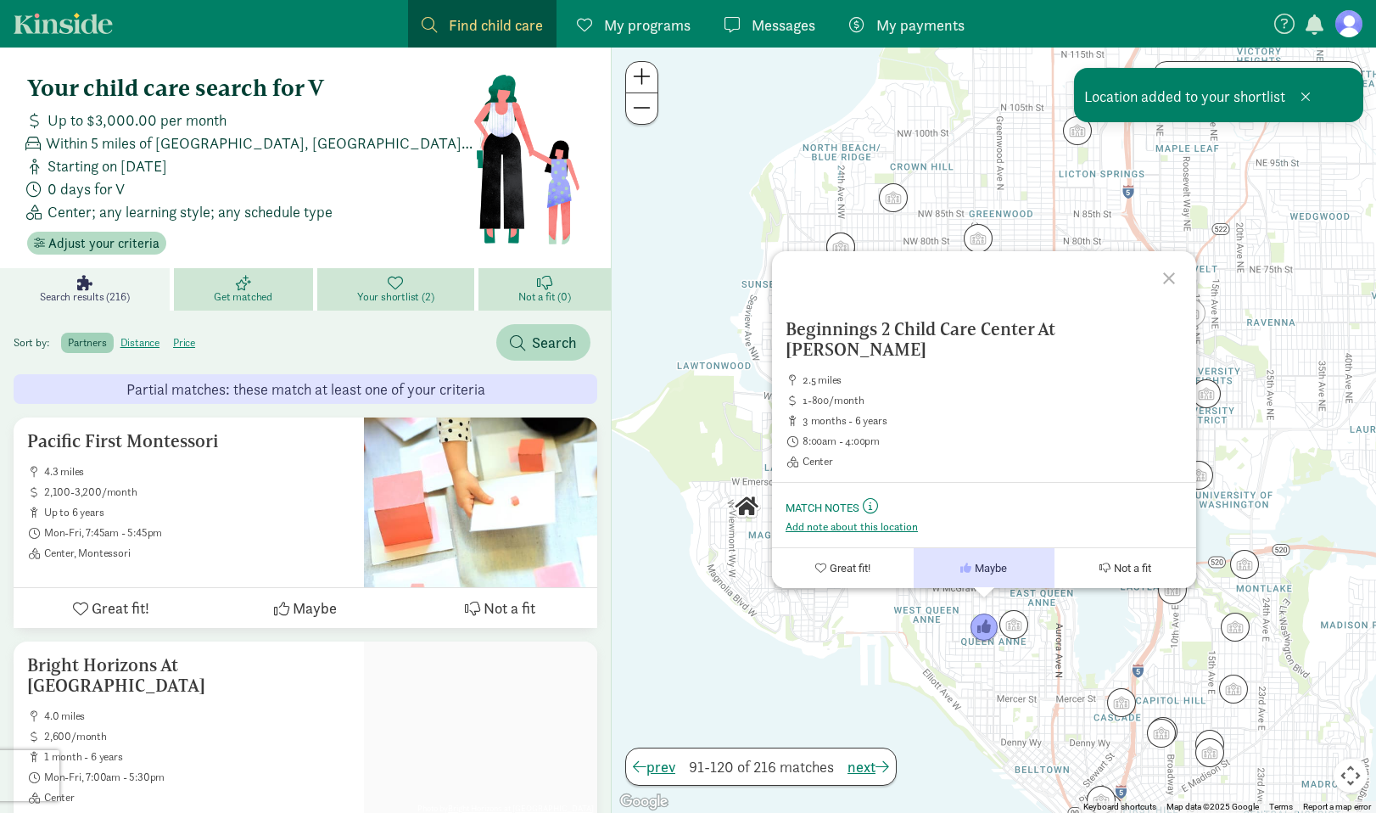
click at [1000, 697] on div "Beginnings 2 Child Care Center At Queen Anne 2.5 miles 1-800/month 3 months - 6…" at bounding box center [994, 429] width 764 height 765
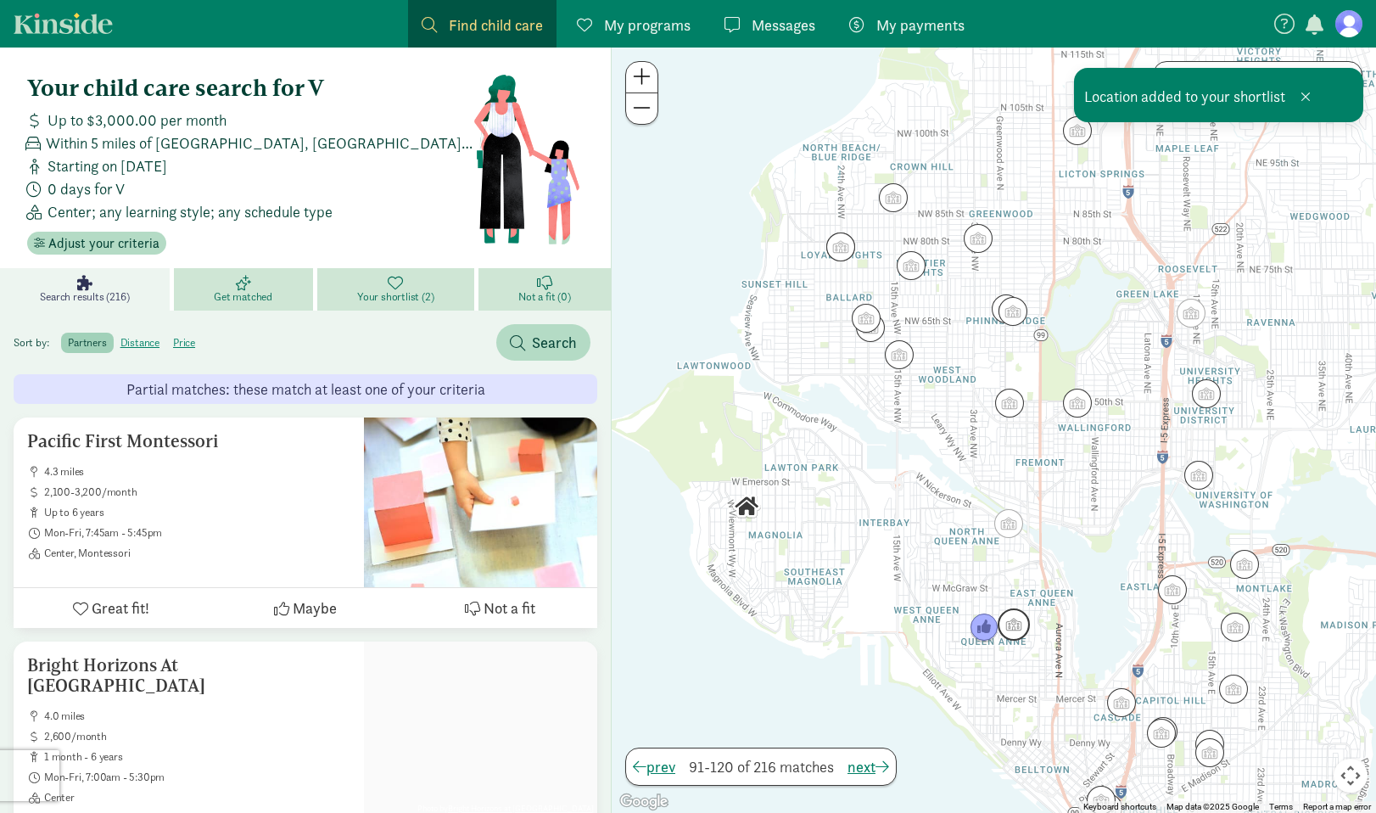
click at [1013, 632] on img "Click to see details" at bounding box center [1013, 624] width 32 height 32
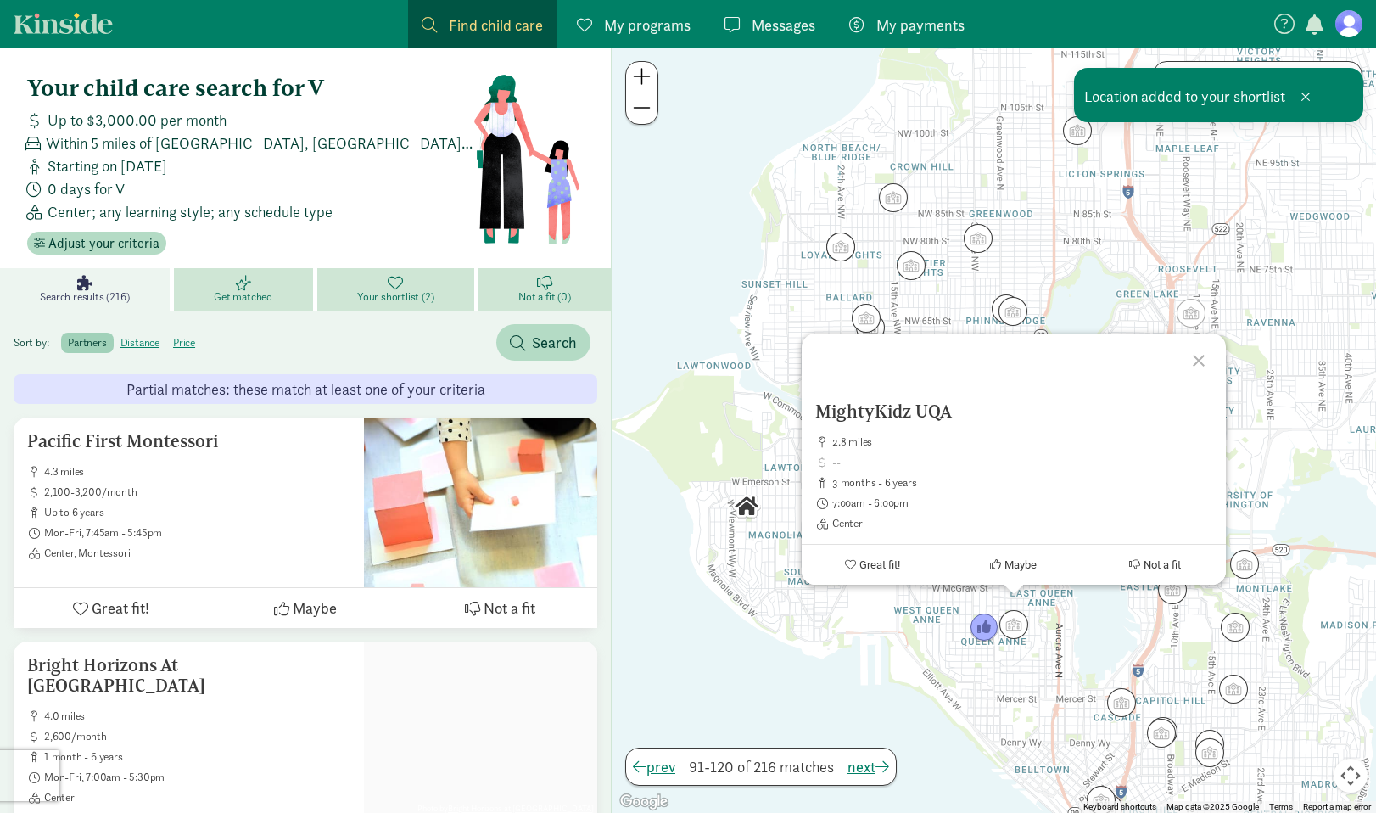
click at [992, 663] on div "MightyKidz UQA 2.8 miles 3 months - 6 years 7:00am - 6:00pm Center Great fit! M…" at bounding box center [994, 429] width 764 height 765
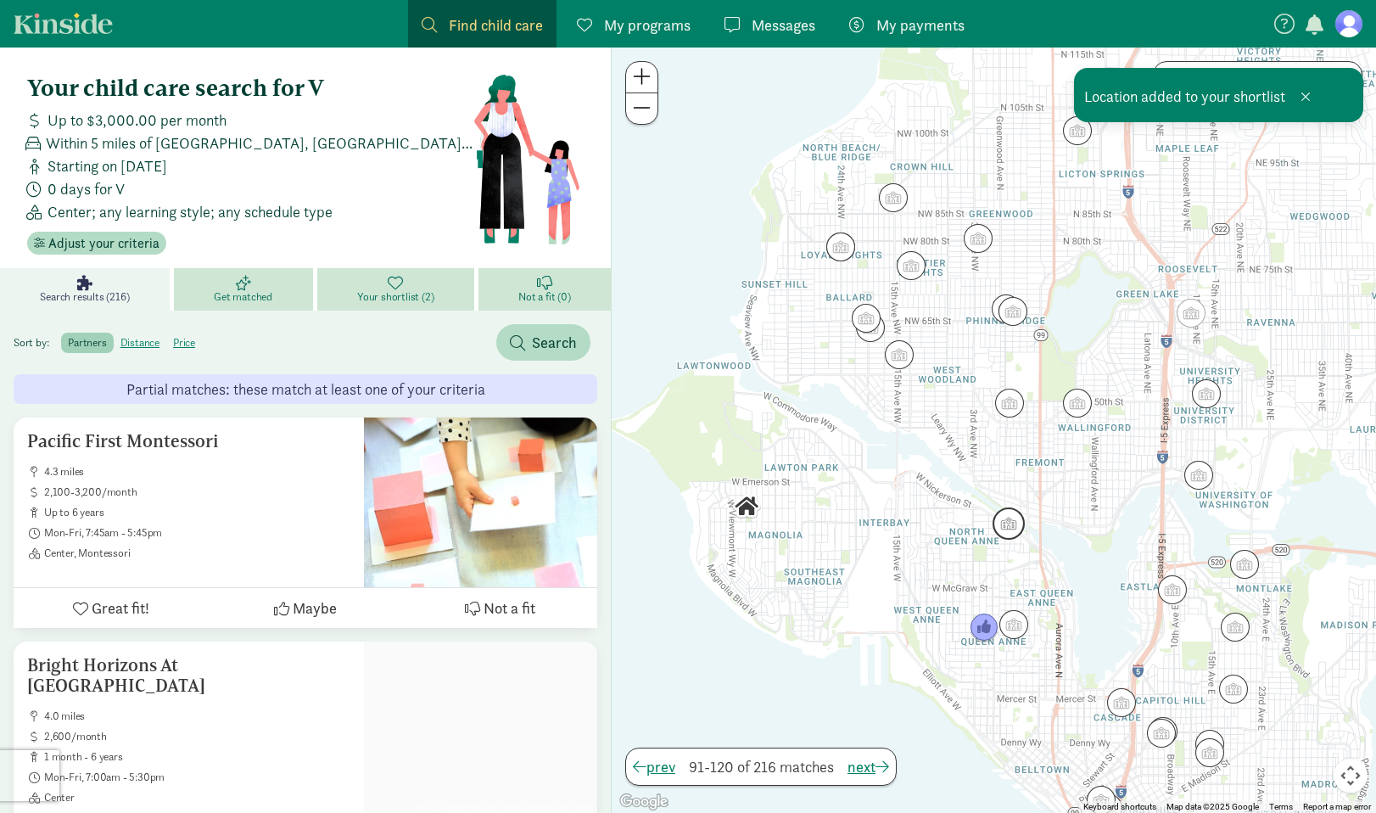
click at [1007, 526] on img "Click to see details" at bounding box center [1008, 523] width 32 height 32
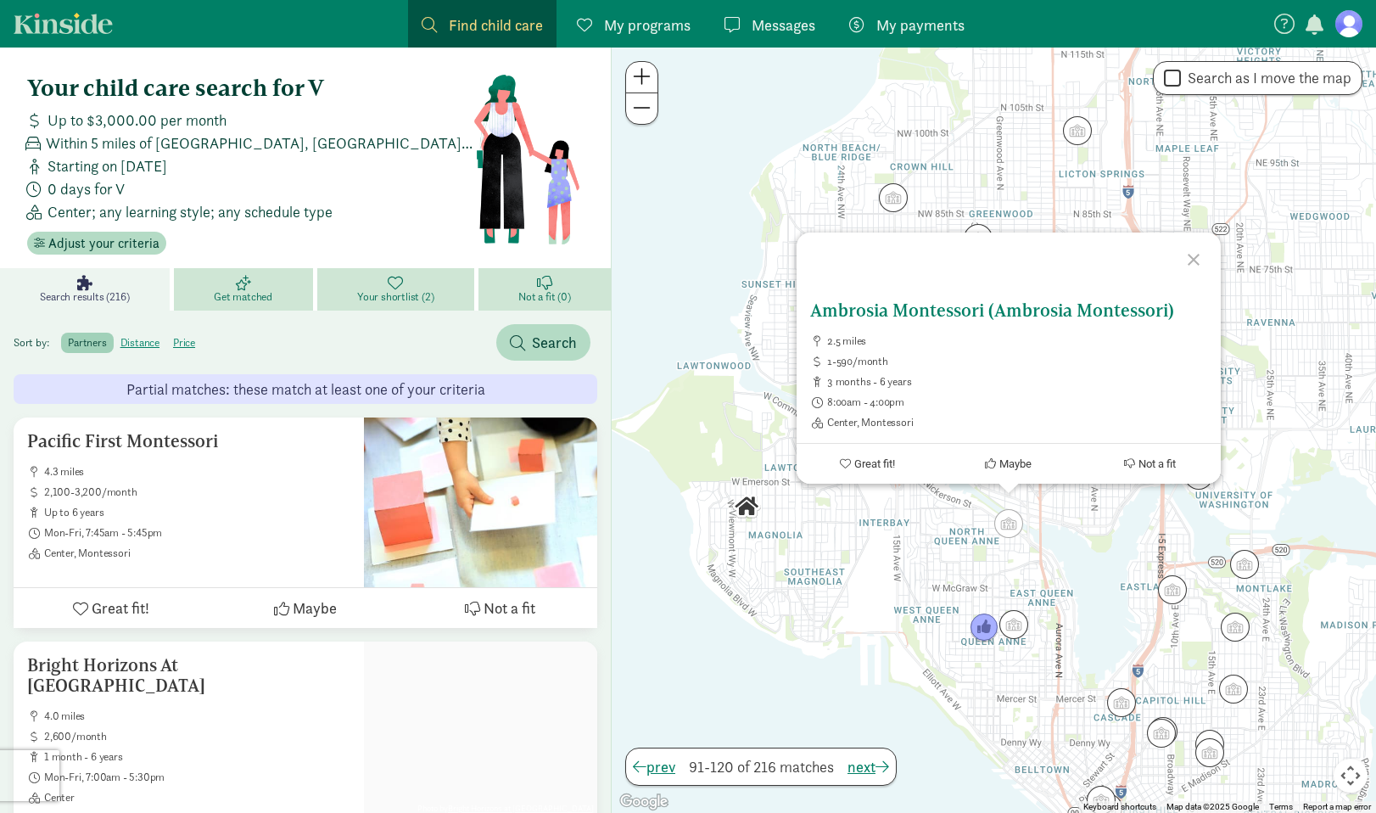
click at [1019, 459] on span "Maybe" at bounding box center [1015, 463] width 32 height 13
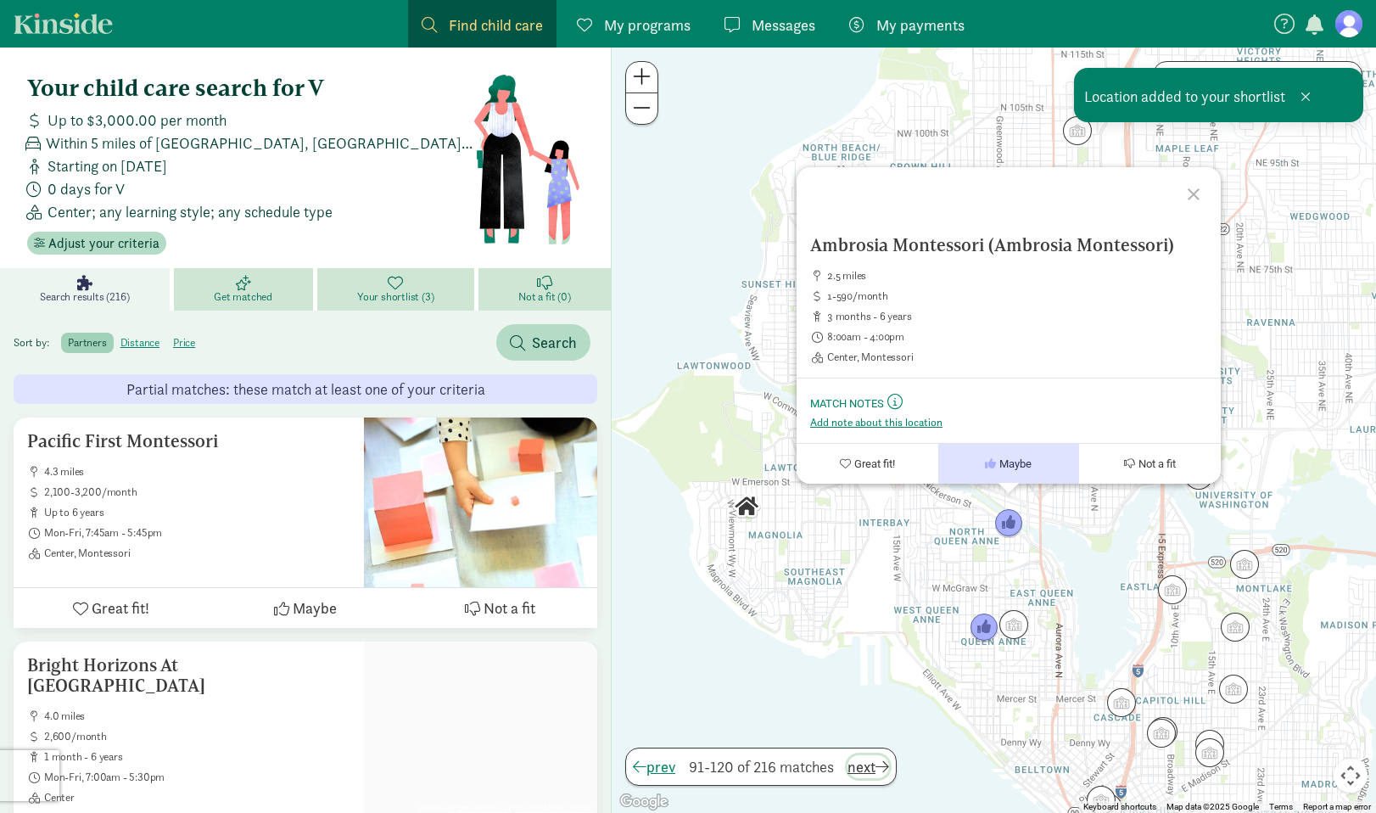
click at [872, 766] on span "next" at bounding box center [868, 766] width 42 height 23
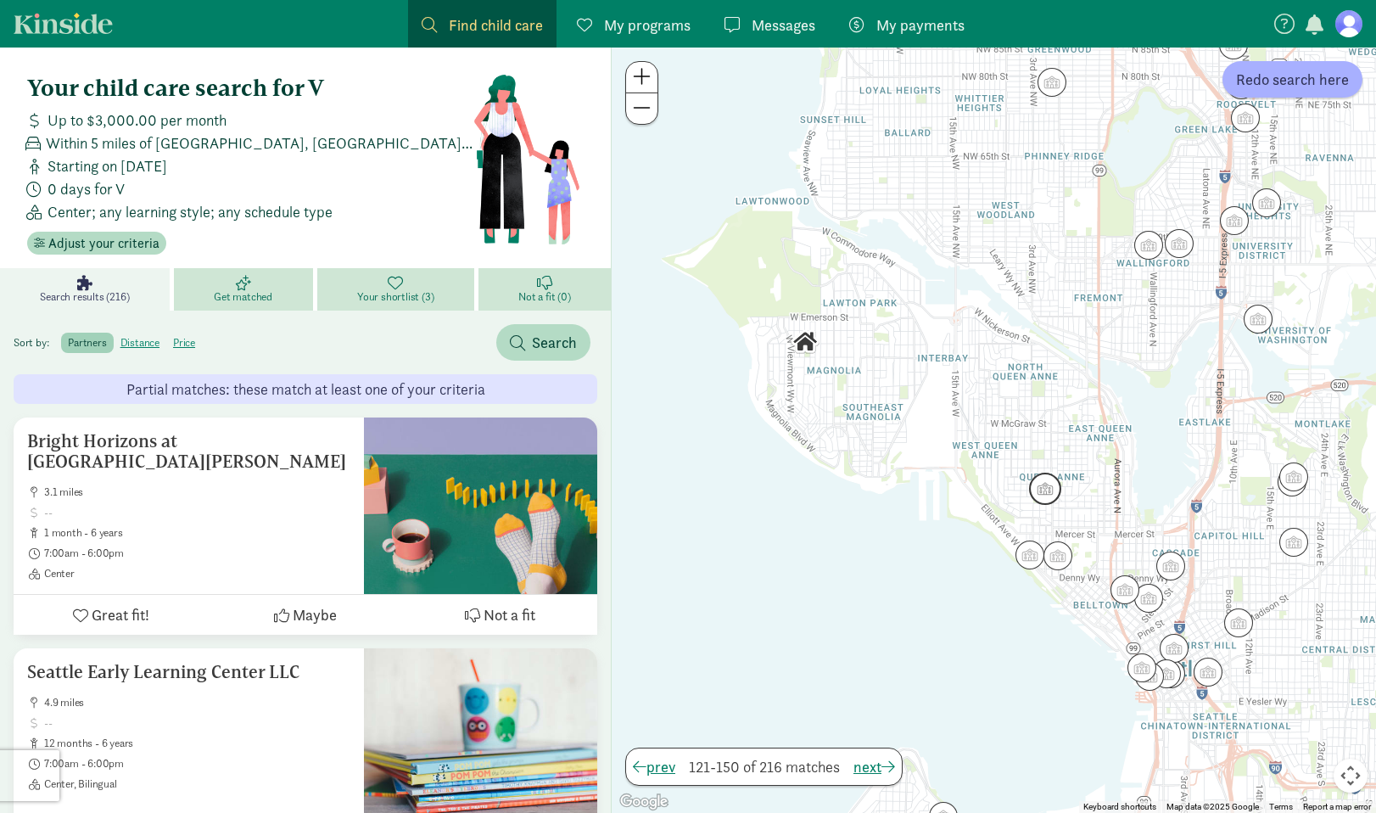
click at [1050, 486] on img "Click to see details" at bounding box center [1045, 488] width 32 height 32
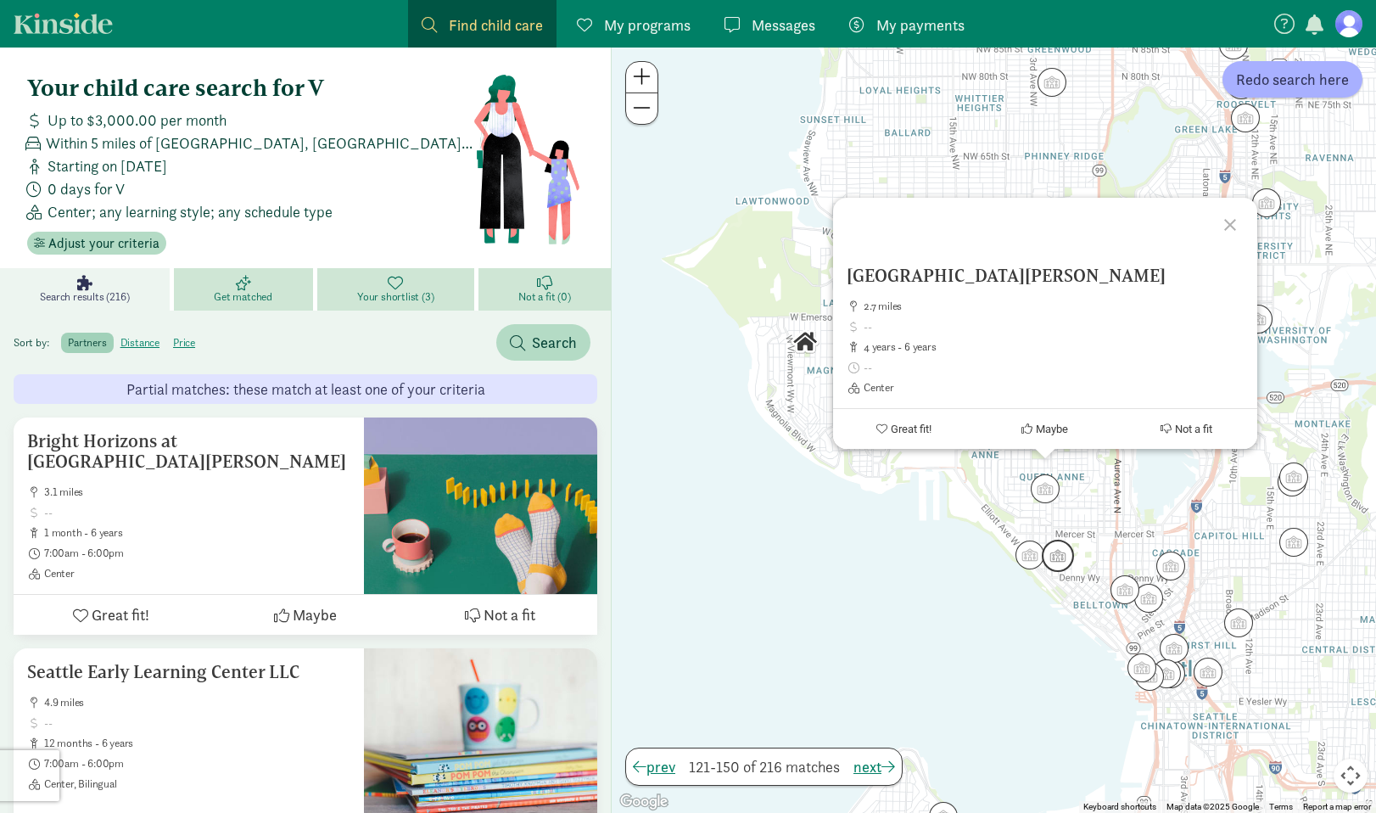
click at [1062, 554] on img "Click to see details" at bounding box center [1058, 555] width 32 height 32
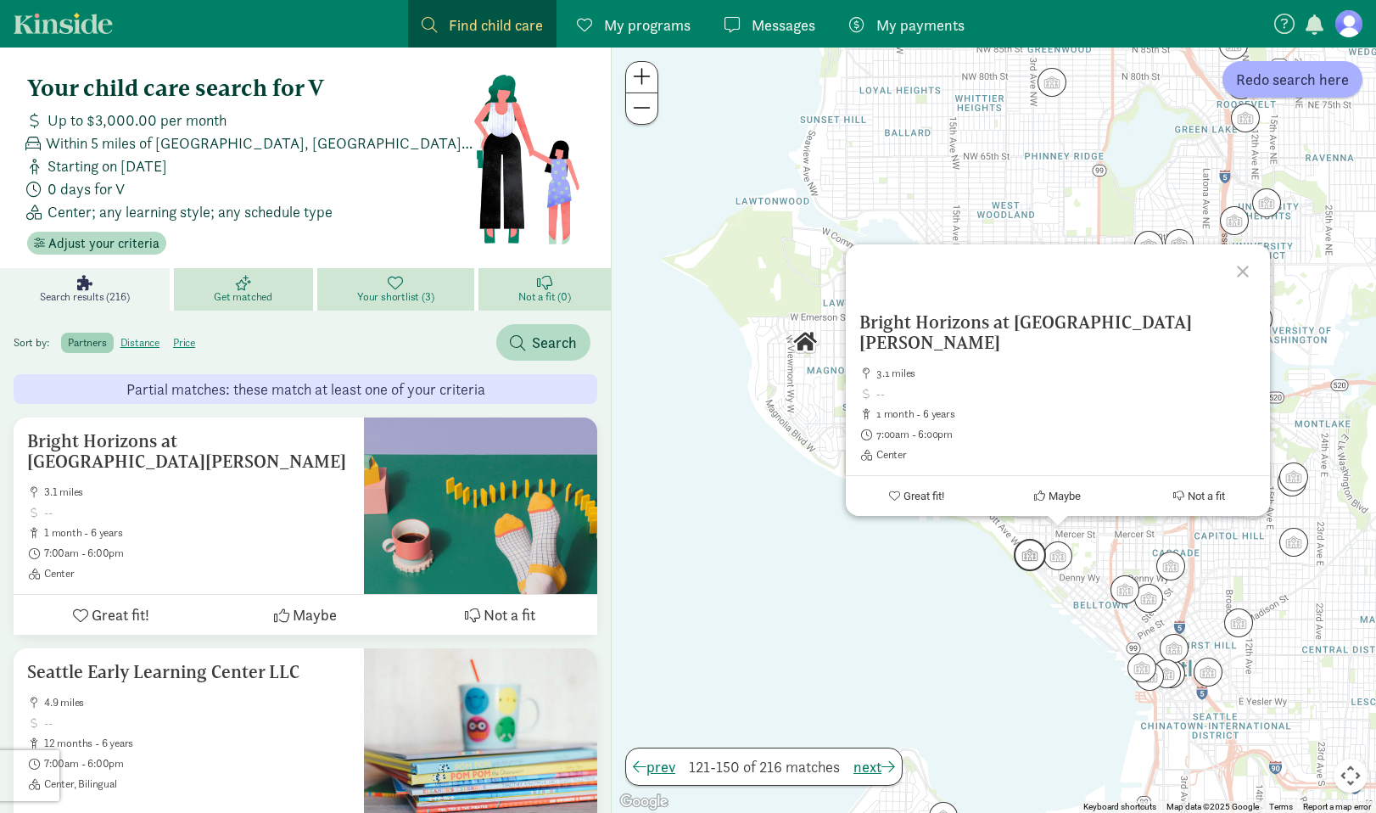
click at [1031, 559] on img "Click to see details" at bounding box center [1030, 555] width 32 height 32
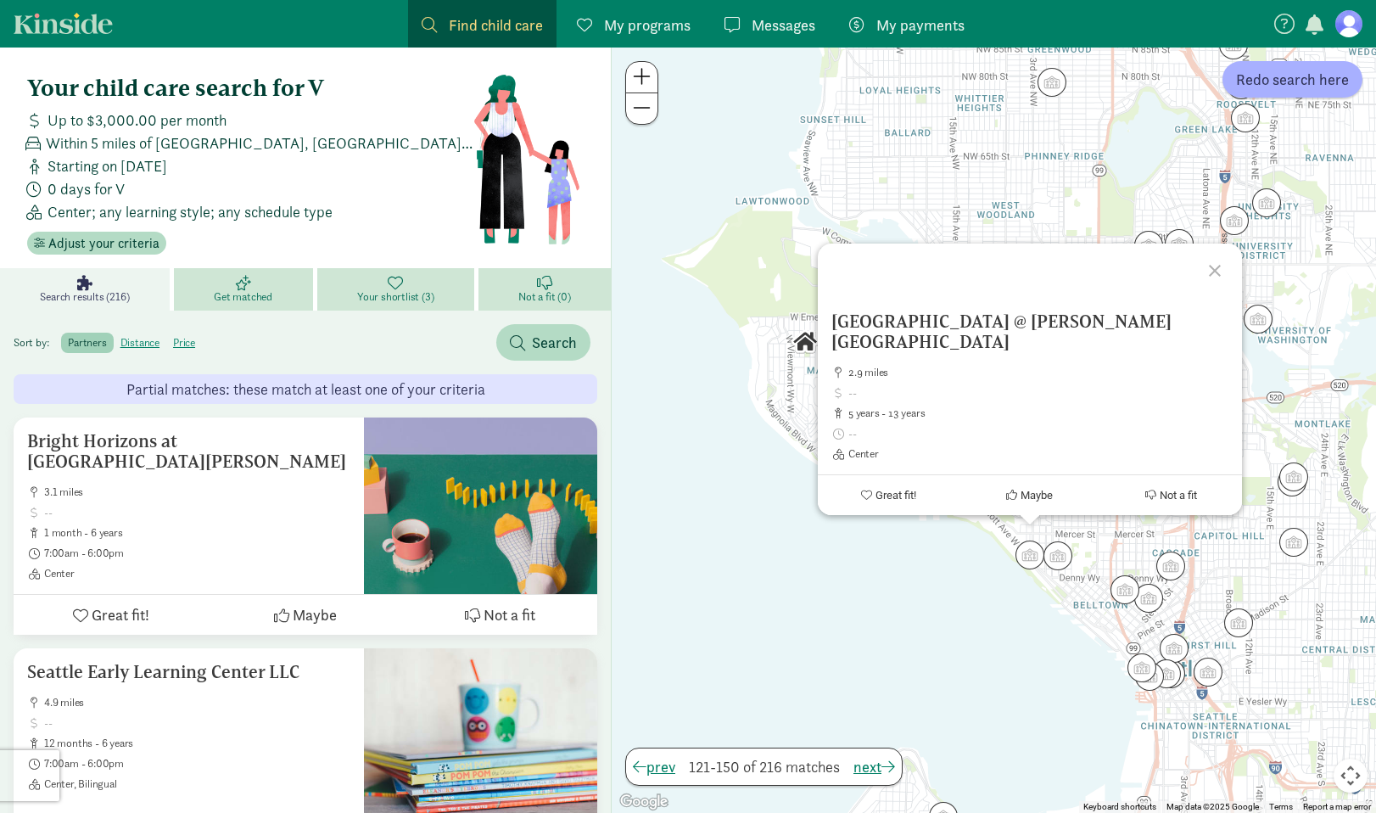
click at [952, 561] on div "To navigate, press the arrow keys. Alki Community Center @ Schmitz Park Es 2.9 …" at bounding box center [994, 429] width 764 height 765
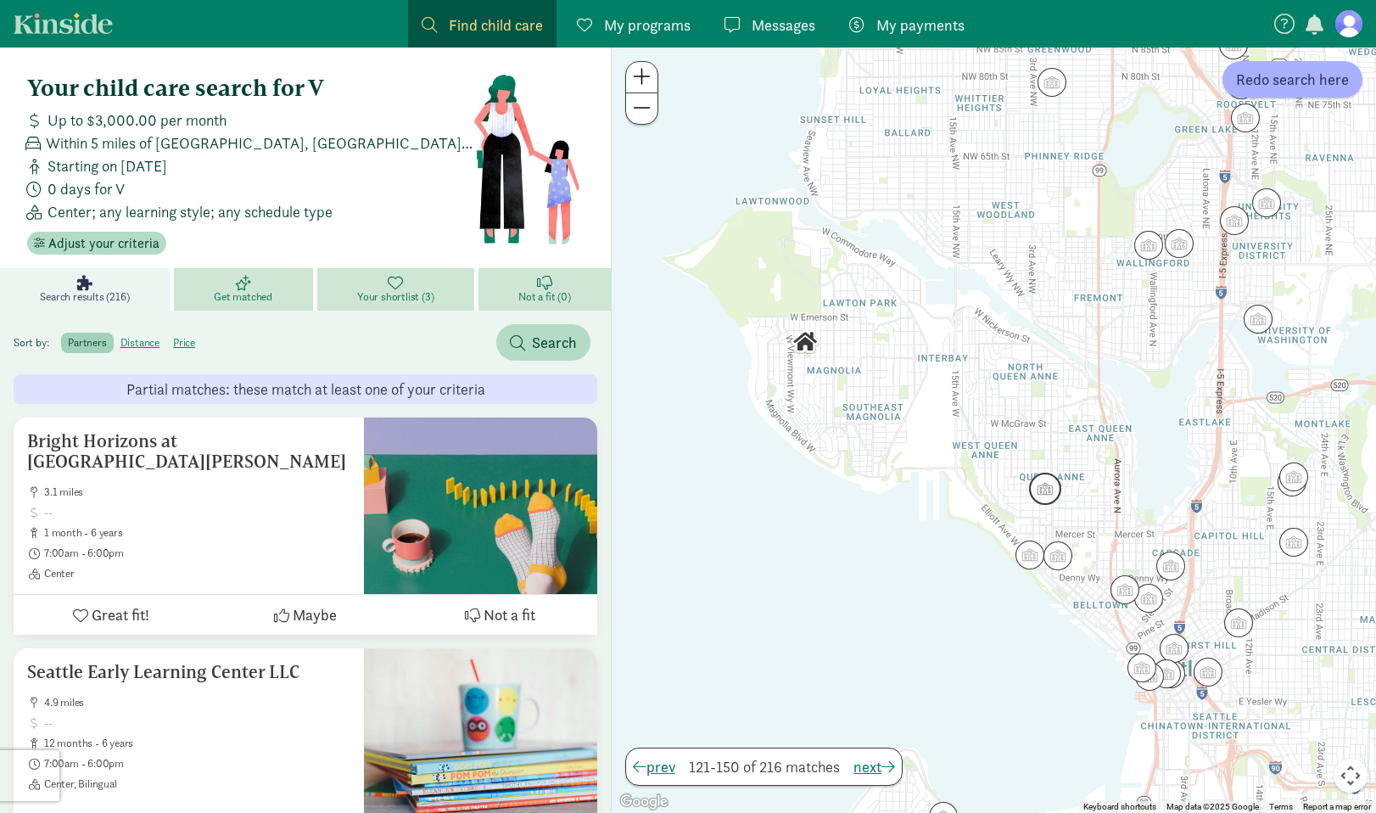
click at [1046, 490] on img "Click to see details" at bounding box center [1045, 488] width 32 height 32
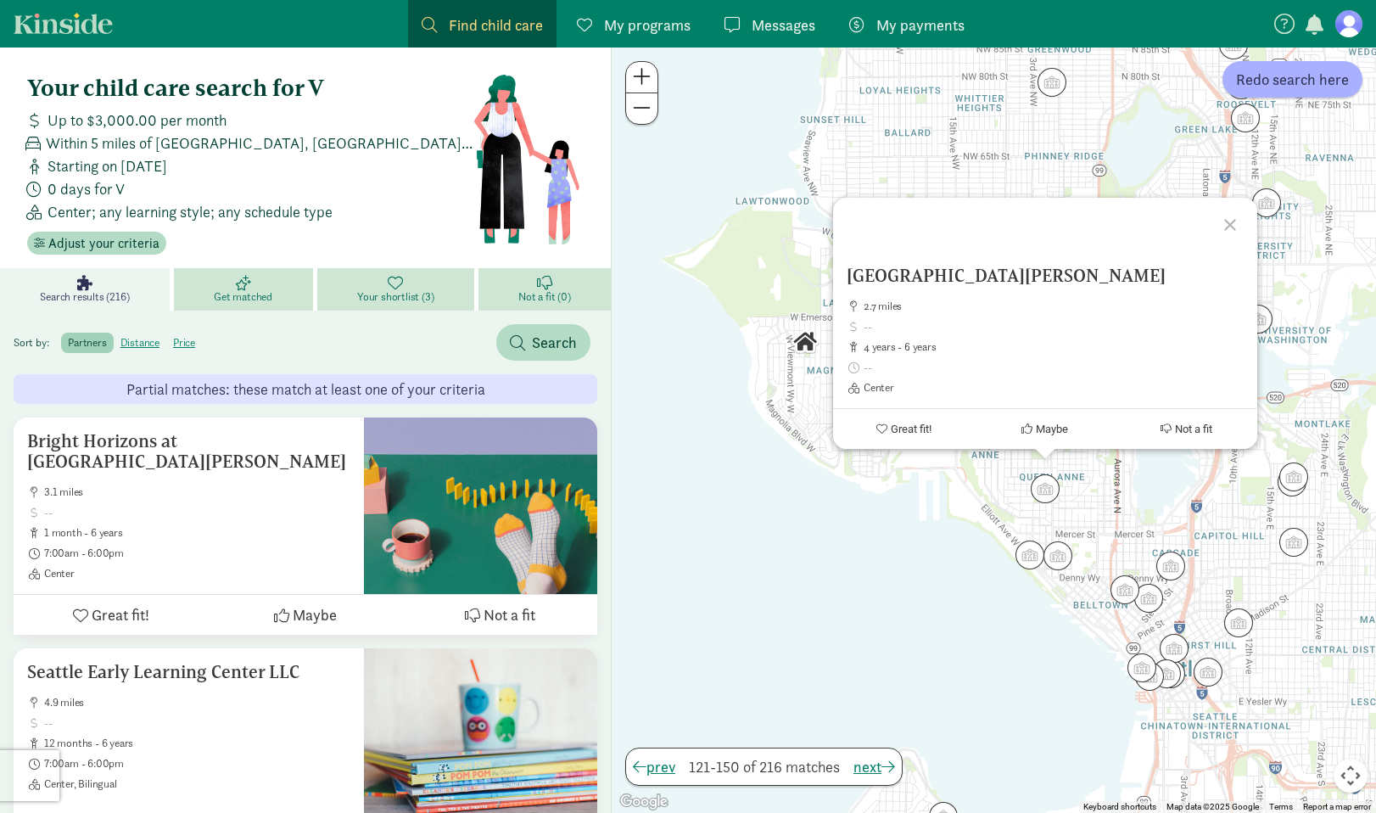
click at [975, 506] on div "St Anne School Pre Kindergarten 2.7 miles 4 years - 6 years Center Great fit! M…" at bounding box center [994, 429] width 764 height 765
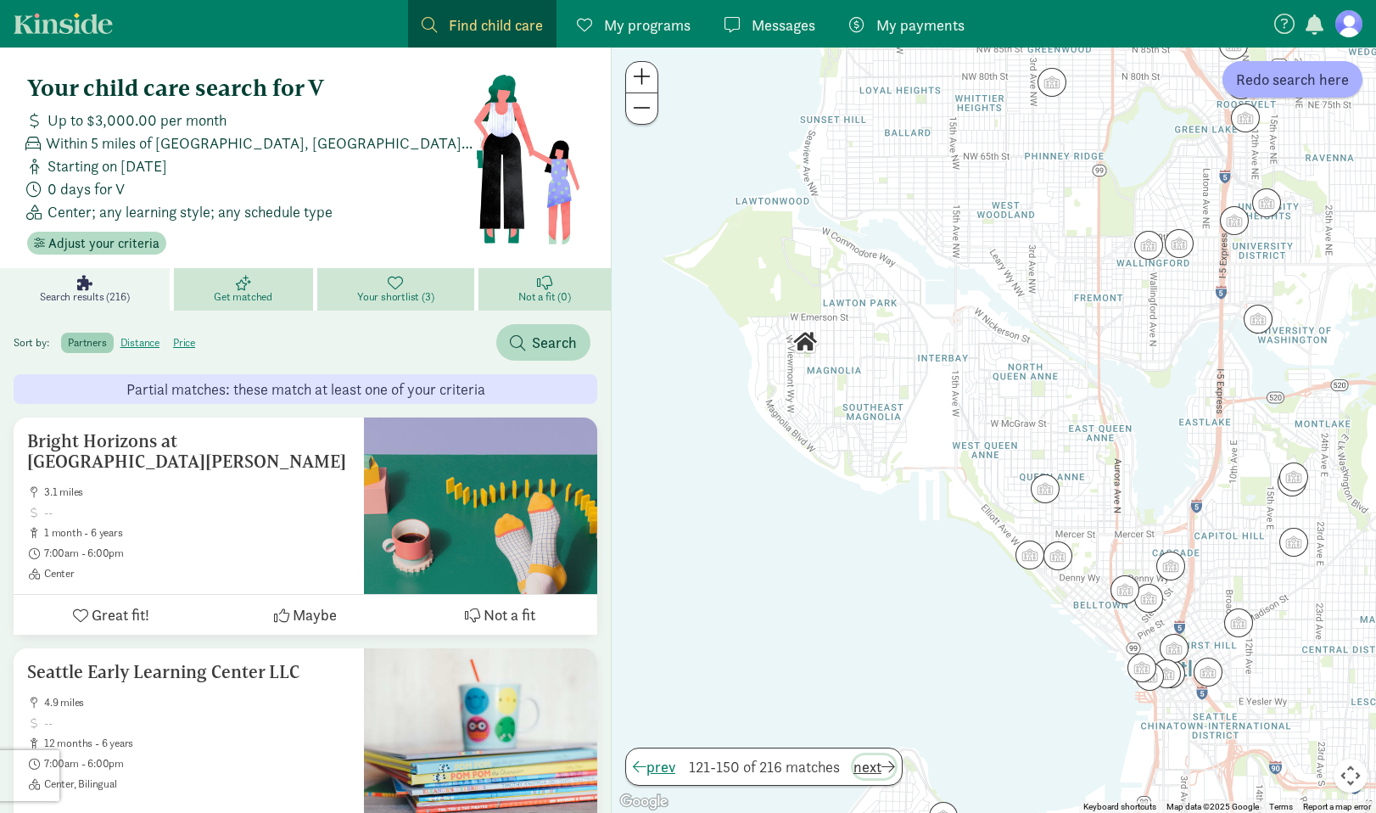
click at [885, 767] on span "next" at bounding box center [874, 766] width 42 height 23
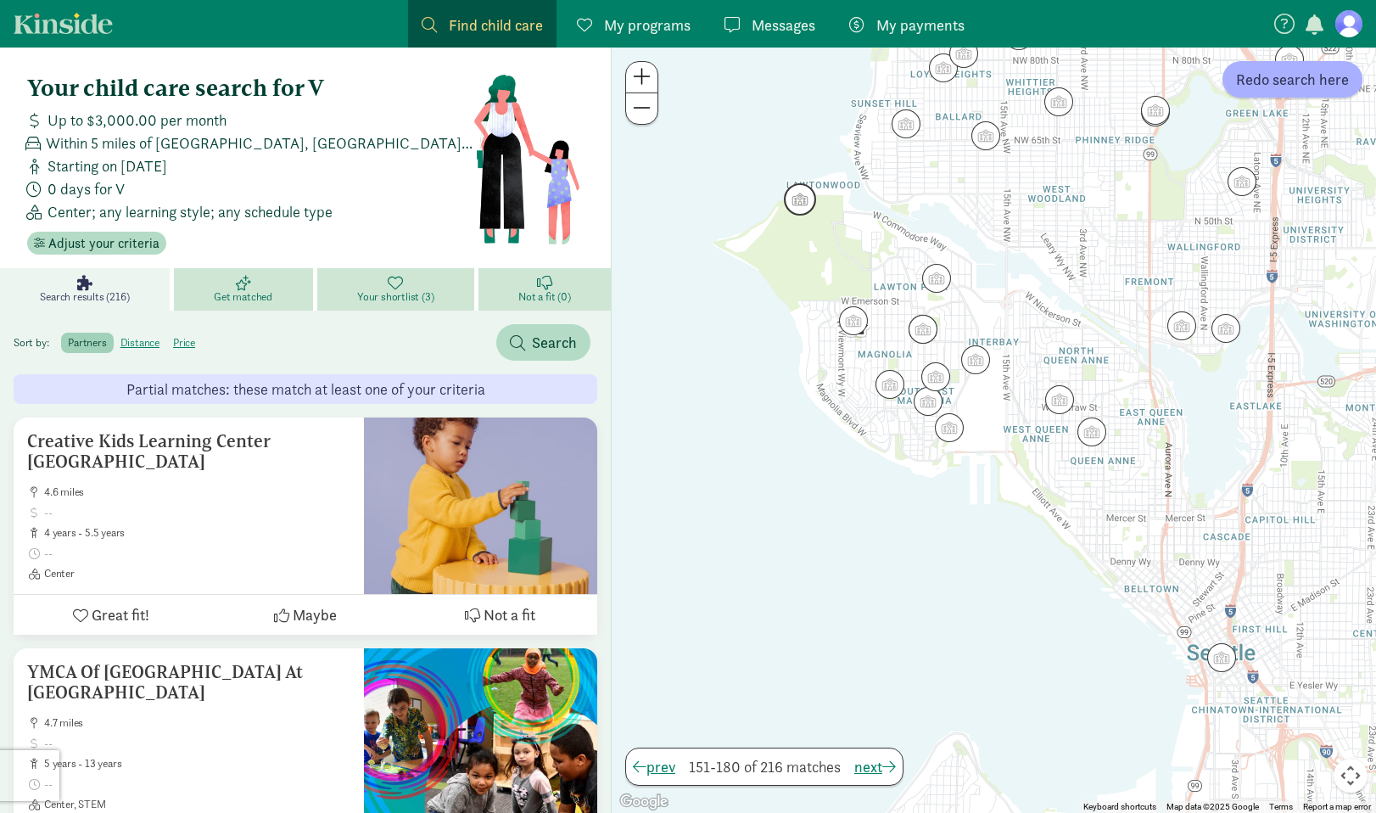
click at [813, 196] on img "Click to see details" at bounding box center [800, 199] width 32 height 32
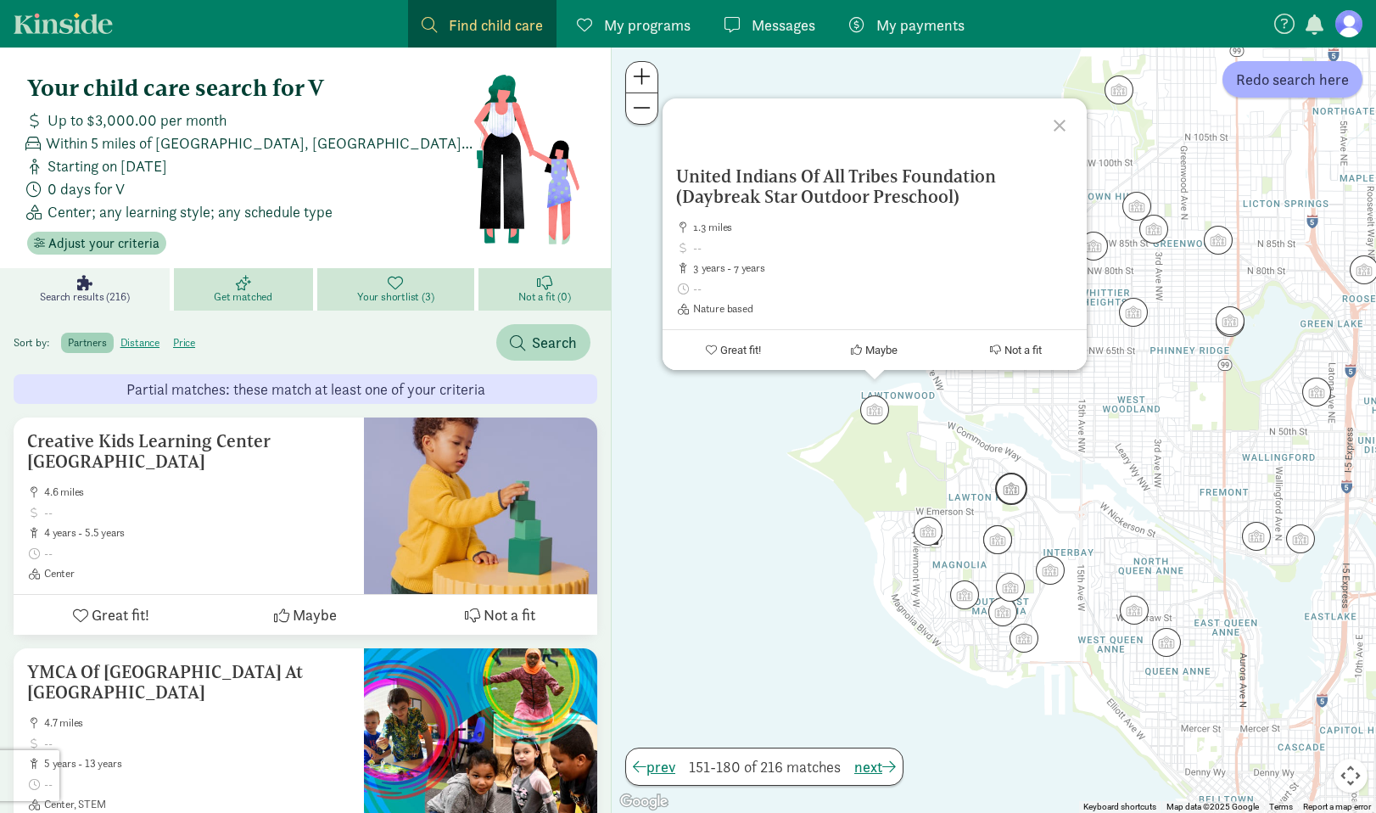
click at [1002, 488] on img "Click to see details" at bounding box center [1011, 488] width 32 height 32
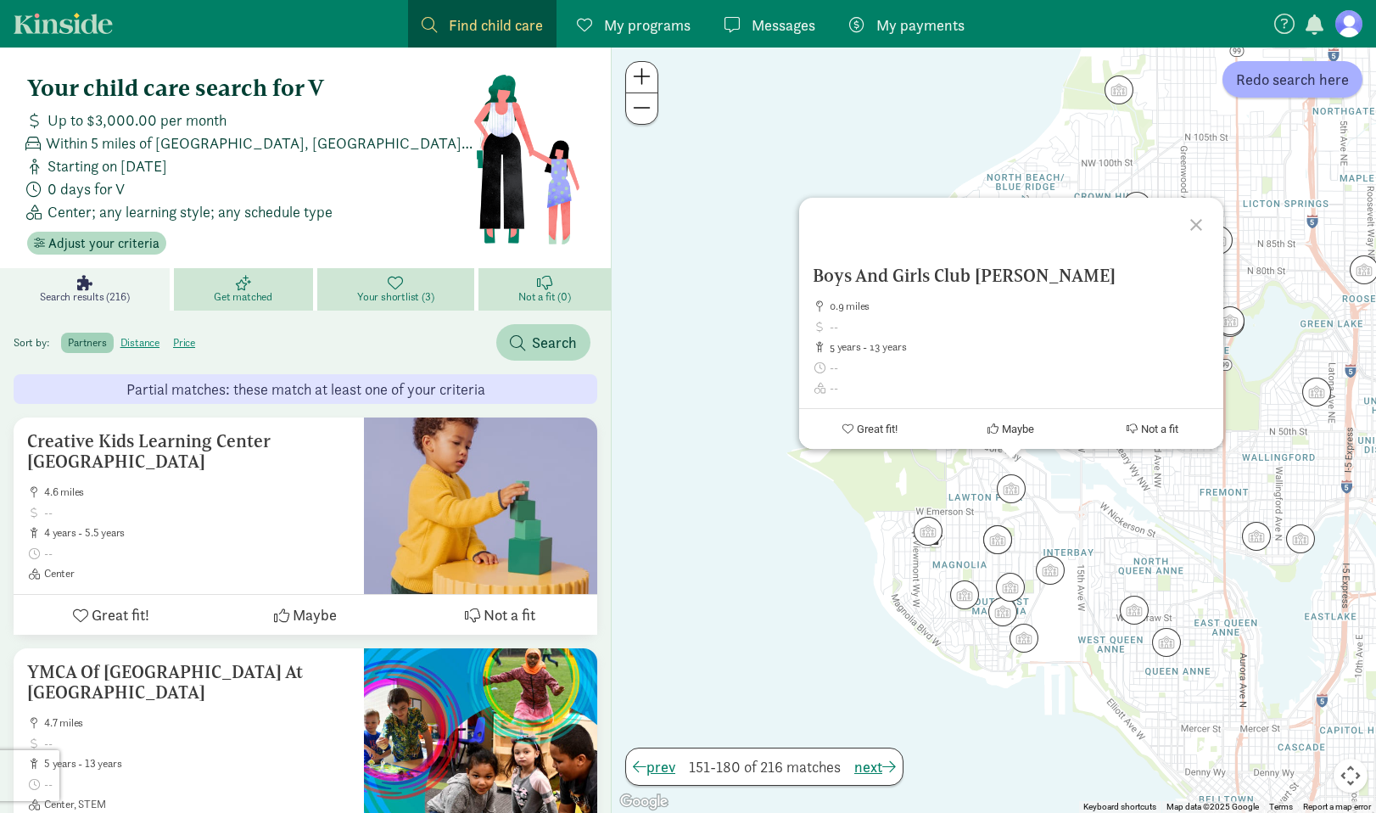
click at [904, 533] on div "To navigate, press the arrow keys. Boys And Girls Club Lawton 0.9 miles 5 years…" at bounding box center [994, 429] width 764 height 765
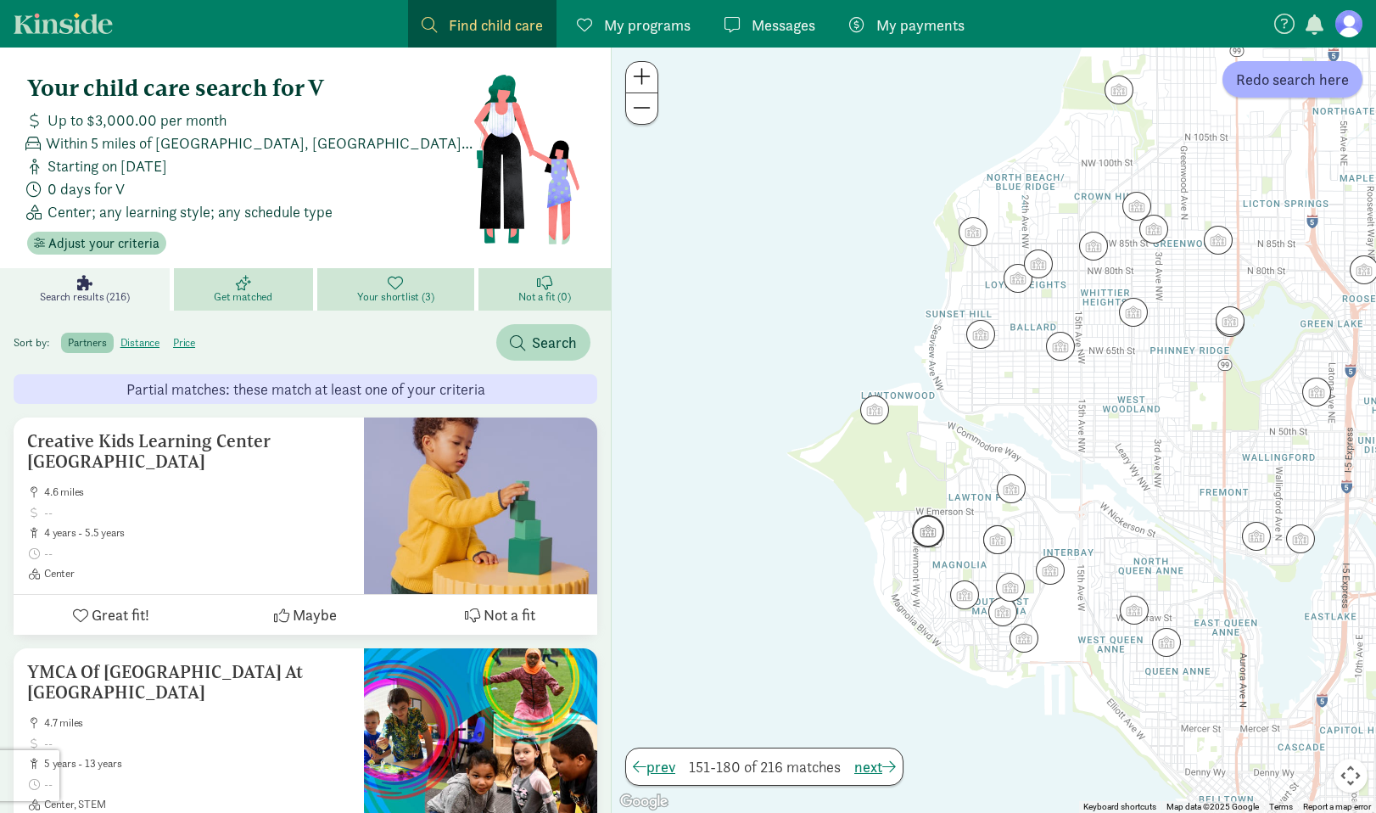
click at [919, 533] on img "Click to see details" at bounding box center [928, 531] width 32 height 32
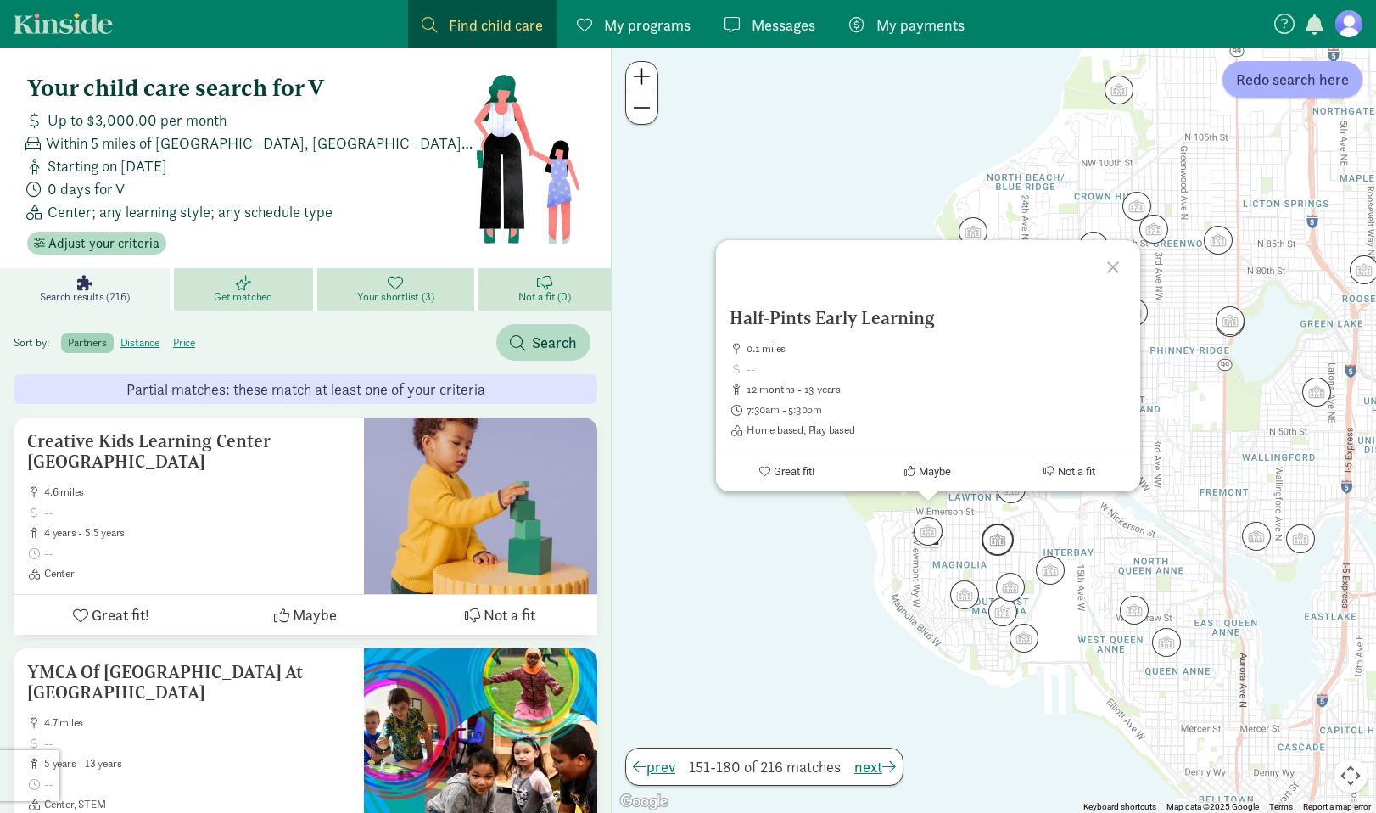
click at [986, 538] on img "Click to see details" at bounding box center [997, 539] width 32 height 32
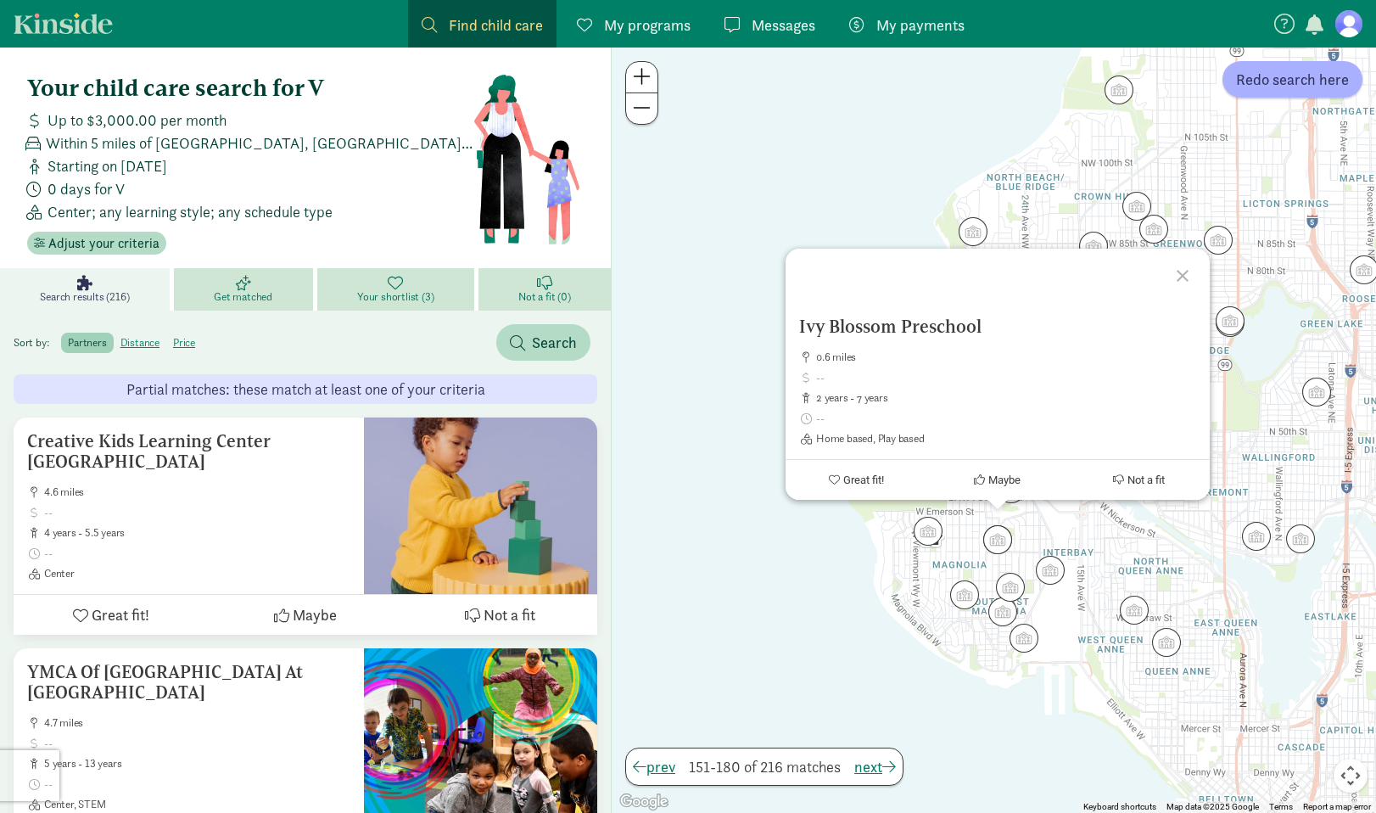
click at [1070, 573] on div "To navigate, press the arrow keys. Ivy Blossom Preschool 0.6 miles 2 years - 7 …" at bounding box center [994, 429] width 764 height 765
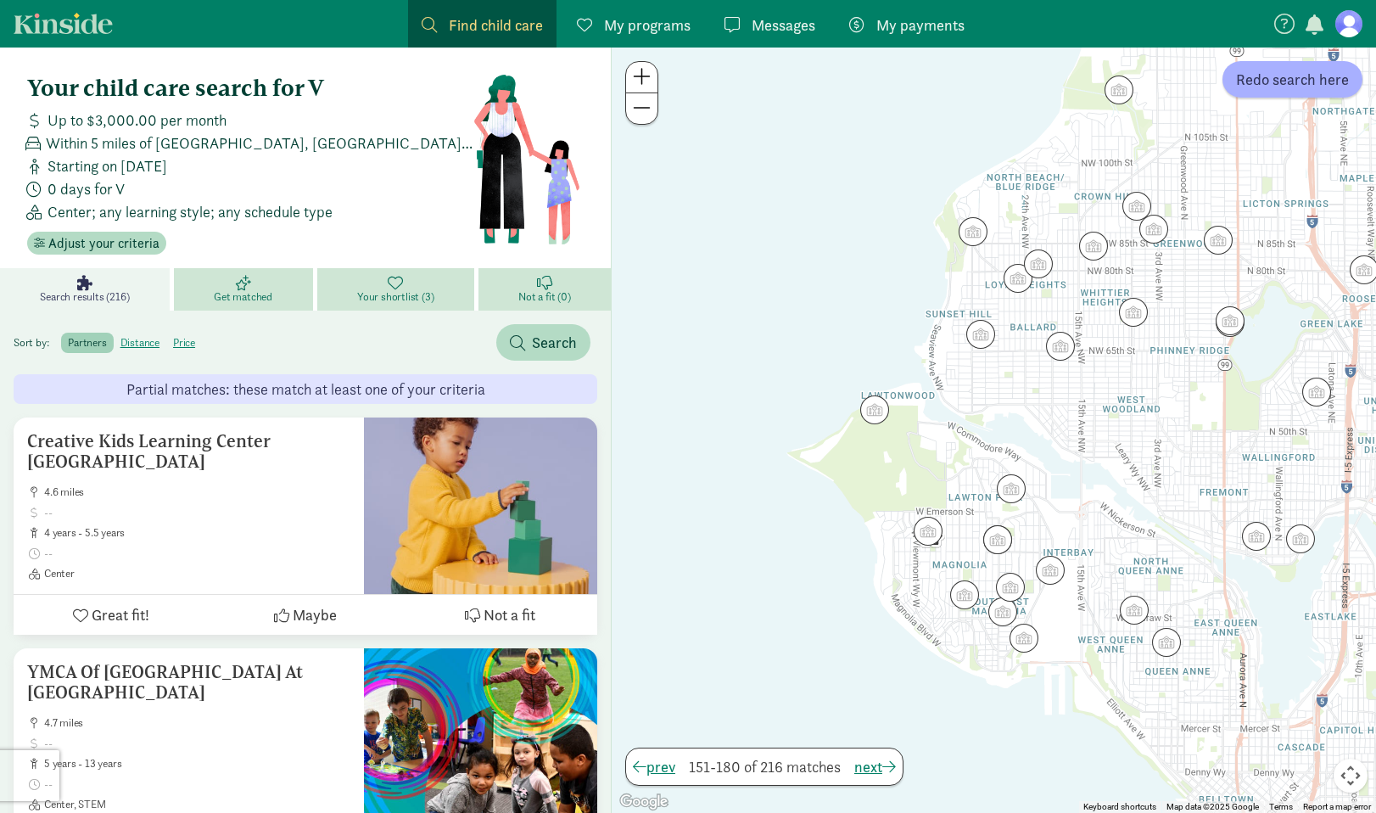
click at [1053, 573] on img "Click to see details" at bounding box center [1050, 570] width 29 height 29
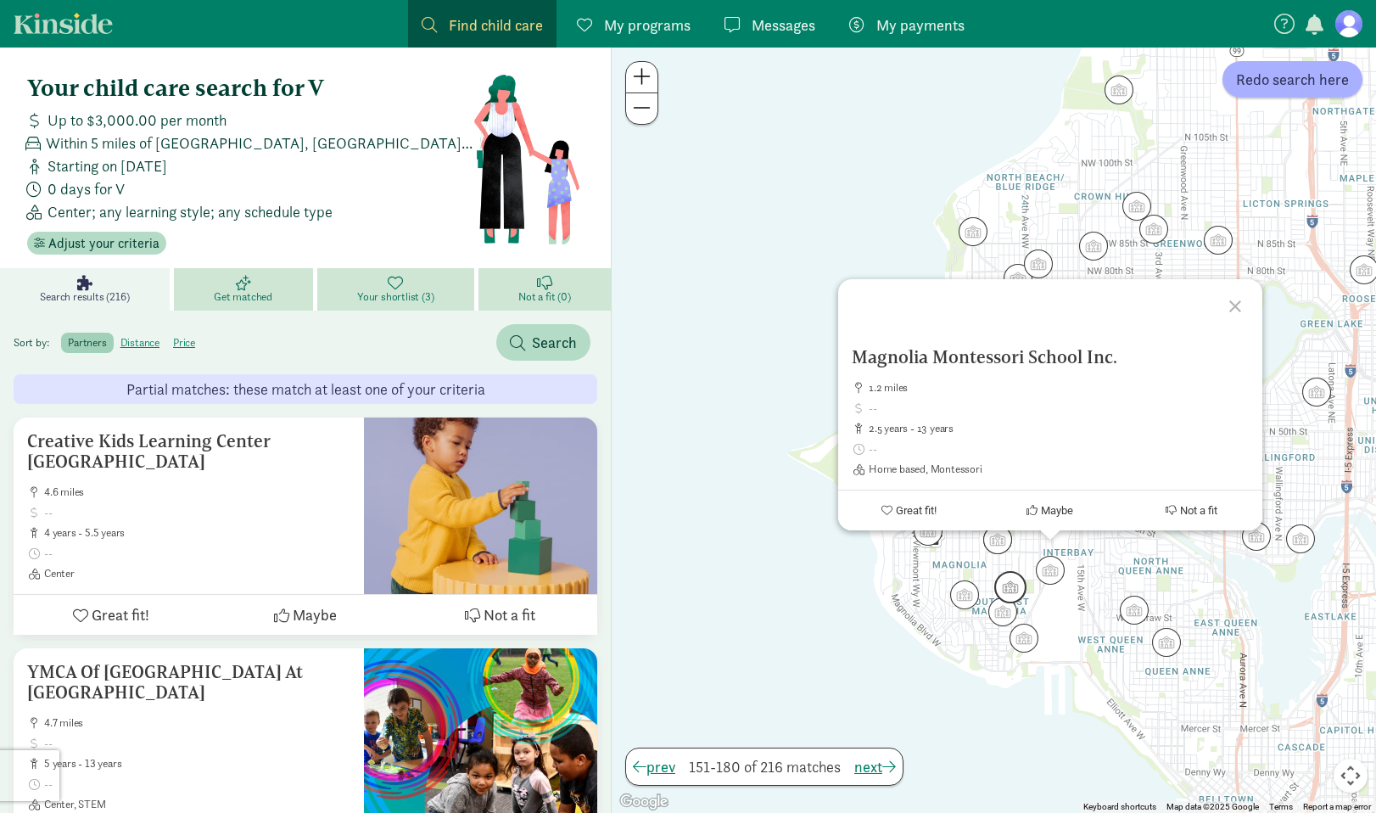
click at [1022, 577] on img "Click to see details" at bounding box center [1010, 587] width 32 height 32
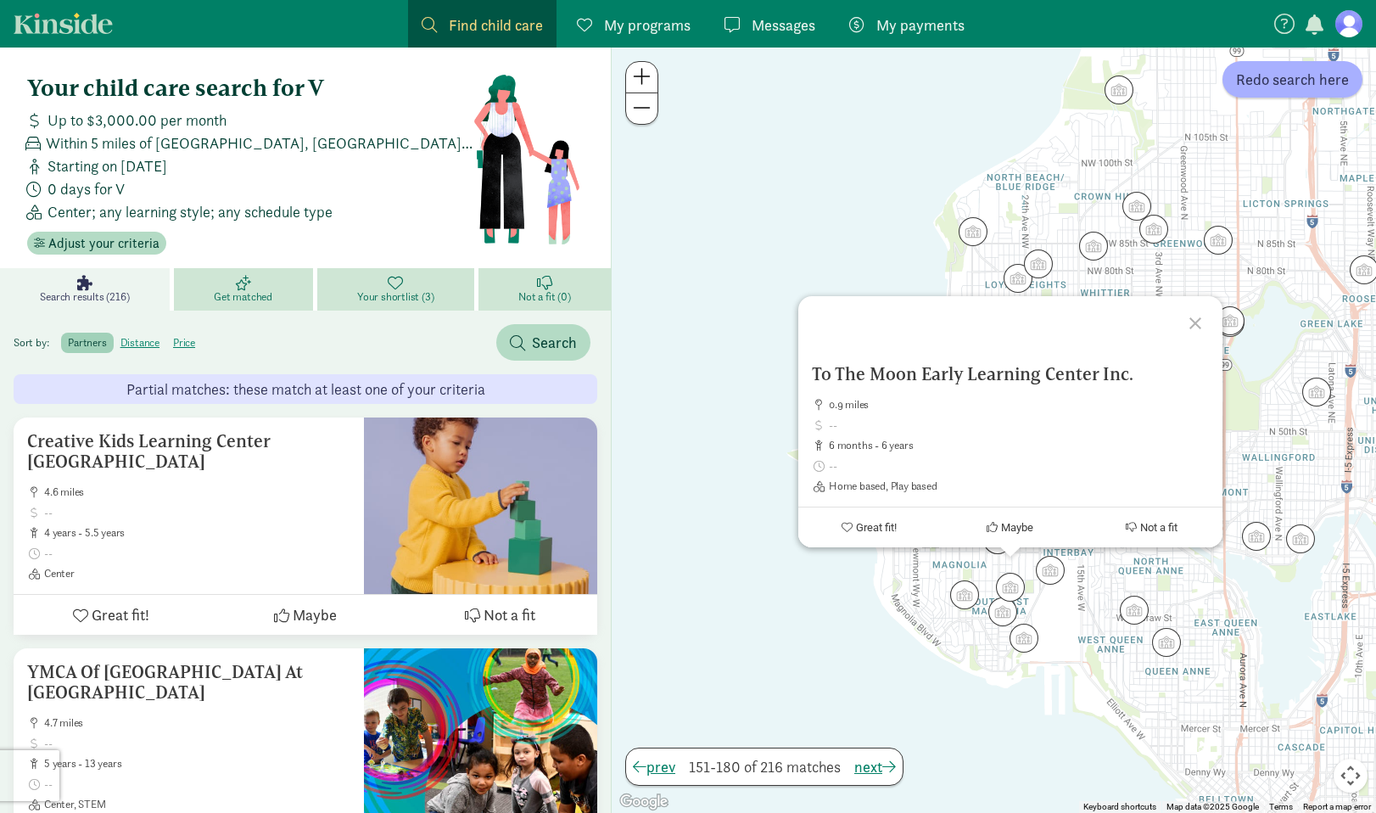
click at [989, 583] on div "To navigate, press the arrow keys. To The Moon Early Learning Center Inc. 0.9 m…" at bounding box center [994, 429] width 764 height 765
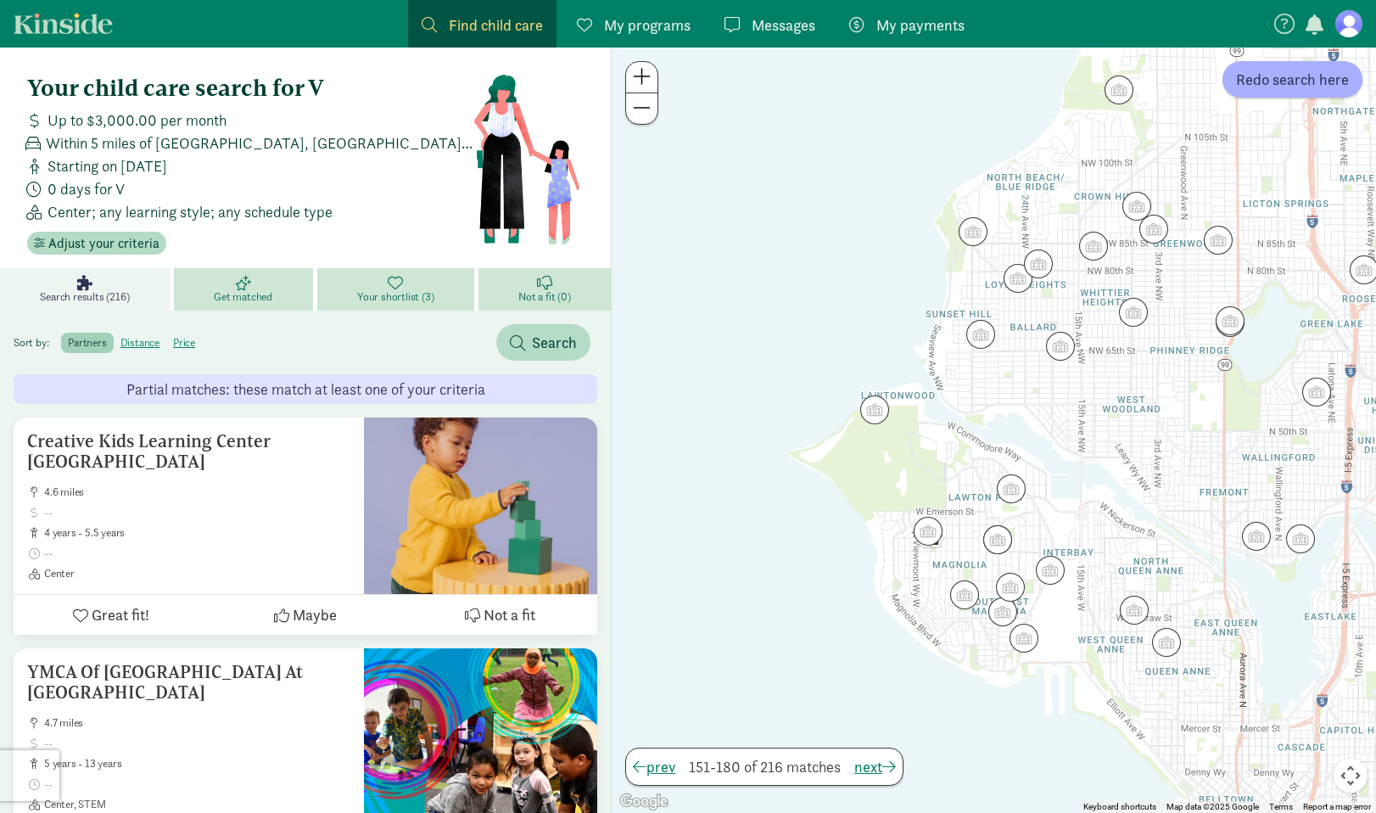
click at [969, 611] on div at bounding box center [994, 429] width 764 height 765
click at [971, 601] on img "Click to see details" at bounding box center [964, 594] width 32 height 32
click at [966, 595] on img "Click to see details" at bounding box center [964, 594] width 32 height 32
click at [985, 600] on div "To navigate, press the arrow keys." at bounding box center [994, 429] width 764 height 765
click at [992, 604] on img "Click to see details" at bounding box center [1002, 611] width 32 height 32
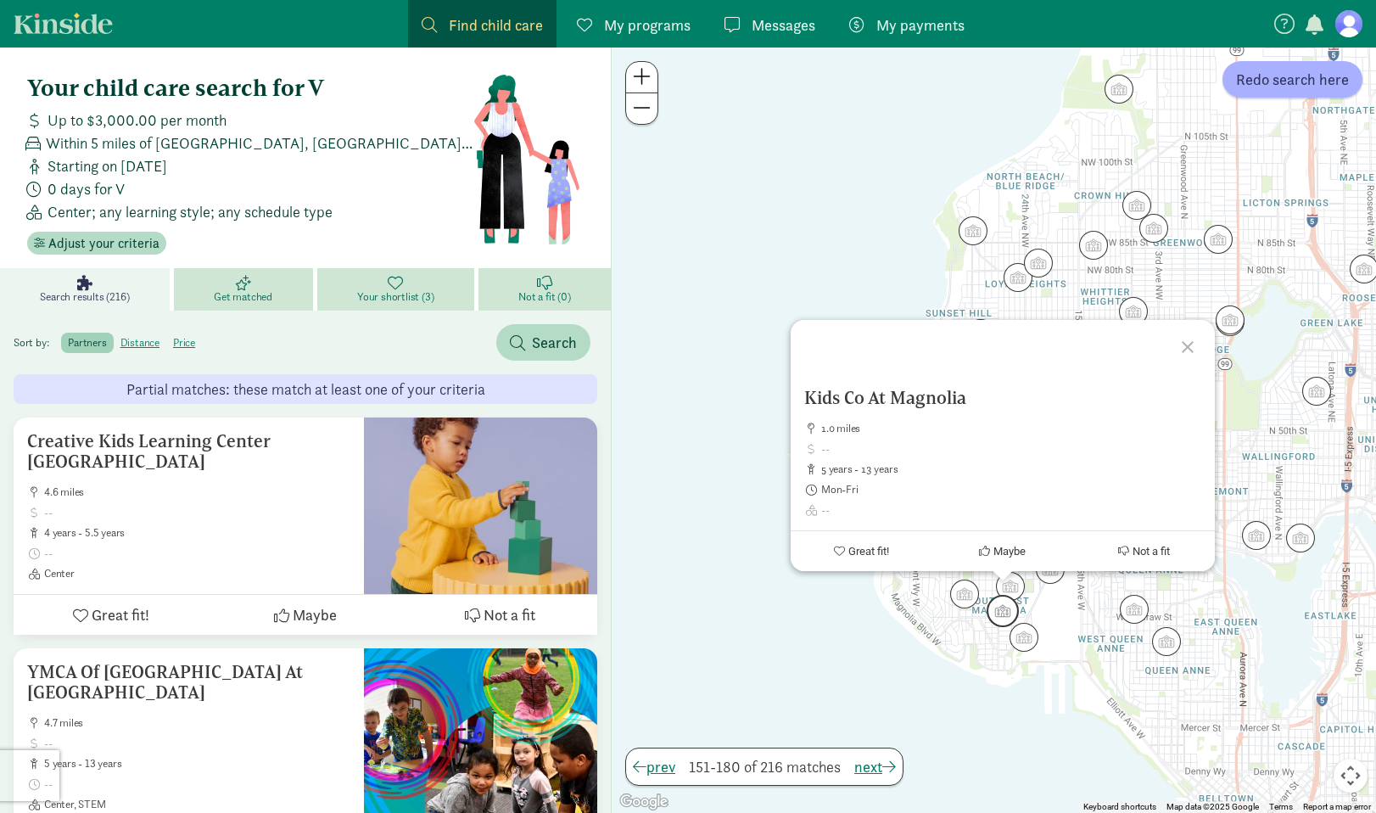
click at [1010, 620] on img "Click to see details" at bounding box center [1002, 611] width 32 height 32
click at [956, 597] on img "Click to see details" at bounding box center [964, 594] width 32 height 32
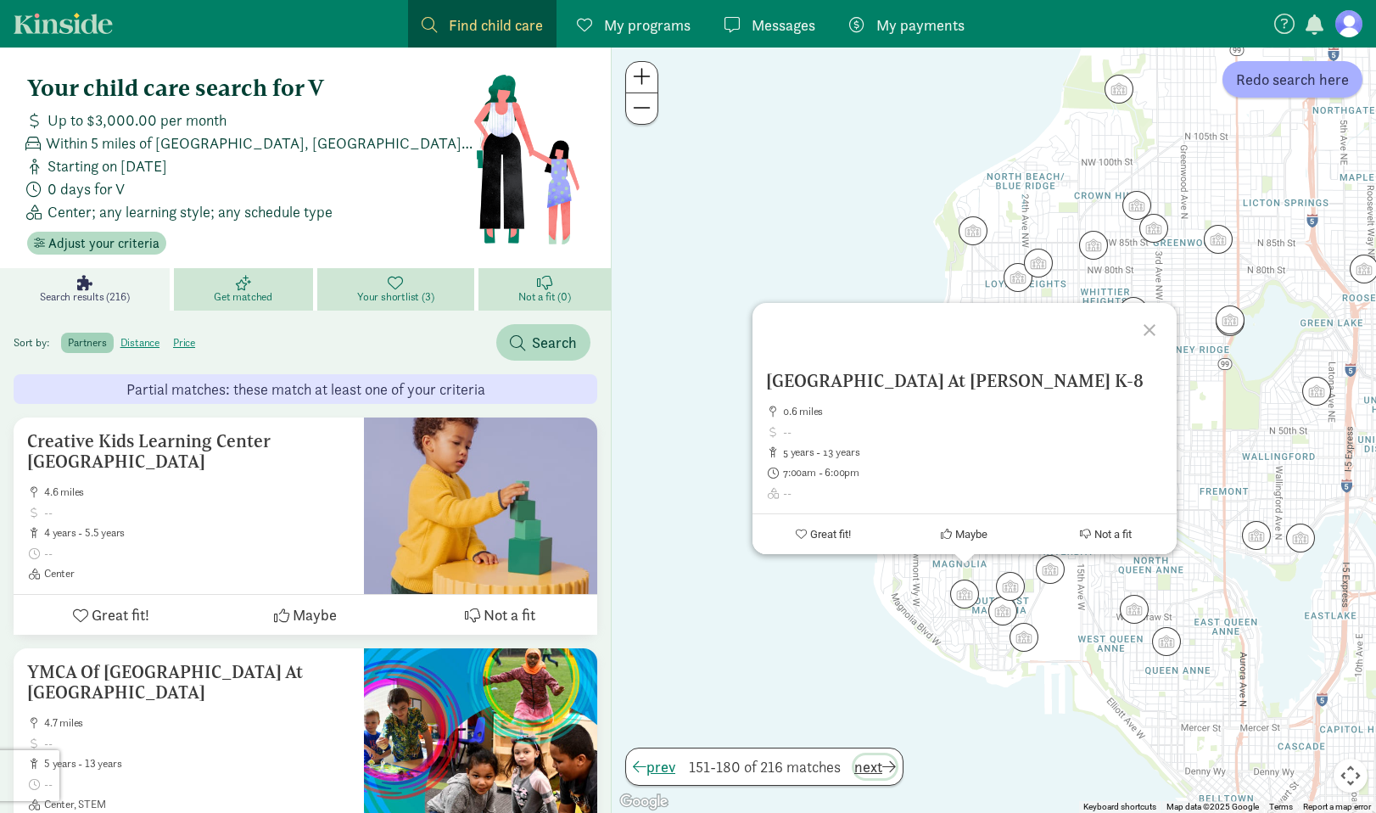
click at [869, 764] on span "next" at bounding box center [875, 766] width 42 height 23
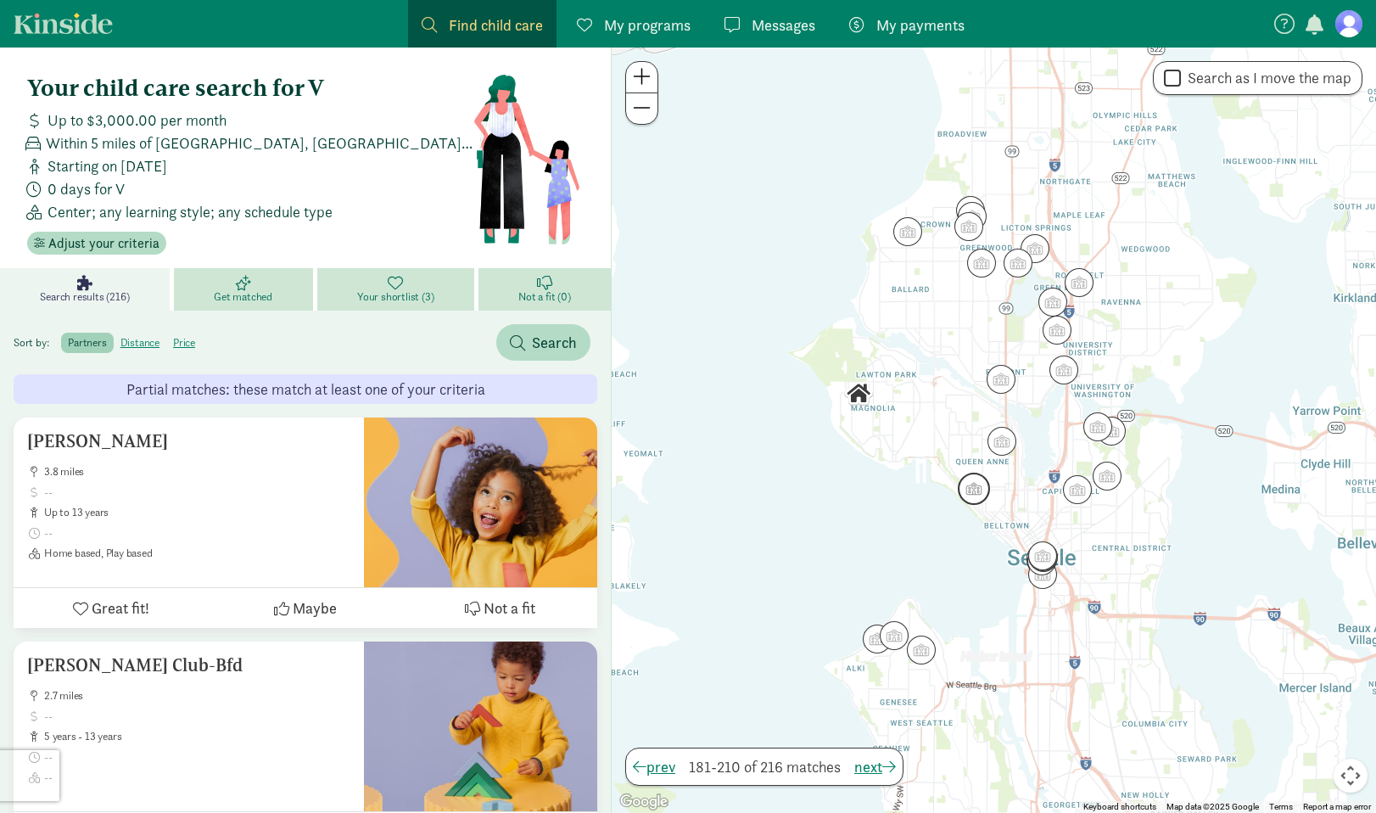
click at [969, 494] on img "Click to see details" at bounding box center [974, 488] width 32 height 32
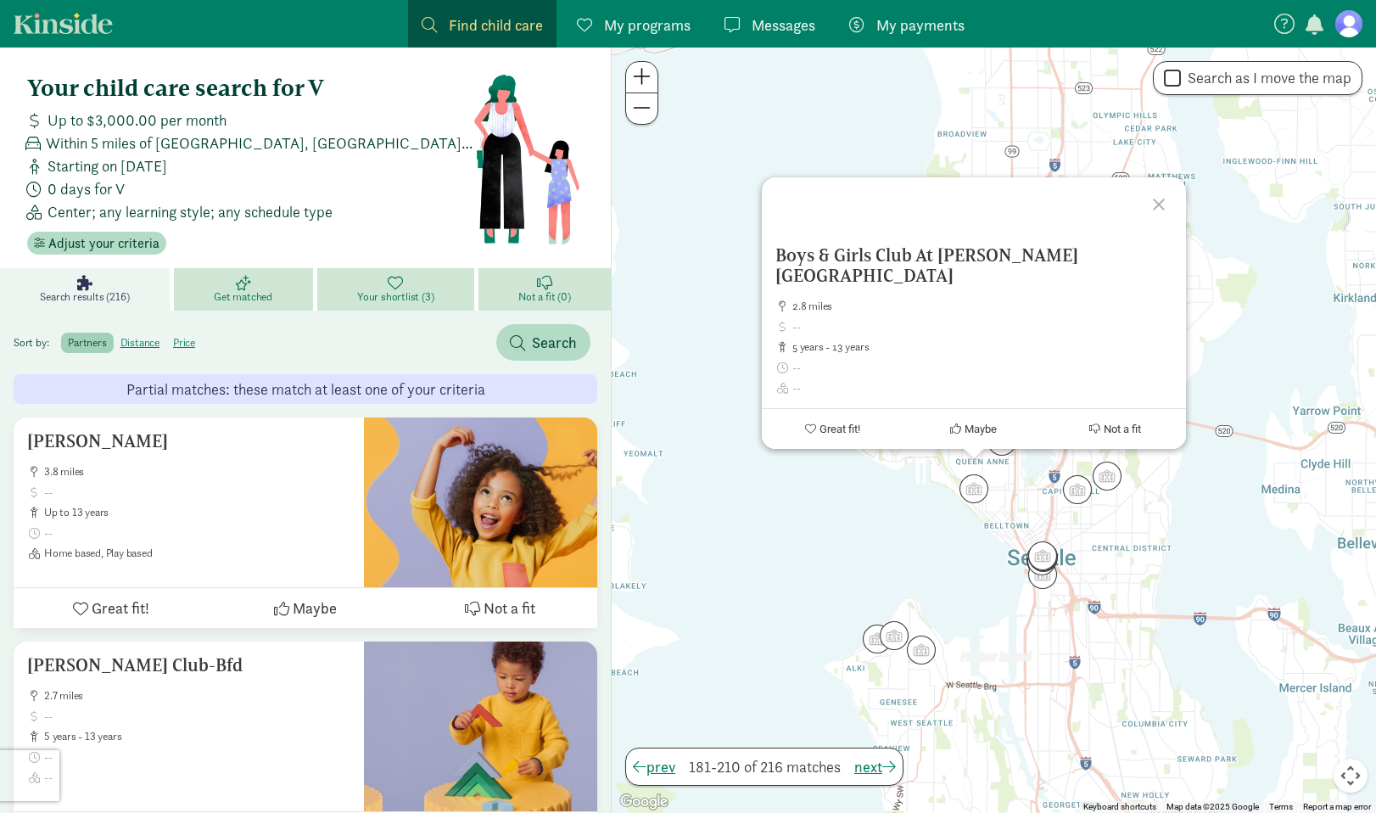
click at [1022, 494] on div "Boys & Girls Club At Ella Baker Elementary 2.8 miles 5 years - 13 years Great f…" at bounding box center [994, 429] width 764 height 765
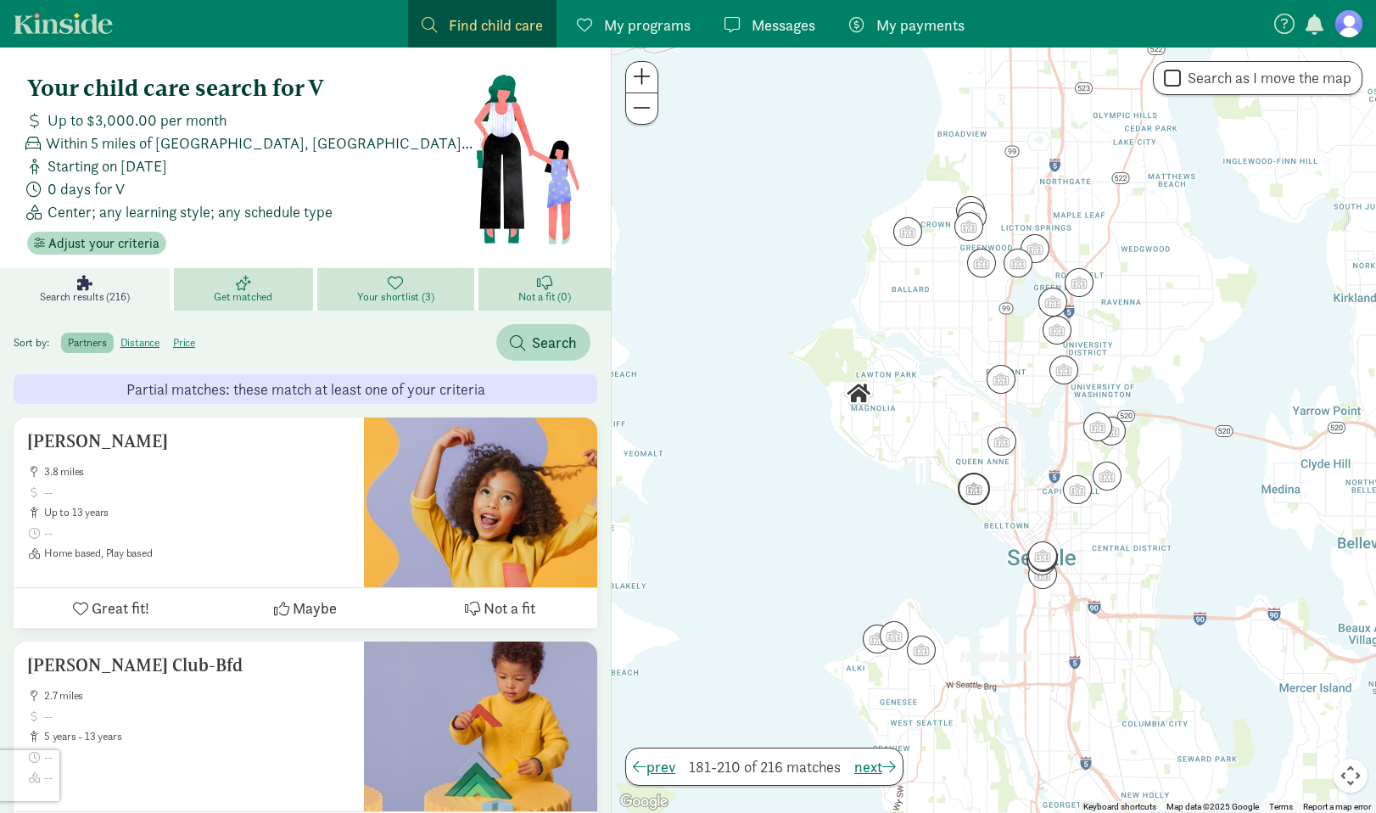
click at [980, 477] on img "Click to see details" at bounding box center [974, 488] width 32 height 32
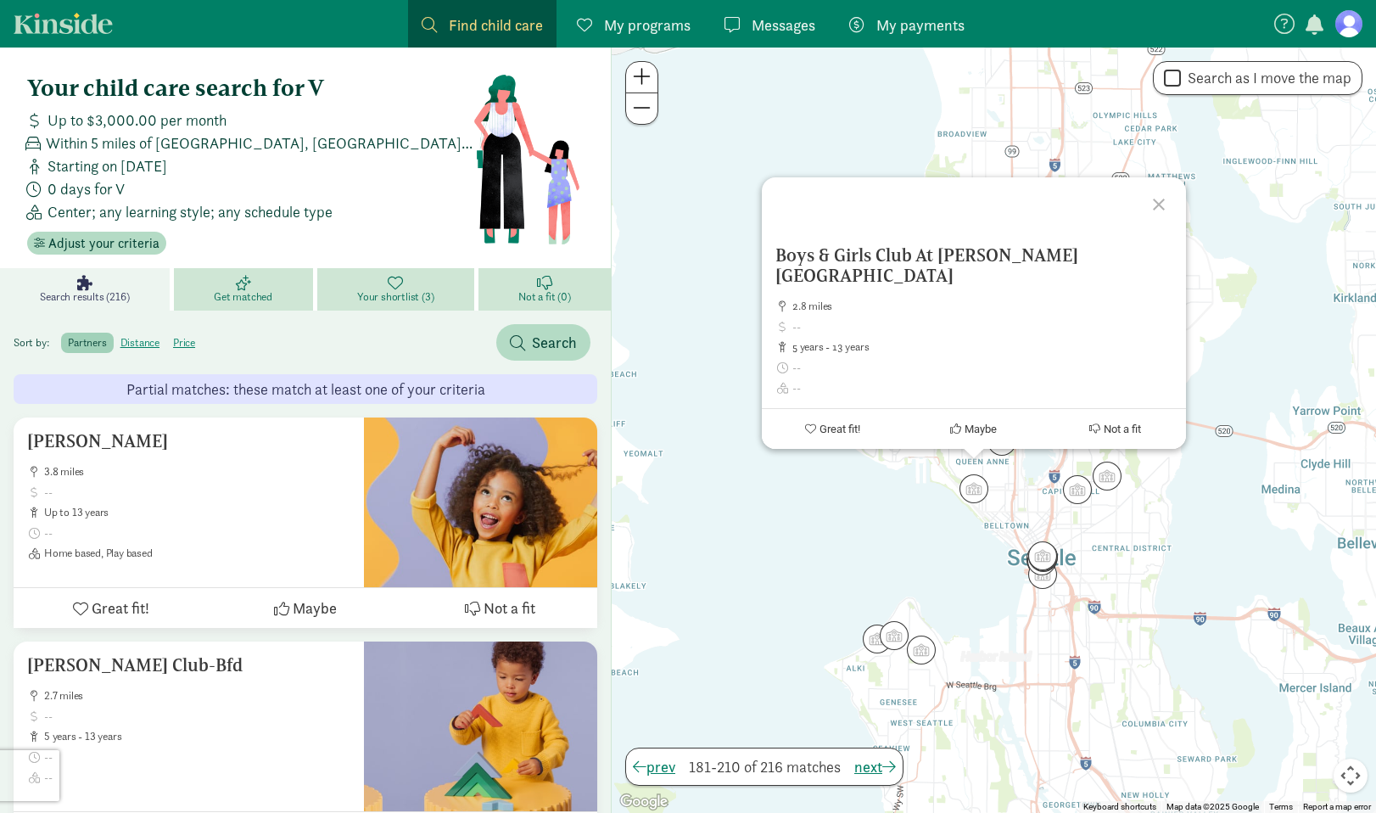
click at [1025, 478] on div "Boys & Girls Club At Ella Baker Elementary 2.8 miles 5 years - 13 years Great f…" at bounding box center [994, 429] width 764 height 765
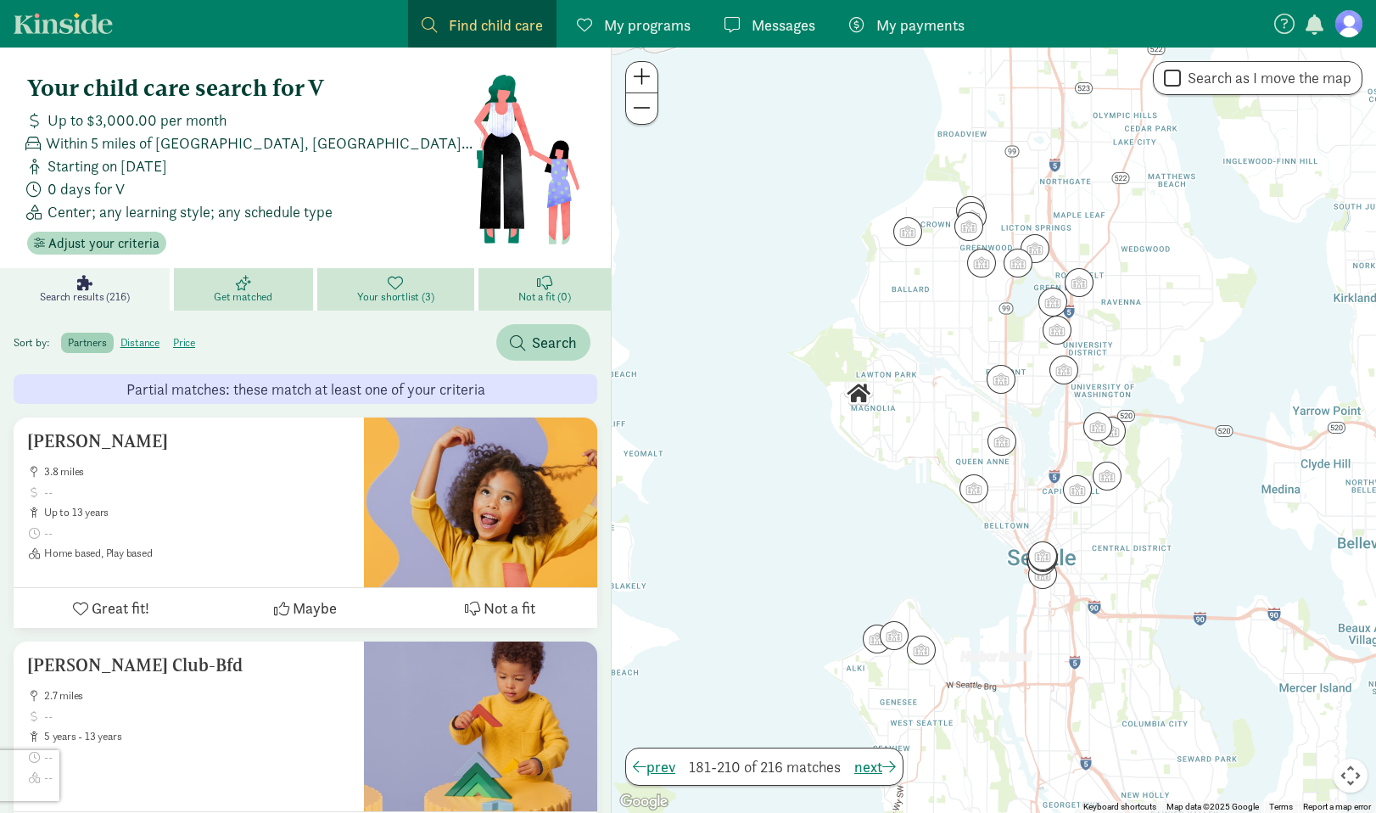
click at [1011, 451] on img "Click to see details" at bounding box center [1001, 441] width 29 height 29
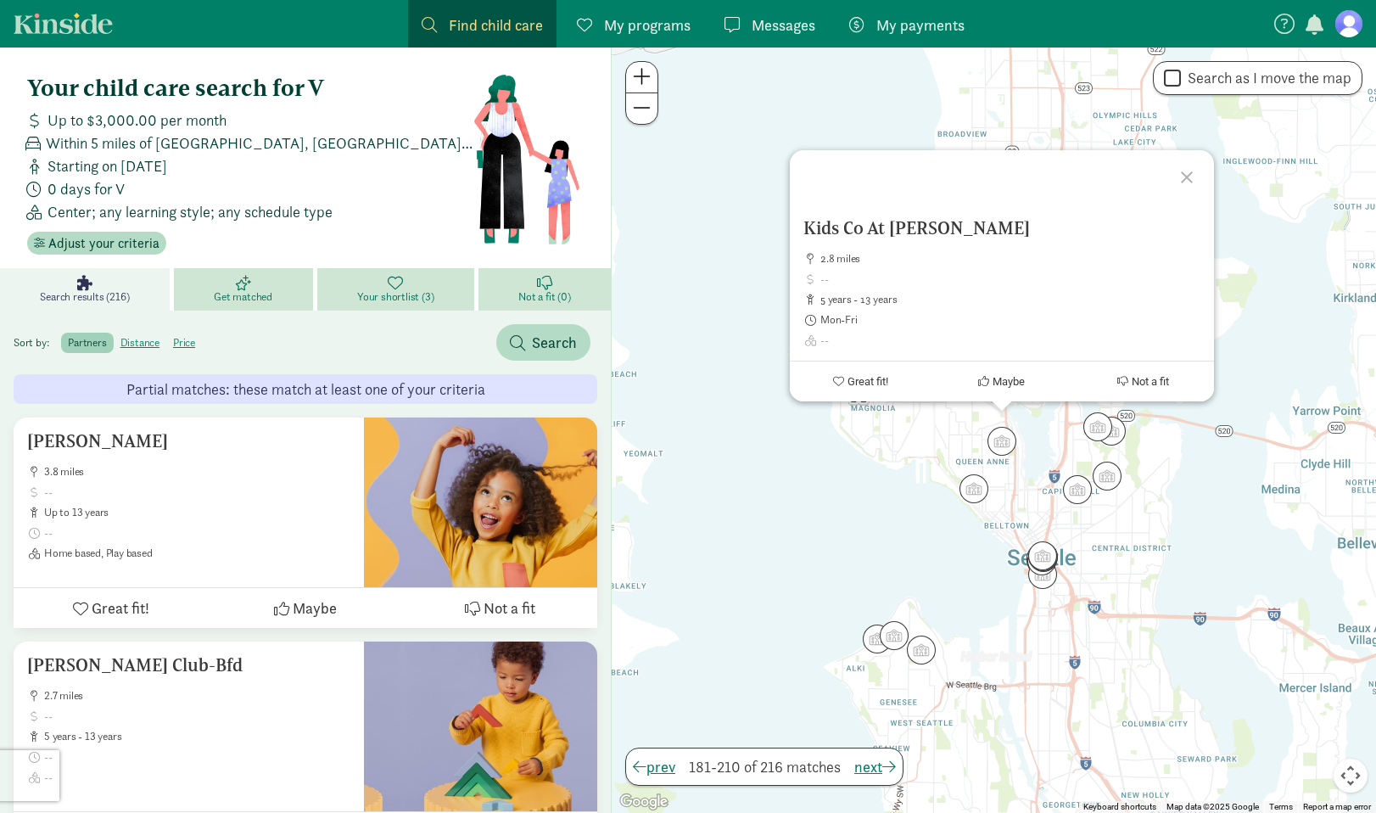
click at [1032, 494] on div "Kids Co At Queen Anne 2.8 miles 5 years - 13 years Mon-Fri Great fit! Maybe Not…" at bounding box center [994, 429] width 764 height 765
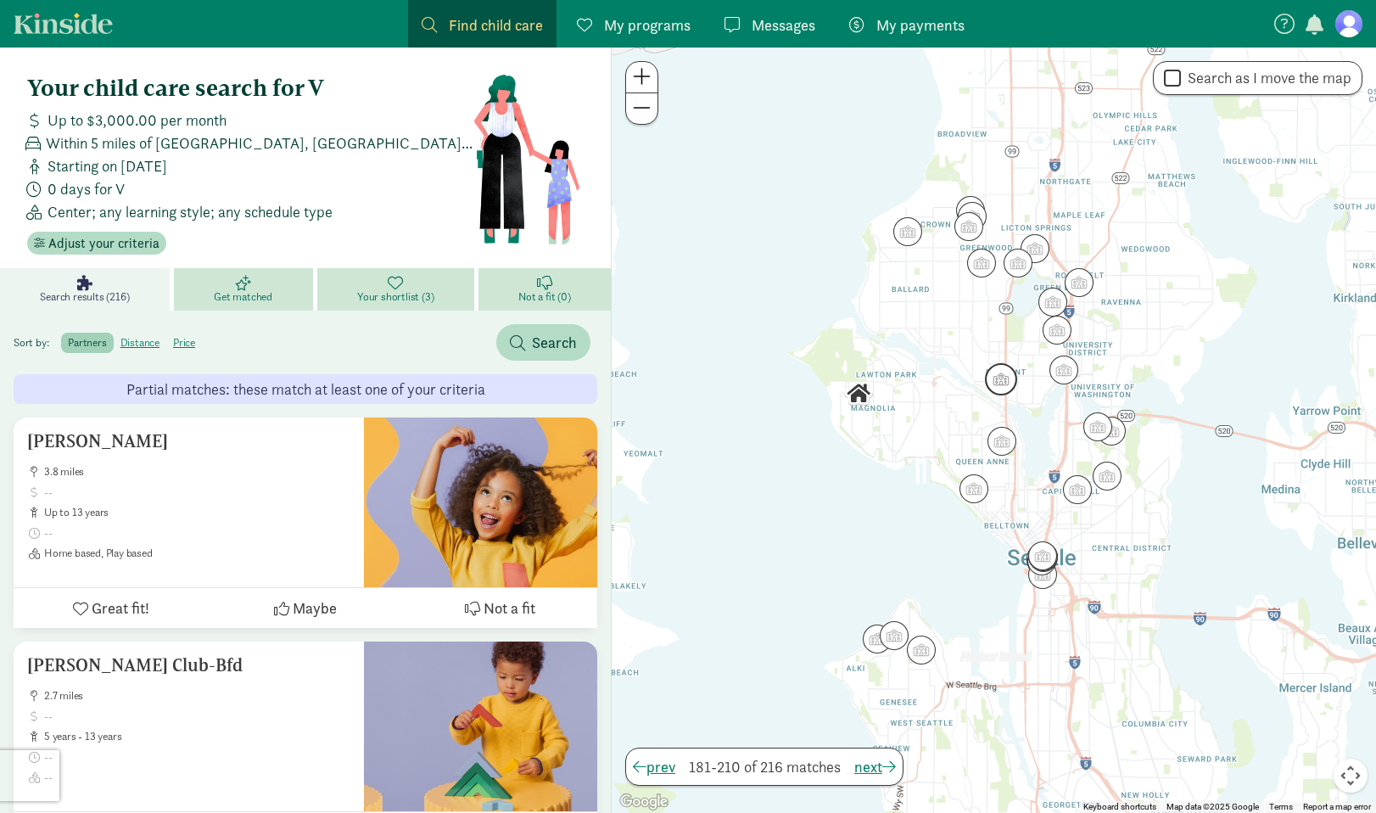
click at [999, 386] on img "Click to see details" at bounding box center [1001, 379] width 32 height 32
click at [992, 366] on img "Click to see details" at bounding box center [1001, 379] width 32 height 32
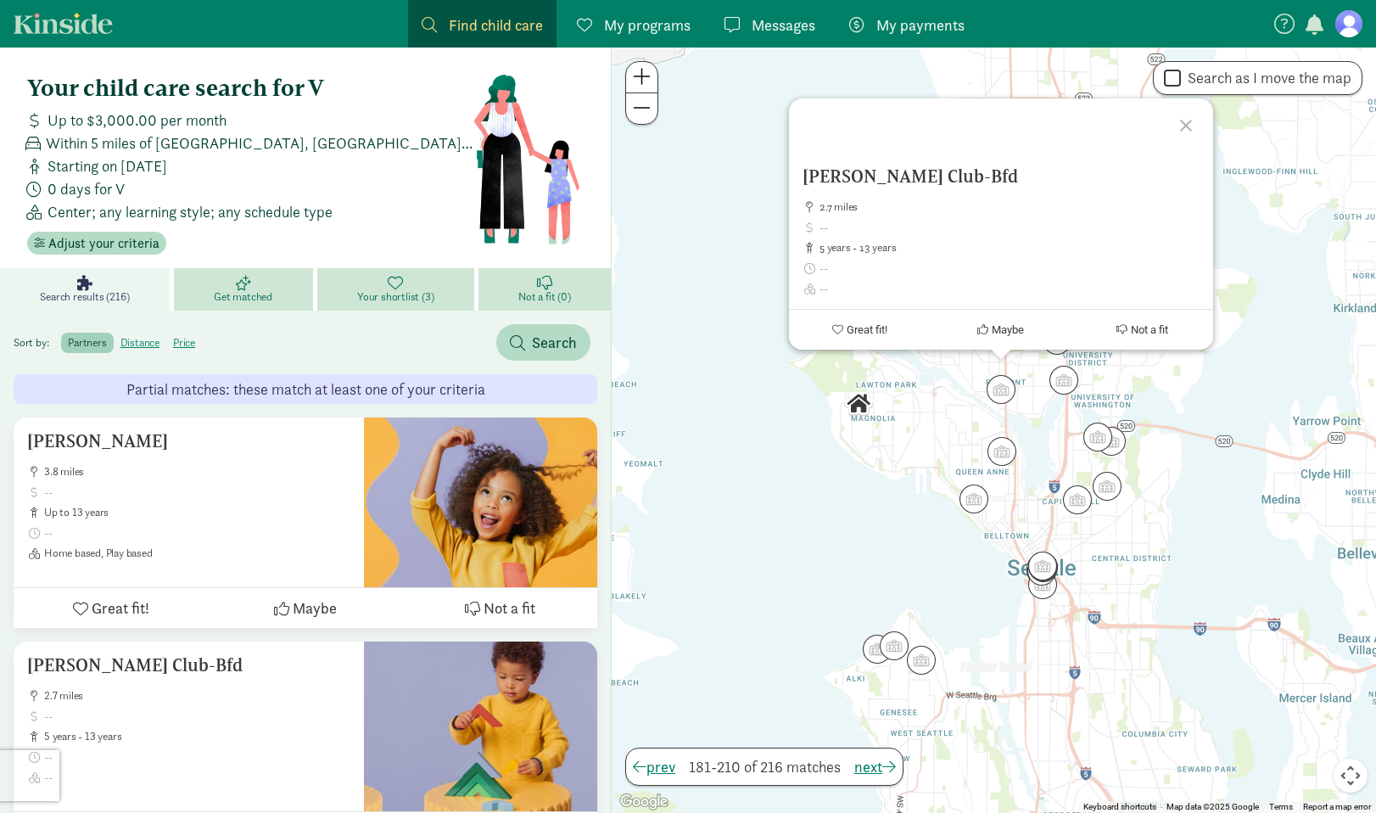
click at [961, 410] on div "Wallingford Bg Club-Bfd 2.7 miles 5 years - 13 years Great fit! Maybe Not a fit" at bounding box center [994, 429] width 764 height 765
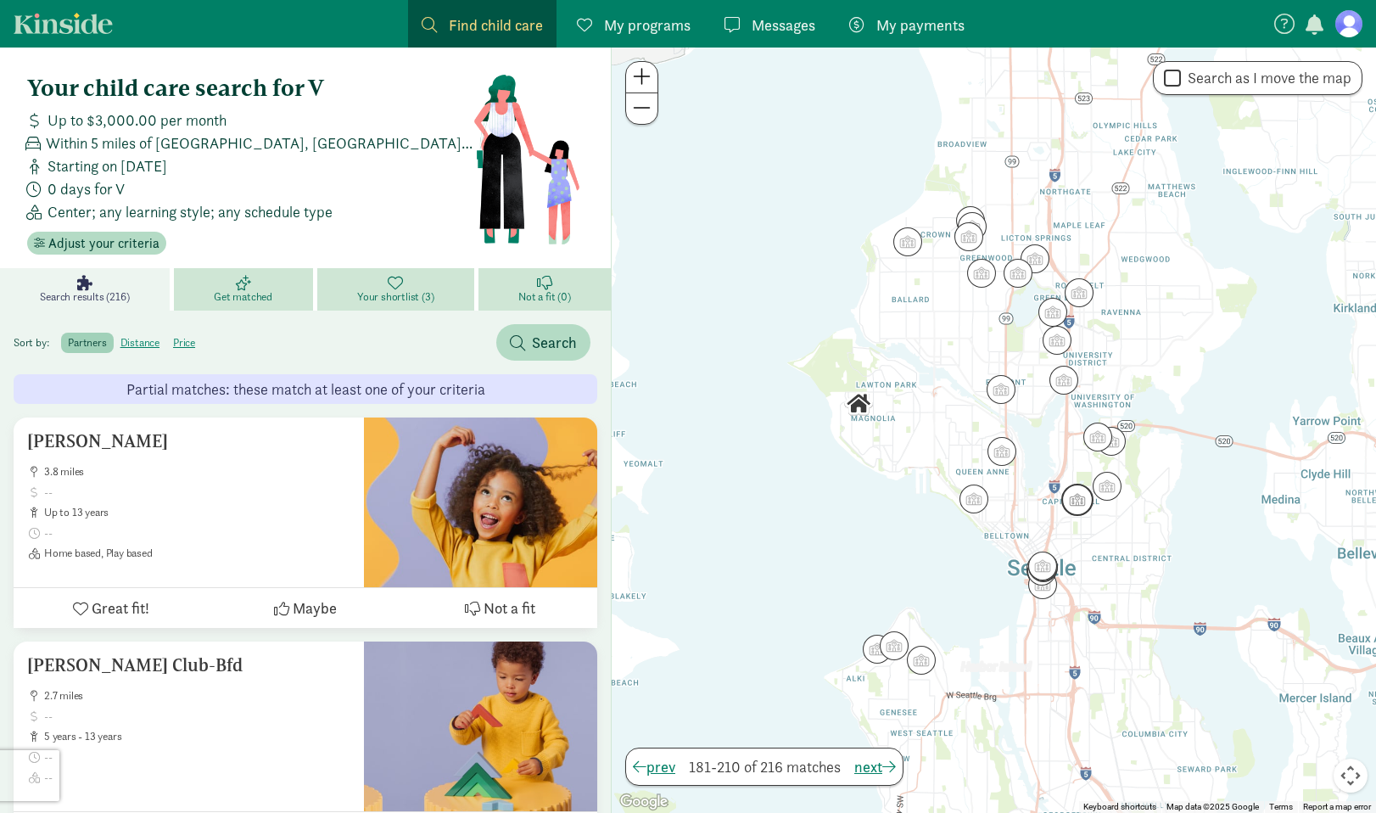
click at [1078, 498] on img "Click to see details" at bounding box center [1077, 499] width 32 height 32
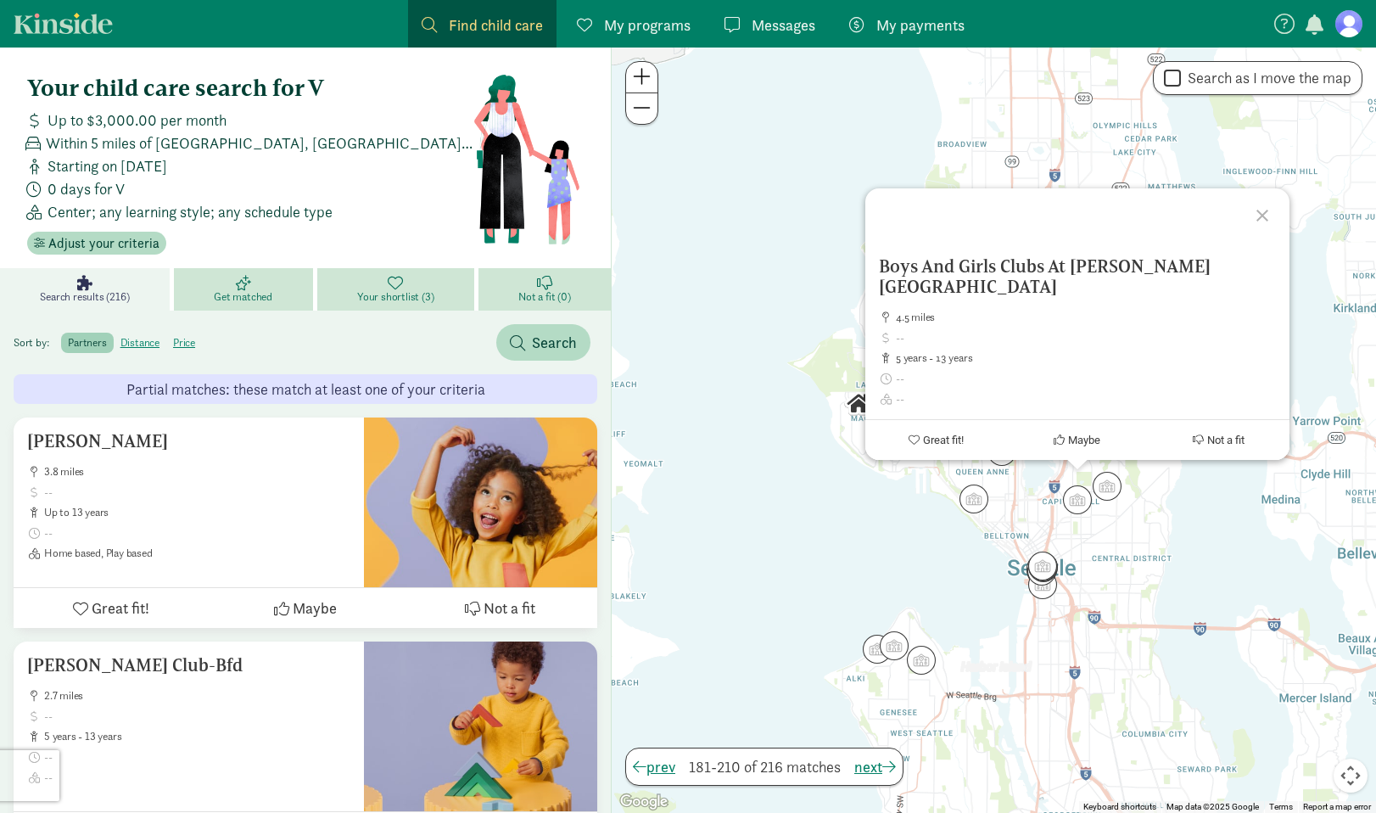
click at [1120, 556] on div "Boys And Girls Clubs At Lowell Elementary 4.5 miles 5 years - 13 years Great fi…" at bounding box center [994, 429] width 764 height 765
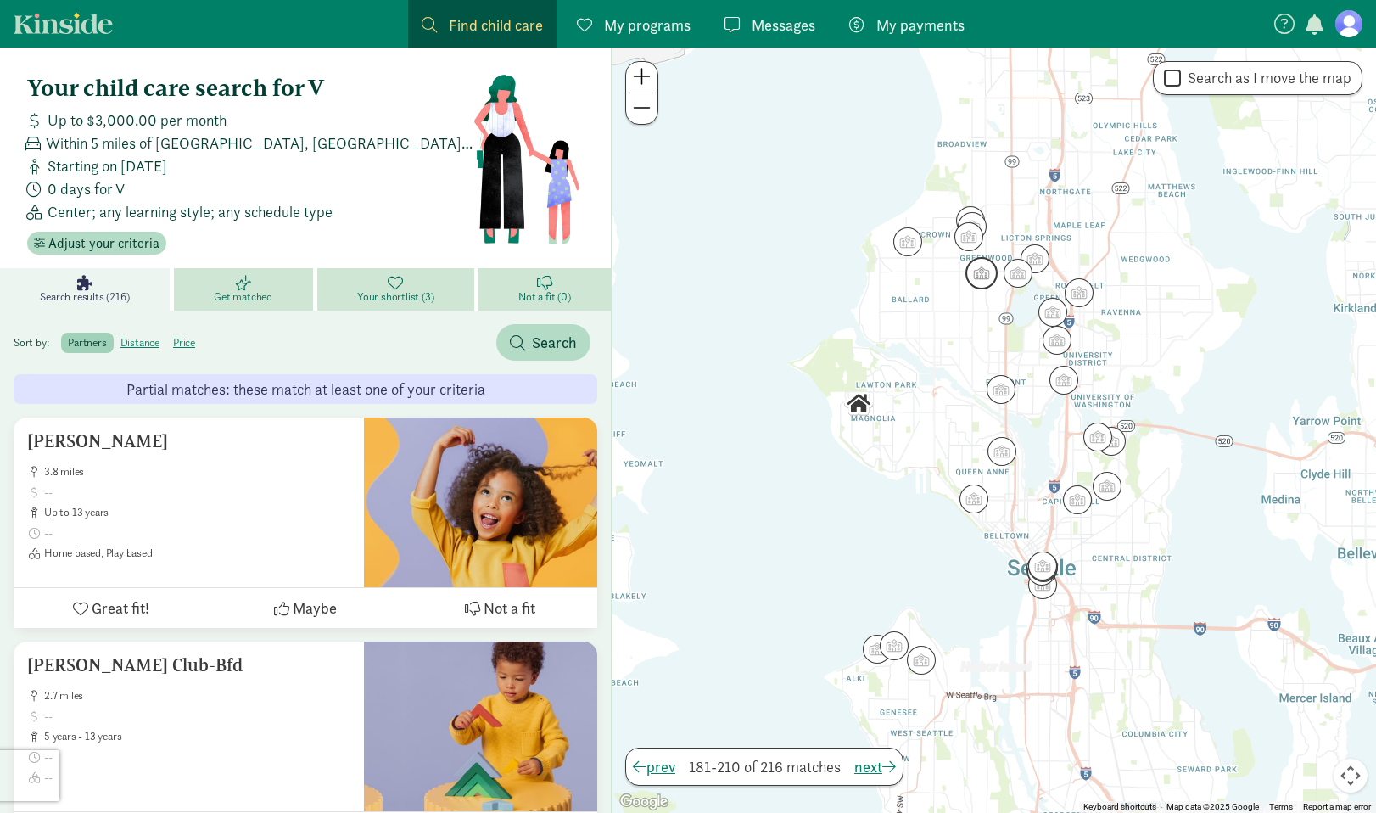
click at [978, 276] on img "Click to see details" at bounding box center [981, 273] width 32 height 32
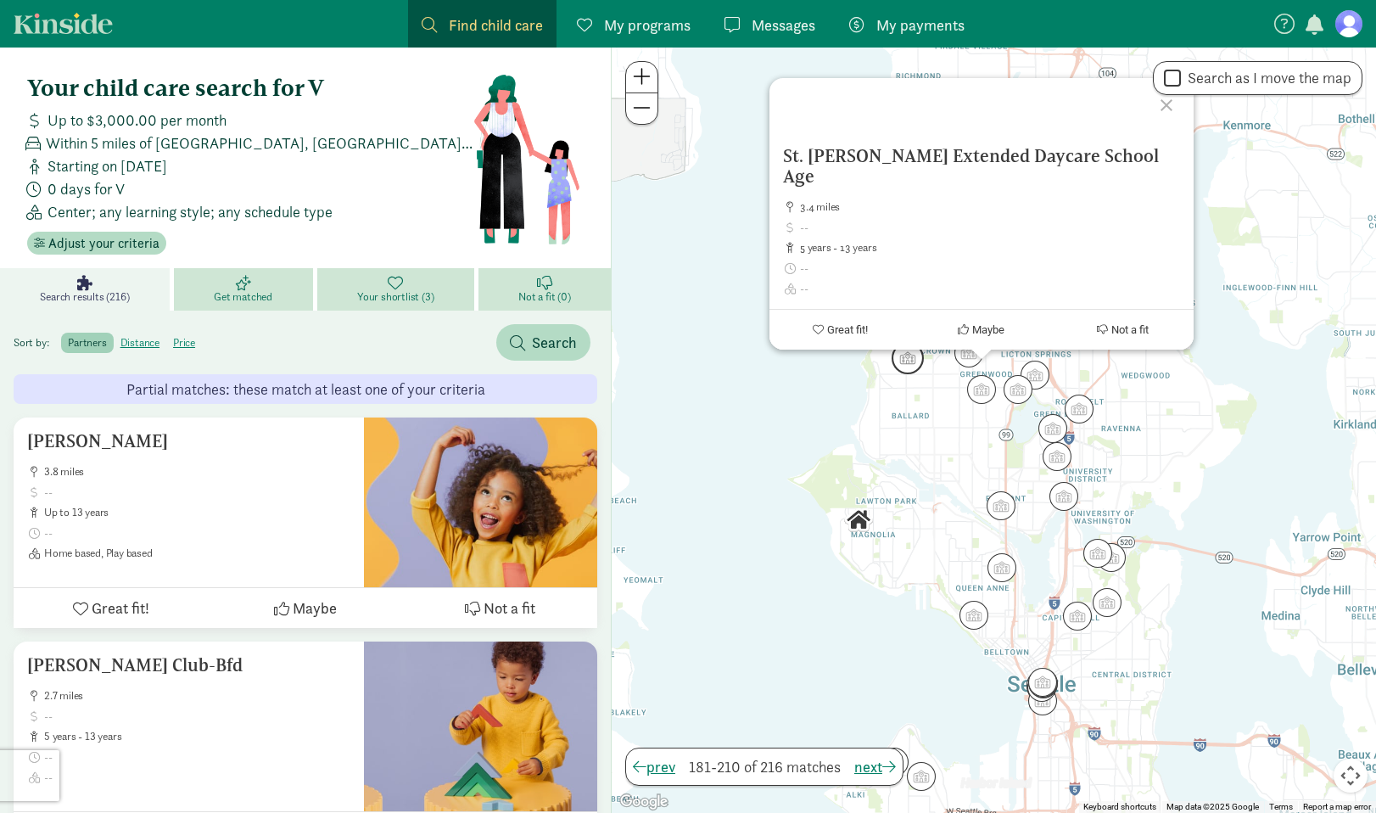
click at [918, 371] on img "Click to see details" at bounding box center [907, 358] width 32 height 32
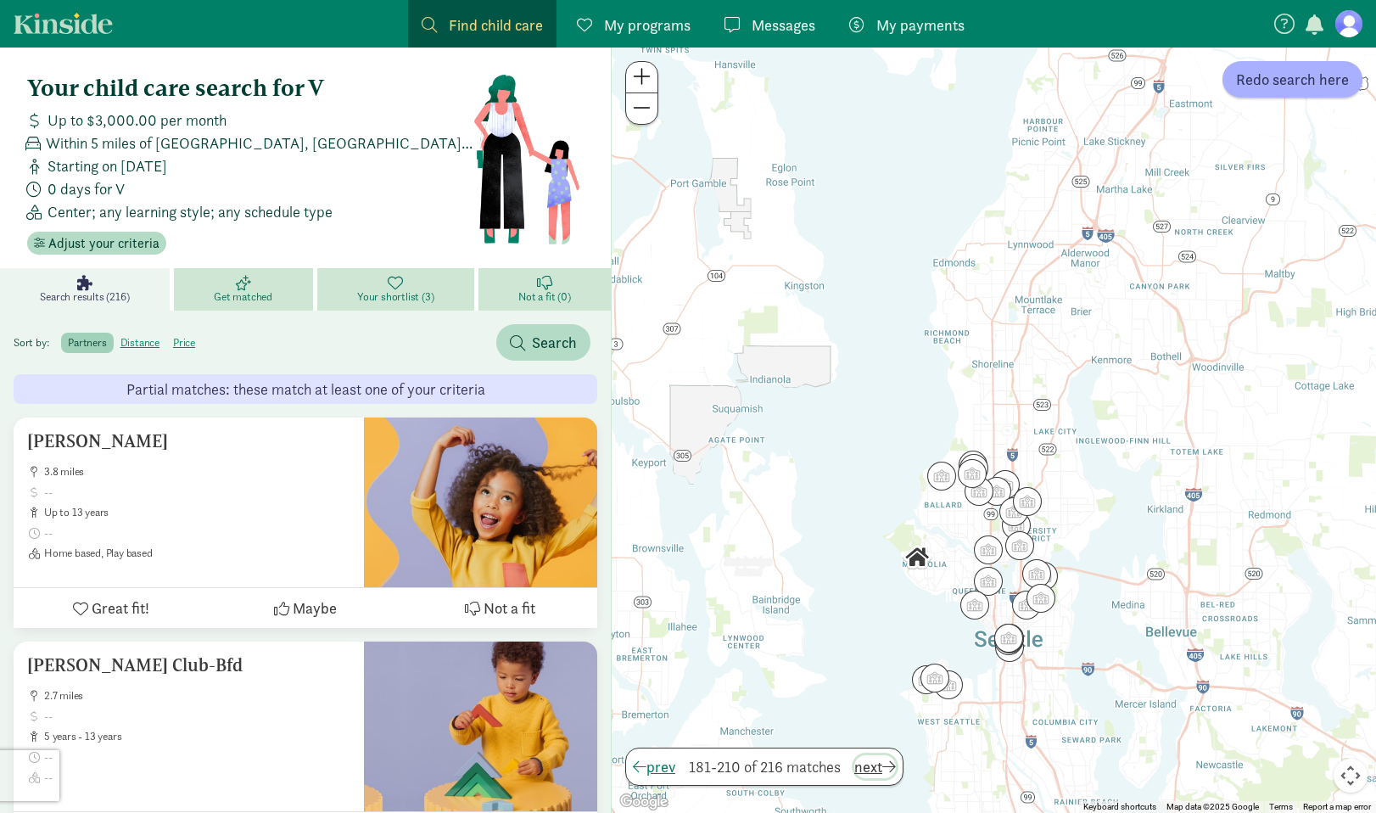
click at [885, 770] on span "next" at bounding box center [875, 766] width 42 height 23
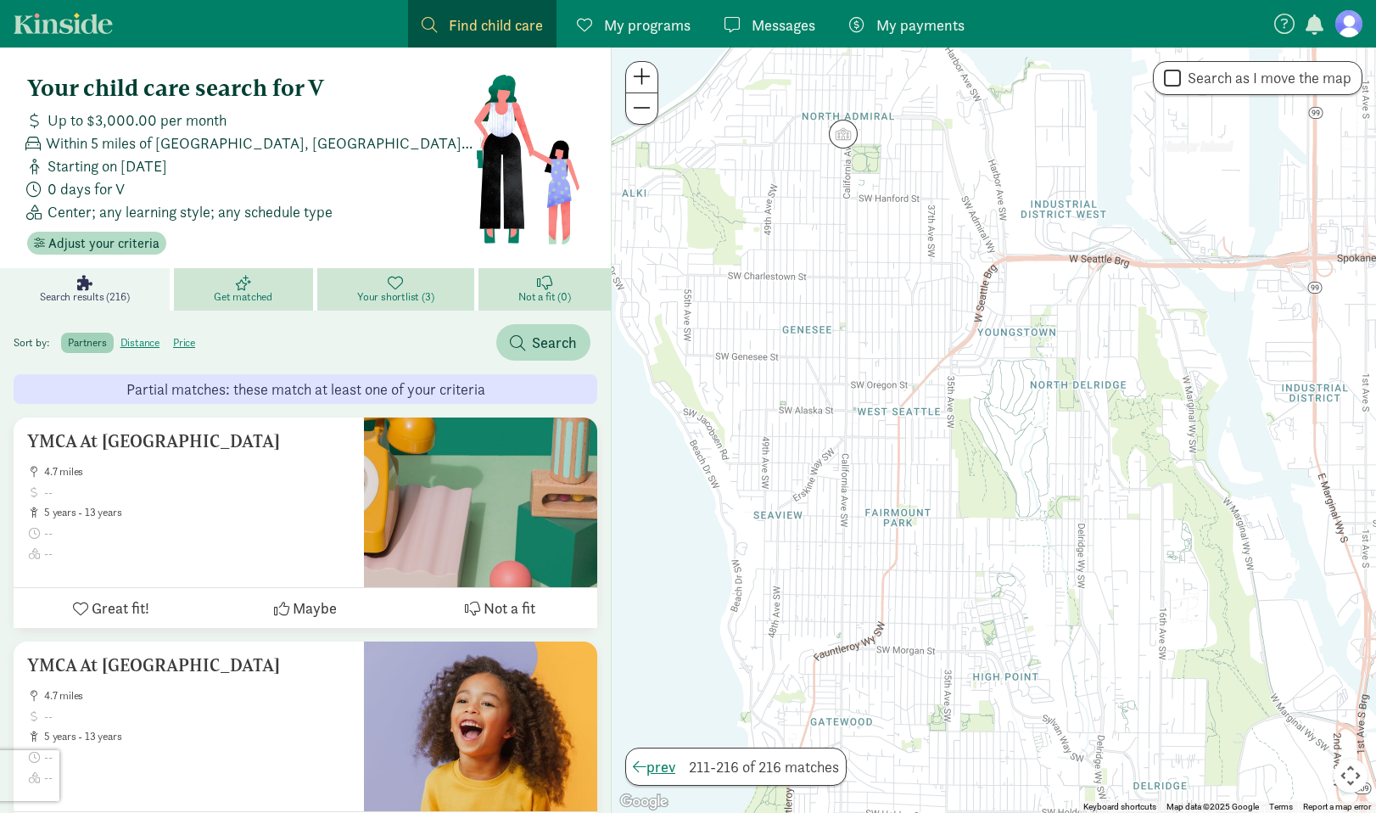
drag, startPoint x: 859, startPoint y: 662, endPoint x: 975, endPoint y: 186, distance: 490.4
click at [975, 186] on div at bounding box center [994, 429] width 764 height 765
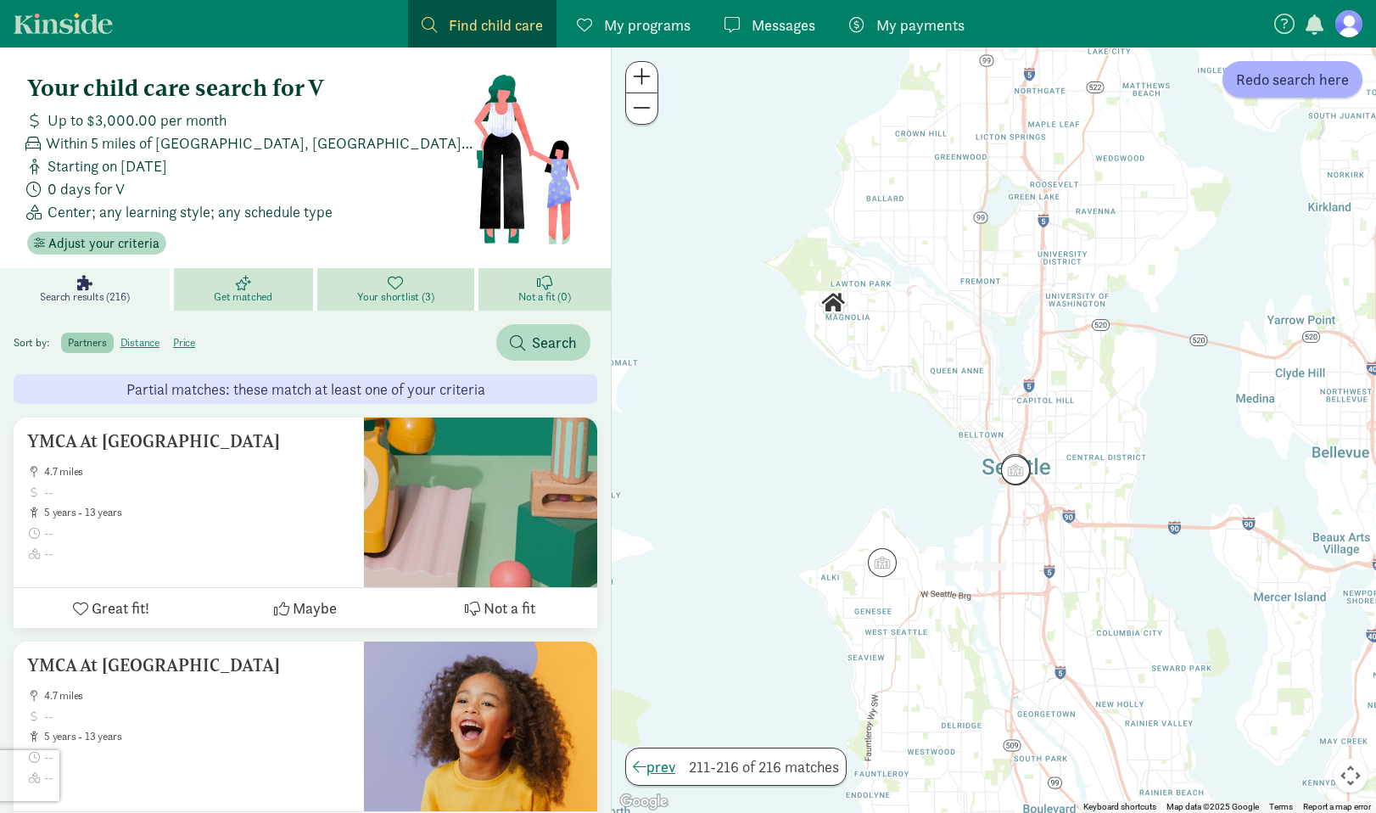
drag, startPoint x: 1125, startPoint y: 325, endPoint x: 1058, endPoint y: 525, distance: 210.8
click at [1058, 525] on div at bounding box center [994, 429] width 764 height 765
click at [644, 23] on span "My programs" at bounding box center [647, 25] width 87 height 23
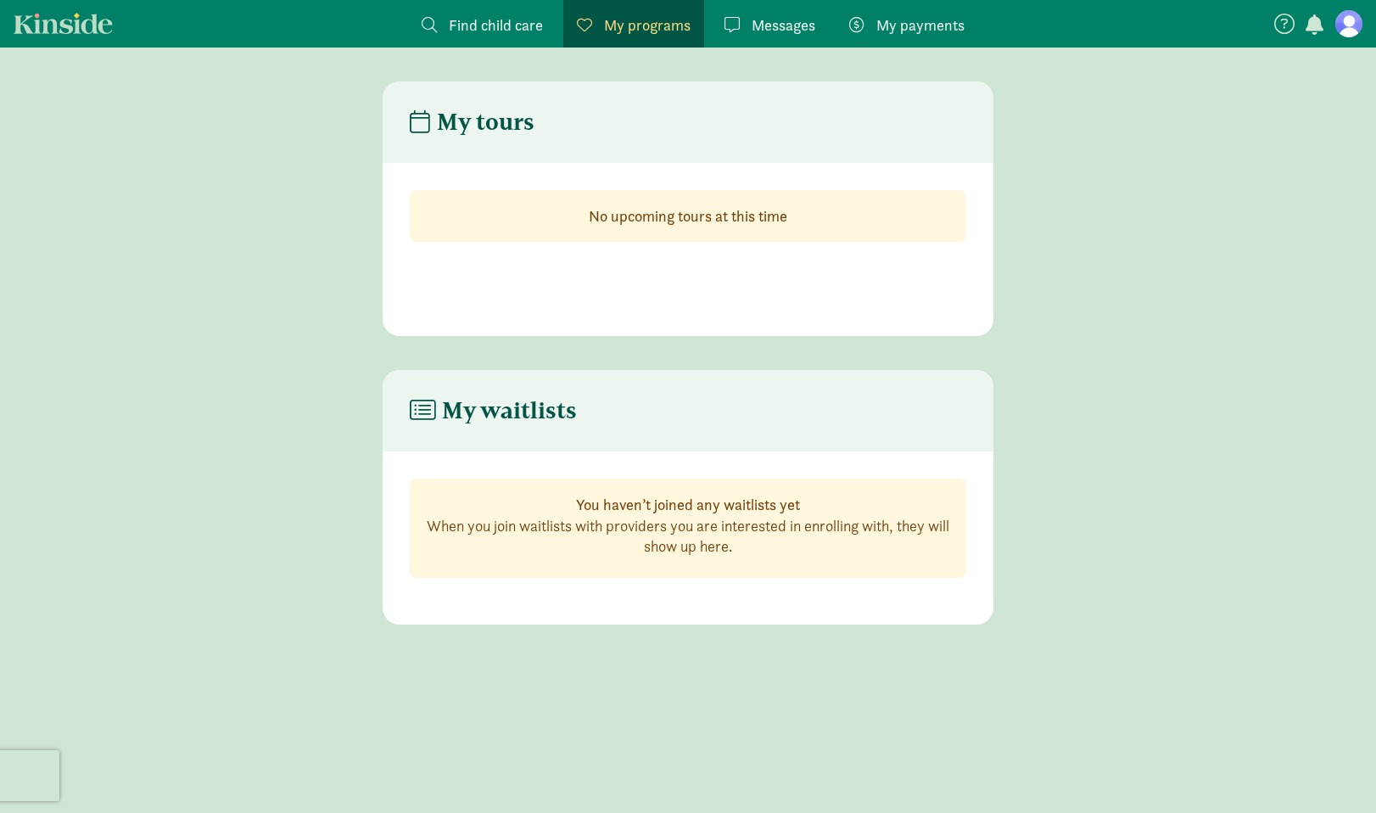
click at [486, 26] on span "Find child care" at bounding box center [496, 25] width 94 height 23
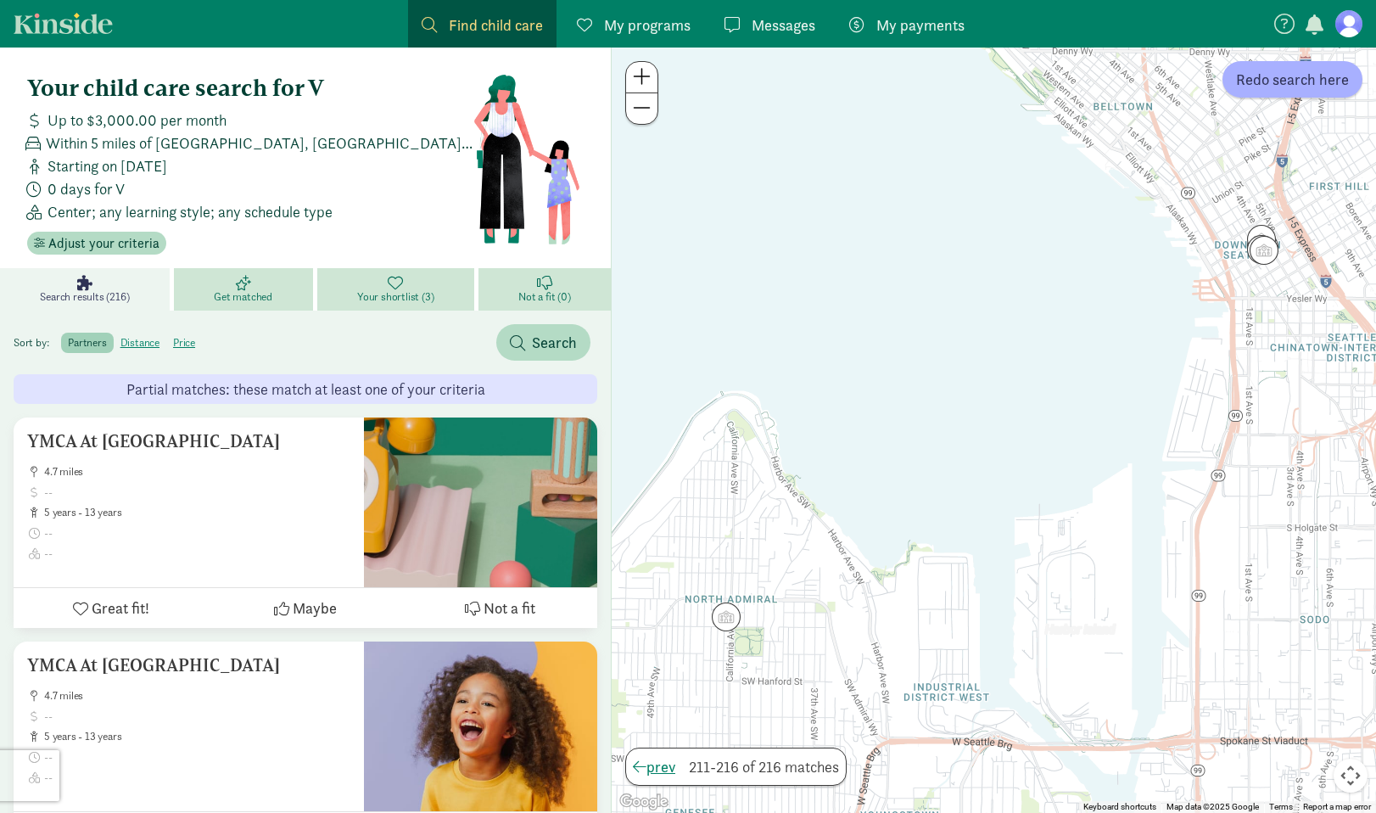
click at [1343, 21] on figure at bounding box center [1348, 23] width 27 height 27
click at [433, 294] on link "Your shortlist (3)" at bounding box center [397, 289] width 161 height 42
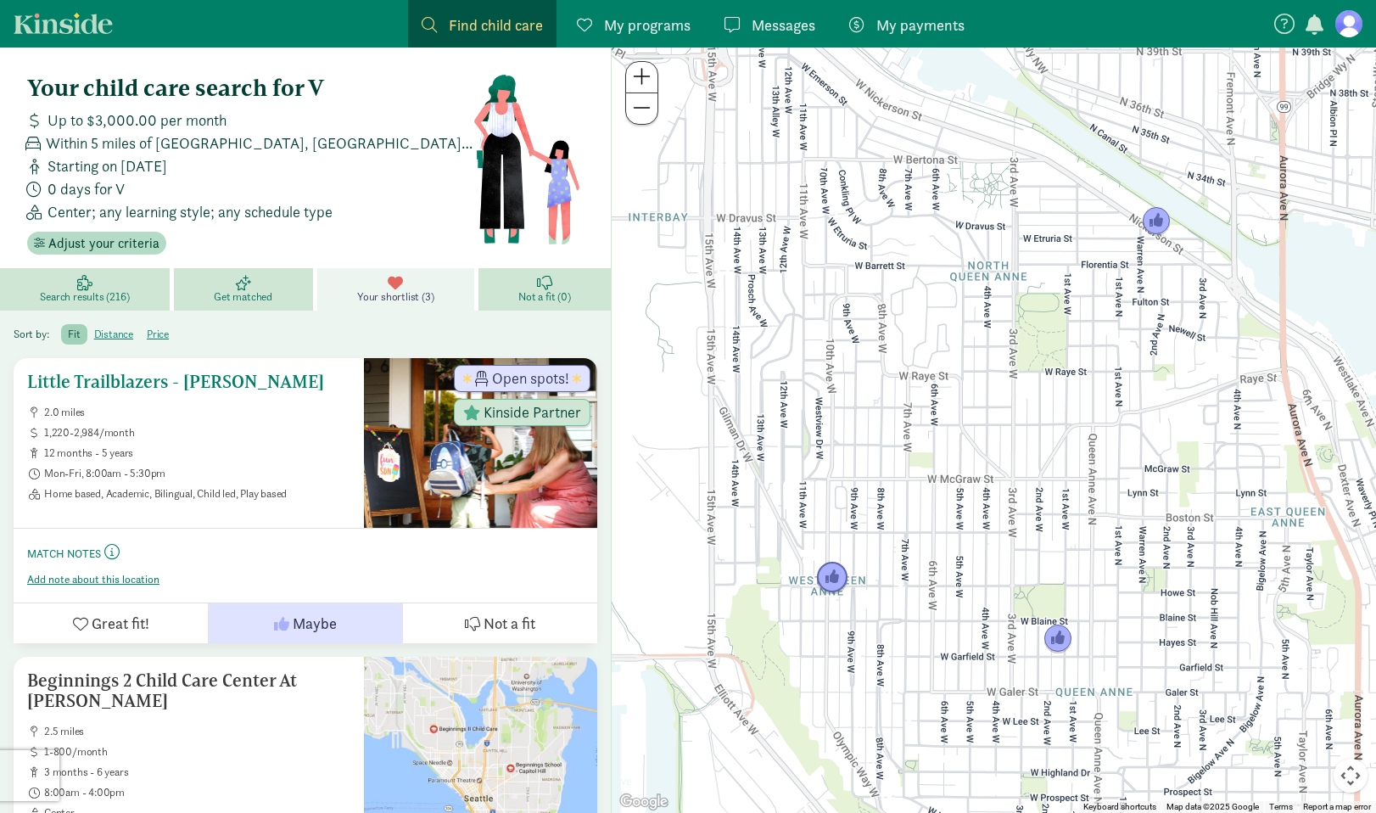
click at [218, 378] on h5 "Little Trailblazers - Queen Anne" at bounding box center [188, 381] width 323 height 20
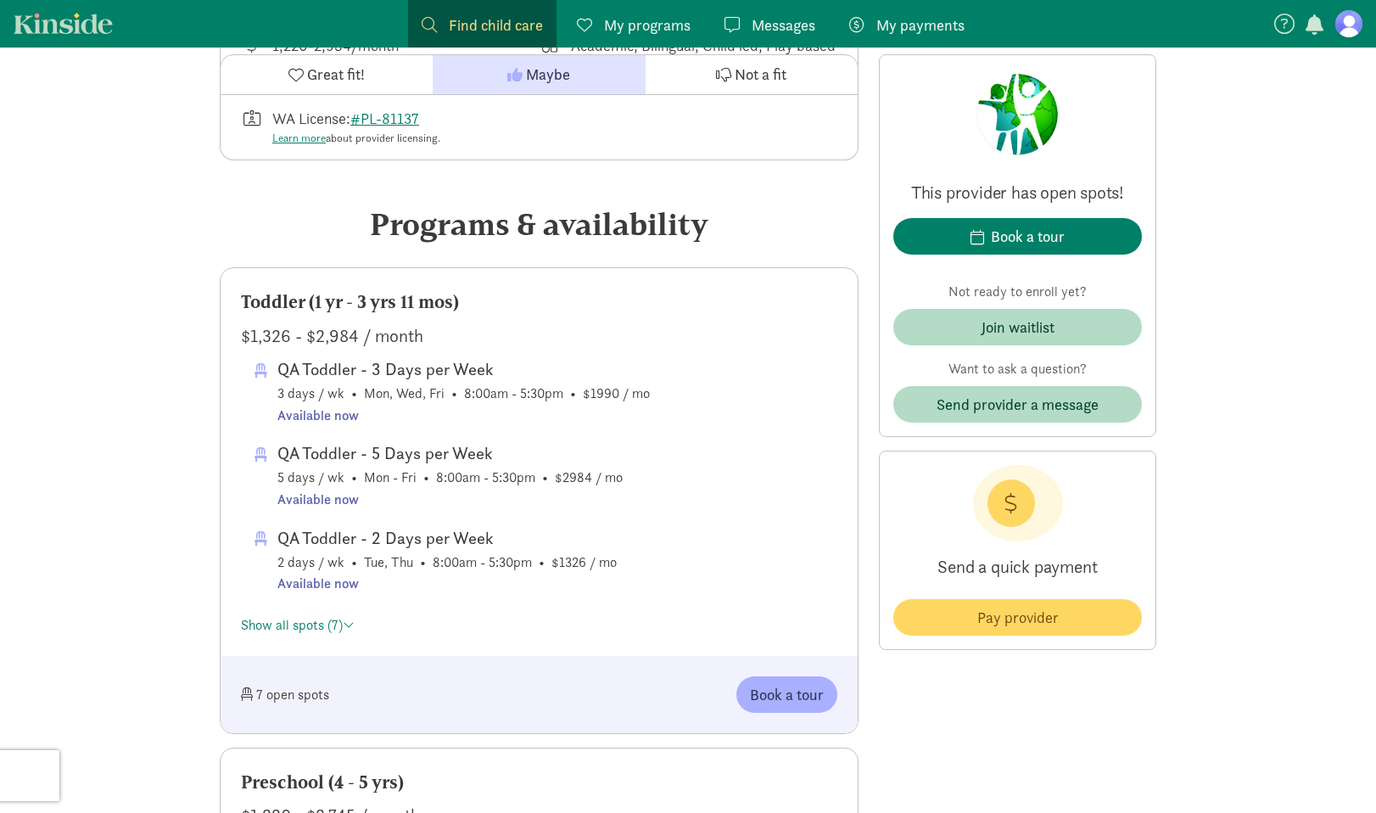
scroll to position [774, 0]
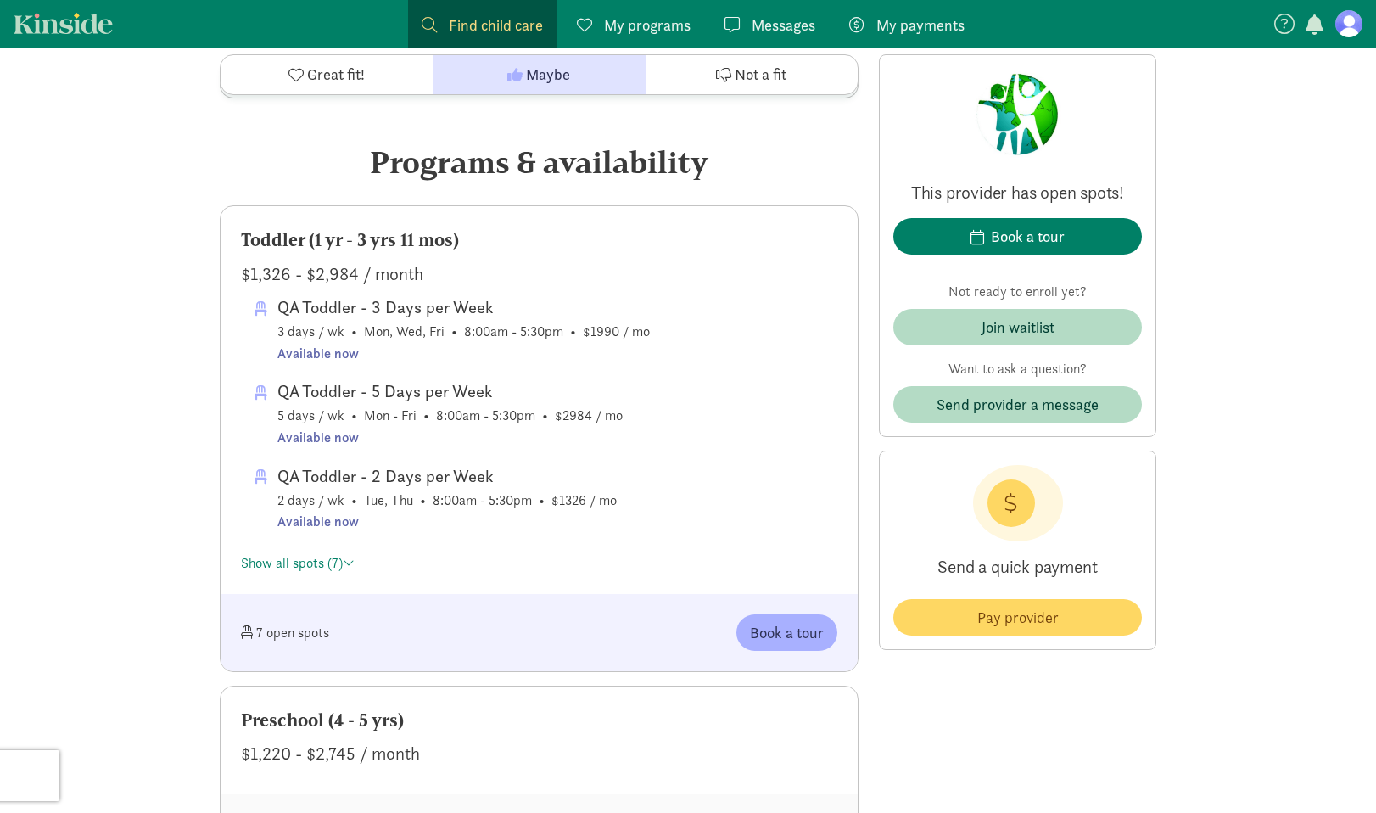
drag, startPoint x: 200, startPoint y: 196, endPoint x: 204, endPoint y: 228, distance: 32.4
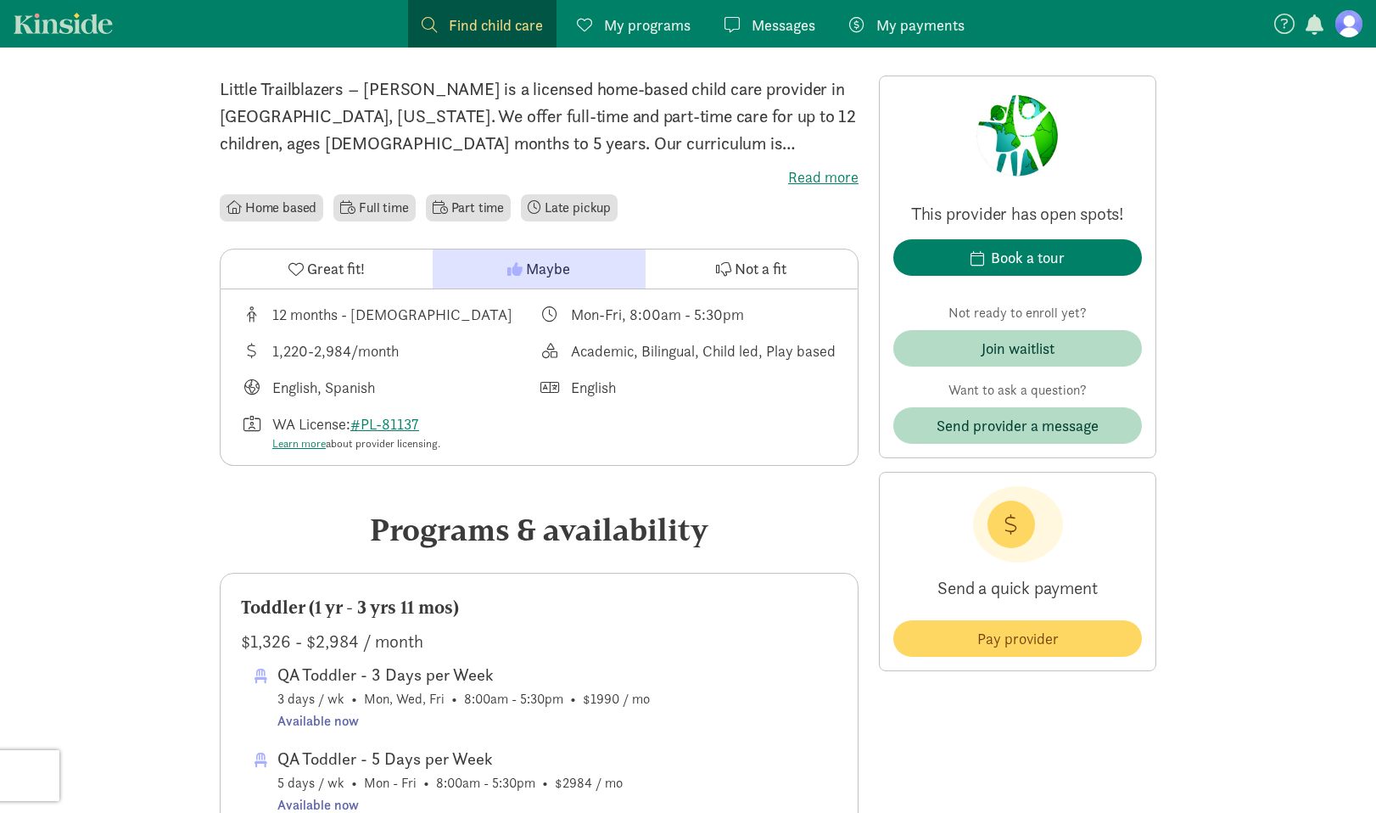
scroll to position [0, 0]
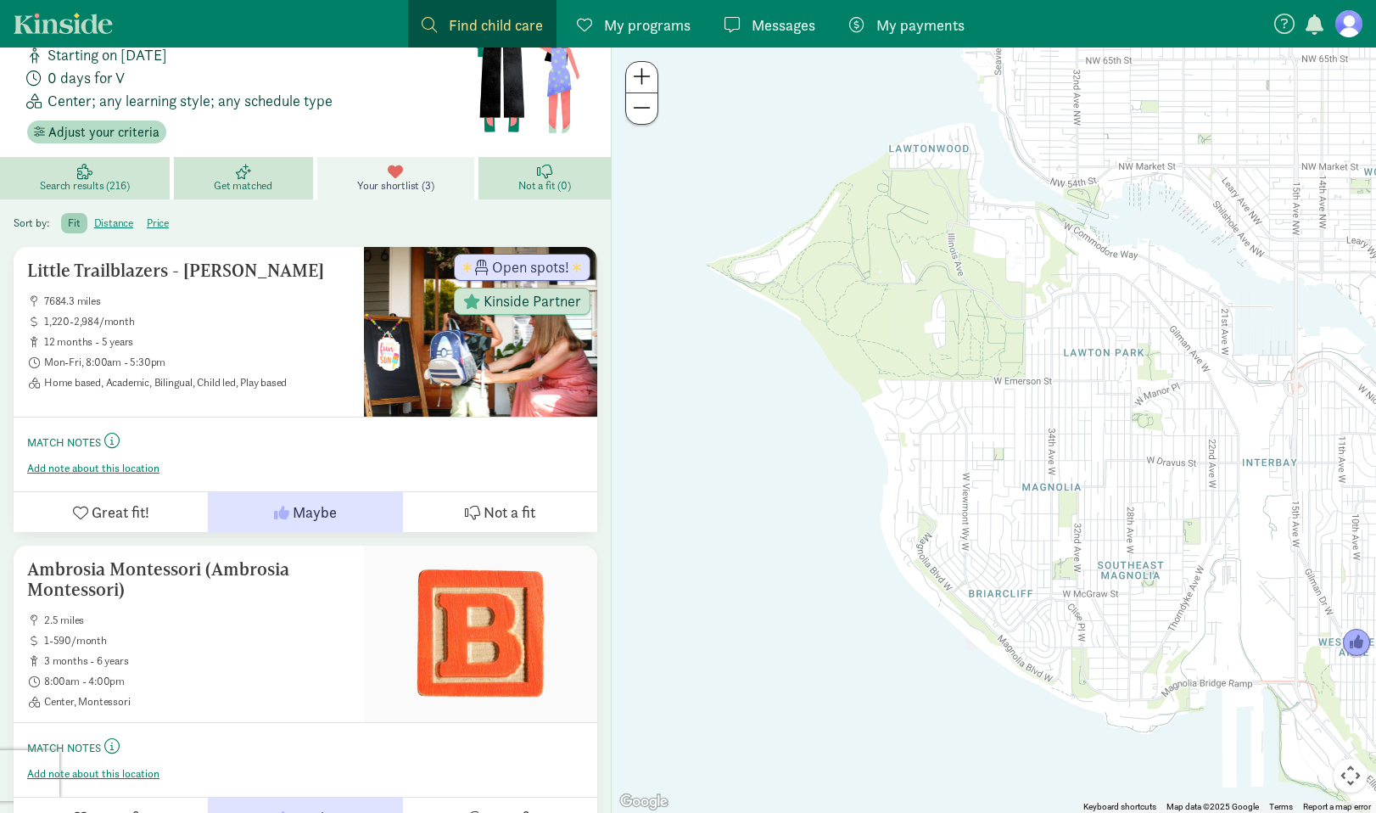
scroll to position [455, 0]
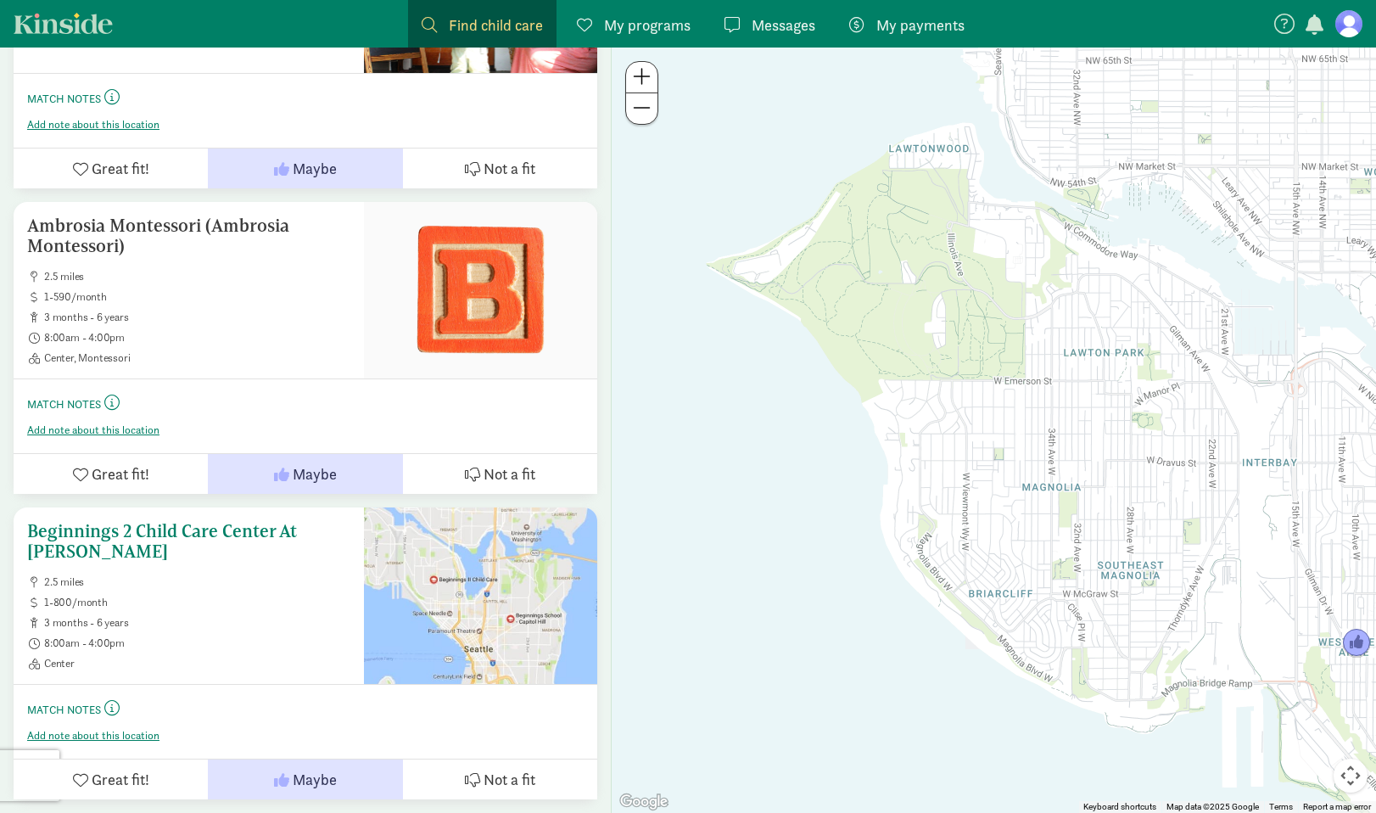
click at [204, 533] on h5 "Beginnings 2 Child Care Center At [PERSON_NAME]" at bounding box center [188, 541] width 323 height 41
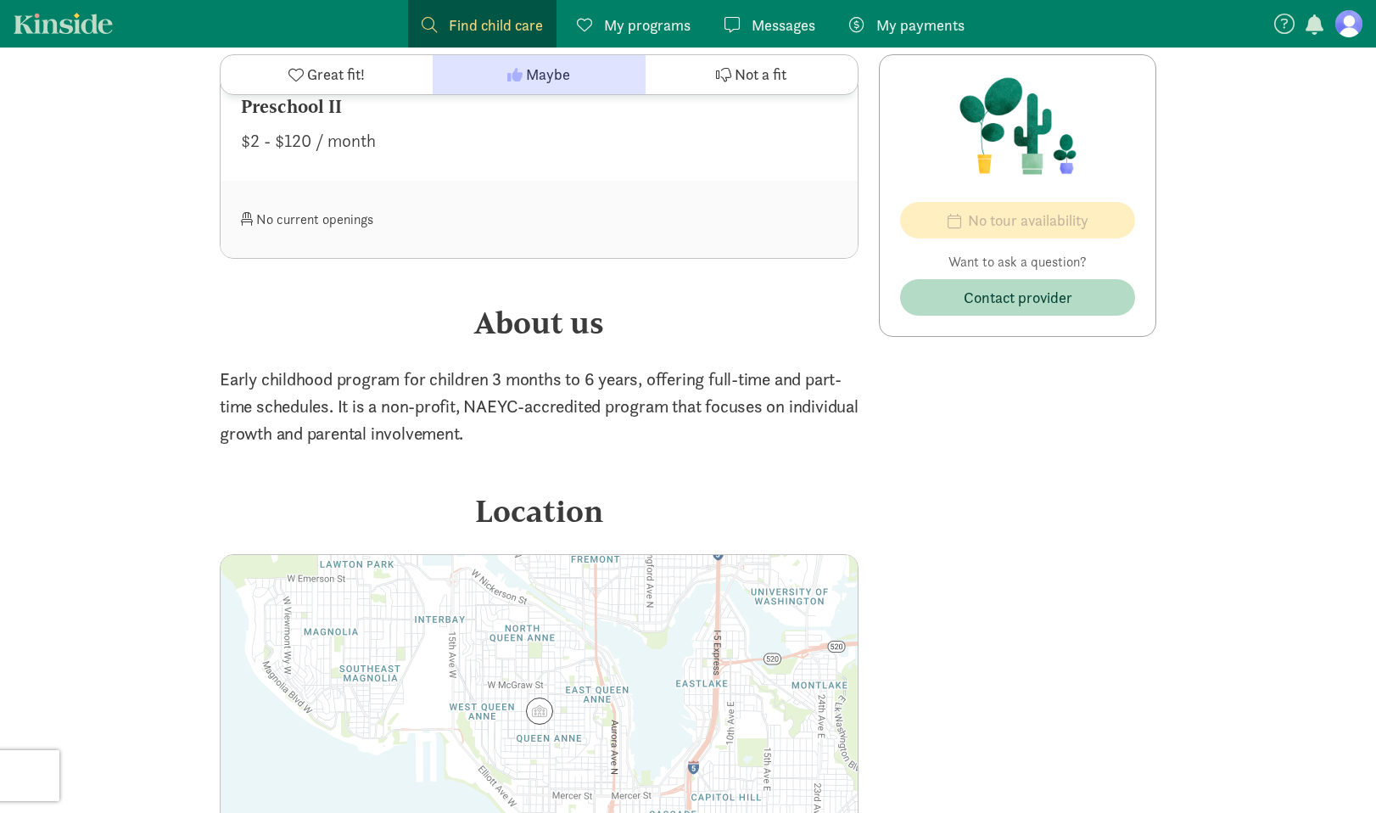
scroll to position [1557, 0]
